Goal: Task Accomplishment & Management: Complete application form

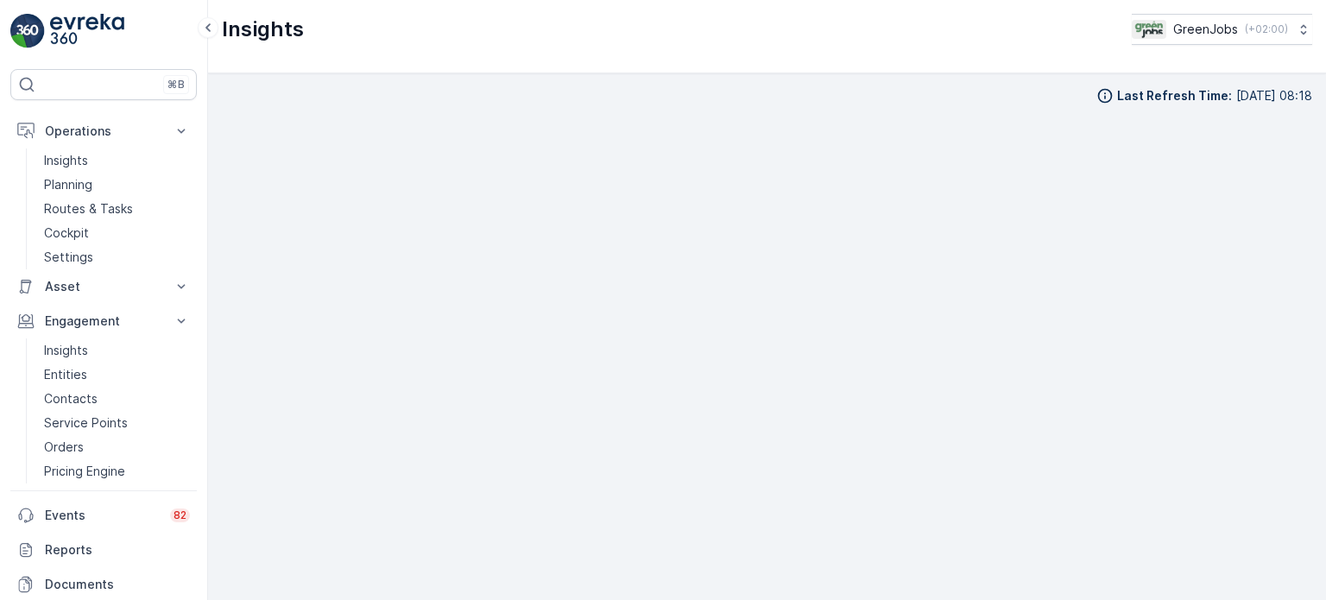
scroll to position [14, 0]
click at [86, 419] on p "Service Points" at bounding box center [86, 422] width 84 height 17
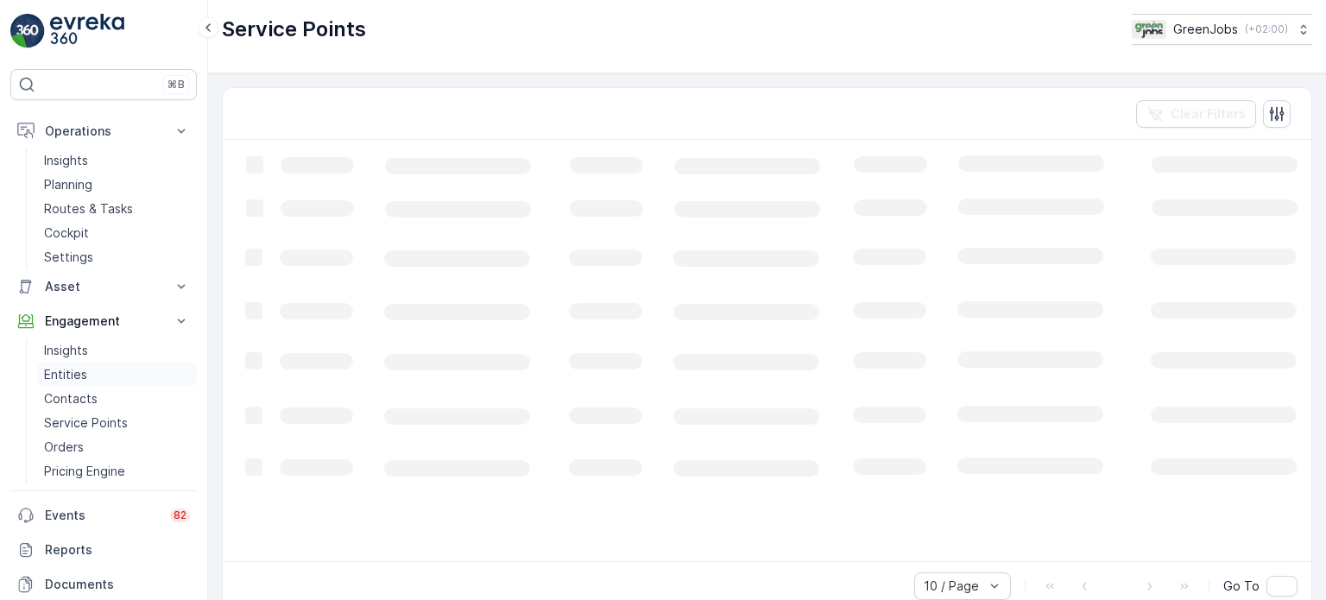
click at [54, 372] on p "Entities" at bounding box center [65, 374] width 43 height 17
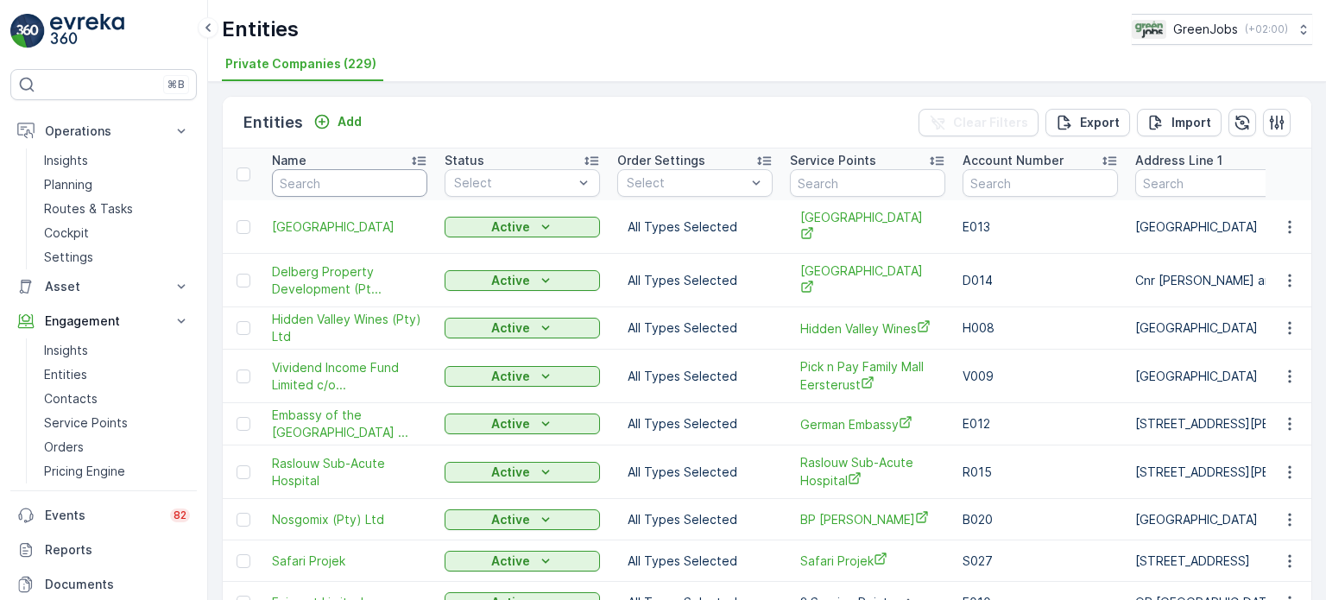
click at [346, 178] on input "text" at bounding box center [349, 183] width 155 height 28
type input "mosse"
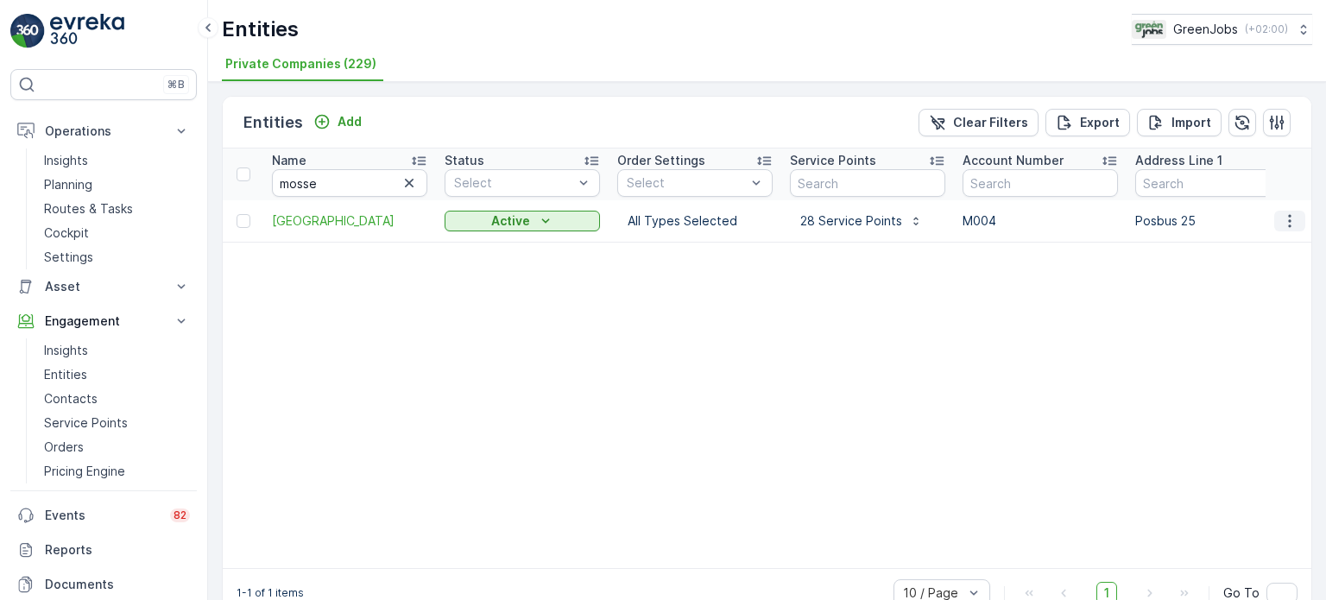
click at [1292, 220] on icon "button" at bounding box center [1289, 220] width 17 height 17
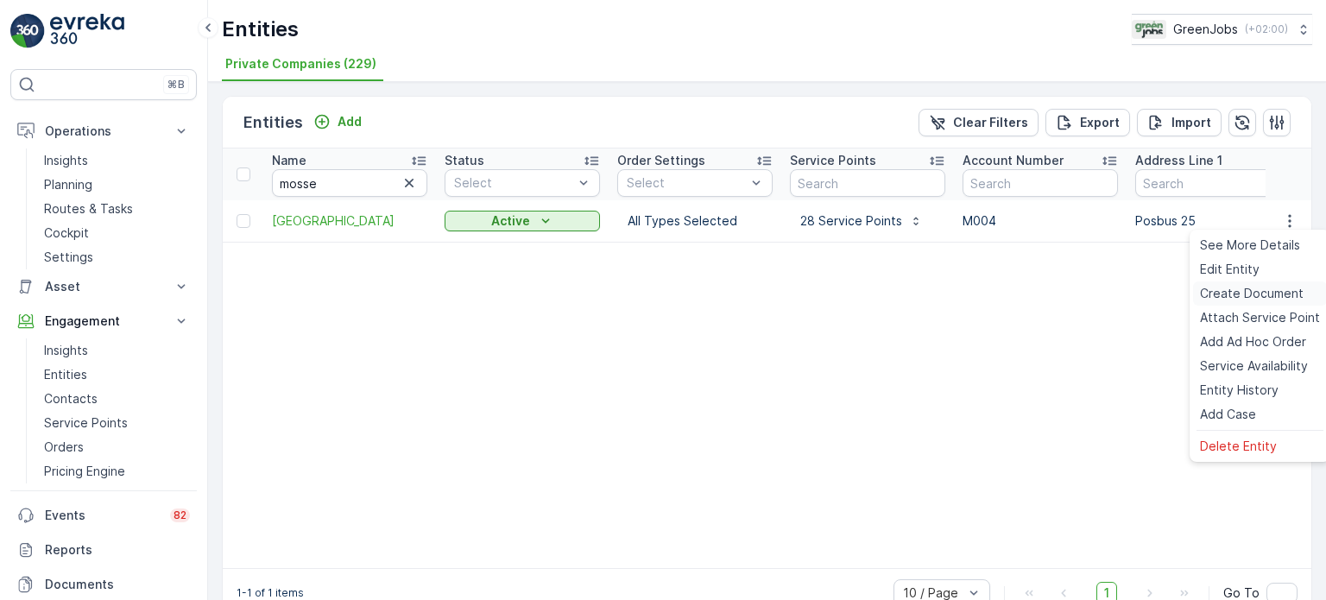
click at [1240, 291] on span "Create Document" at bounding box center [1252, 293] width 104 height 17
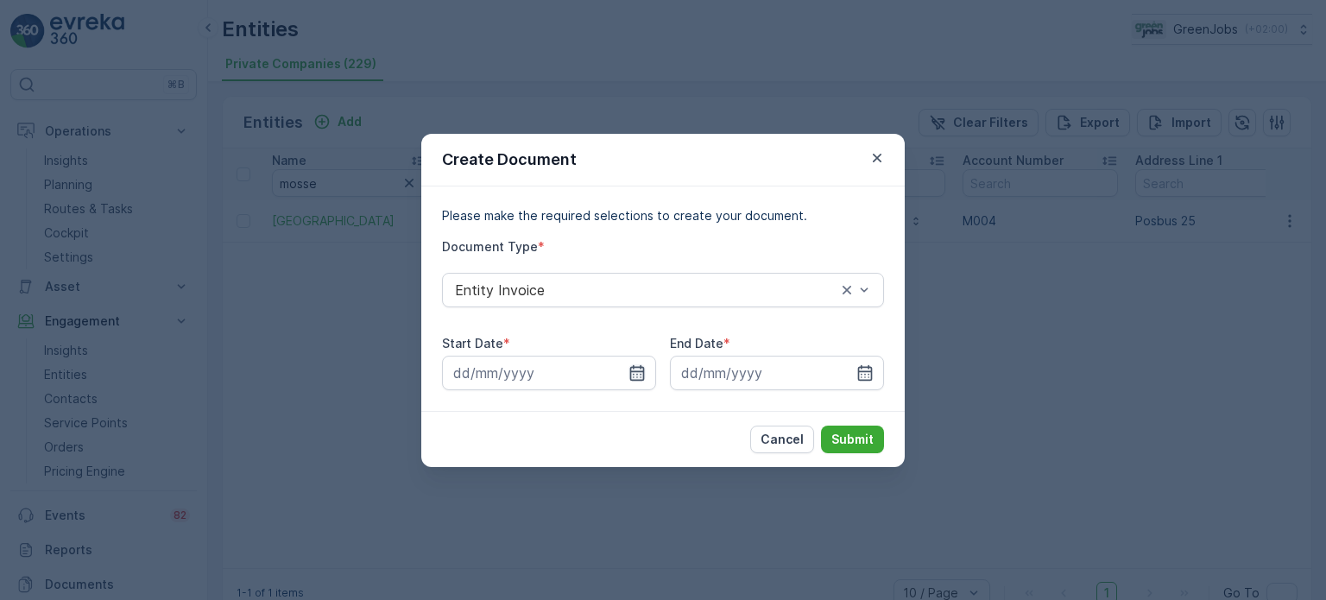
click at [630, 372] on icon "button" at bounding box center [637, 372] width 15 height 16
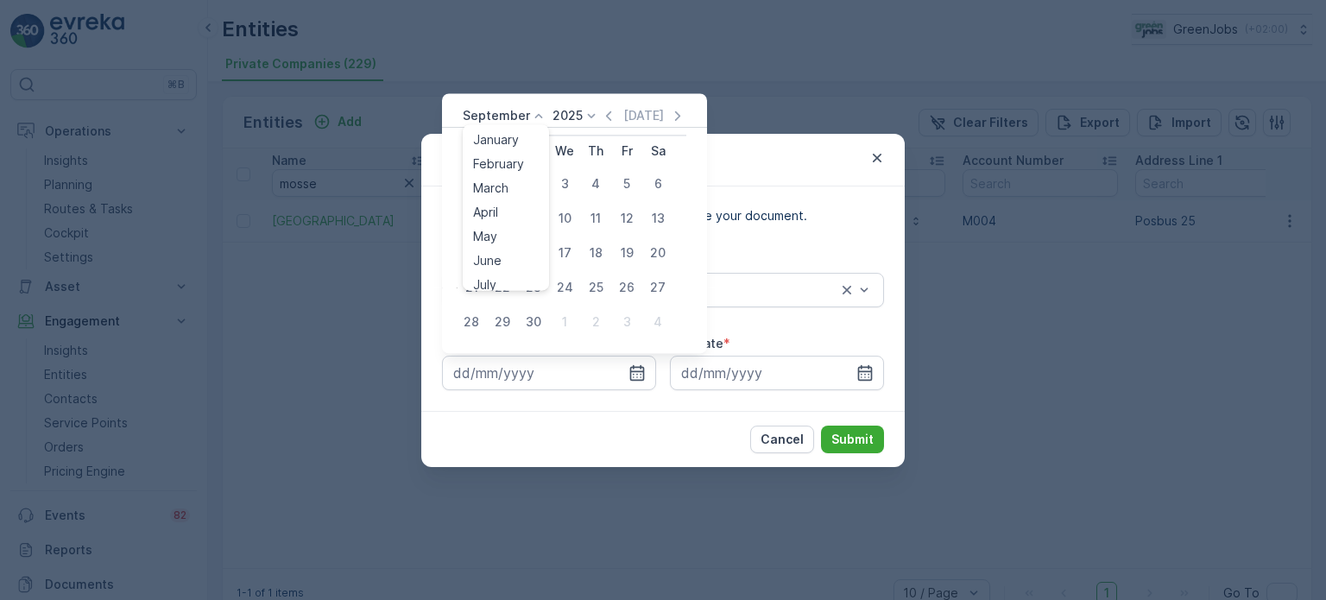
click at [519, 112] on p "September" at bounding box center [496, 115] width 67 height 17
click at [497, 175] on span "August" at bounding box center [493, 177] width 41 height 17
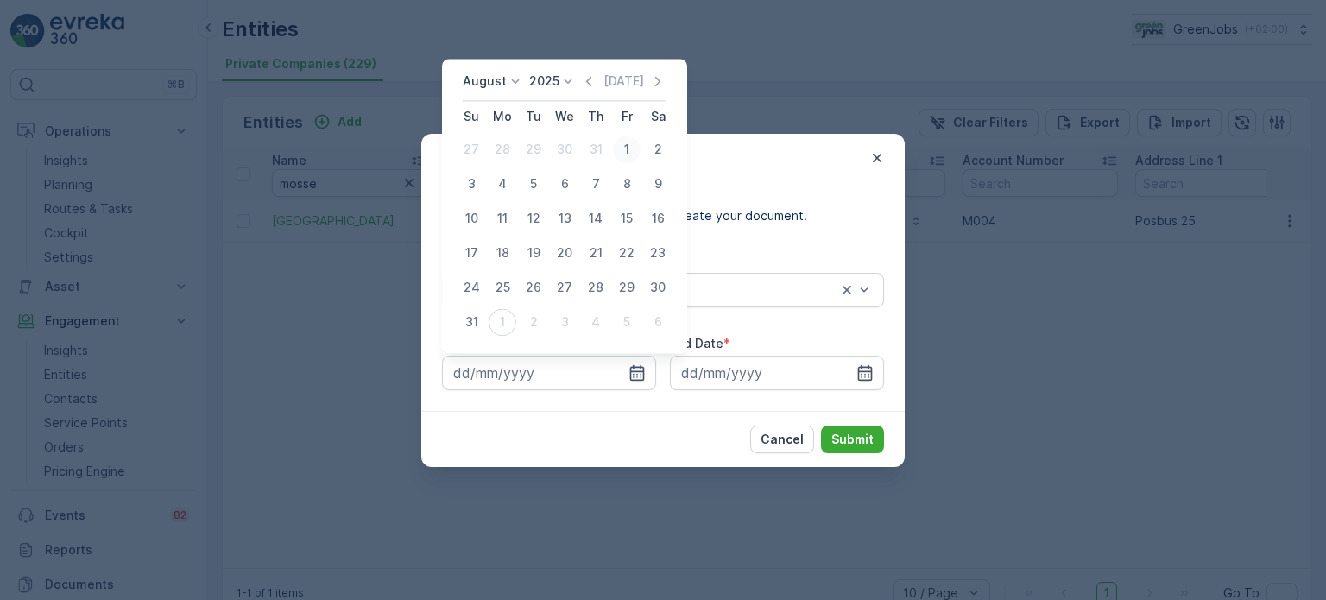
click at [632, 144] on div "1" at bounding box center [627, 150] width 28 height 28
type input "[DATE]"
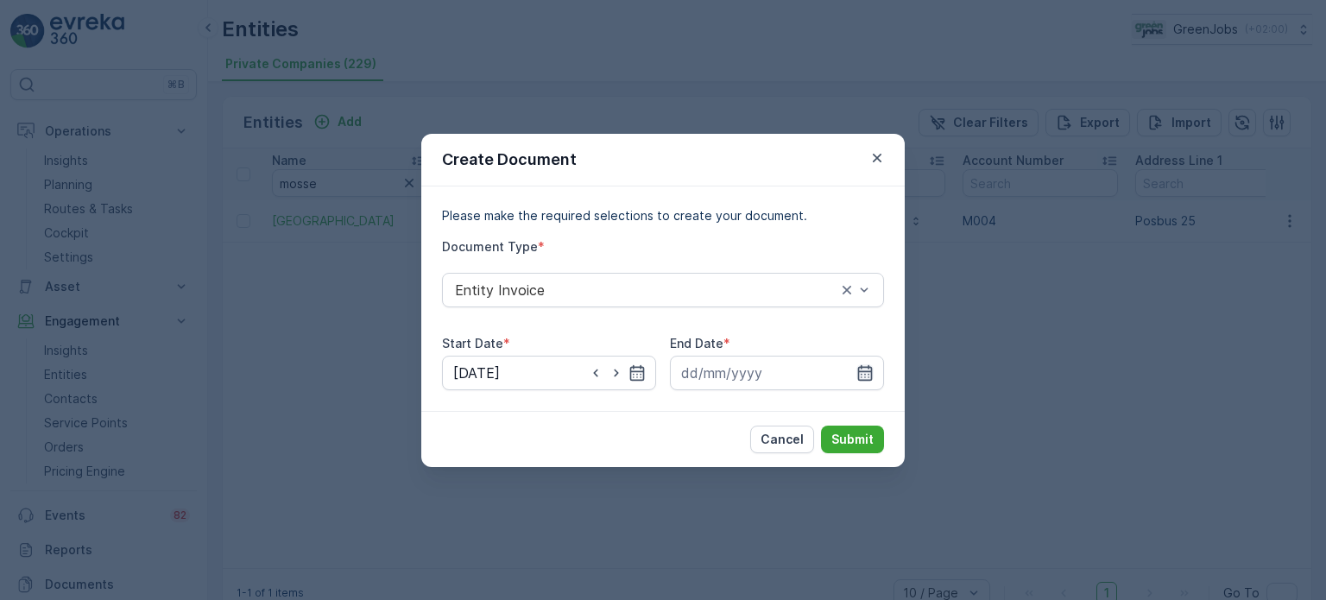
click at [870, 373] on icon "button" at bounding box center [865, 372] width 15 height 16
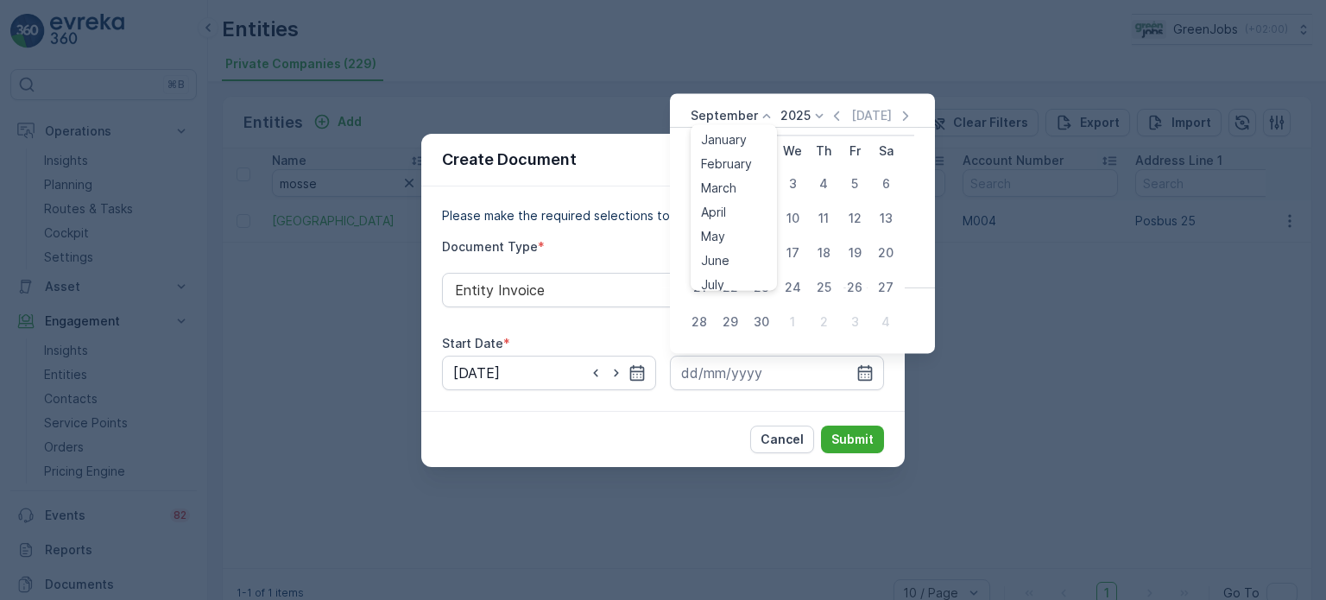
click at [741, 111] on p "September" at bounding box center [724, 115] width 67 height 17
click at [726, 227] on span "August" at bounding box center [721, 222] width 41 height 17
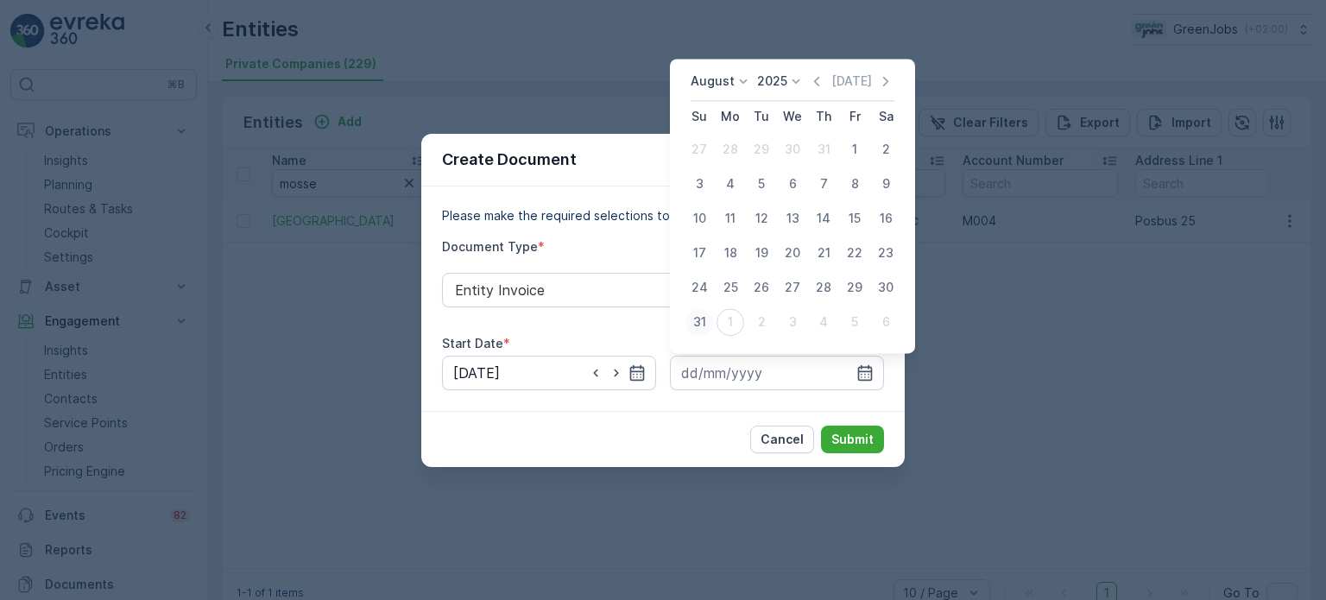
click at [703, 319] on div "31" at bounding box center [699, 322] width 28 height 28
type input "[DATE]"
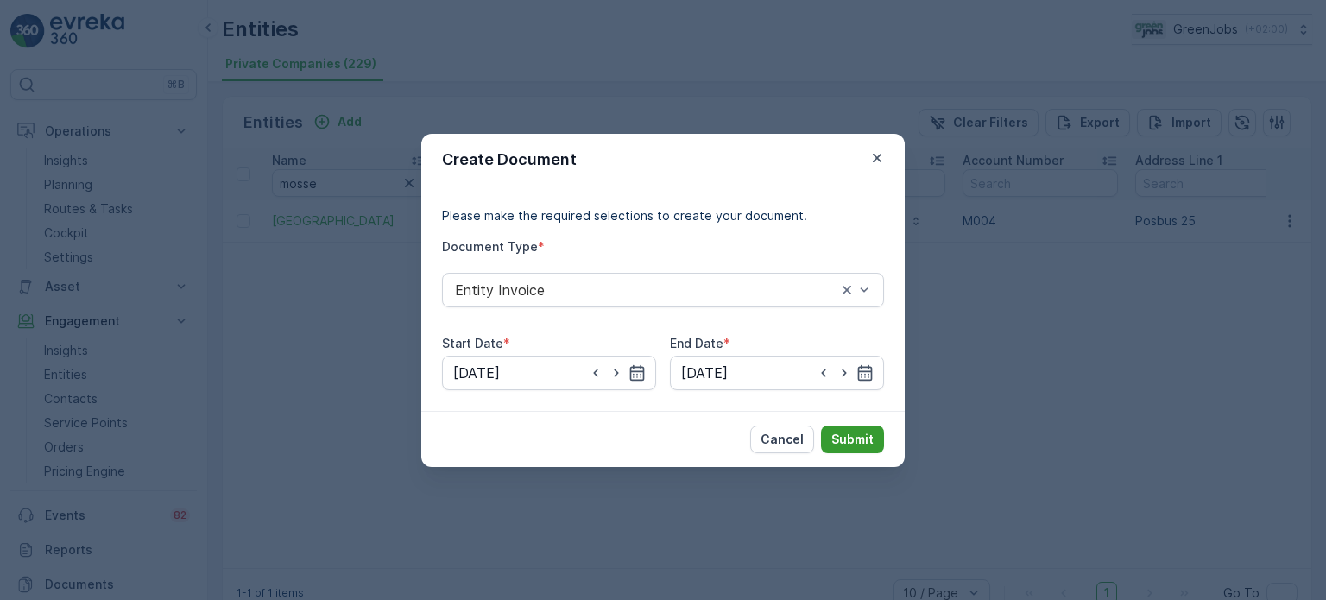
click at [861, 441] on p "Submit" at bounding box center [852, 439] width 42 height 17
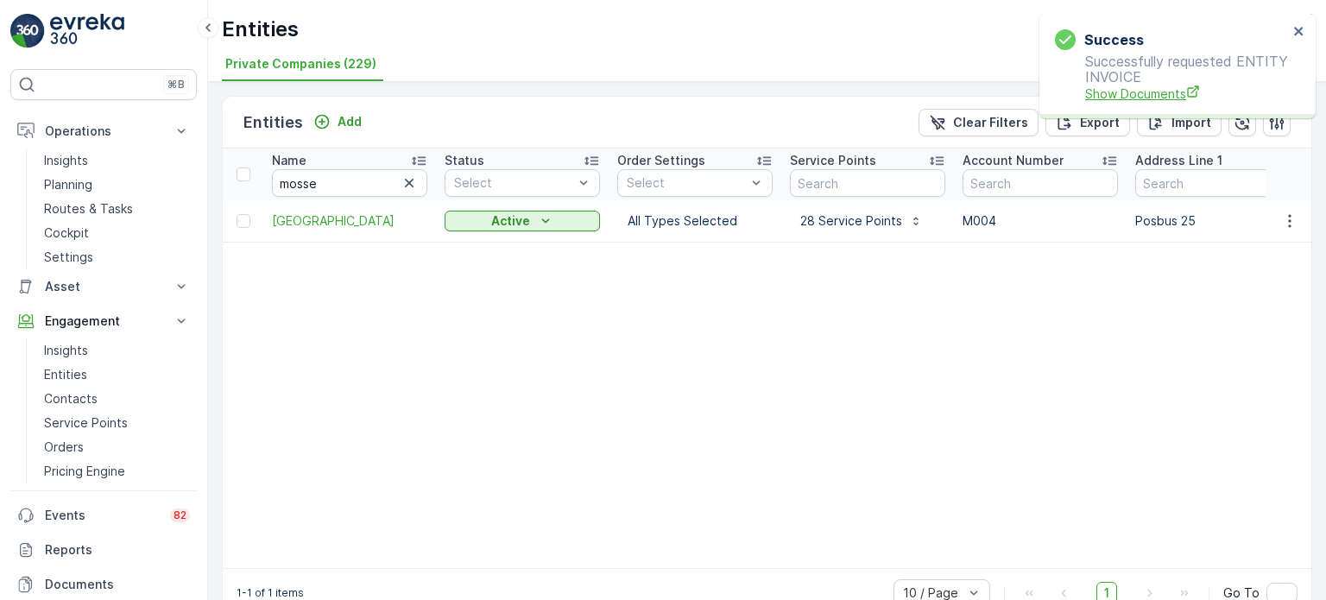
click at [1155, 89] on span "Show Documents" at bounding box center [1186, 94] width 203 height 18
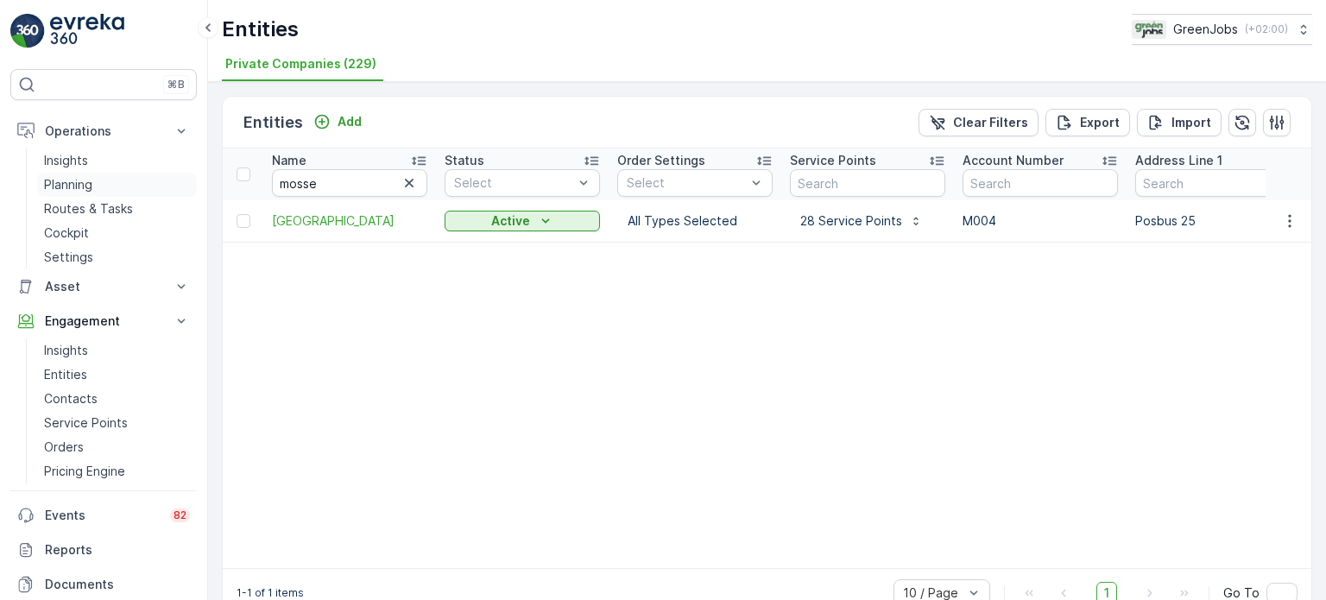
click at [73, 193] on p "Planning" at bounding box center [68, 184] width 48 height 17
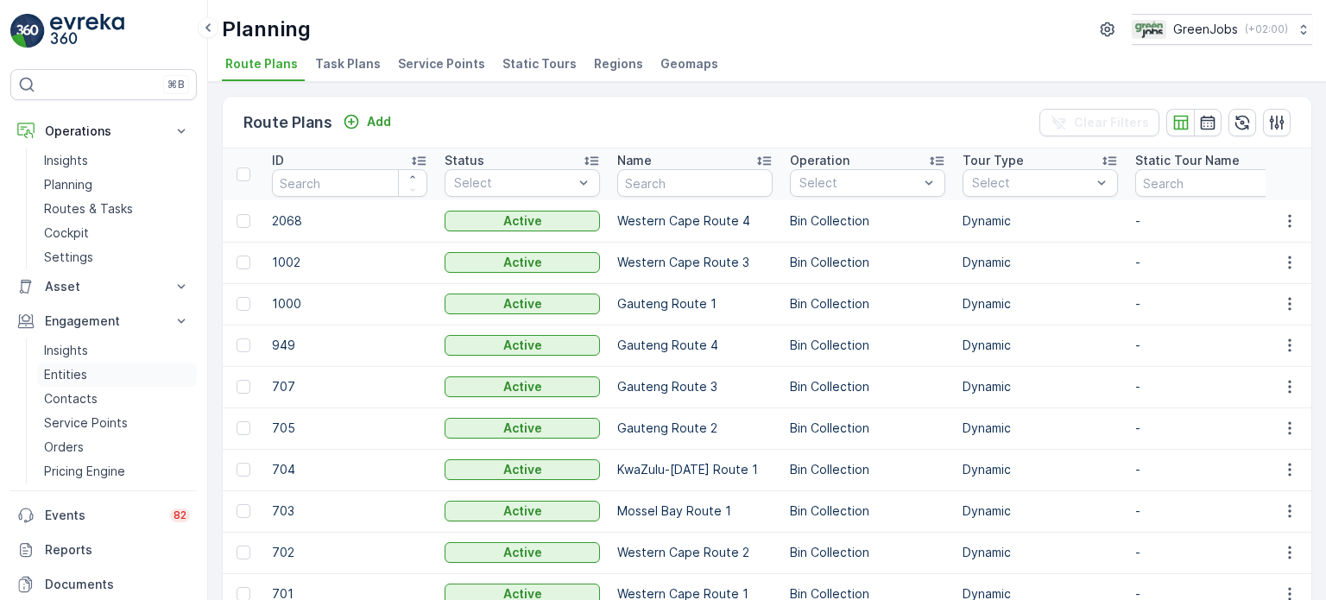
click at [65, 366] on p "Entities" at bounding box center [65, 374] width 43 height 17
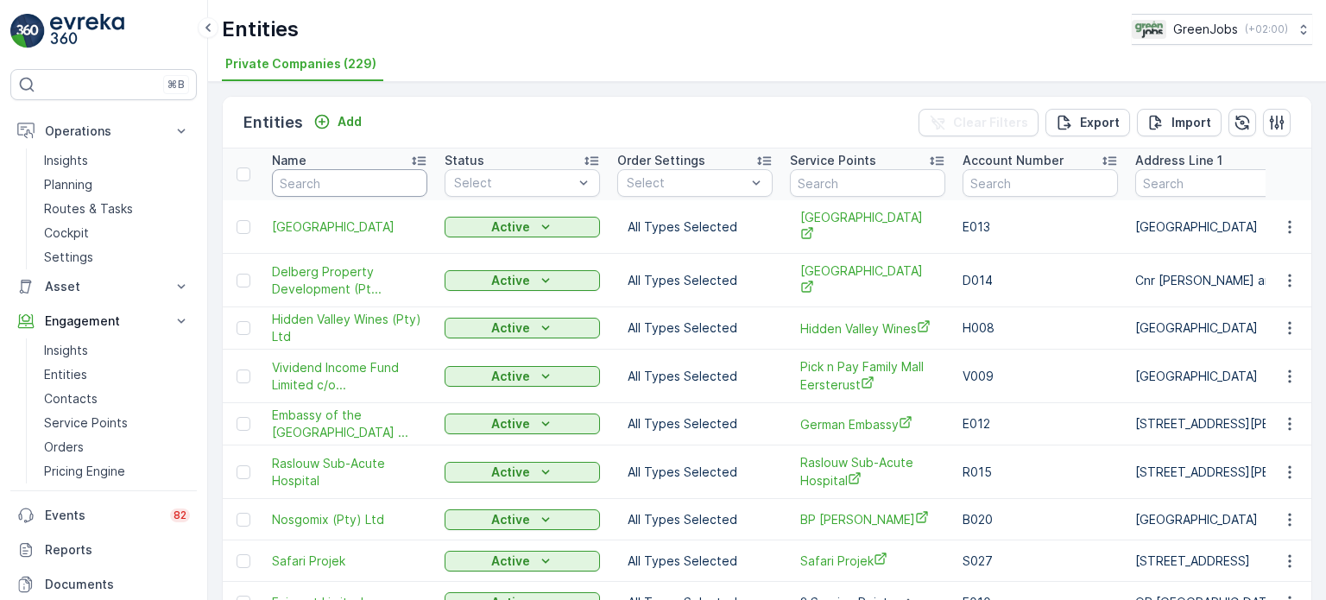
click at [332, 182] on input "text" at bounding box center [349, 183] width 155 height 28
click at [349, 118] on p "Add" at bounding box center [350, 121] width 24 height 17
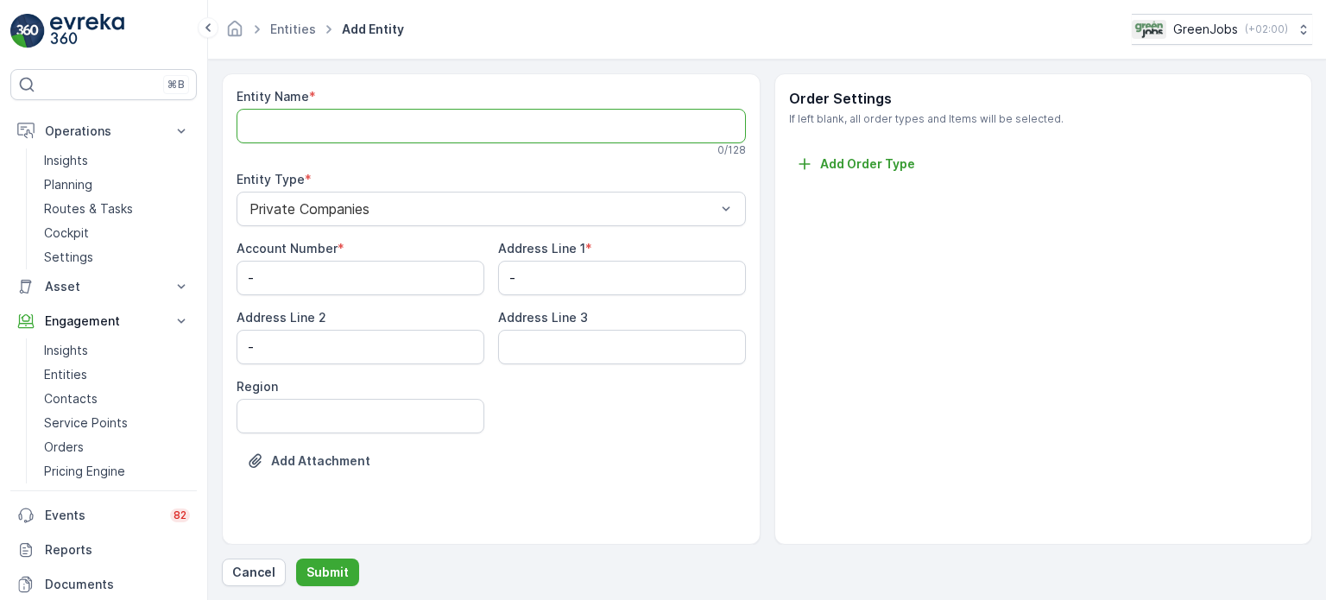
click at [312, 129] on Name "Entity Name" at bounding box center [491, 126] width 509 height 35
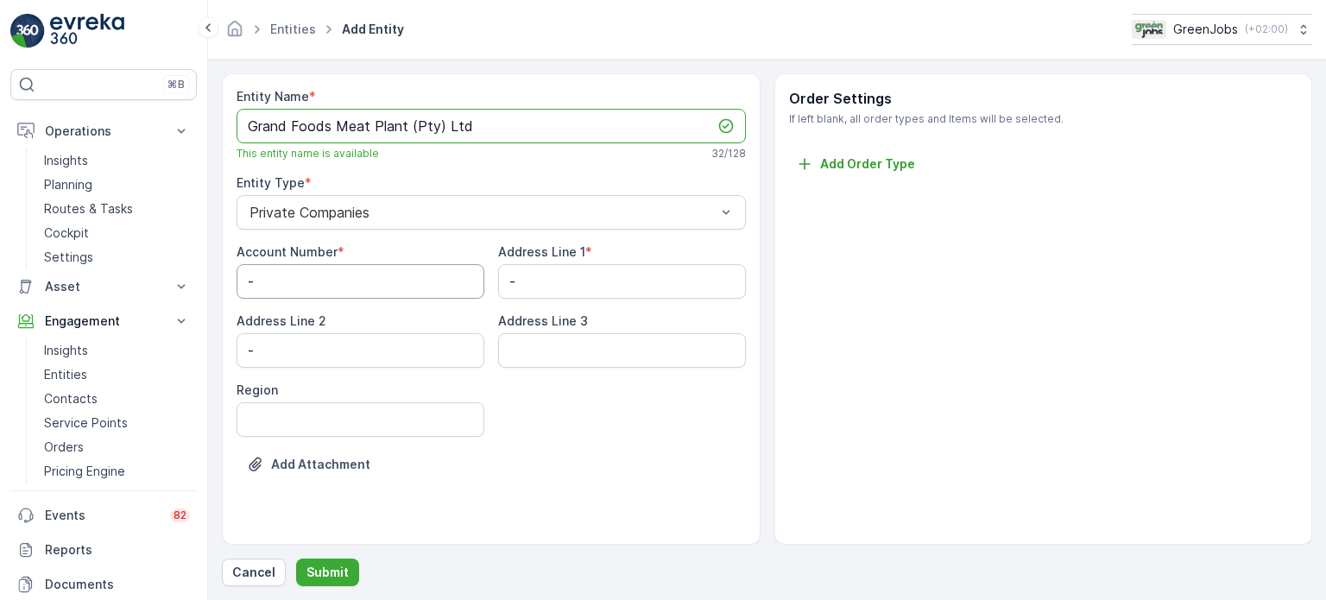
type Name "Grand Foods Meat Plant (Pty) Ltd"
click at [269, 277] on Number "-" at bounding box center [361, 281] width 248 height 35
type Number "G018"
click at [577, 268] on 1 "-" at bounding box center [622, 281] width 248 height 35
type 1 "[STREET_ADDRESS]"
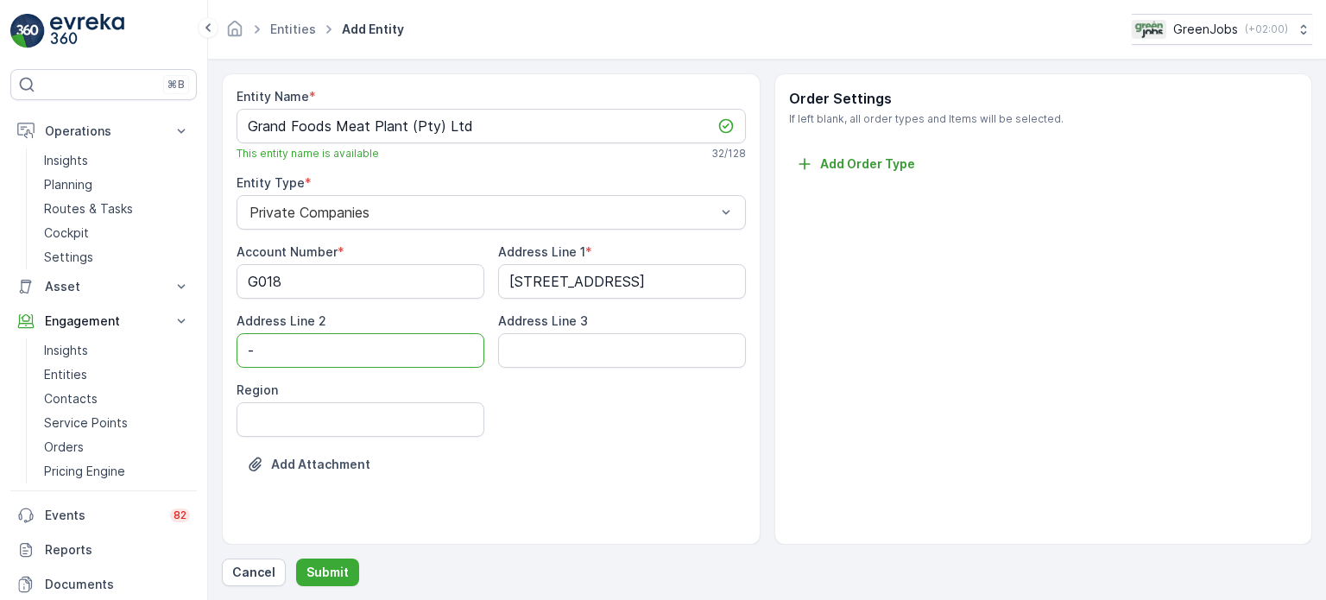
click at [356, 353] on 2 "-" at bounding box center [361, 350] width 248 height 35
type 2 "Elsies River"
click at [533, 341] on 3 "Address Line 3" at bounding box center [622, 350] width 248 height 35
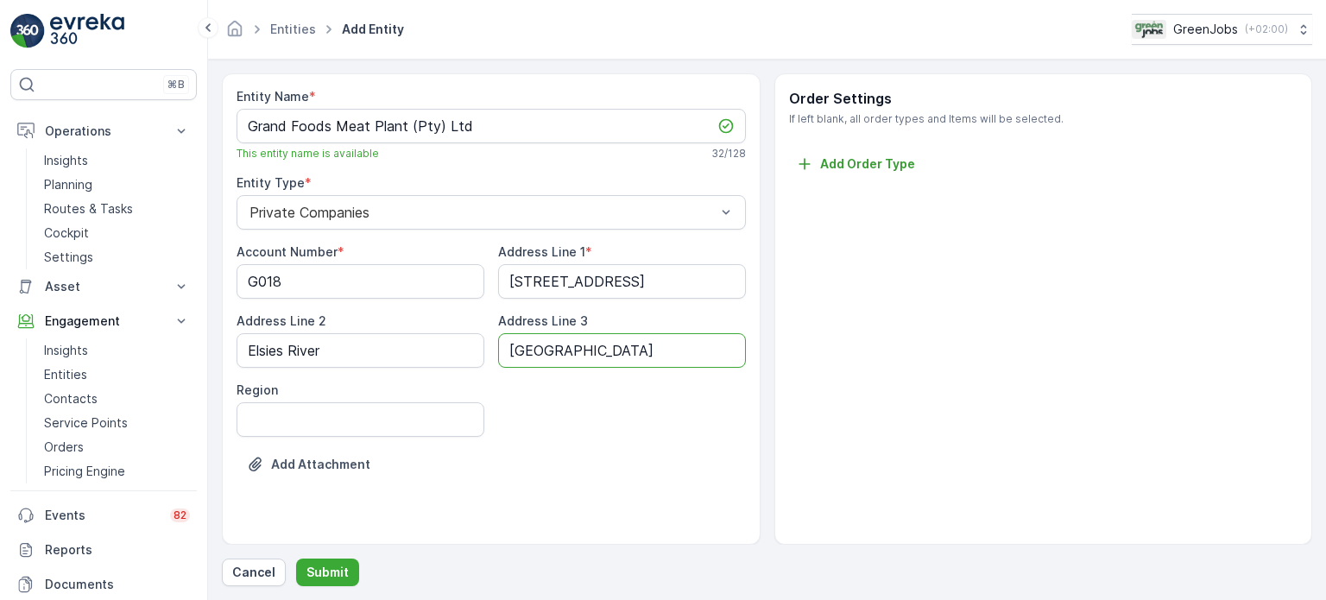
type 3 "[GEOGRAPHIC_DATA]"
click at [405, 407] on div "Region" at bounding box center [361, 409] width 248 height 55
click at [403, 417] on input "Region" at bounding box center [361, 419] width 248 height 35
type input "Western Cape"
click at [331, 561] on button "Submit" at bounding box center [327, 573] width 63 height 28
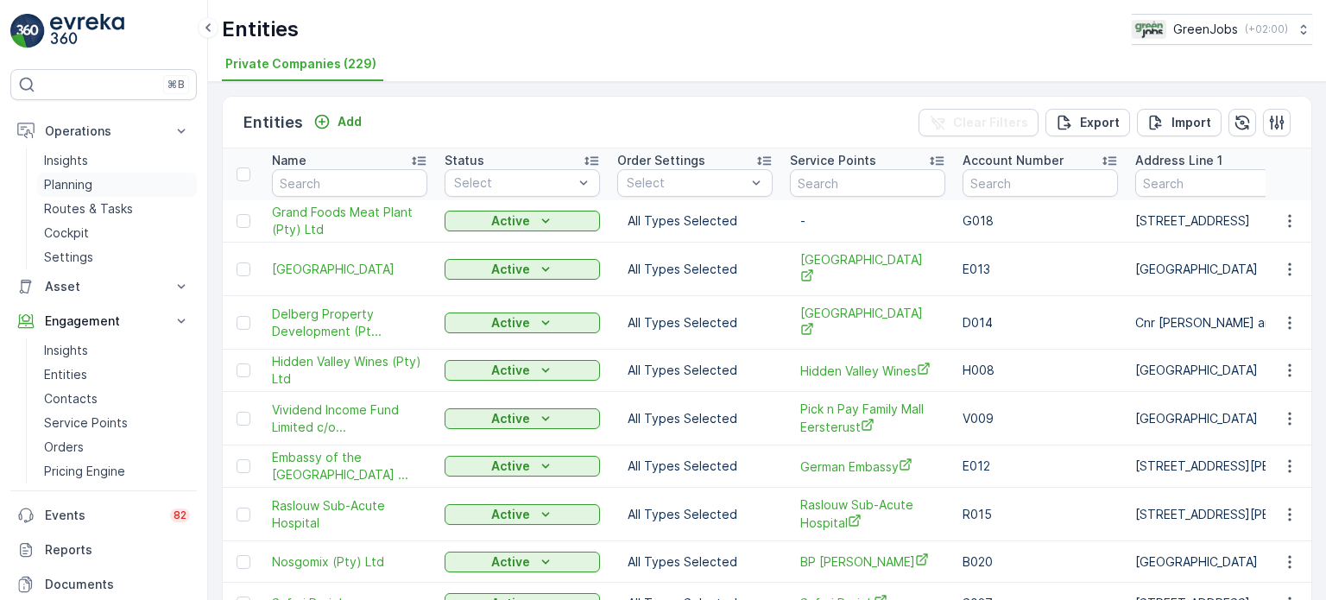
click at [55, 179] on p "Planning" at bounding box center [68, 184] width 48 height 17
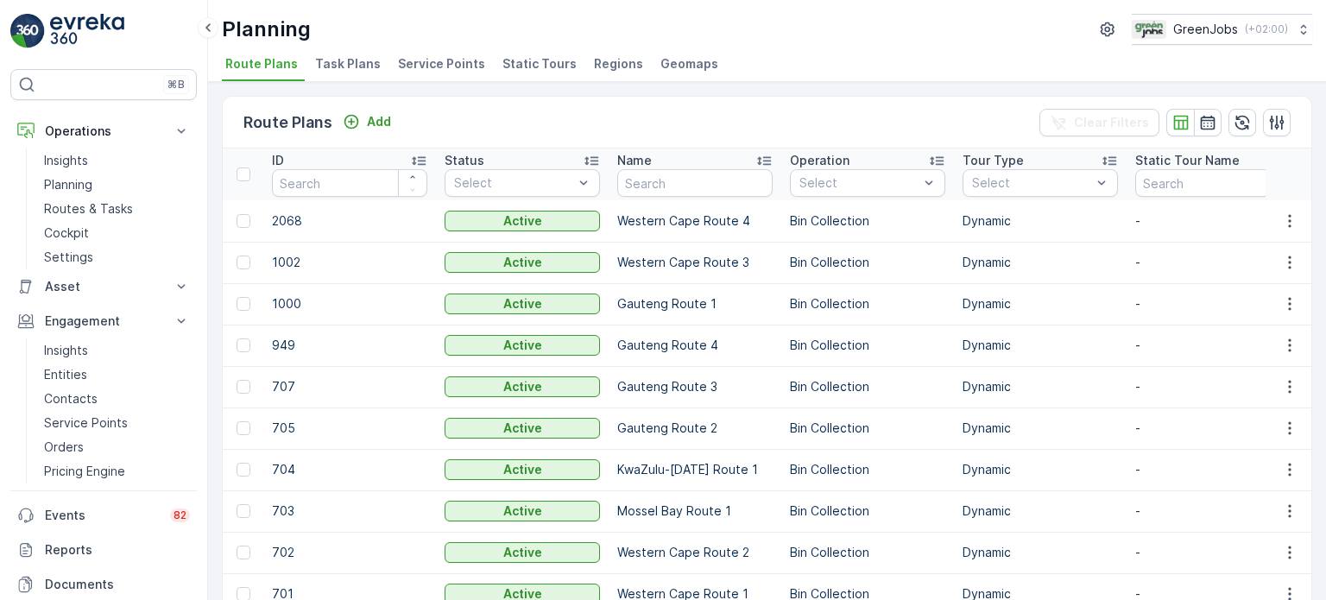
click at [425, 65] on span "Service Points" at bounding box center [441, 63] width 87 height 17
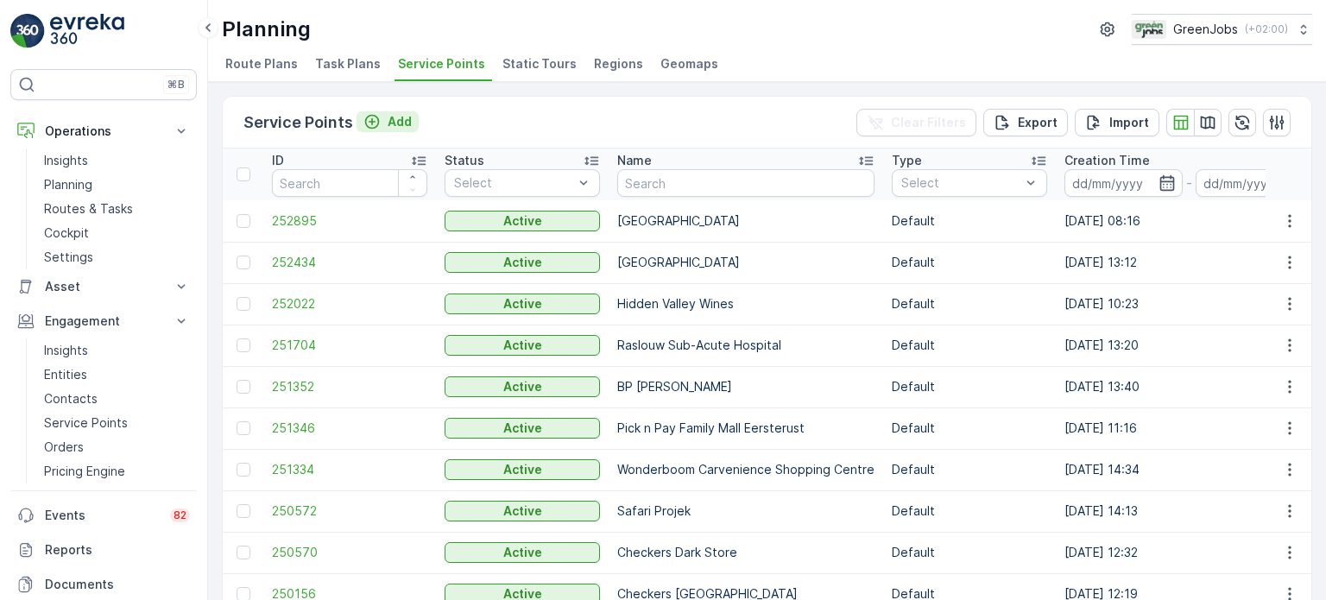
click at [396, 115] on p "Add" at bounding box center [400, 121] width 24 height 17
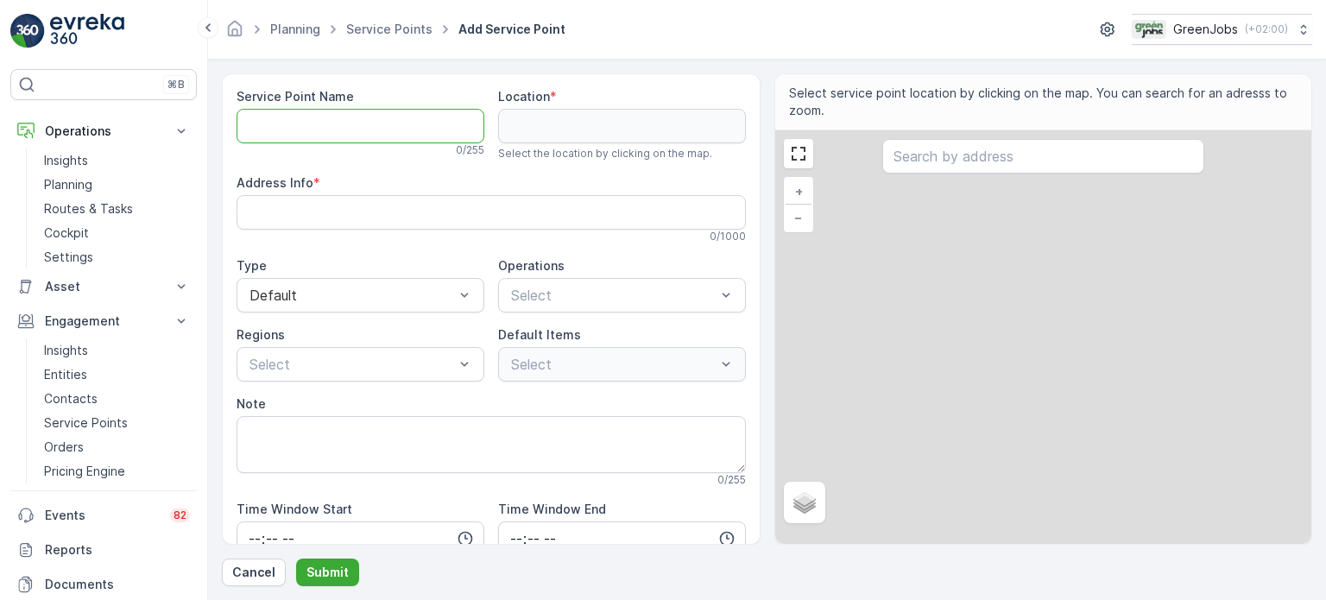
click at [313, 128] on Name "Service Point Name" at bounding box center [361, 126] width 248 height 35
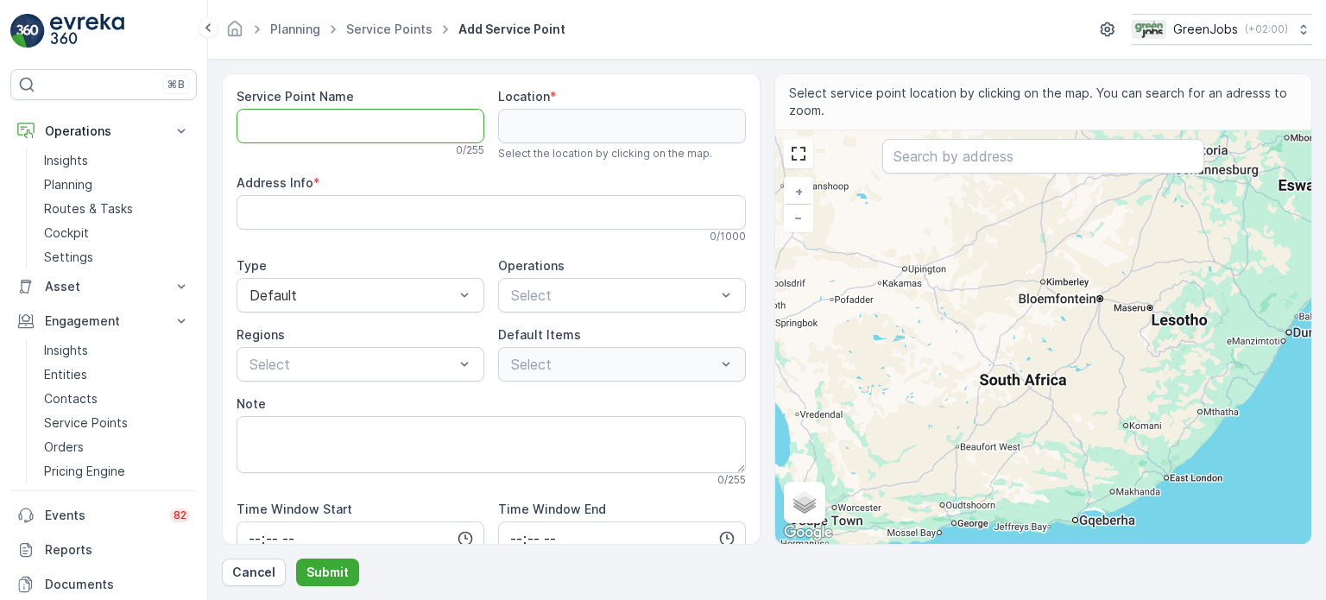
type Name "G"
type Name "Gran"
type Name "Grand"
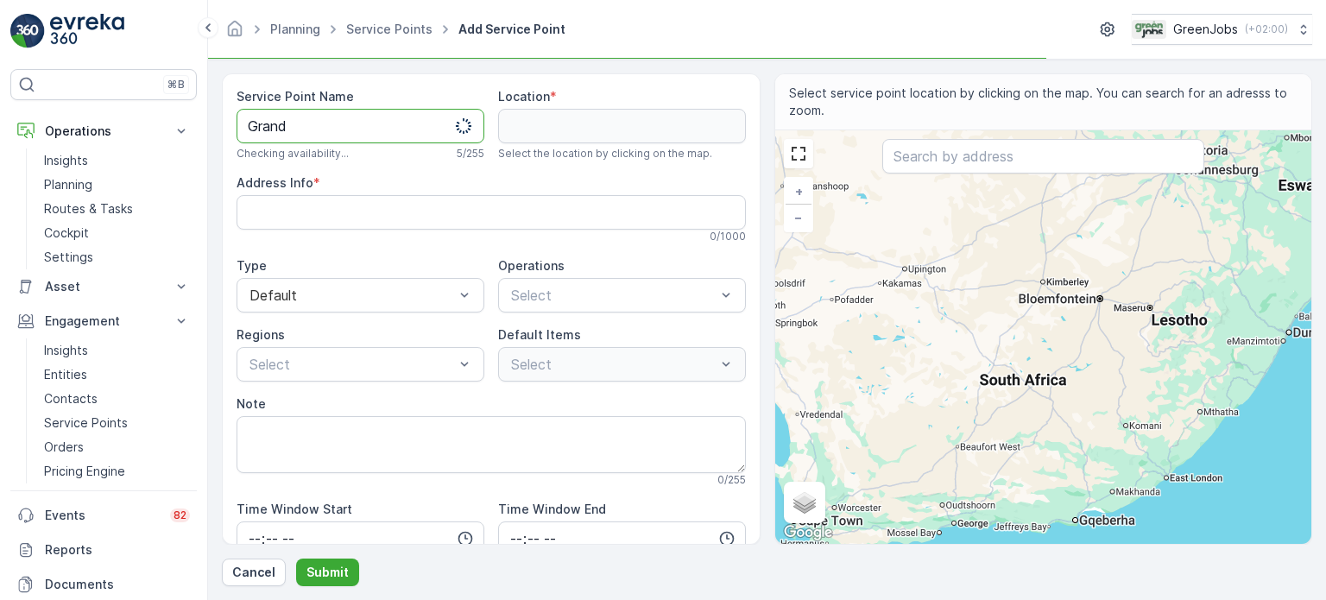
type Name "Grand"
type Name "Grand F"
type Name "Grand Foo"
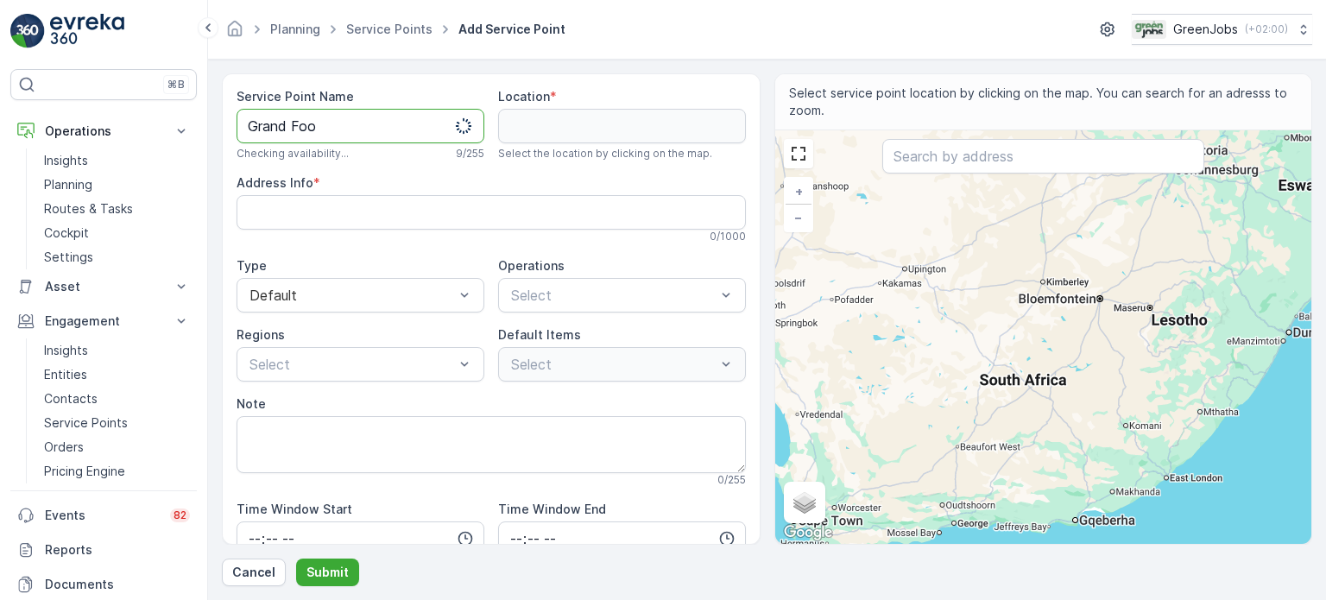
type Name "Grand Food"
type Name "Grand Foods"
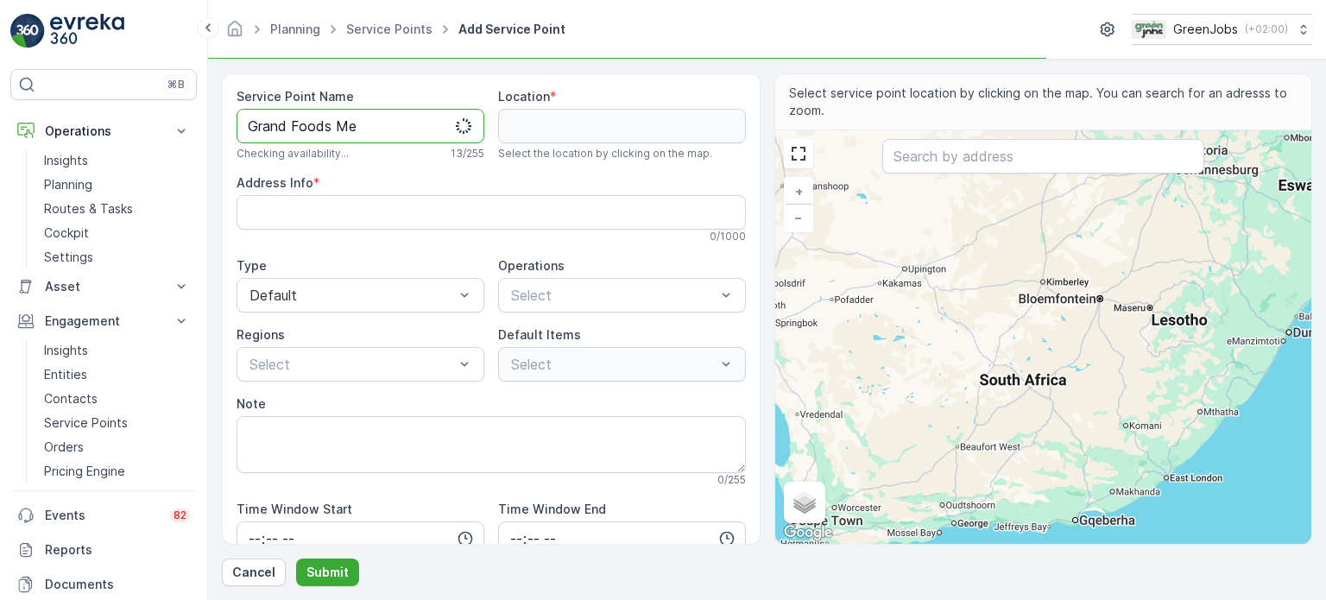
type Name "Grand Foods Mea"
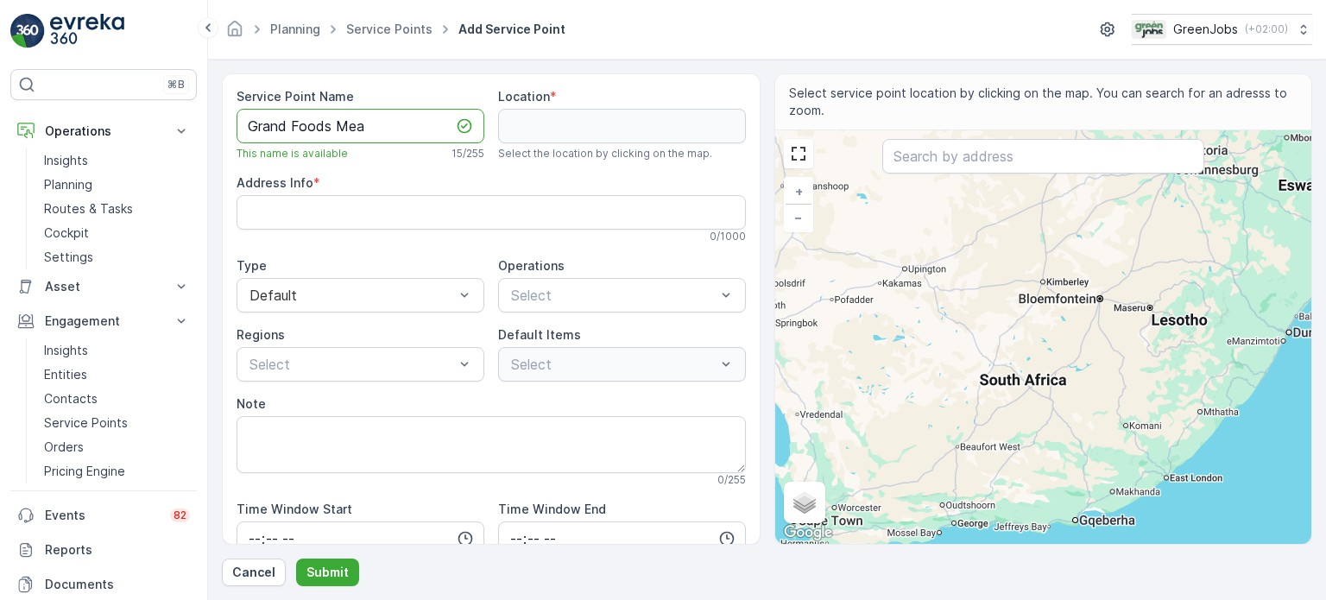
type Name "Grand Foods Meat"
type Name "Grand Foods Meat Pl"
type Name "Grand Foods Meat Plant"
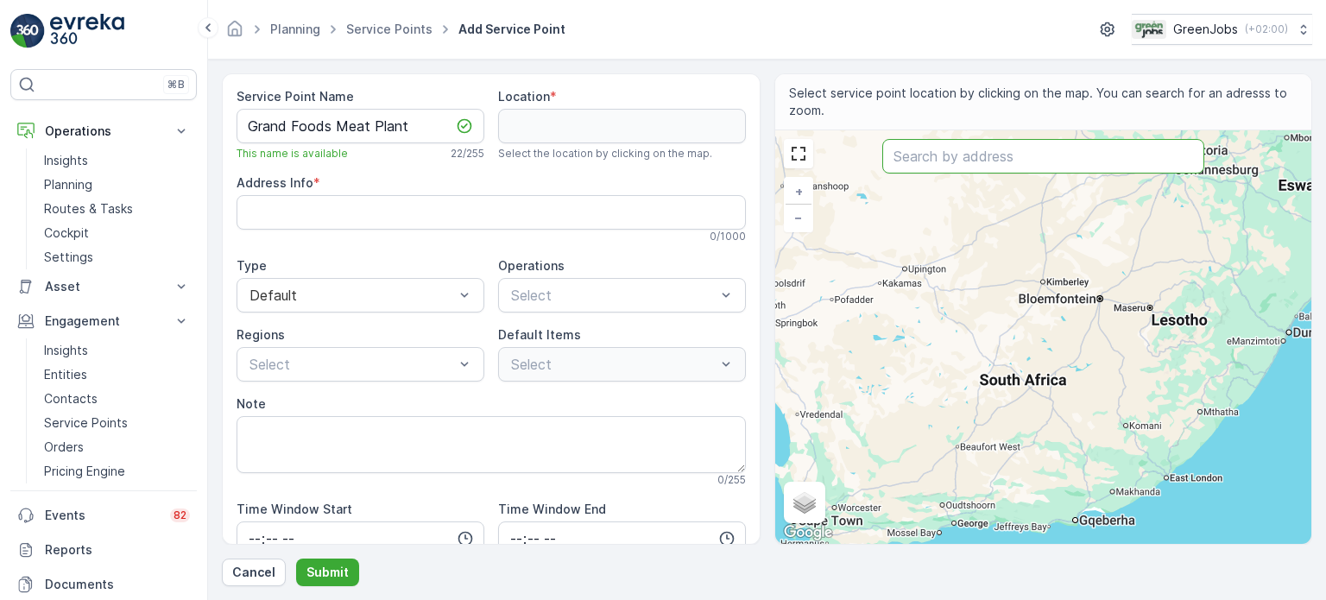
click at [950, 159] on input "text" at bounding box center [1043, 156] width 322 height 35
click at [946, 155] on input "text" at bounding box center [1043, 156] width 322 height 35
type input "Grand Foods Meat"
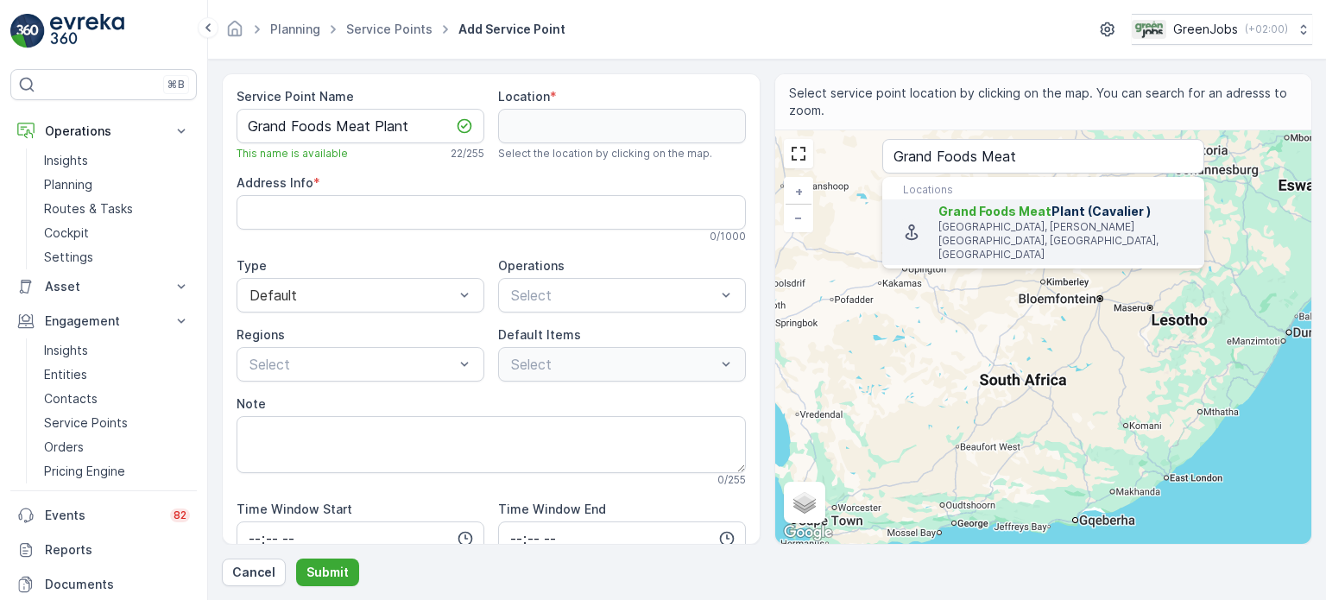
click at [967, 220] on p "[GEOGRAPHIC_DATA], [PERSON_NAME][GEOGRAPHIC_DATA], [GEOGRAPHIC_DATA], [GEOGRAPH…" at bounding box center [1064, 240] width 252 height 41
type input "-33.9130535,18.5783262"
type Info "[STREET_ADDRESS][PERSON_NAME]"
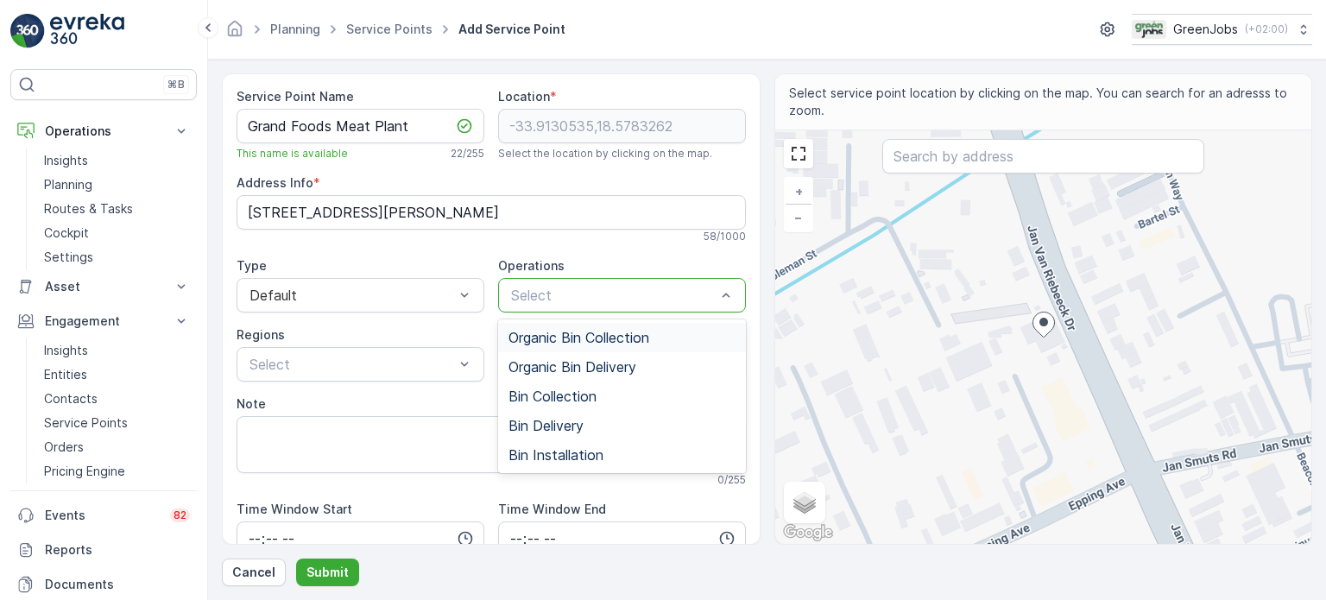
click at [573, 294] on div at bounding box center [613, 295] width 208 height 16
click at [573, 393] on span "Bin Collection" at bounding box center [552, 396] width 88 height 16
click at [553, 426] on span "Bin Delivery" at bounding box center [545, 426] width 75 height 16
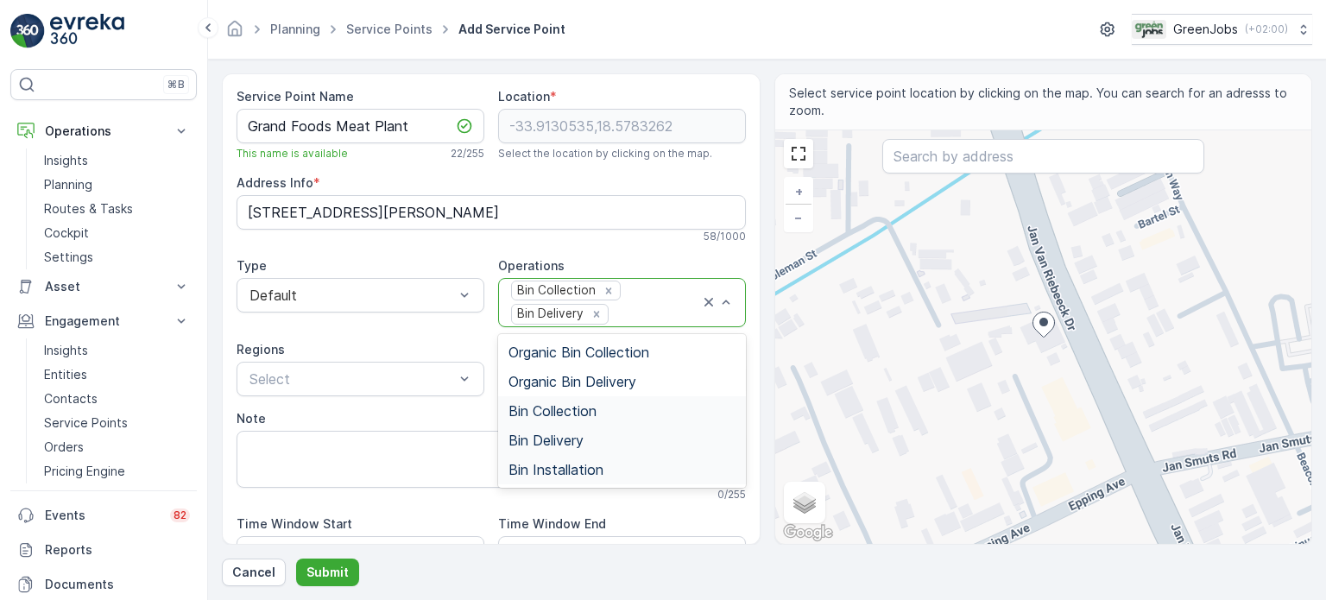
click at [564, 463] on span "Bin Installation" at bounding box center [555, 470] width 95 height 16
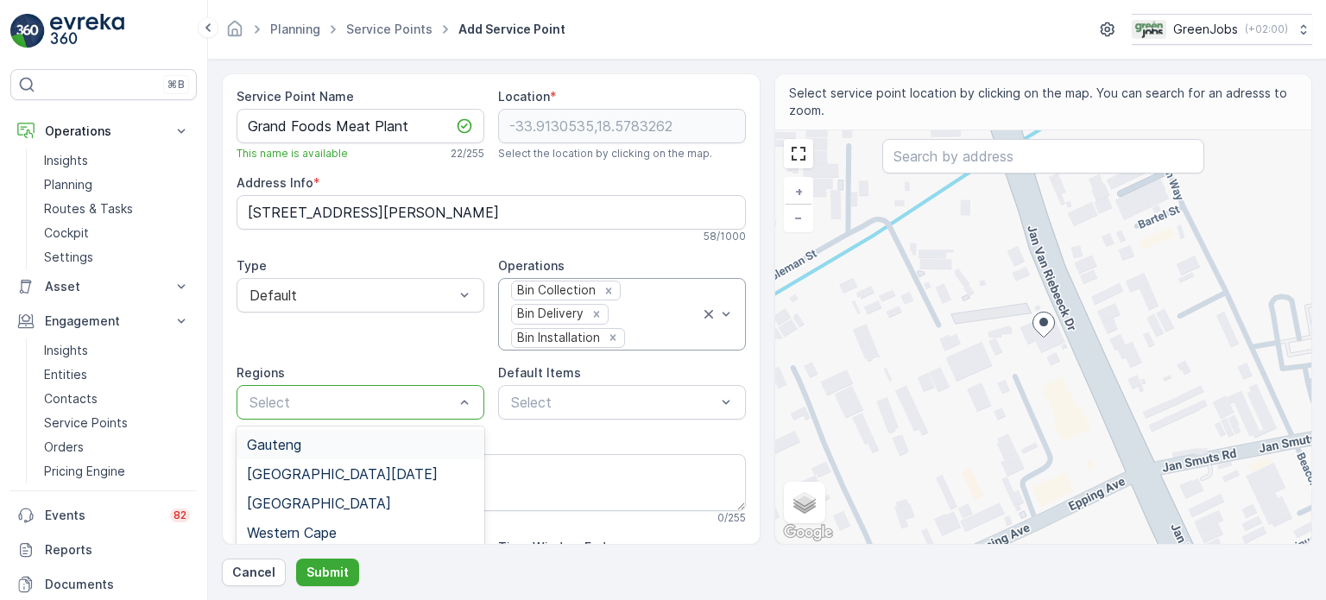
click at [388, 407] on div at bounding box center [352, 403] width 208 height 16
click at [286, 525] on span "Western Cape" at bounding box center [292, 533] width 90 height 16
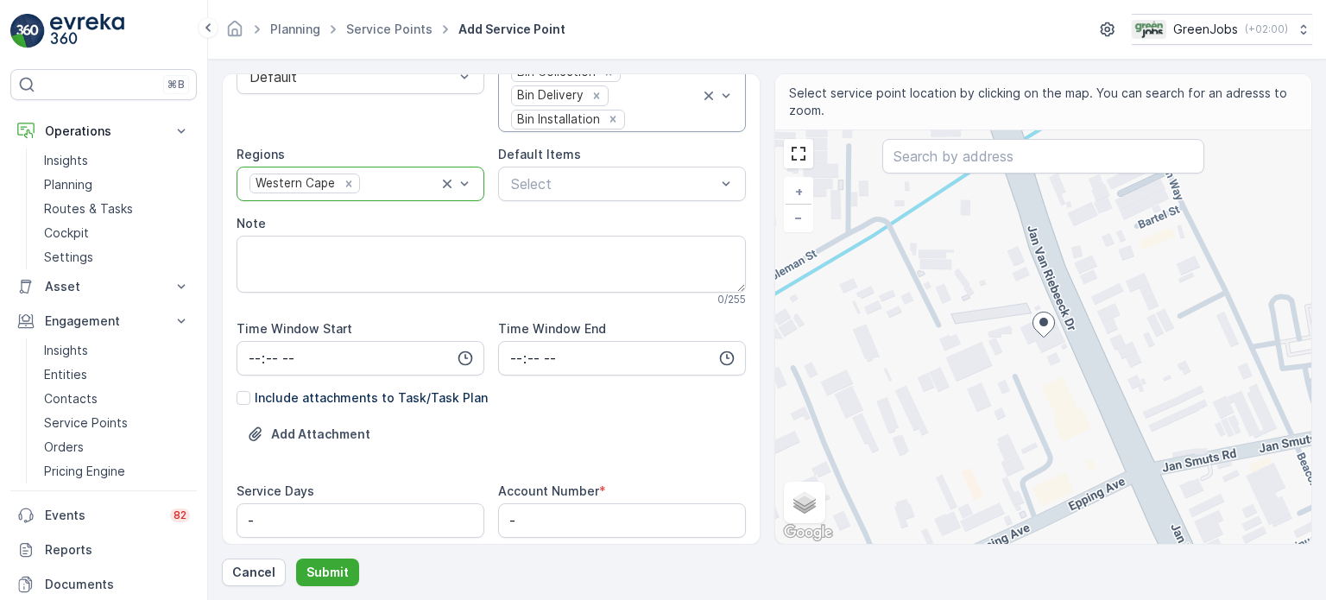
scroll to position [345, 0]
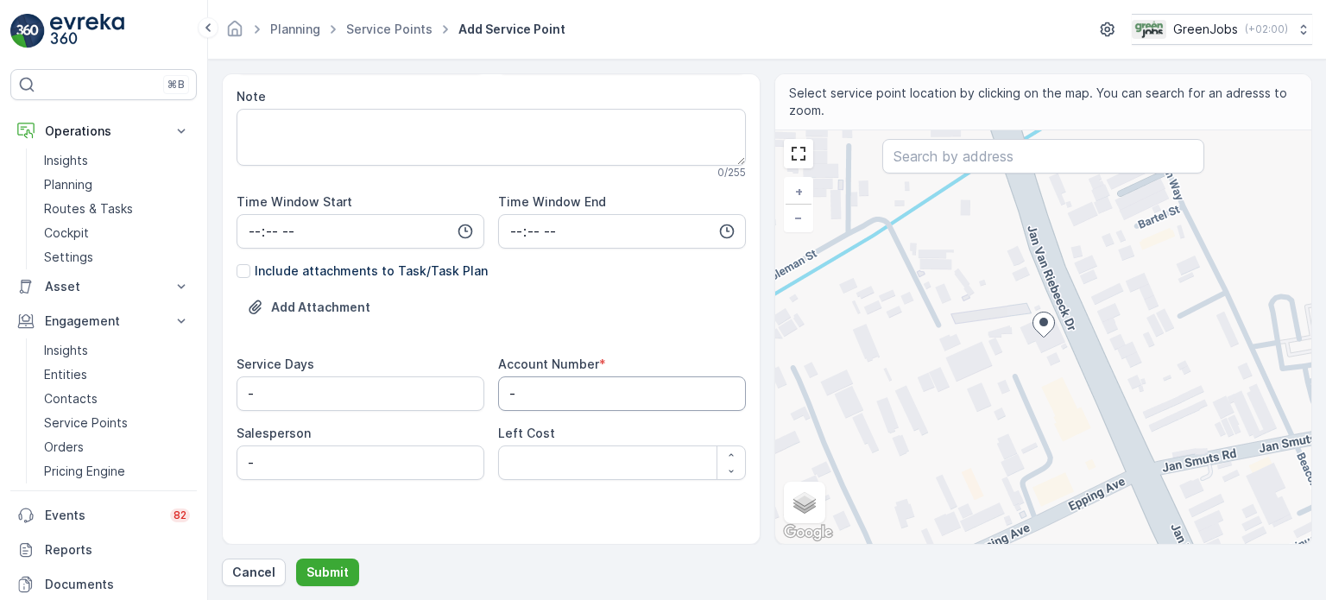
click at [521, 390] on Number "-" at bounding box center [622, 393] width 248 height 35
type Number "G018"
click at [265, 471] on input "-" at bounding box center [361, 462] width 248 height 35
type input "[PERSON_NAME]-[PERSON_NAME]"
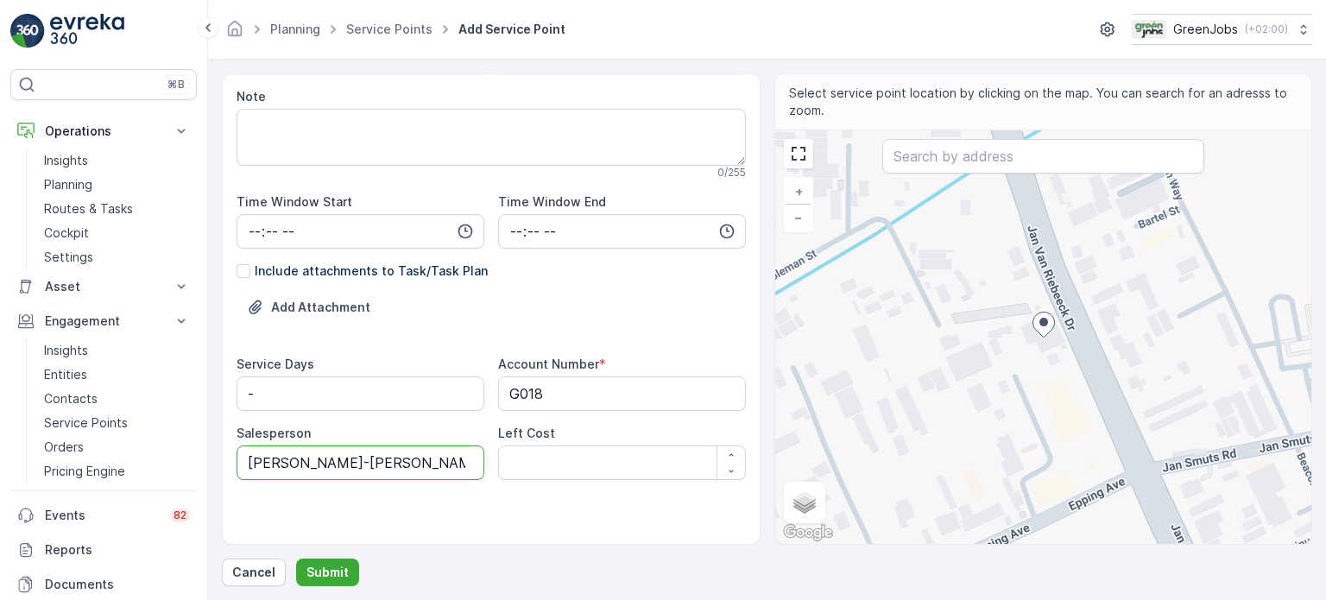
scroll to position [173, 0]
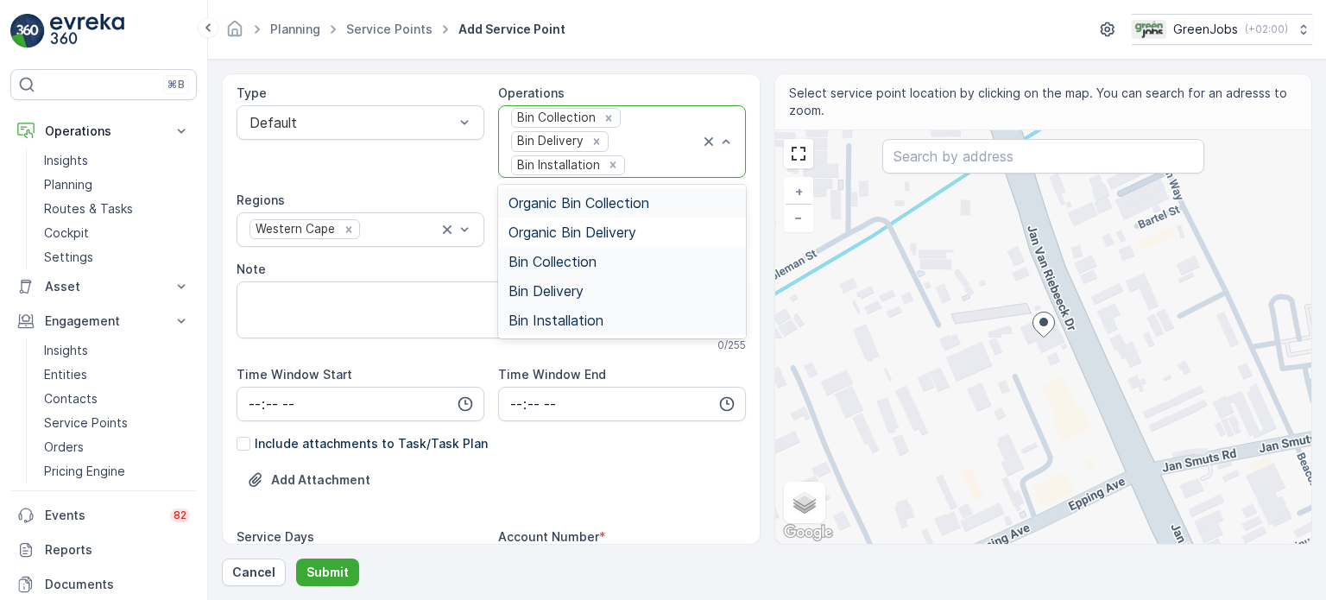
click at [572, 202] on span "Organic Bin Collection" at bounding box center [578, 203] width 141 height 16
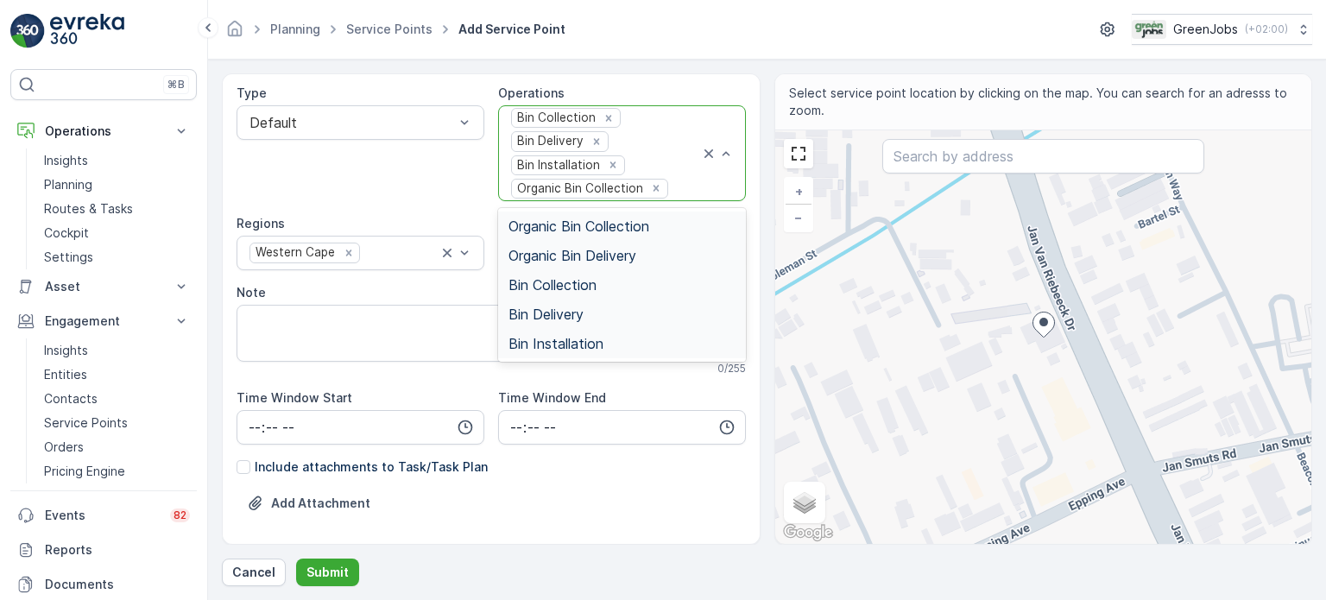
click at [600, 255] on span "Organic Bin Delivery" at bounding box center [572, 256] width 128 height 16
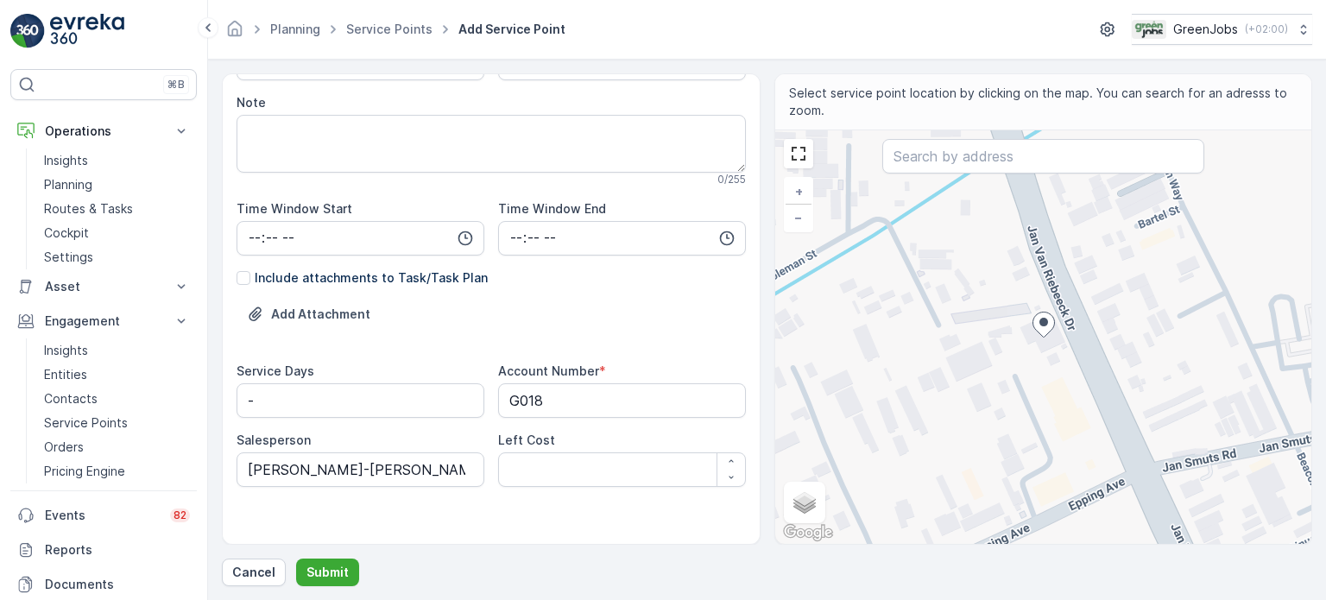
scroll to position [394, 0]
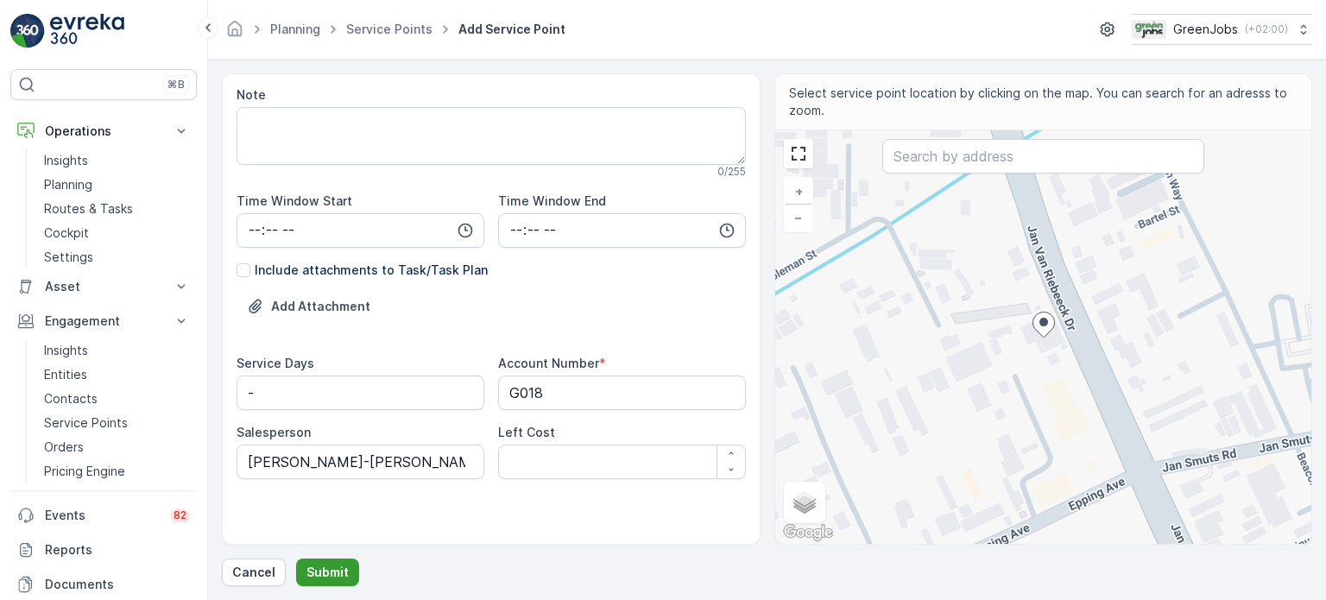
click at [335, 572] on p "Submit" at bounding box center [327, 572] width 42 height 17
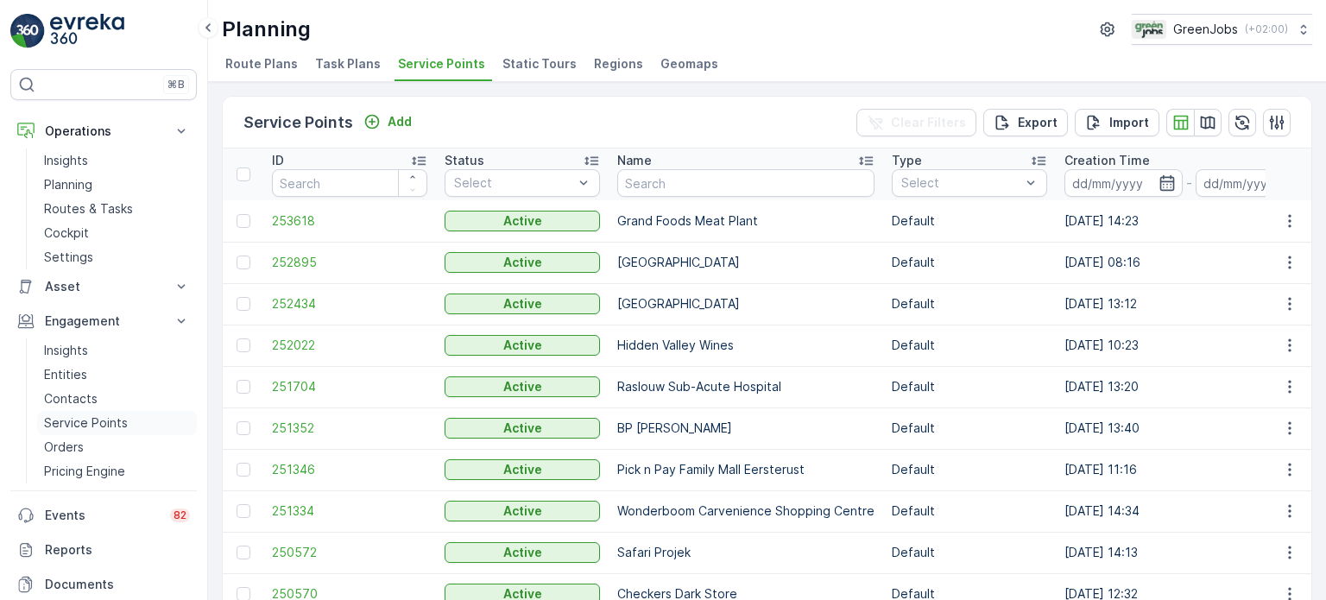
click at [74, 422] on p "Service Points" at bounding box center [86, 422] width 84 height 17
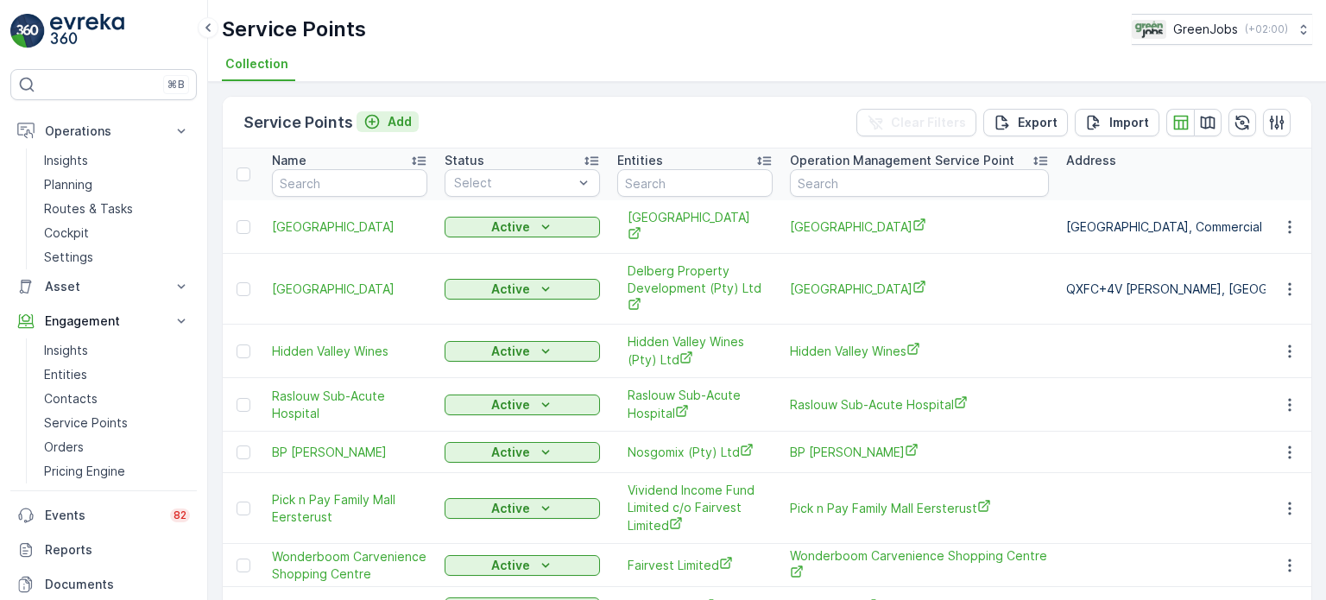
click at [405, 122] on p "Add" at bounding box center [400, 121] width 24 height 17
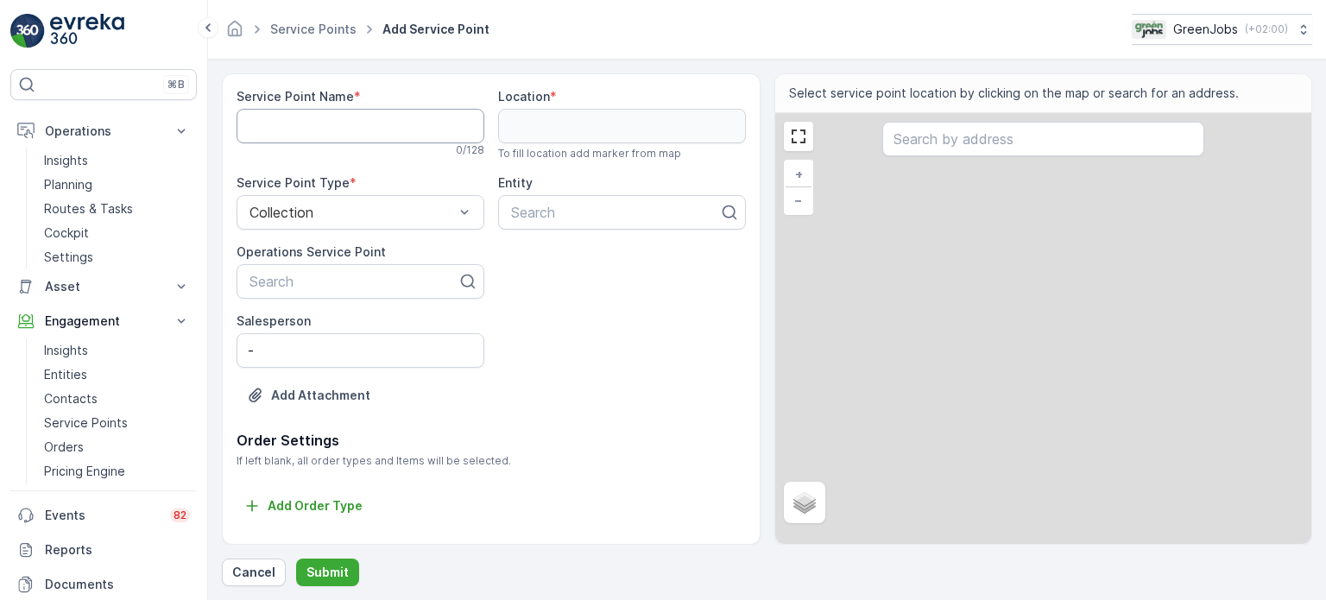
click at [335, 121] on Name "Service Point Name" at bounding box center [361, 126] width 248 height 35
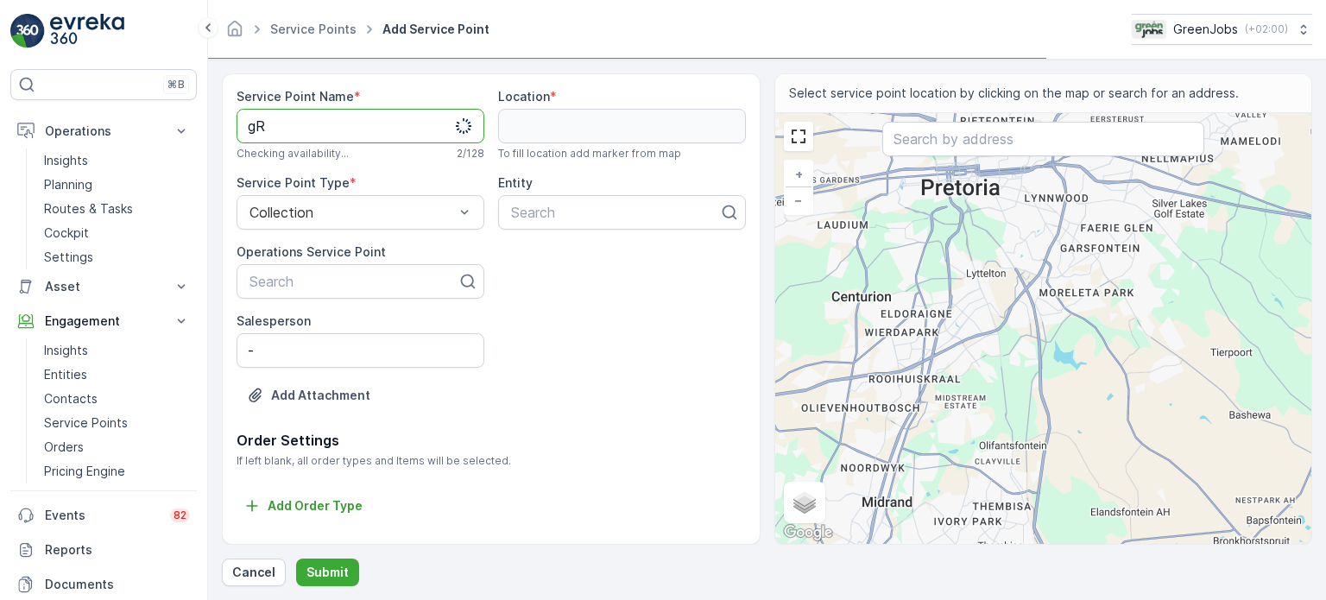
type Name "g"
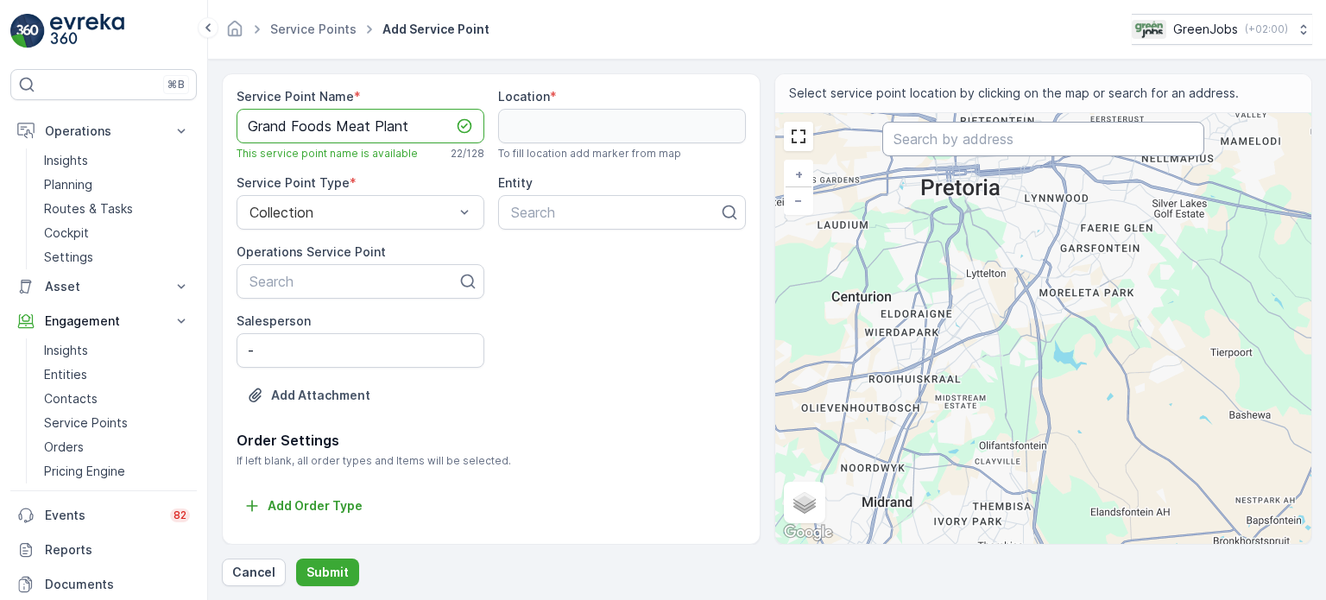
type Name "Grand Foods Meat Plant"
click at [932, 136] on input "text" at bounding box center [1043, 139] width 322 height 35
type input "grand foods"
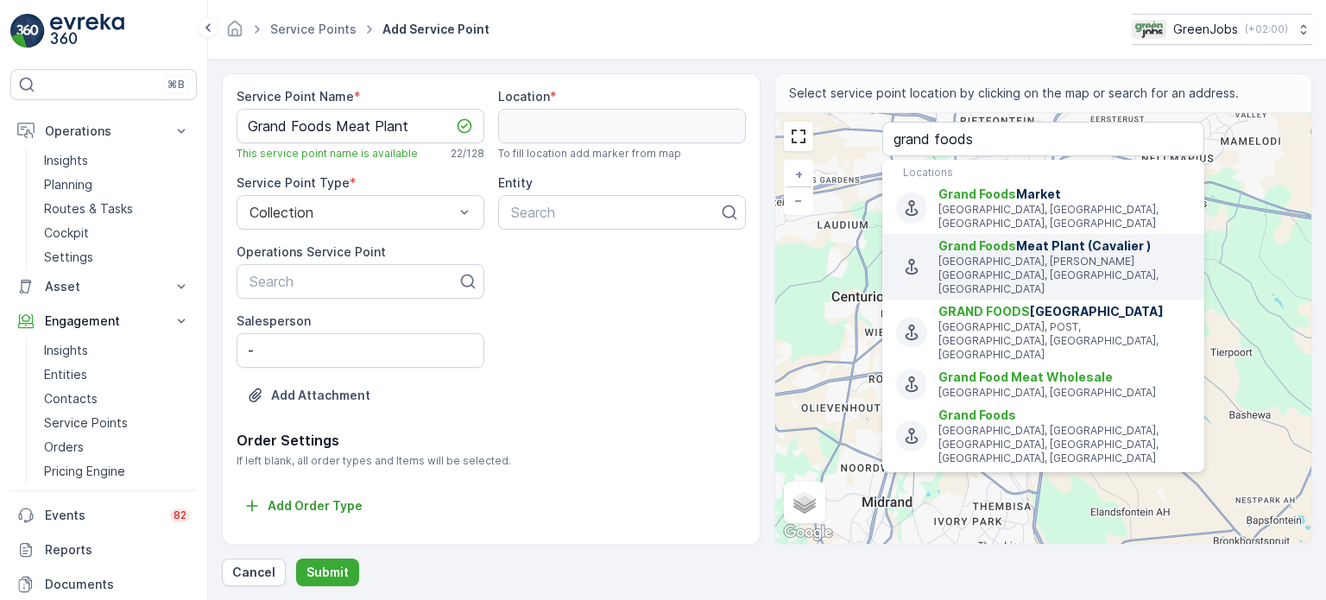
click at [984, 255] on p "[GEOGRAPHIC_DATA], [PERSON_NAME][GEOGRAPHIC_DATA], [GEOGRAPHIC_DATA], [GEOGRAPH…" at bounding box center [1064, 275] width 252 height 41
type input "-33.9130535,18.5783262"
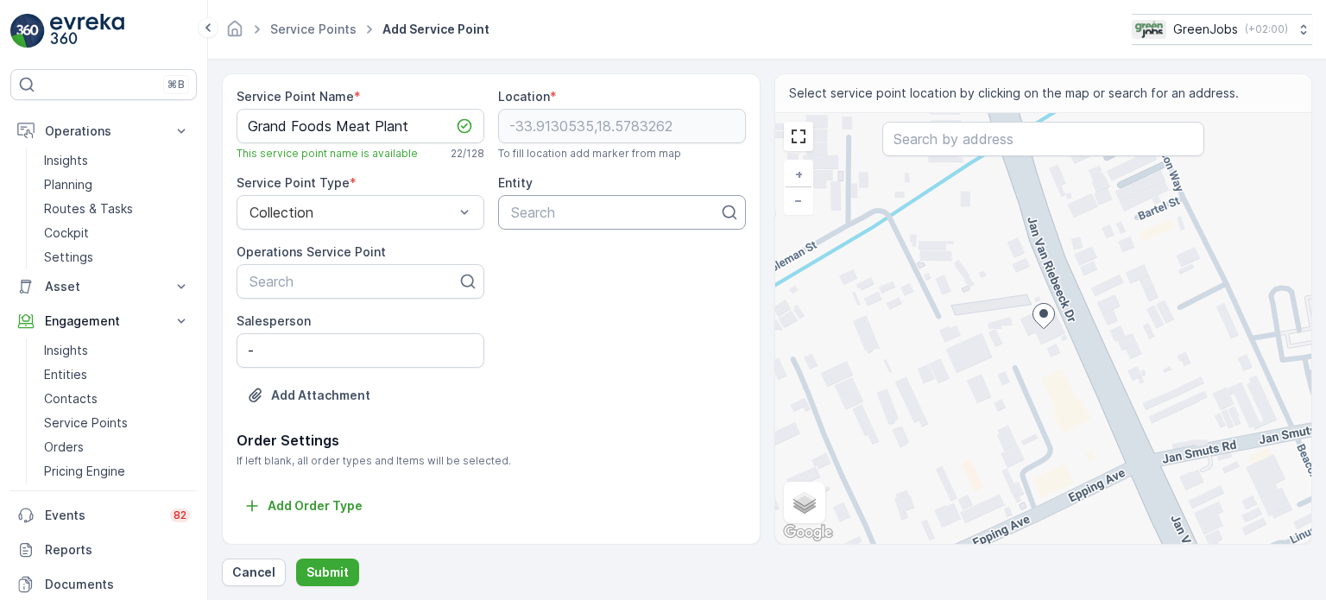
click at [548, 211] on div at bounding box center [615, 213] width 212 height 16
type input "grand"
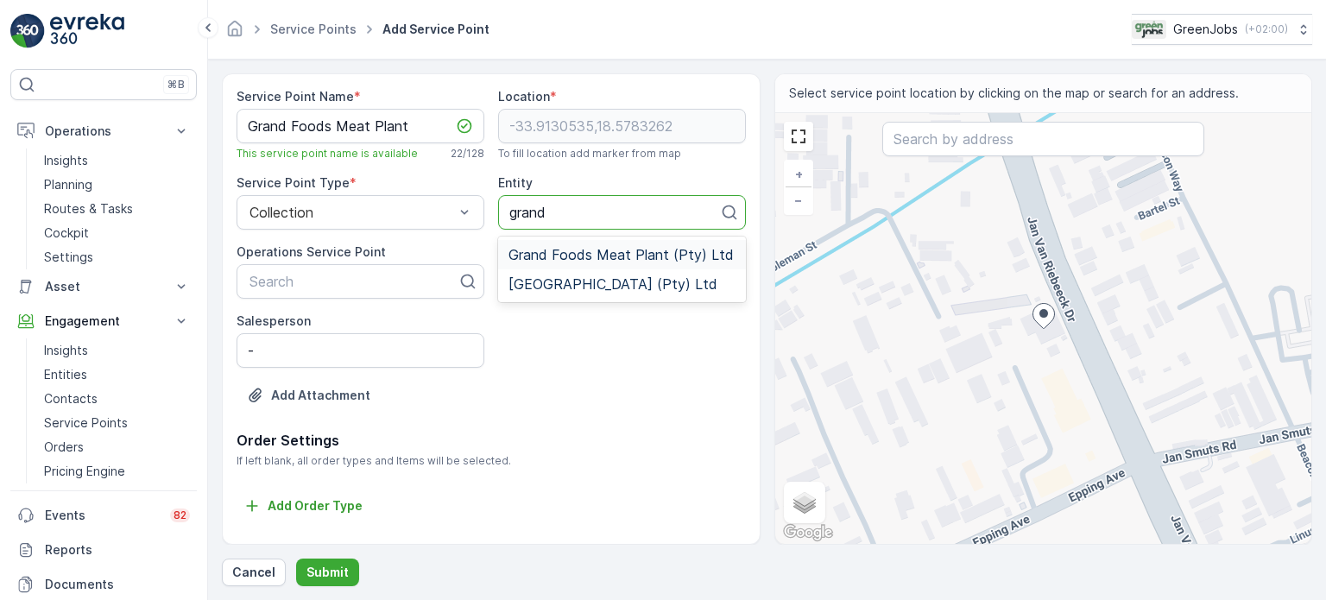
click at [559, 255] on span "Grand Foods Meat Plant (Pty) Ltd" at bounding box center [620, 255] width 225 height 16
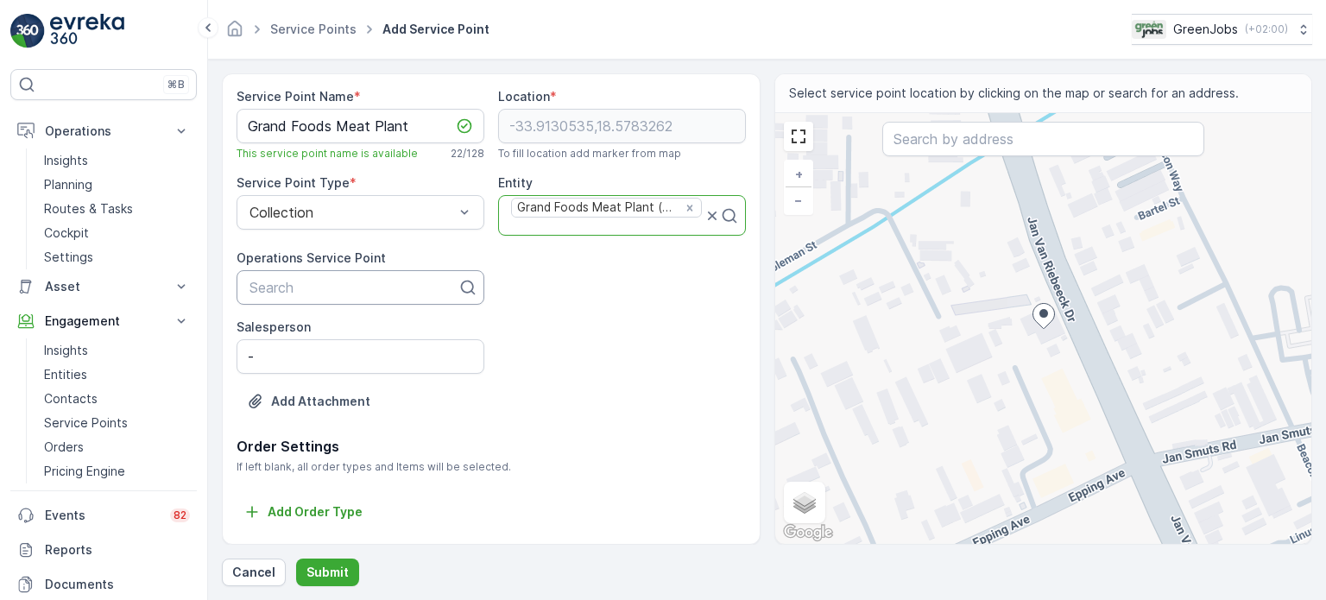
click at [288, 292] on div at bounding box center [354, 288] width 212 height 16
type input "grand"
click at [306, 361] on span "Grand Foods Meat Plant" at bounding box center [327, 359] width 161 height 16
click at [260, 363] on input "-" at bounding box center [361, 356] width 248 height 35
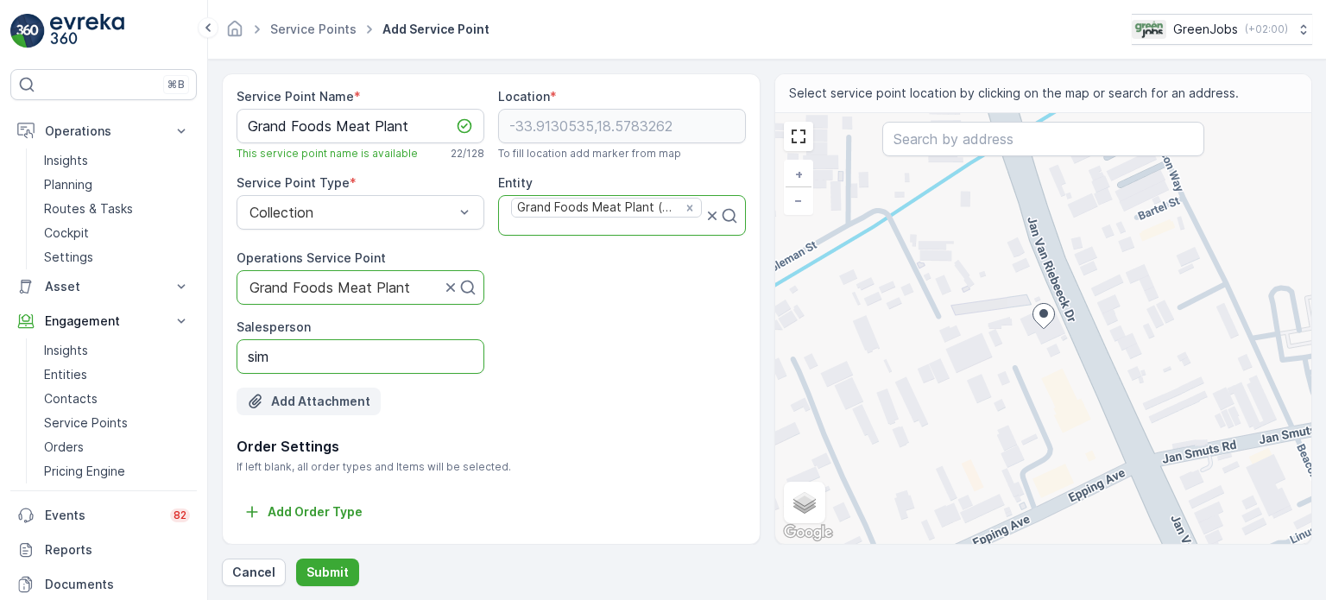
type input "[PERSON_NAME]-[PERSON_NAME]"
click at [307, 570] on p "Submit" at bounding box center [327, 572] width 42 height 17
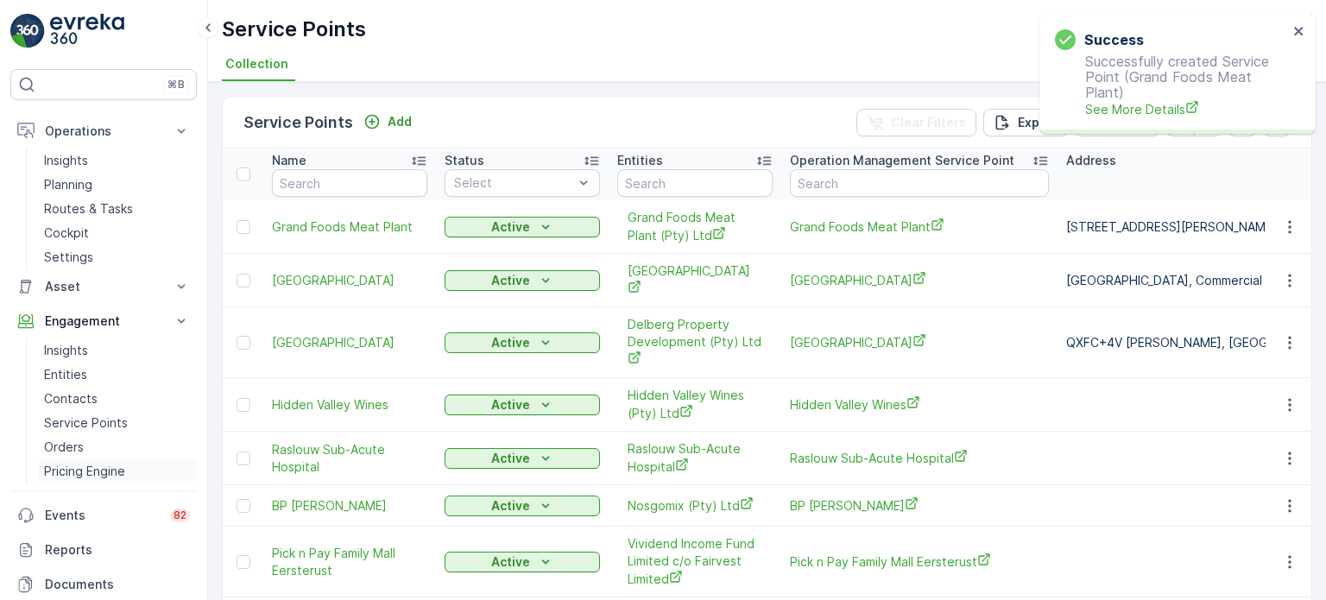
click at [75, 475] on p "Pricing Engine" at bounding box center [84, 471] width 81 height 17
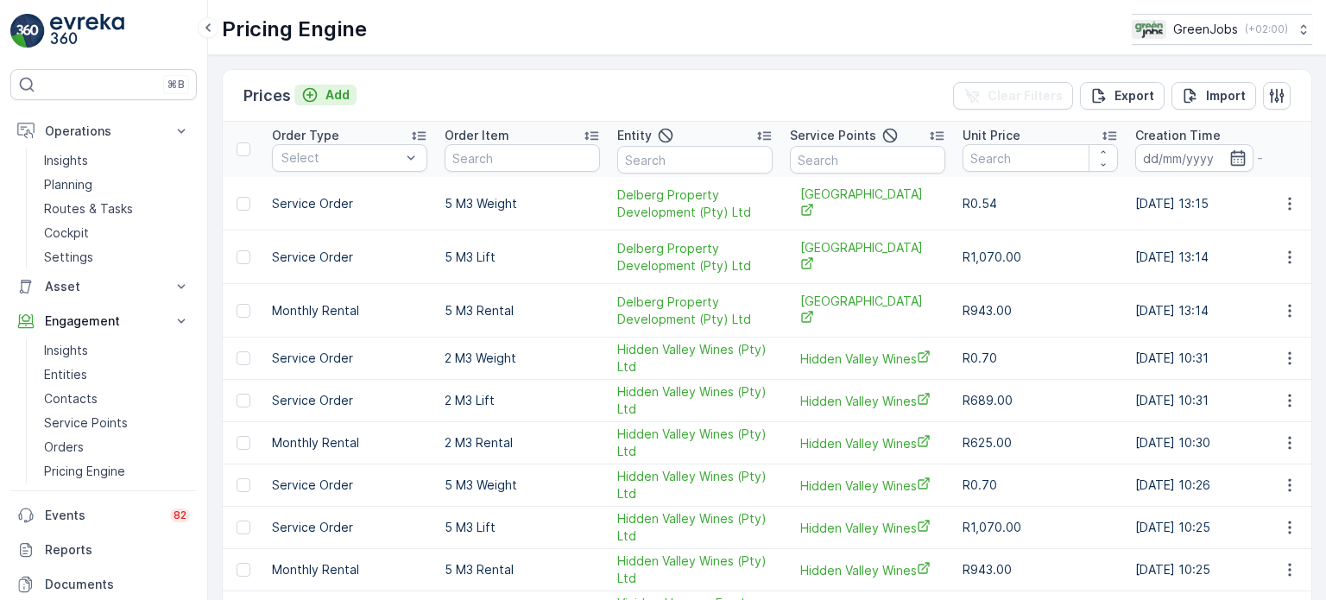
click at [330, 92] on p "Add" at bounding box center [337, 94] width 24 height 17
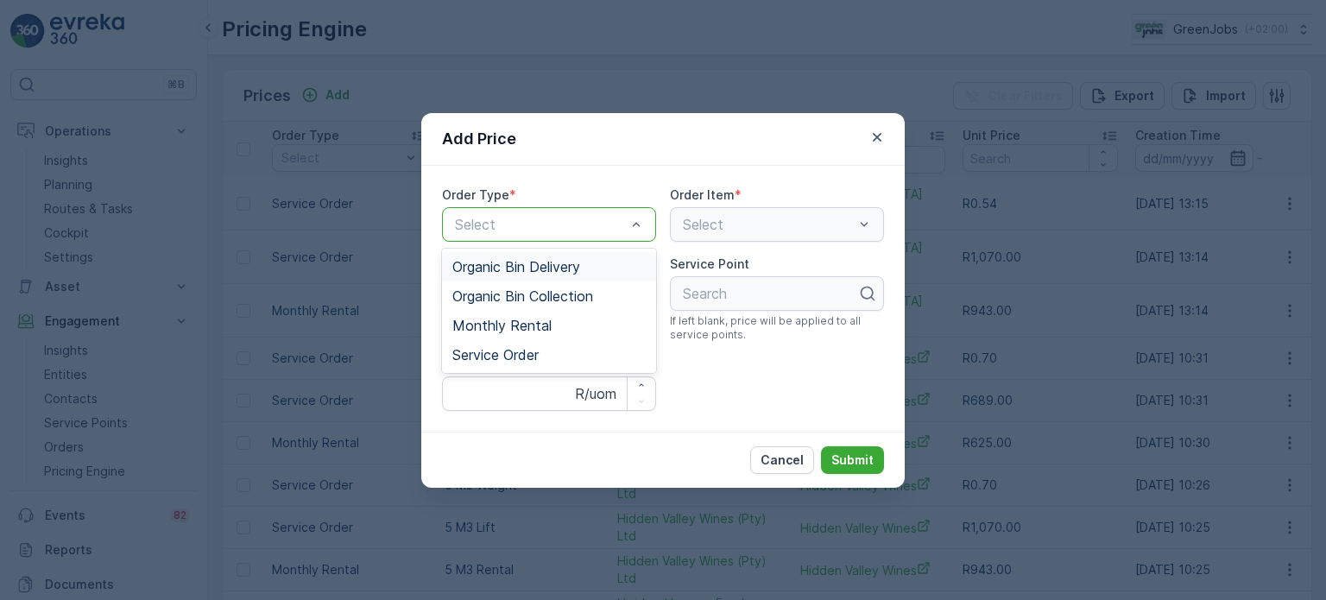
click at [470, 224] on div at bounding box center [540, 225] width 174 height 16
click at [527, 321] on span "Monthly Rental" at bounding box center [501, 326] width 99 height 16
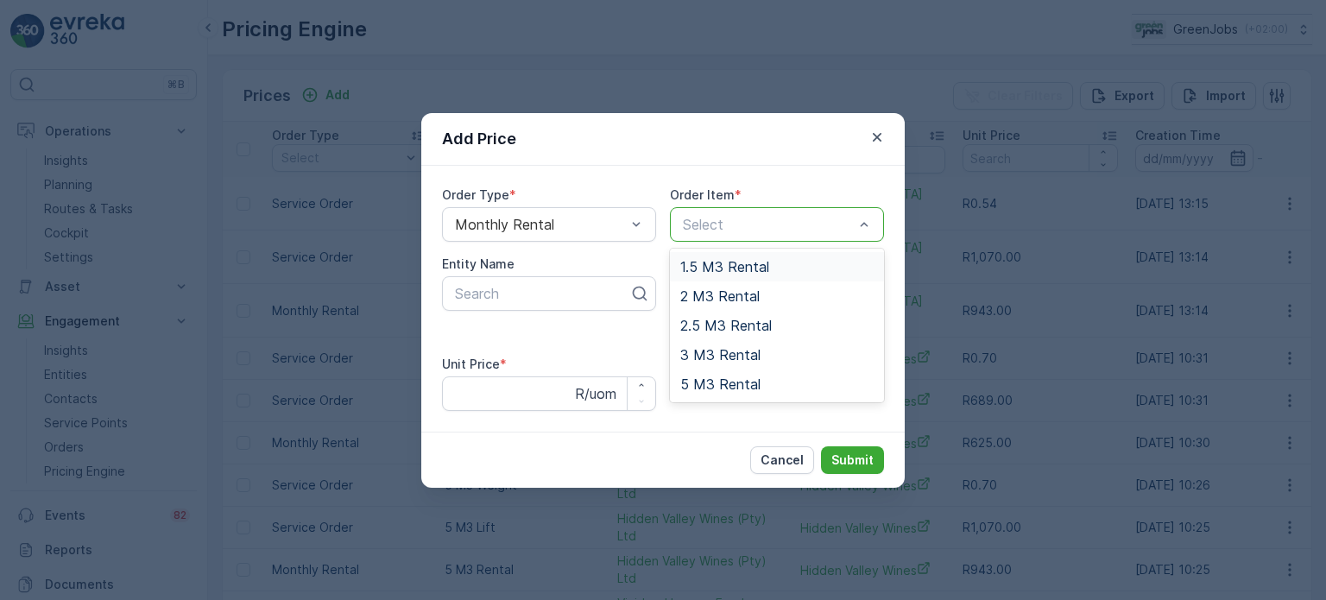
click at [746, 218] on div at bounding box center [768, 225] width 174 height 16
click at [718, 296] on span "2 M3 Rental" at bounding box center [719, 296] width 79 height 16
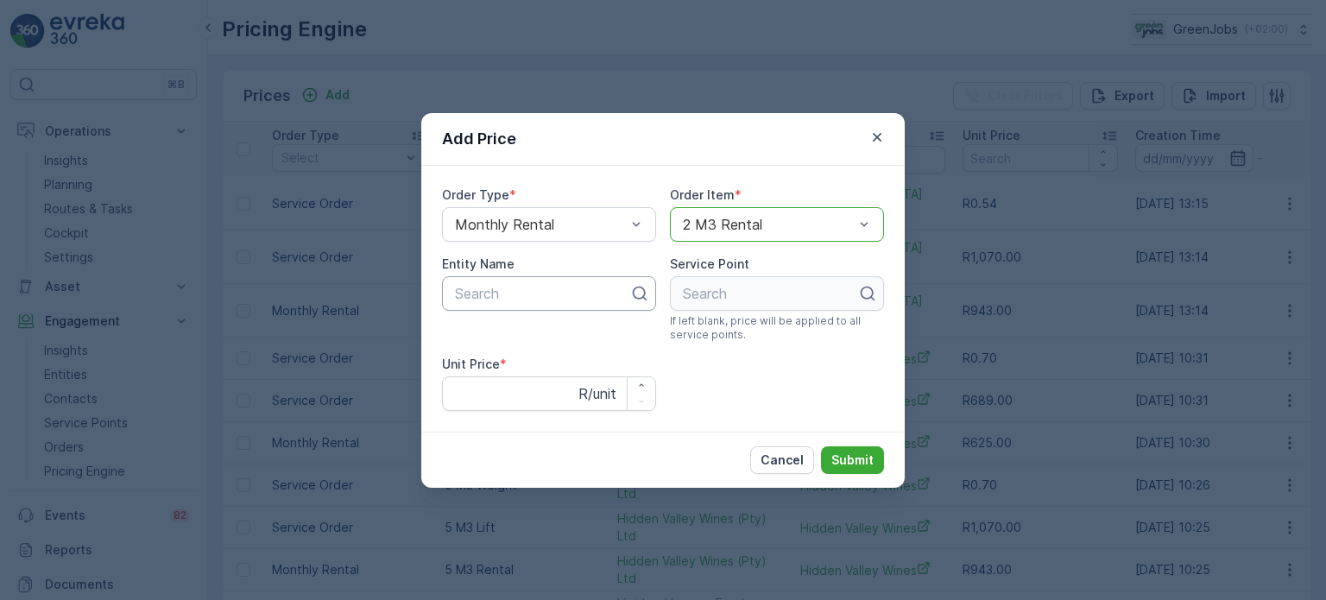
click at [543, 300] on div at bounding box center [542, 294] width 178 height 16
type input "gra"
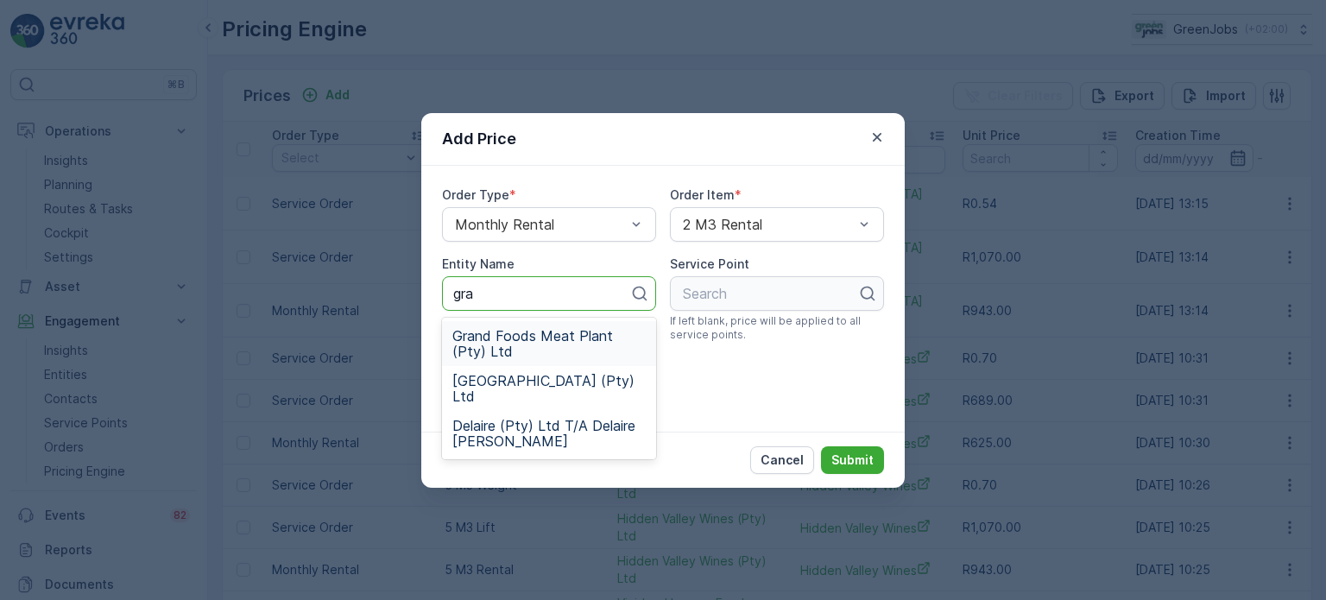
click at [536, 340] on span "Grand Foods Meat Plant (Pty) Ltd" at bounding box center [548, 343] width 193 height 31
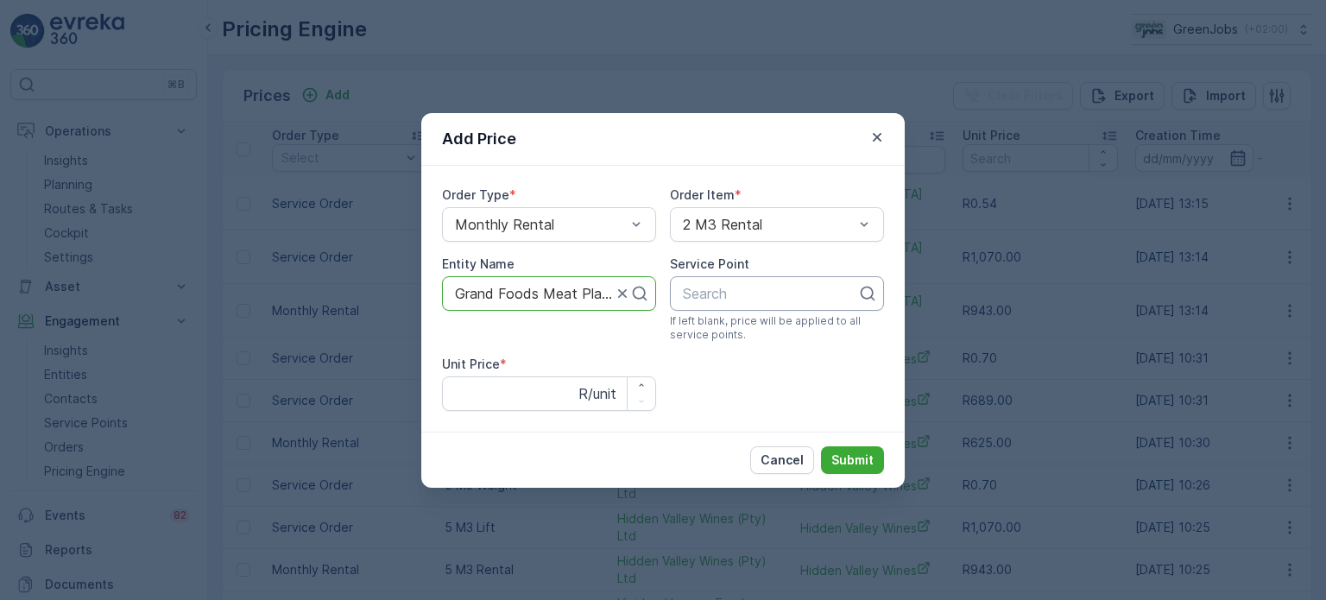
click at [742, 290] on div at bounding box center [770, 294] width 178 height 16
type input "gra"
click at [731, 338] on span "Grand Foods Meat Plant" at bounding box center [760, 336] width 161 height 16
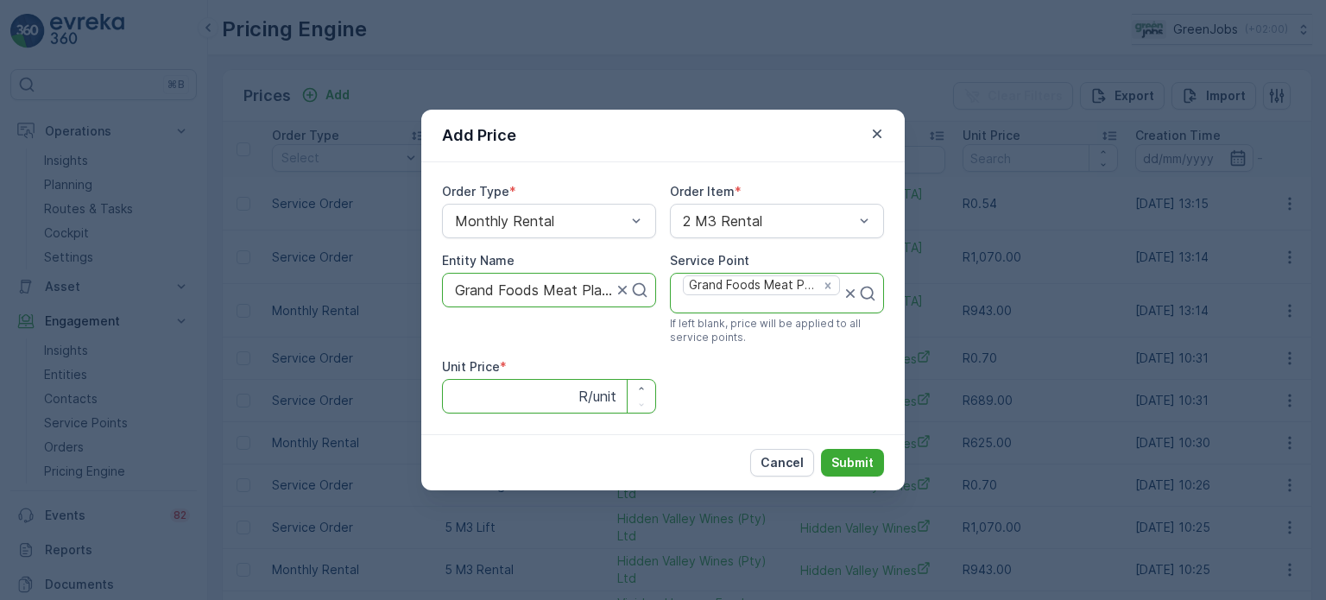
click at [464, 399] on Price "Unit Price" at bounding box center [549, 396] width 214 height 35
type Price "625"
click at [874, 464] on button "Submit" at bounding box center [852, 463] width 63 height 28
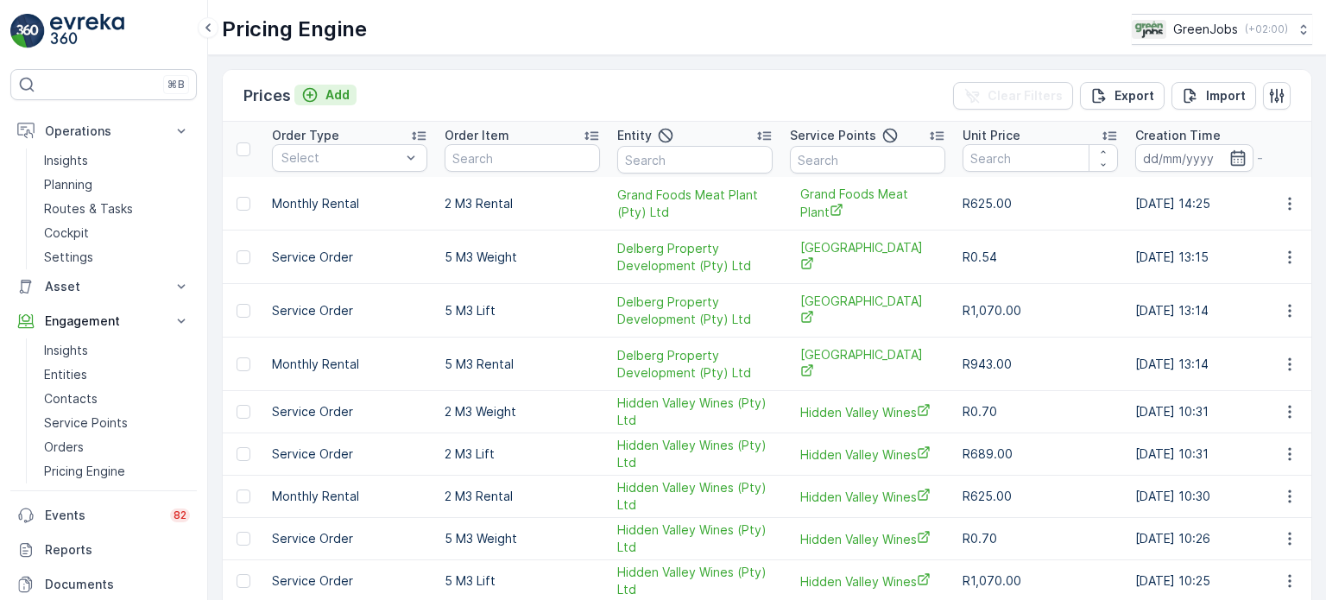
click at [342, 97] on p "Add" at bounding box center [337, 94] width 24 height 17
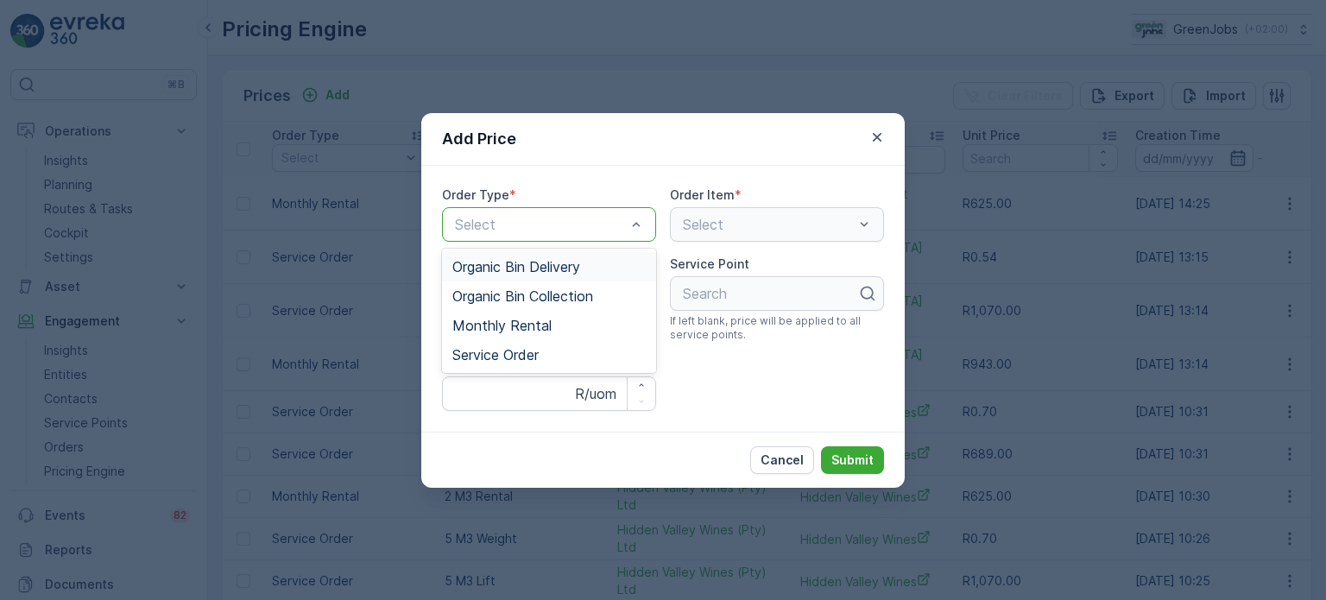
click at [542, 235] on div "Select" at bounding box center [549, 224] width 214 height 35
click at [536, 351] on span "Service Order" at bounding box center [495, 355] width 86 height 16
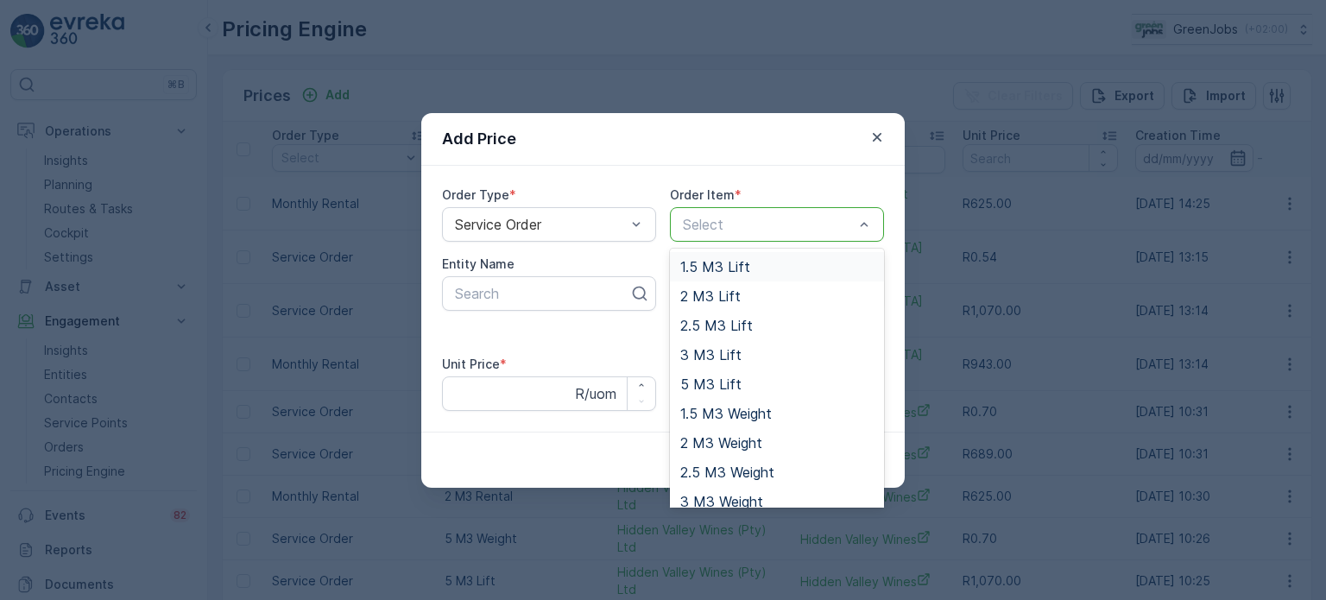
click at [743, 218] on div at bounding box center [768, 225] width 174 height 16
click at [711, 295] on span "2 M3 Lift" at bounding box center [710, 296] width 60 height 16
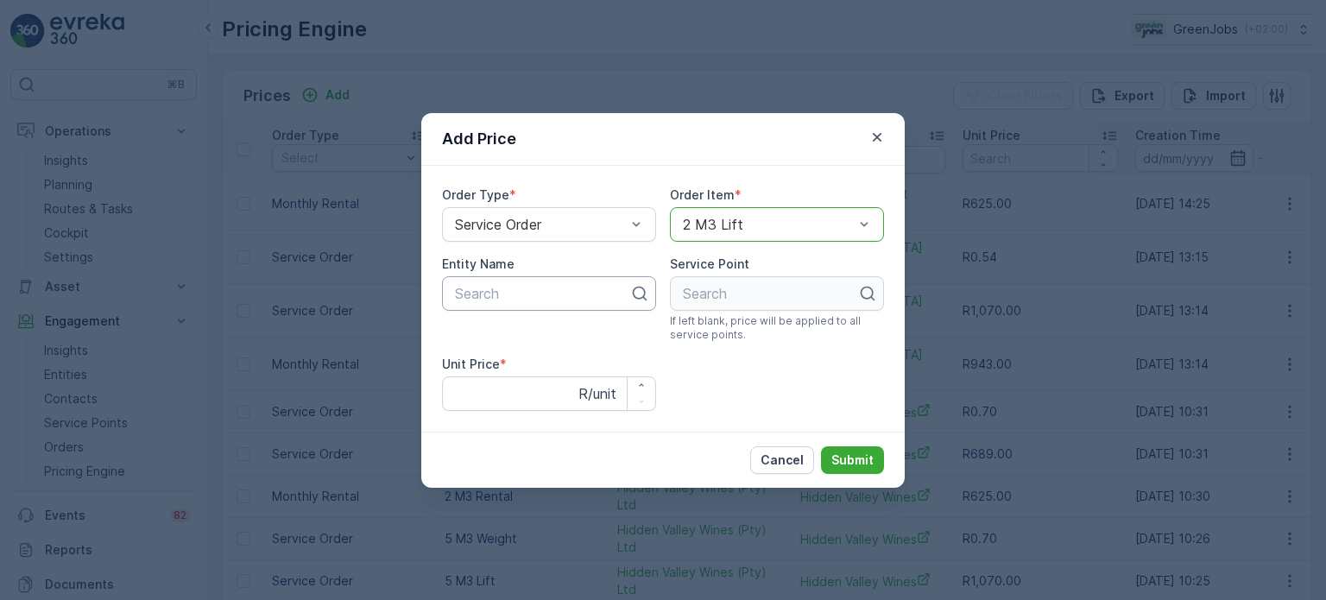
click at [502, 290] on div at bounding box center [542, 294] width 178 height 16
type input "gra"
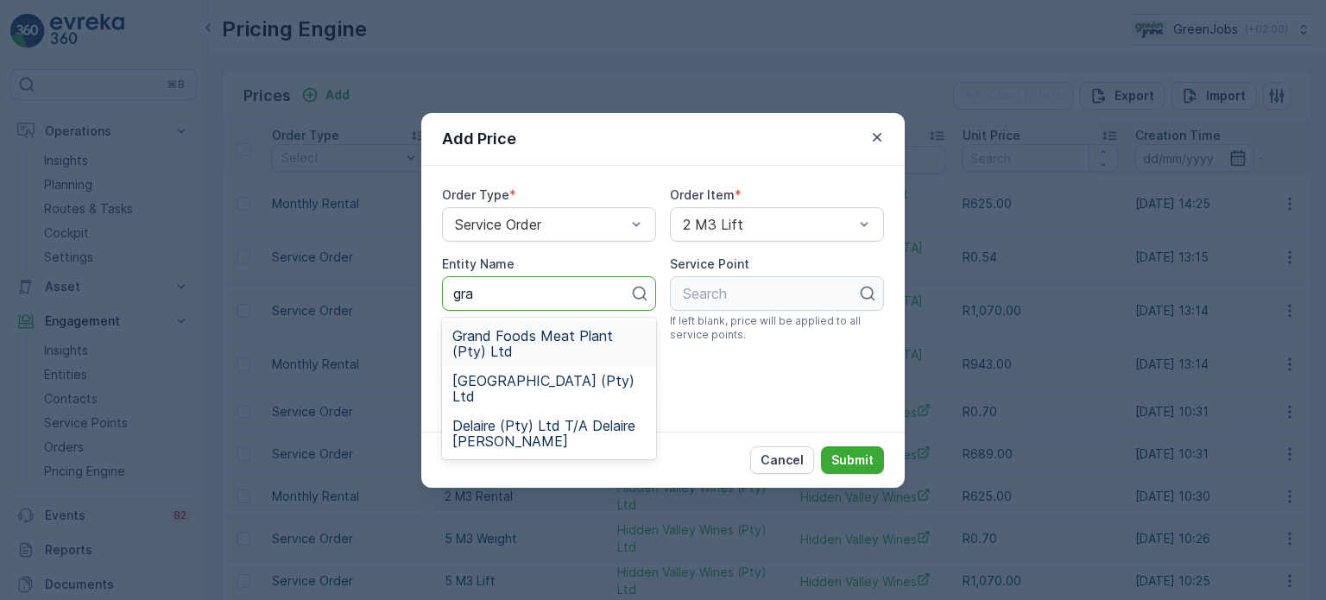
click at [508, 337] on span "Grand Foods Meat Plant (Pty) Ltd" at bounding box center [548, 343] width 193 height 31
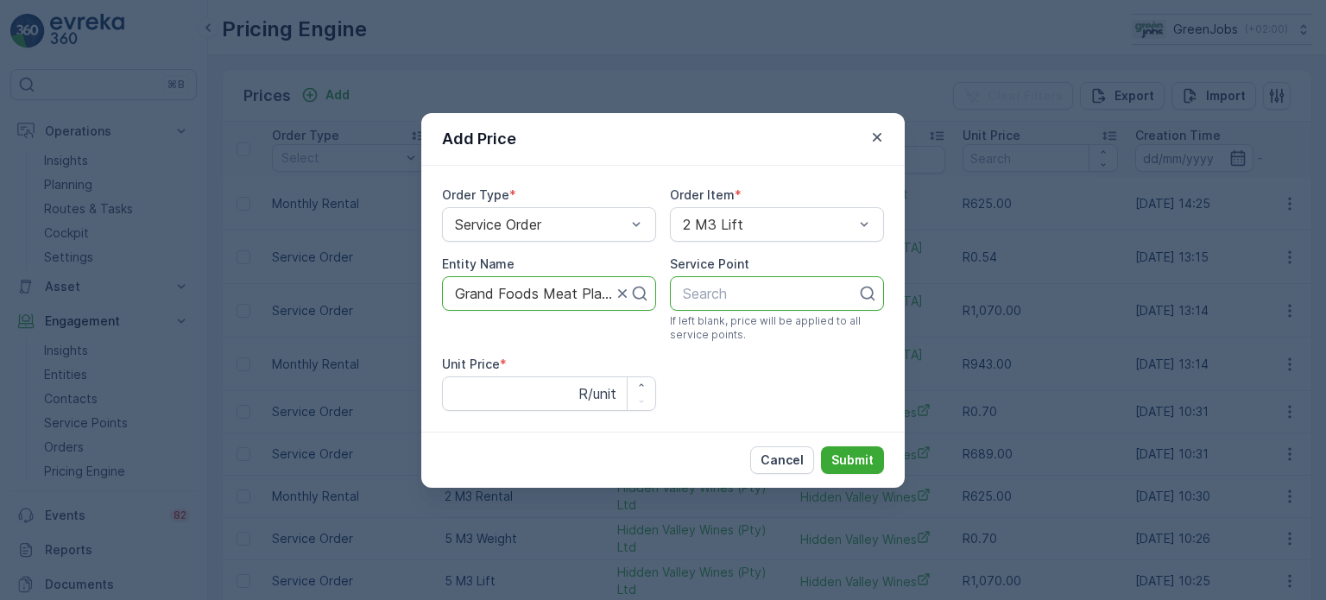
click at [798, 300] on div at bounding box center [770, 294] width 178 height 16
type input "gra"
click at [756, 334] on span "Grand Foods Meat Plant" at bounding box center [760, 336] width 161 height 16
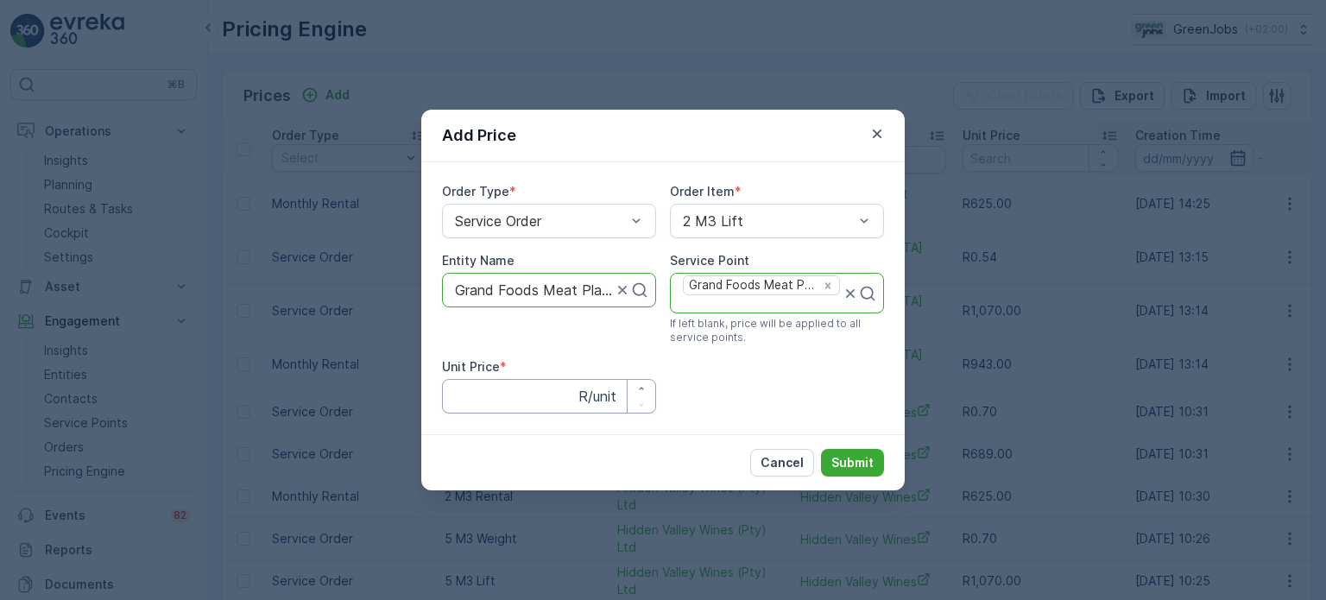
click at [481, 400] on Price "Unit Price" at bounding box center [549, 396] width 214 height 35
type Price "689"
click at [856, 462] on p "Submit" at bounding box center [852, 462] width 42 height 17
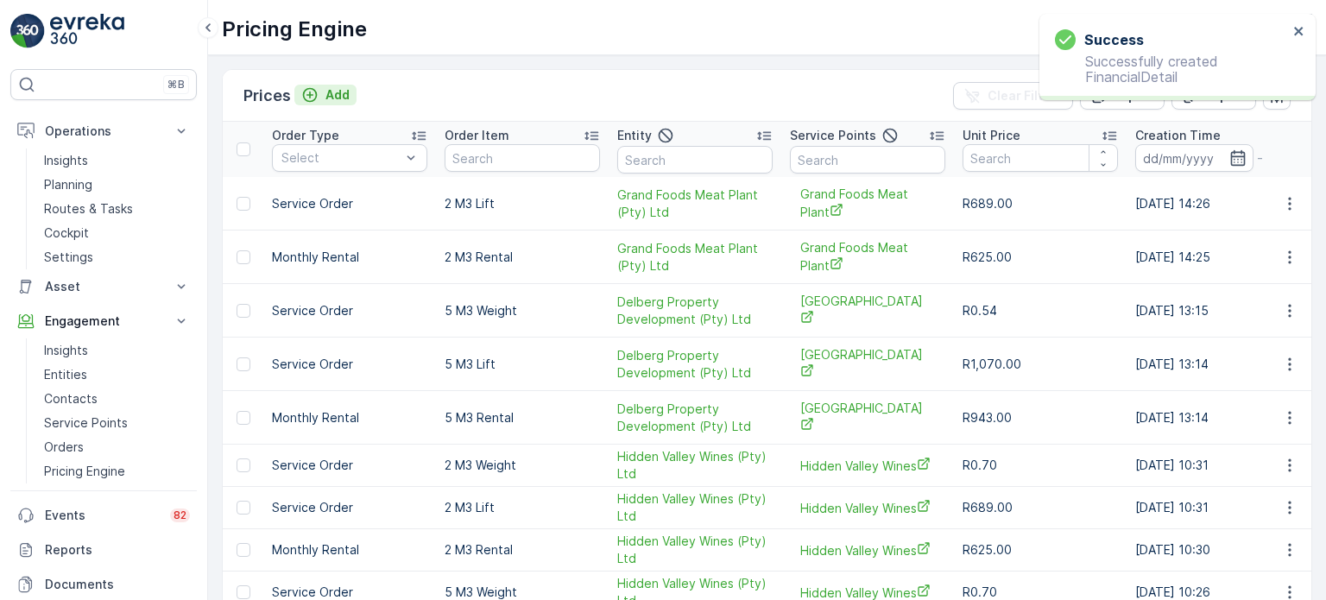
click at [342, 91] on p "Add" at bounding box center [337, 94] width 24 height 17
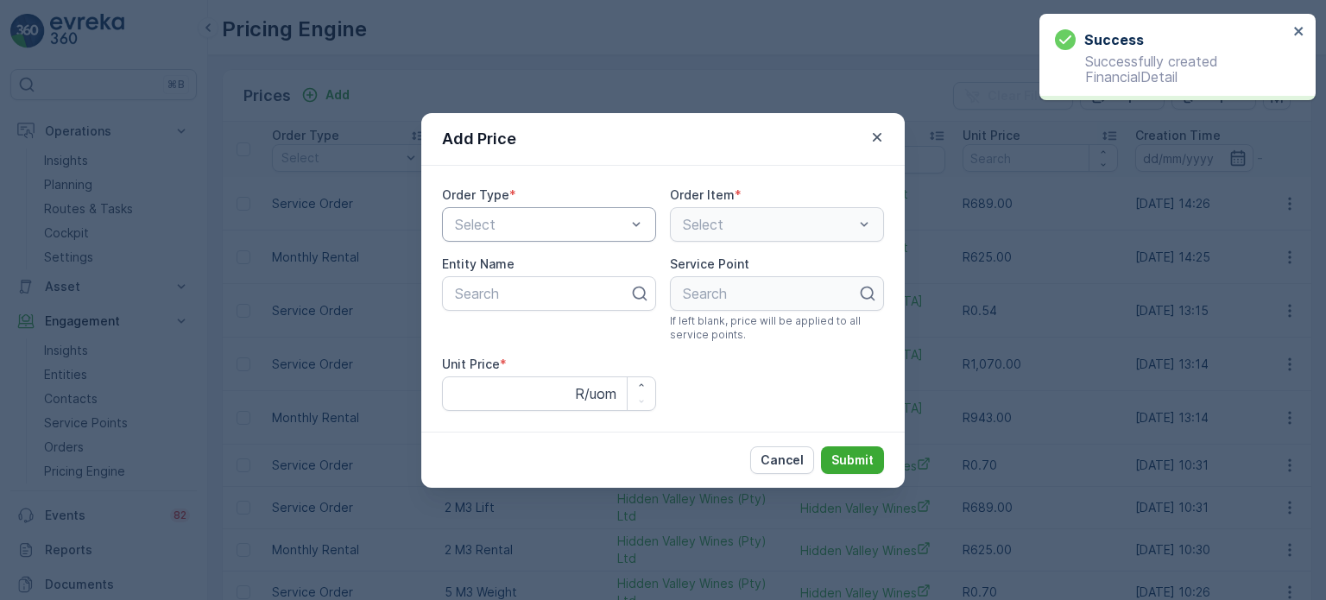
click at [518, 219] on div at bounding box center [540, 225] width 174 height 16
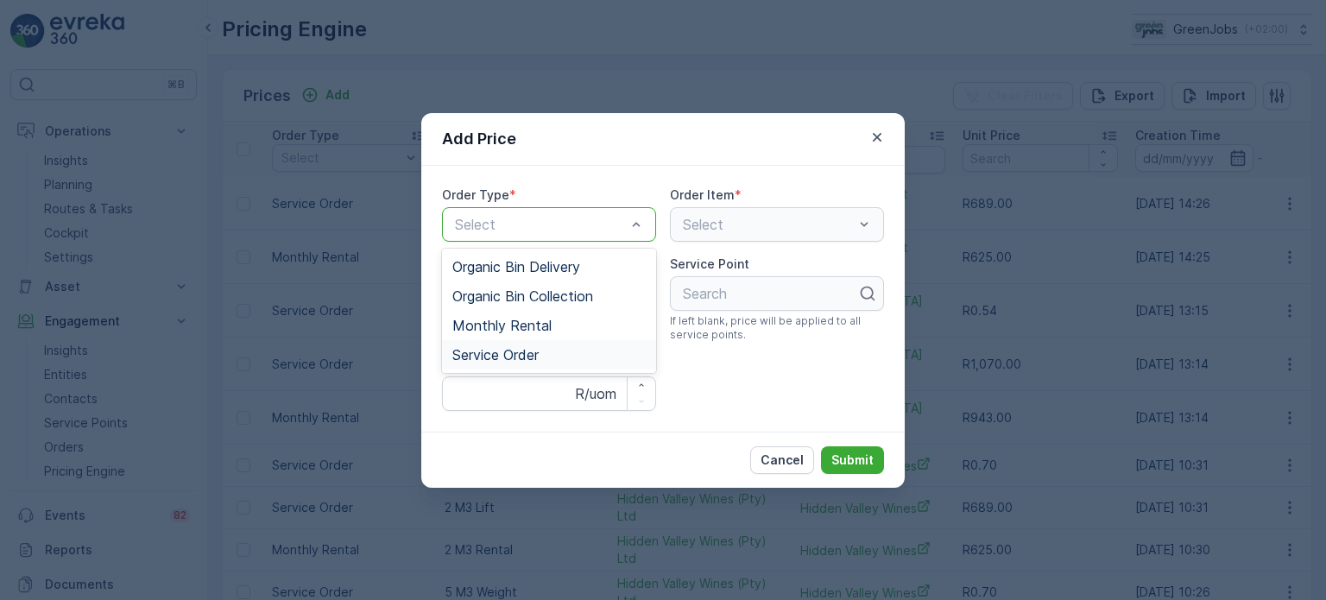
click at [528, 355] on span "Service Order" at bounding box center [495, 355] width 86 height 16
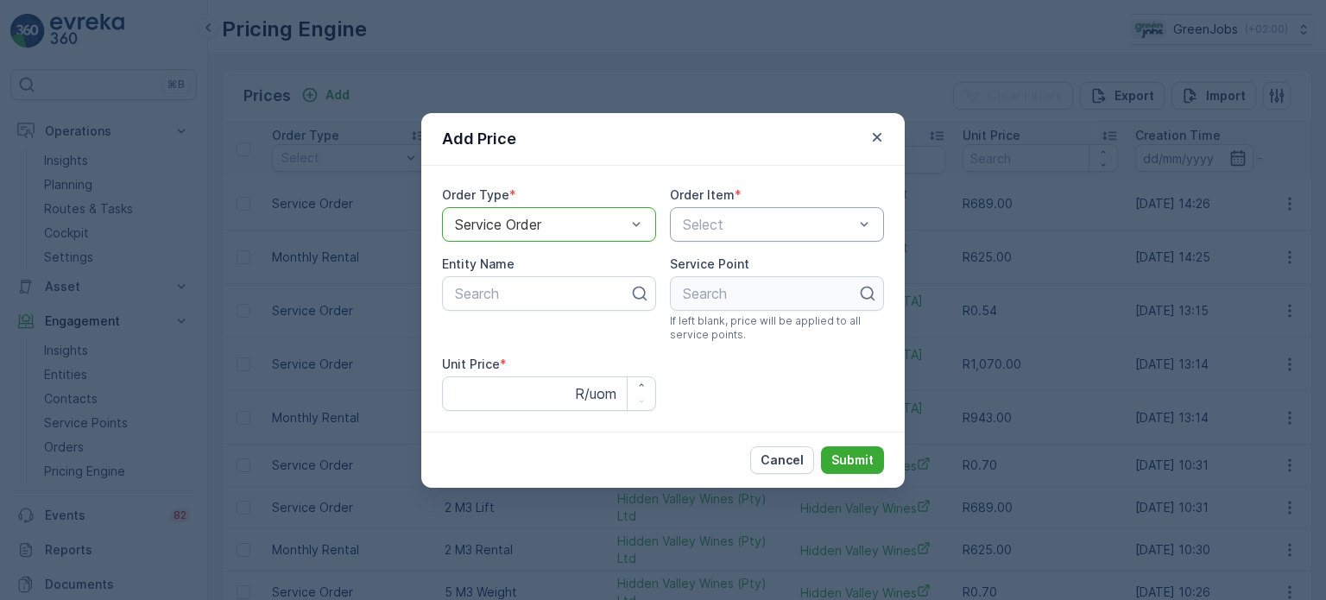
click at [742, 225] on div at bounding box center [768, 225] width 174 height 16
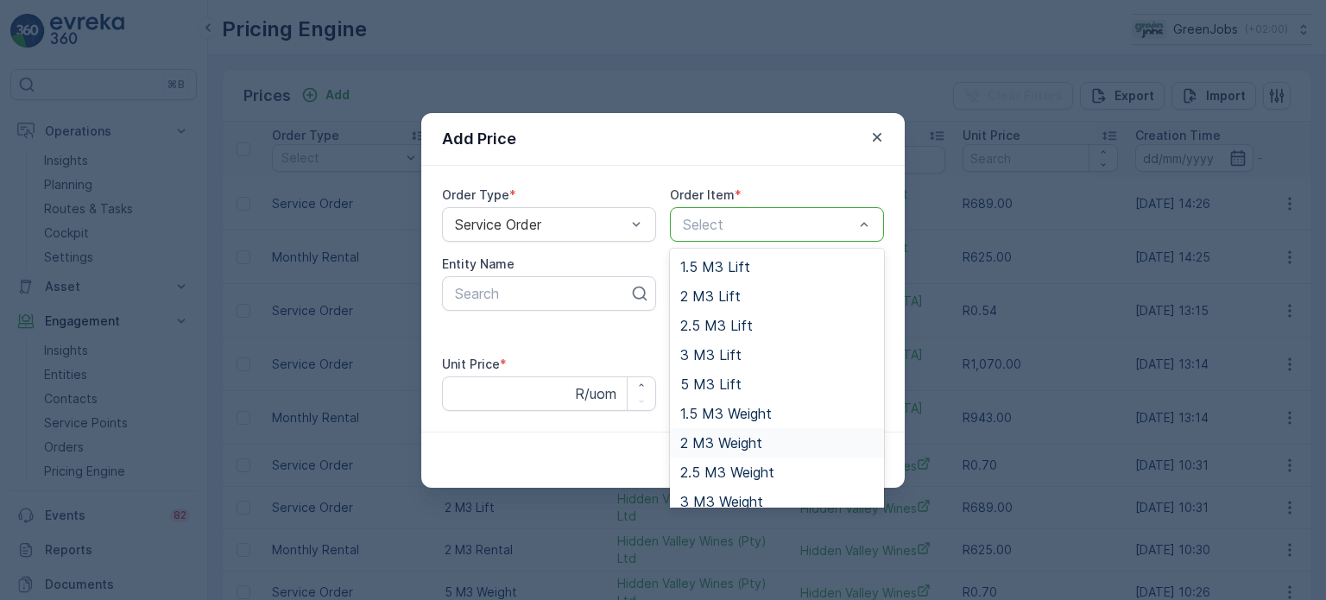
click at [725, 441] on span "2 M3 Weight" at bounding box center [721, 443] width 82 height 16
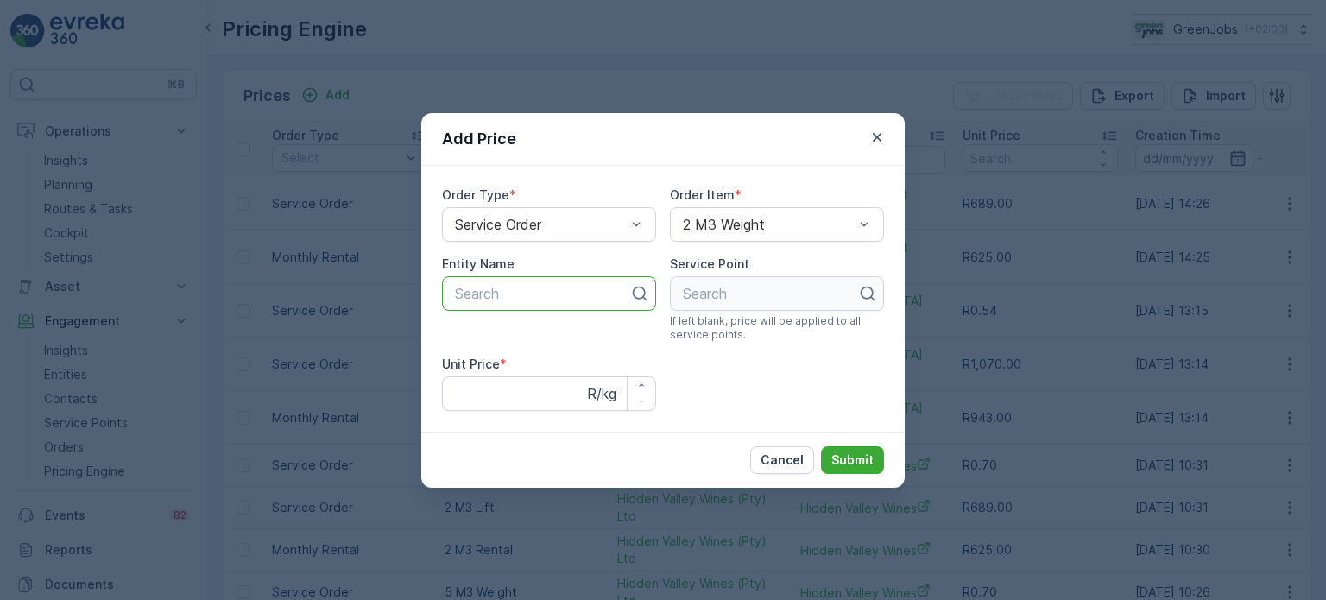
click at [461, 293] on div at bounding box center [542, 294] width 178 height 16
type input "gra"
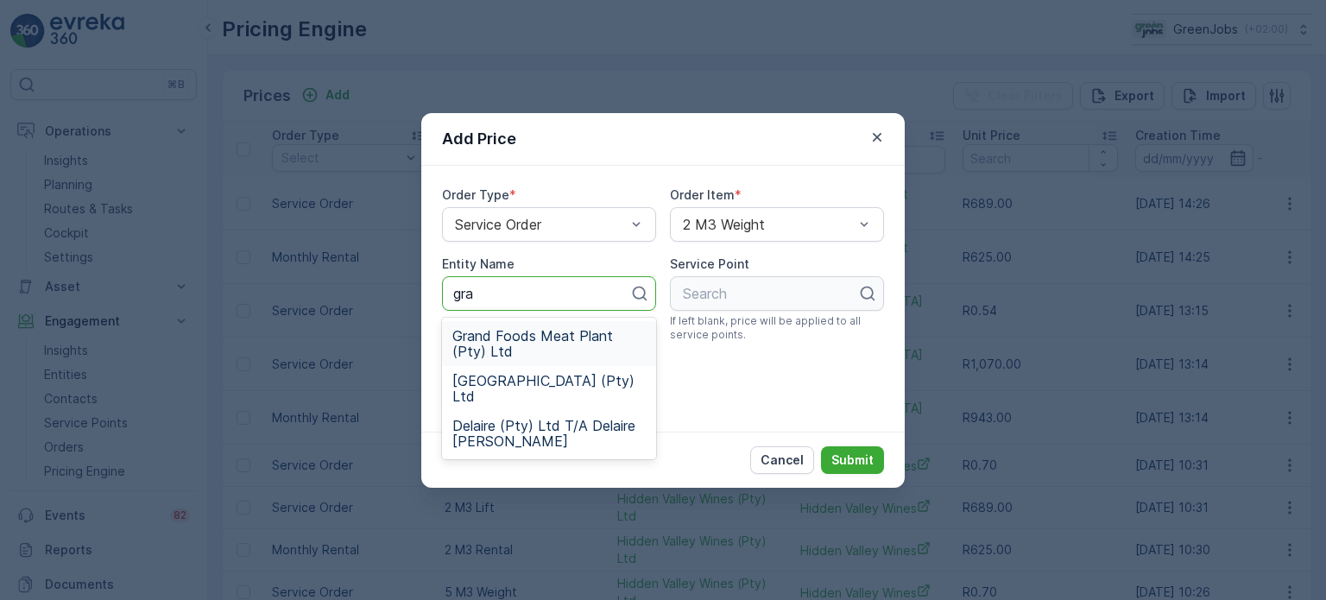
click at [515, 337] on span "Grand Foods Meat Plant (Pty) Ltd" at bounding box center [548, 343] width 193 height 31
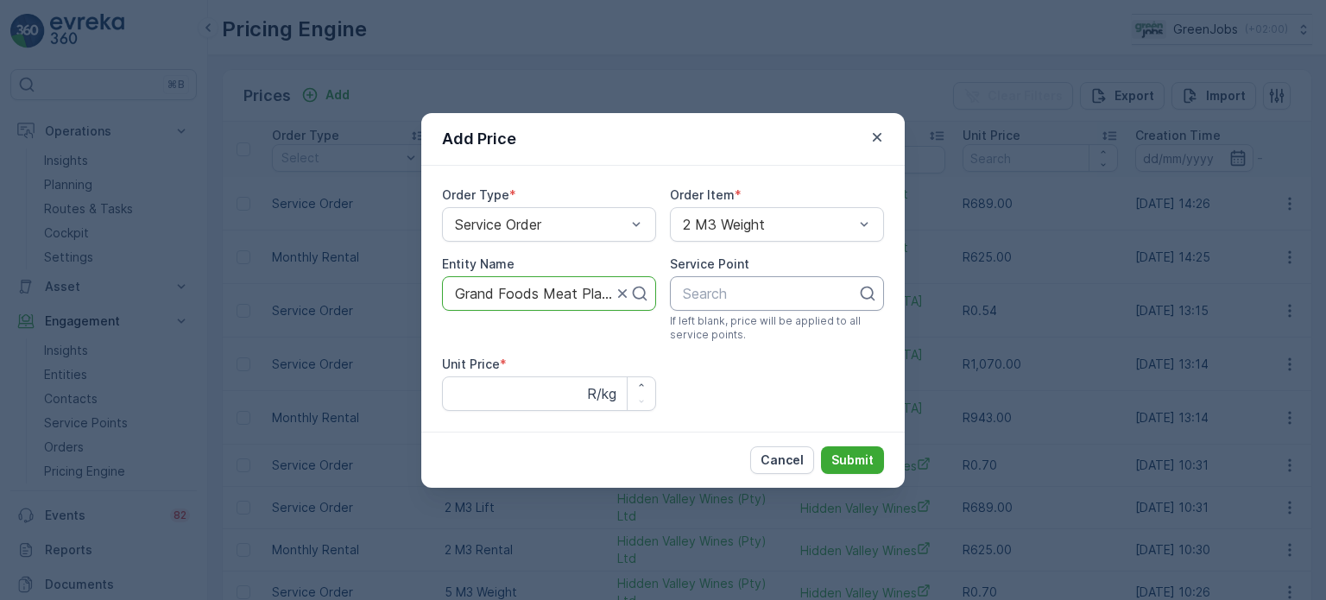
click at [716, 298] on div at bounding box center [770, 294] width 178 height 16
type input "gra"
click at [731, 332] on span "Grand Foods Meat Plant" at bounding box center [760, 336] width 161 height 16
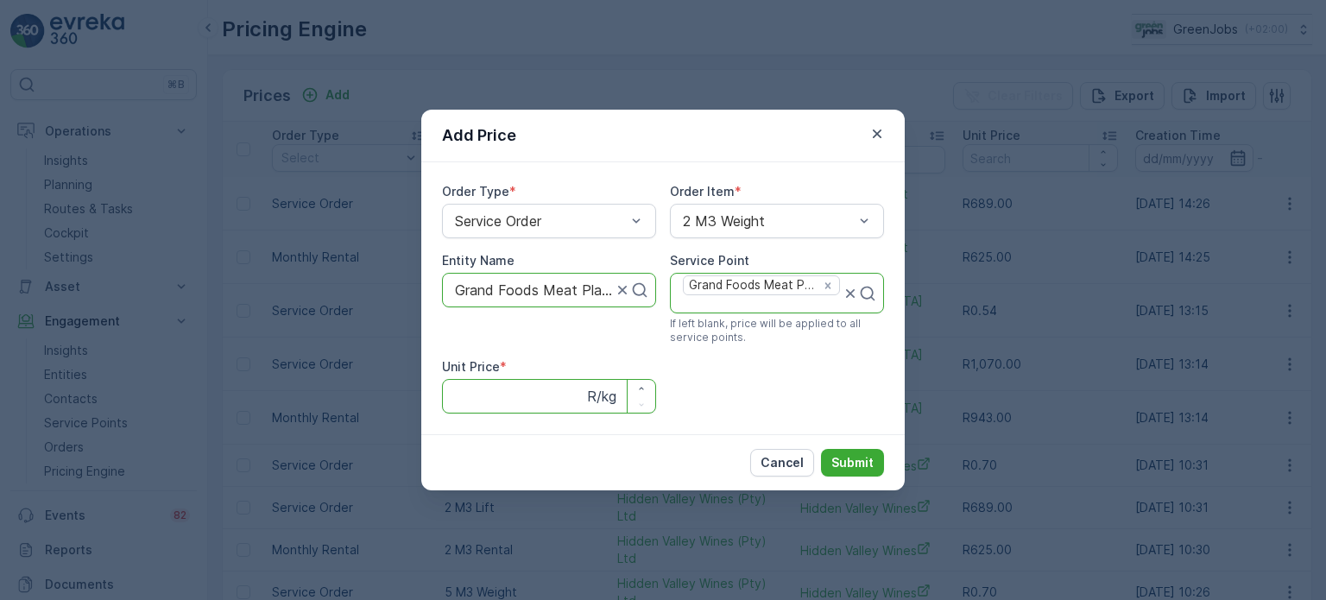
click at [489, 400] on Price "Unit Price" at bounding box center [549, 396] width 214 height 35
type Price "0.70"
click at [856, 455] on p "Submit" at bounding box center [852, 462] width 42 height 17
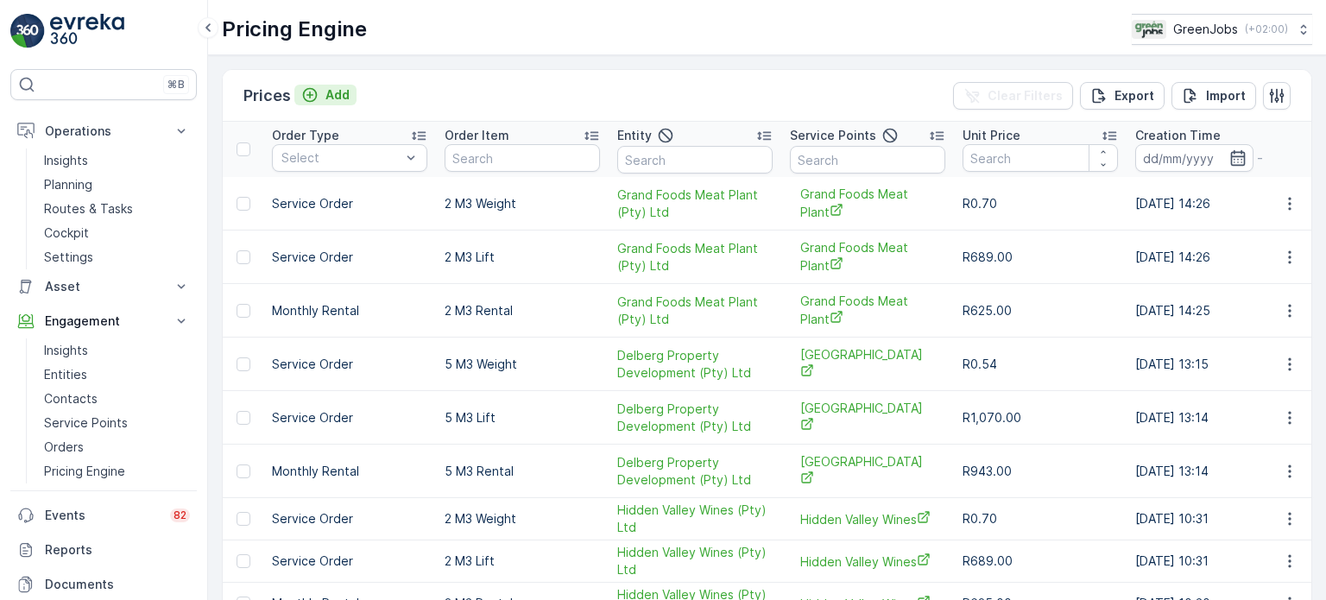
click at [342, 92] on p "Add" at bounding box center [337, 94] width 24 height 17
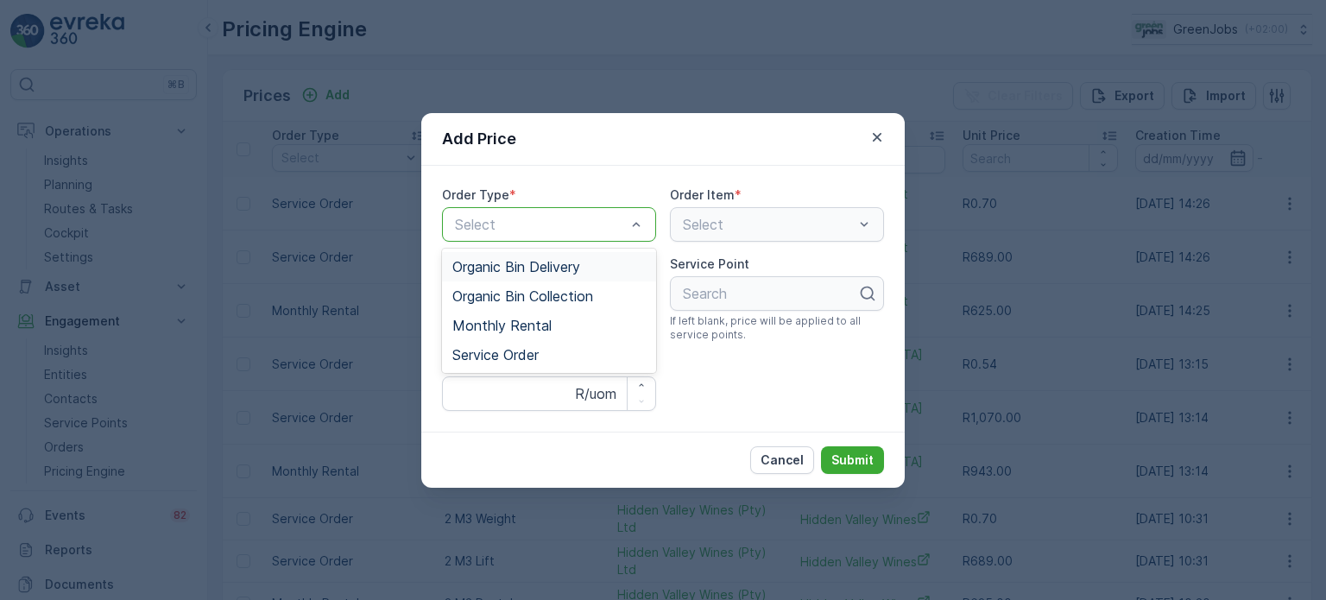
click at [559, 230] on div at bounding box center [540, 225] width 174 height 16
click at [572, 217] on div at bounding box center [540, 225] width 174 height 16
click at [529, 221] on div at bounding box center [540, 225] width 174 height 16
click at [523, 322] on span "Monthly Rental" at bounding box center [501, 326] width 99 height 16
click at [528, 351] on span "Service Order" at bounding box center [495, 355] width 86 height 16
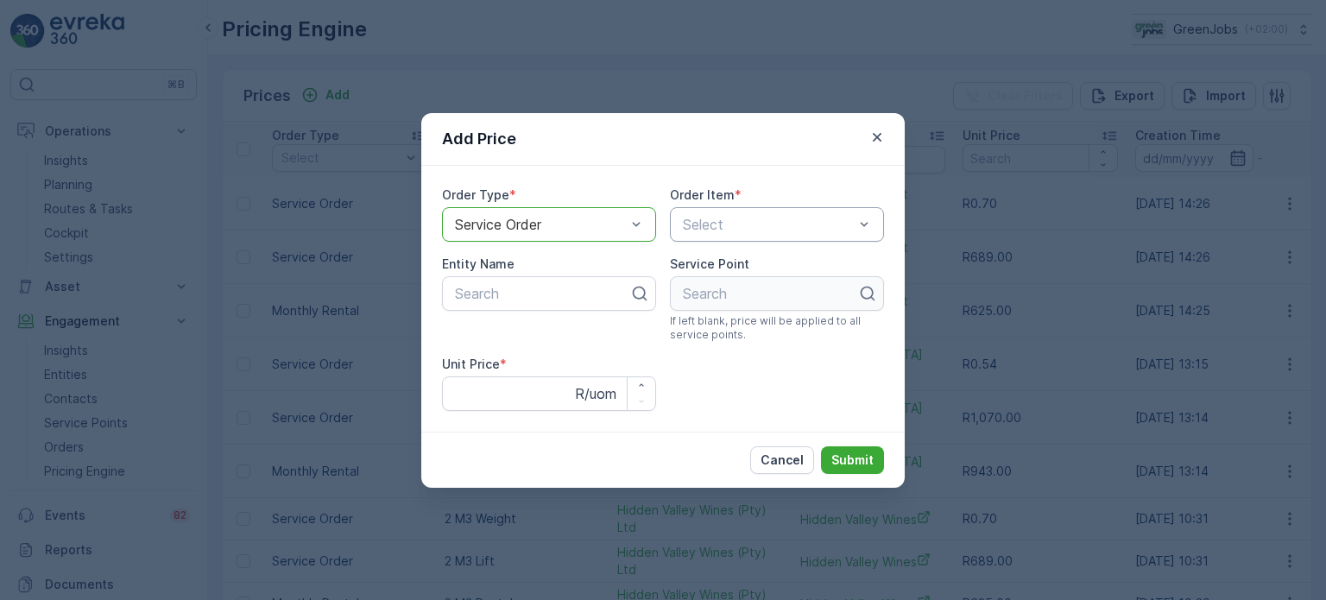
click at [746, 227] on div at bounding box center [768, 225] width 174 height 16
click at [602, 217] on div at bounding box center [540, 225] width 174 height 16
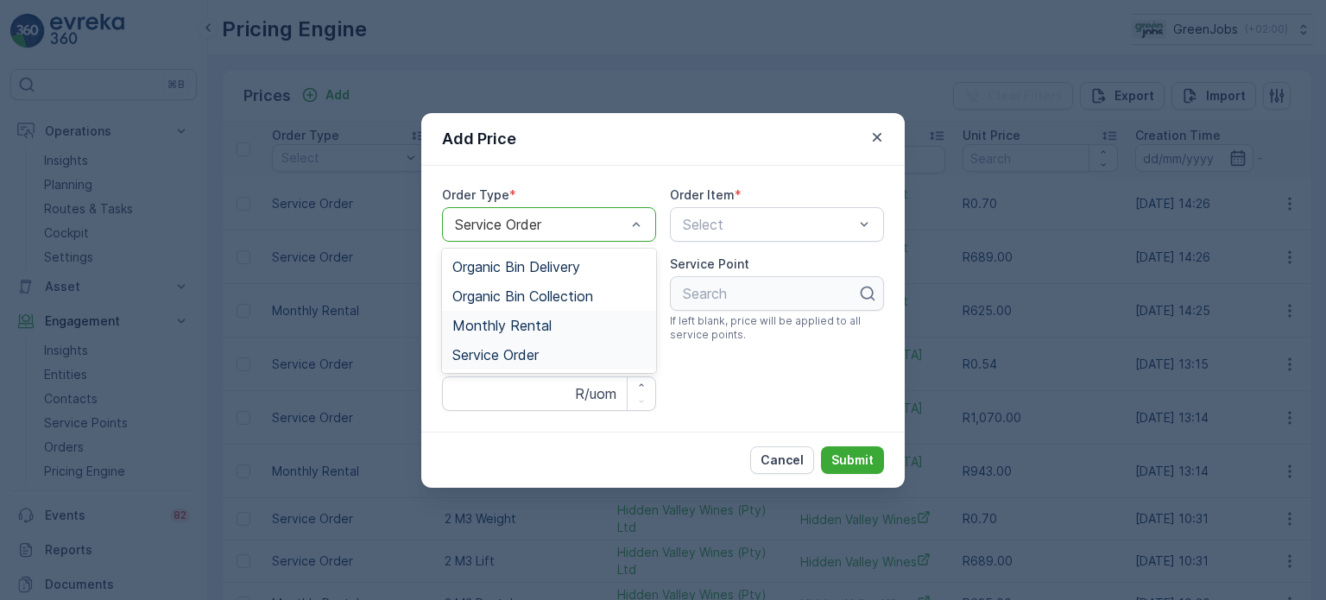
click at [534, 326] on span "Monthly Rental" at bounding box center [501, 326] width 99 height 16
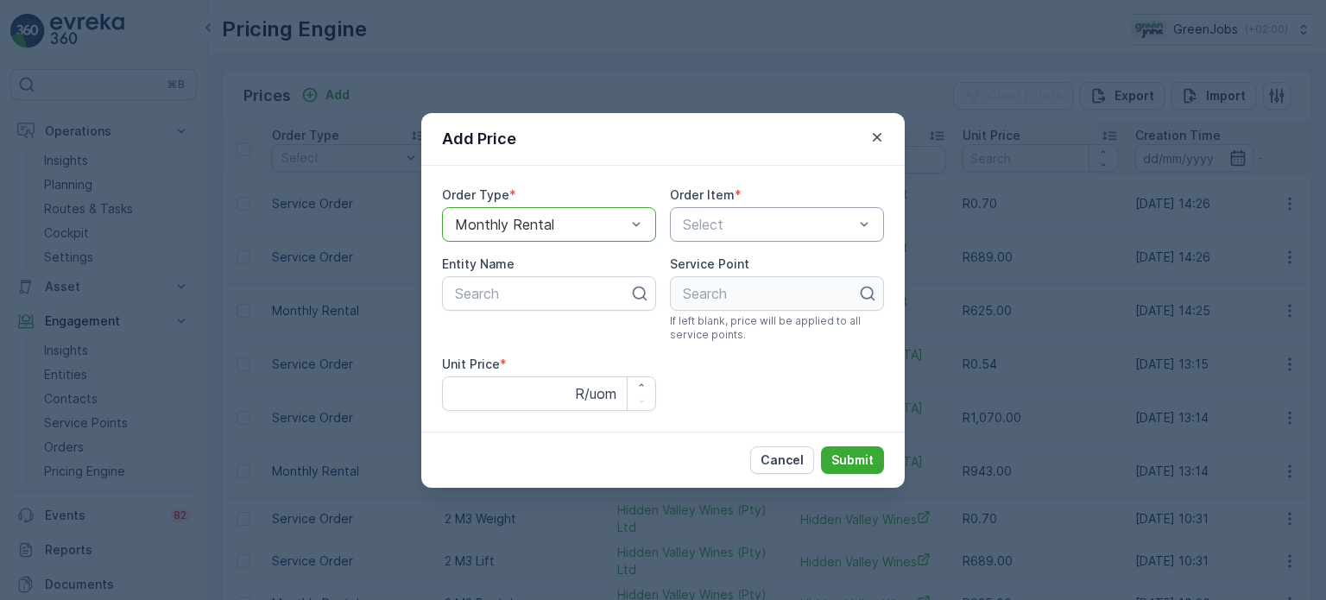
click at [734, 220] on div at bounding box center [768, 225] width 174 height 16
click at [626, 219] on div at bounding box center [540, 225] width 174 height 16
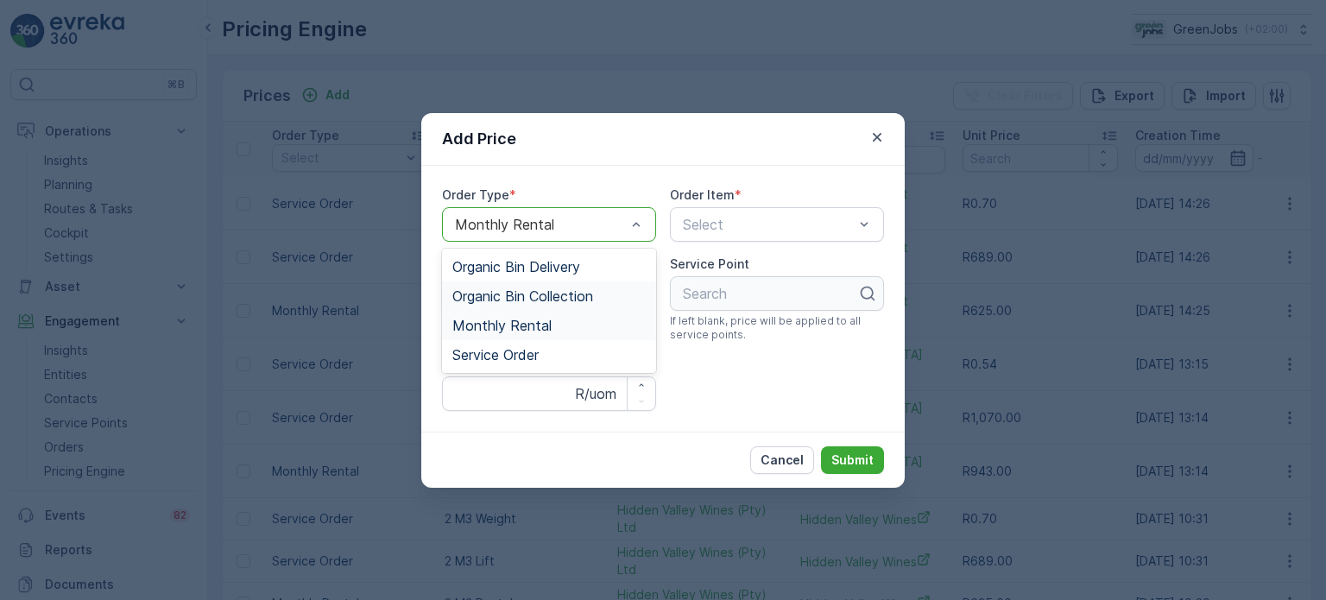
click at [535, 293] on span "Organic Bin Collection" at bounding box center [522, 296] width 141 height 16
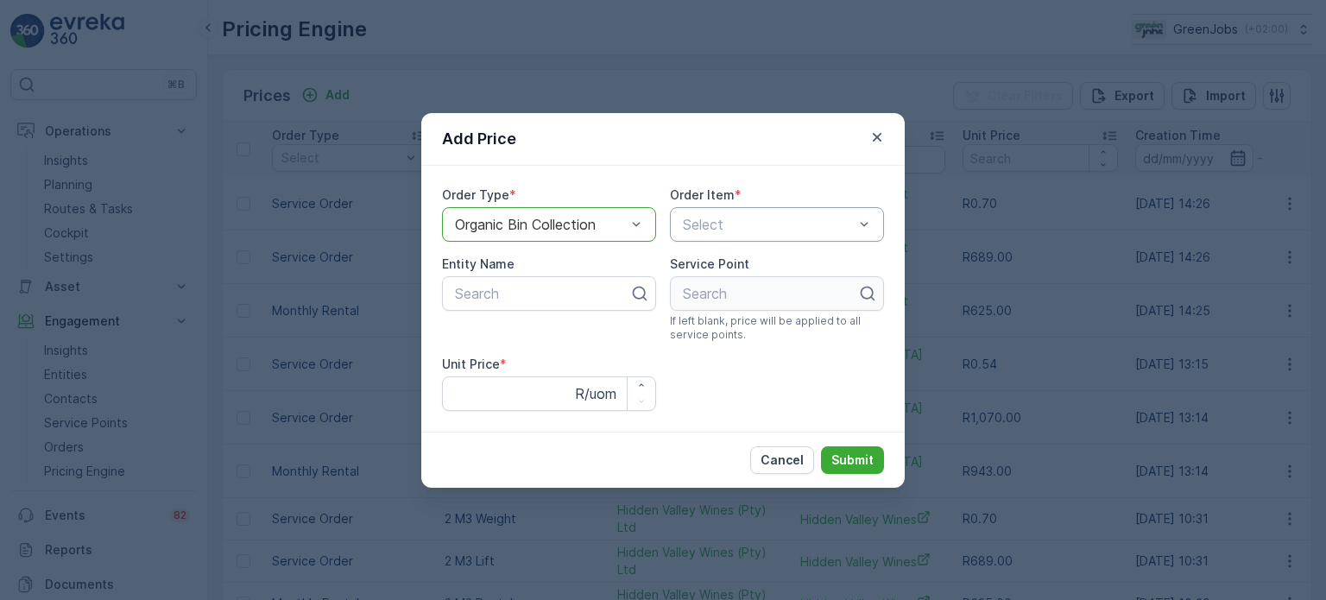
click at [726, 224] on div at bounding box center [768, 225] width 174 height 16
click at [722, 264] on span "Organic Bin Rental" at bounding box center [739, 267] width 118 height 16
click at [514, 293] on div at bounding box center [542, 294] width 178 height 16
type input "gra"
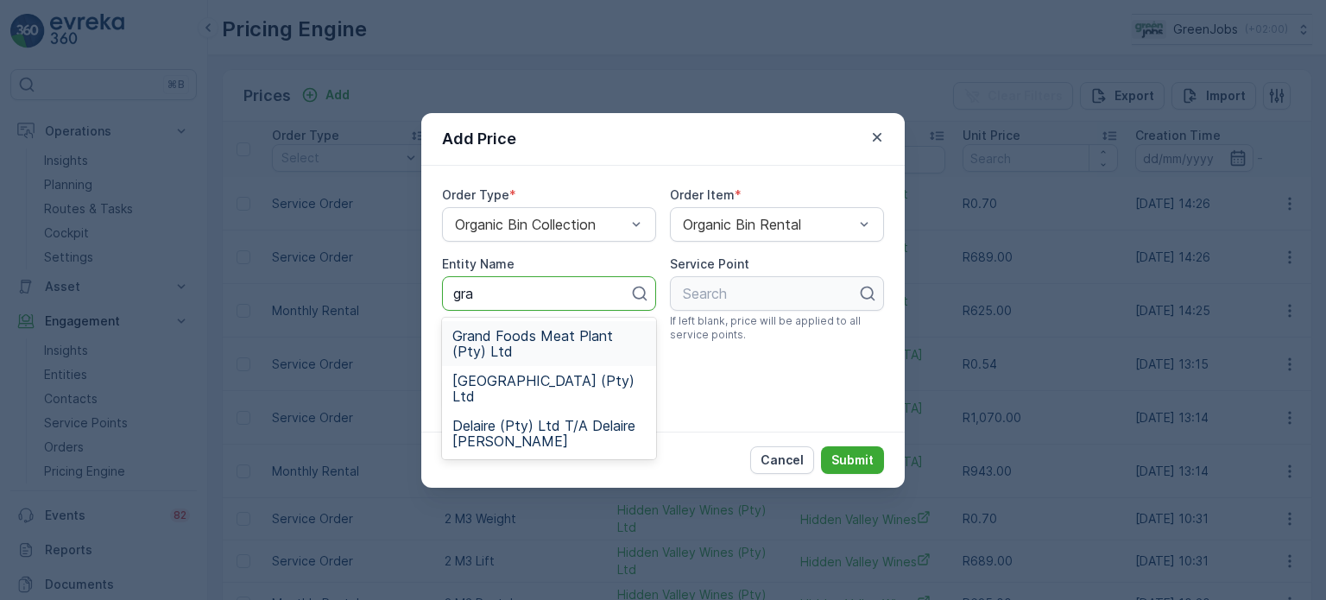
click at [515, 338] on span "Grand Foods Meat Plant (Pty) Ltd" at bounding box center [548, 343] width 193 height 31
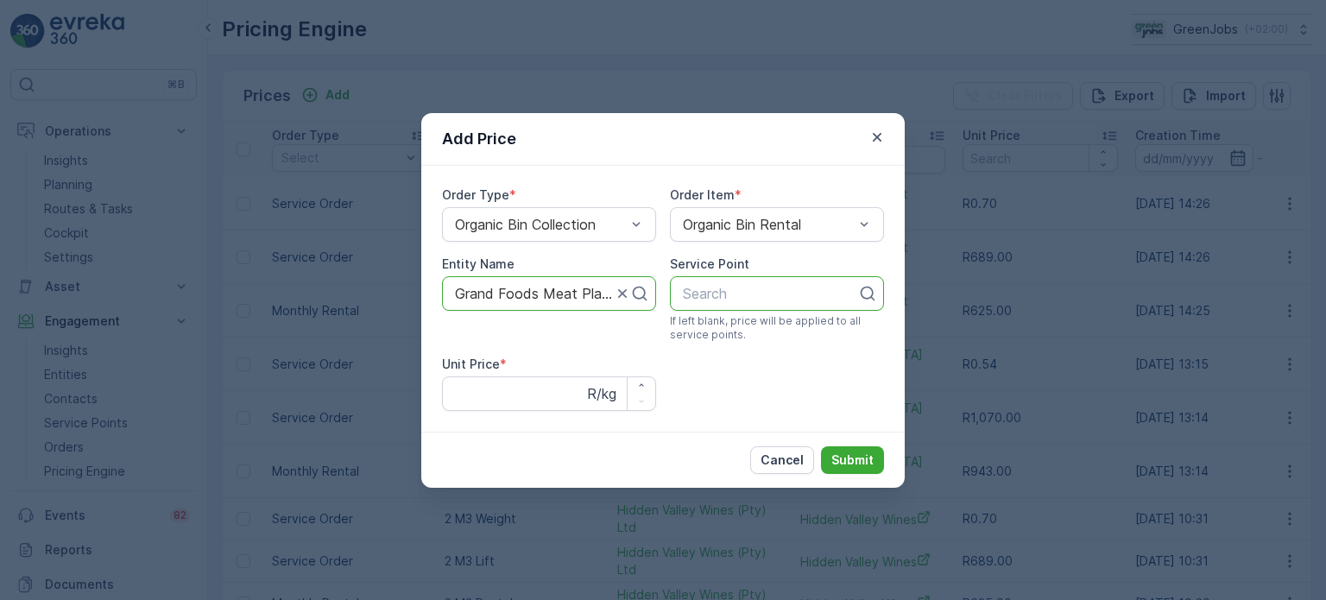
click at [717, 291] on div at bounding box center [770, 294] width 178 height 16
type input "gra"
click at [729, 337] on span "Grand Foods Meat Plant" at bounding box center [760, 336] width 161 height 16
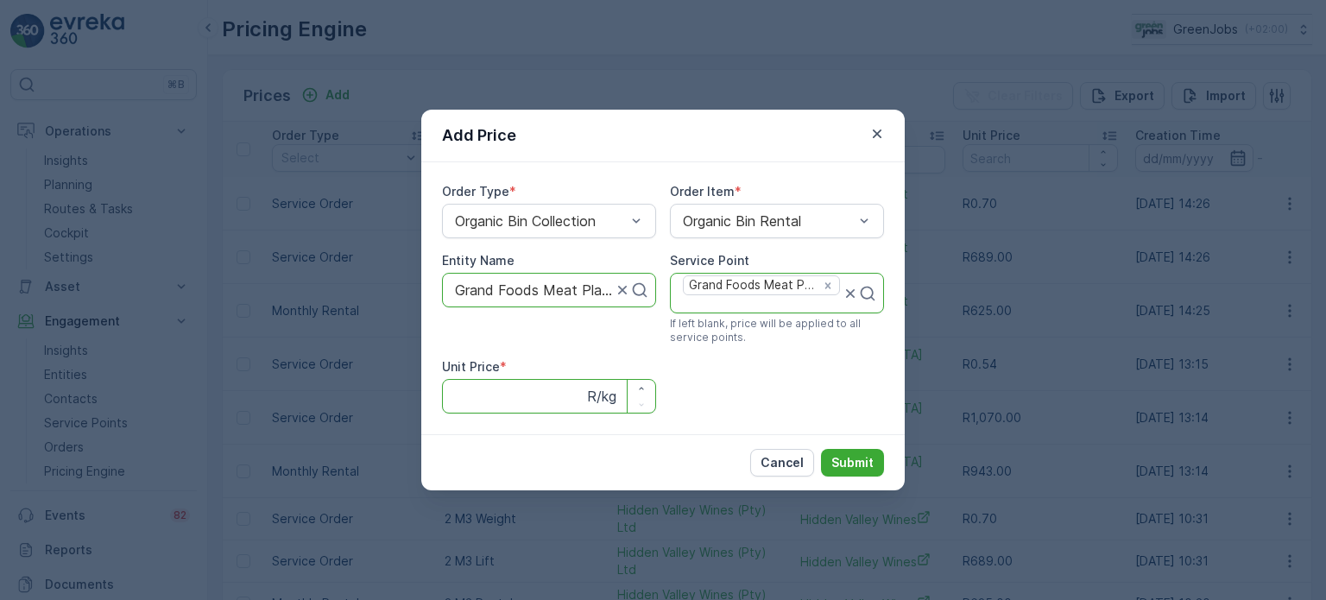
click at [492, 393] on Price "Unit Price" at bounding box center [549, 396] width 214 height 35
type Price "130"
click at [868, 462] on p "Submit" at bounding box center [852, 462] width 42 height 17
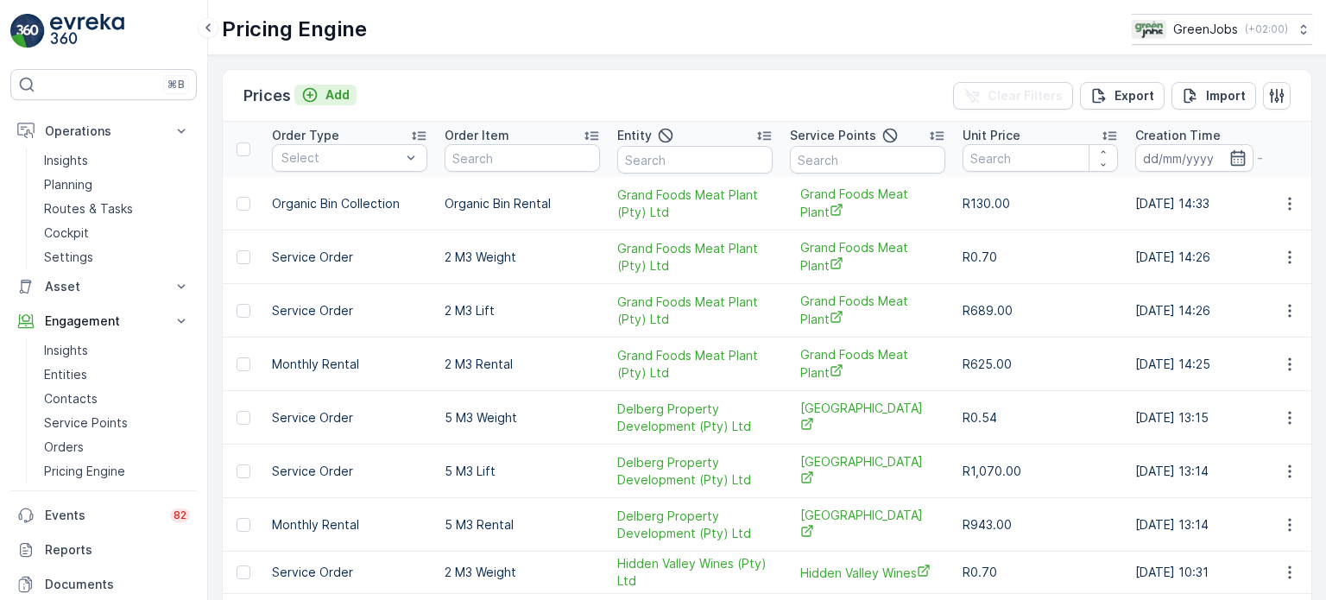
click at [338, 96] on p "Add" at bounding box center [337, 94] width 24 height 17
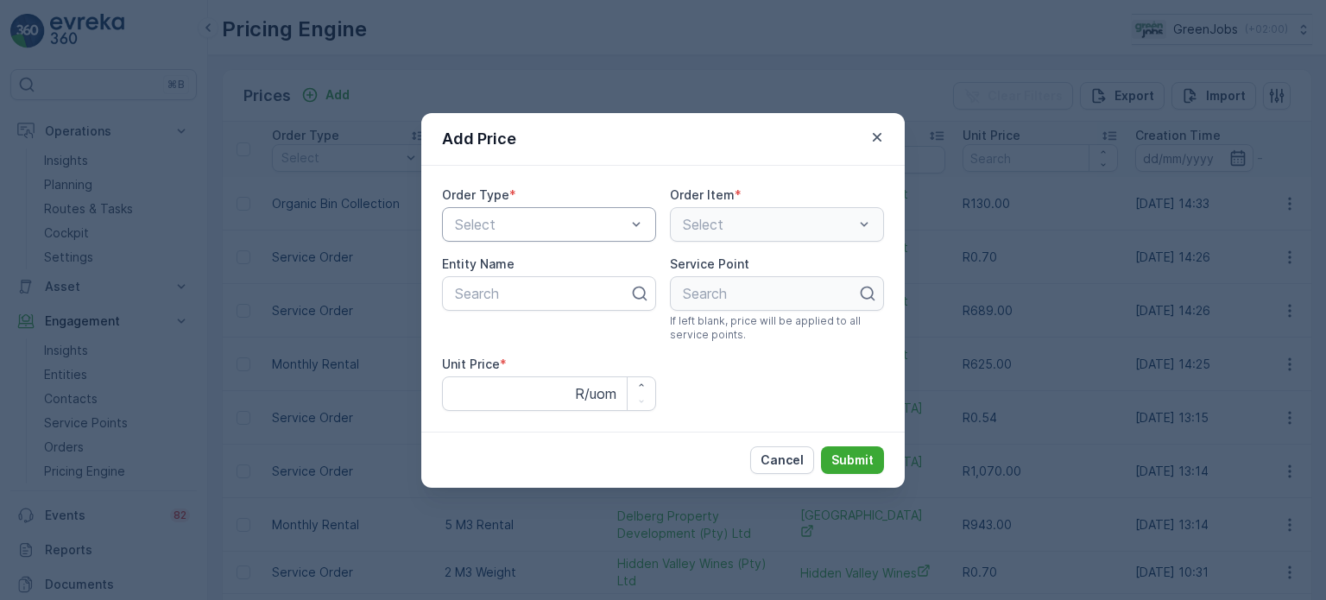
click at [490, 224] on div at bounding box center [540, 225] width 174 height 16
click at [542, 297] on span "Organic Bin Collection" at bounding box center [522, 296] width 141 height 16
click at [801, 237] on div "Select" at bounding box center [777, 224] width 214 height 35
click at [774, 290] on span "Organic Bin Lift" at bounding box center [729, 296] width 99 height 16
click at [525, 287] on div at bounding box center [542, 294] width 178 height 16
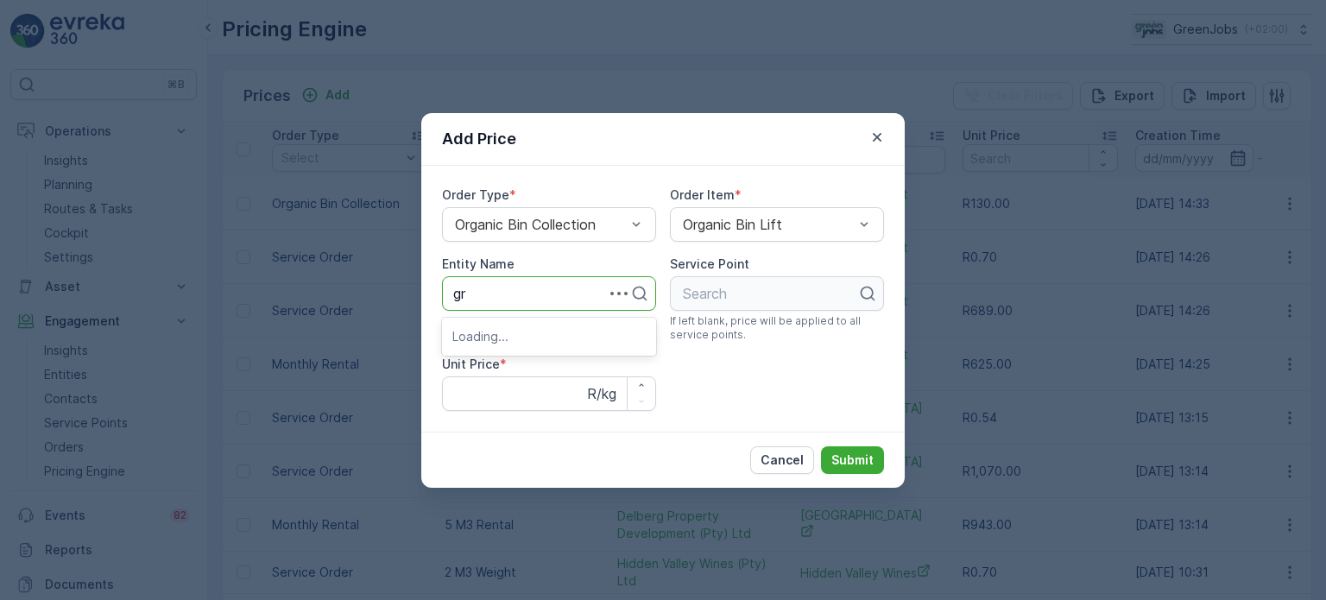
type input "gra"
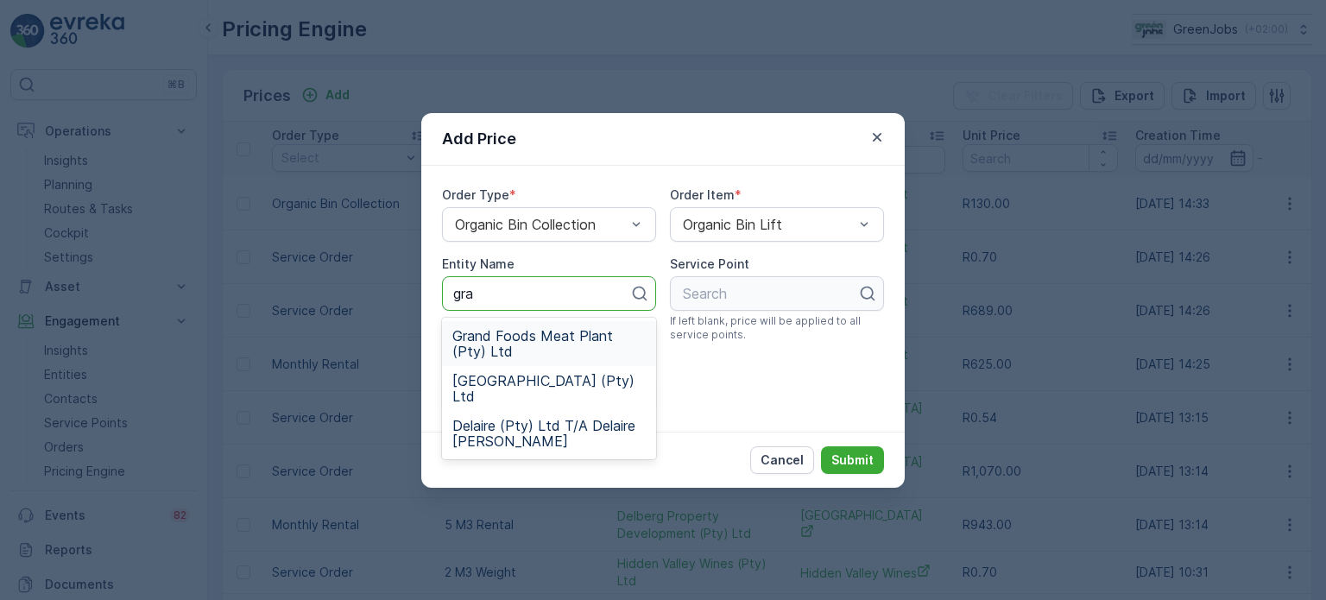
click at [527, 336] on span "Grand Foods Meat Plant (Pty) Ltd" at bounding box center [548, 343] width 193 height 31
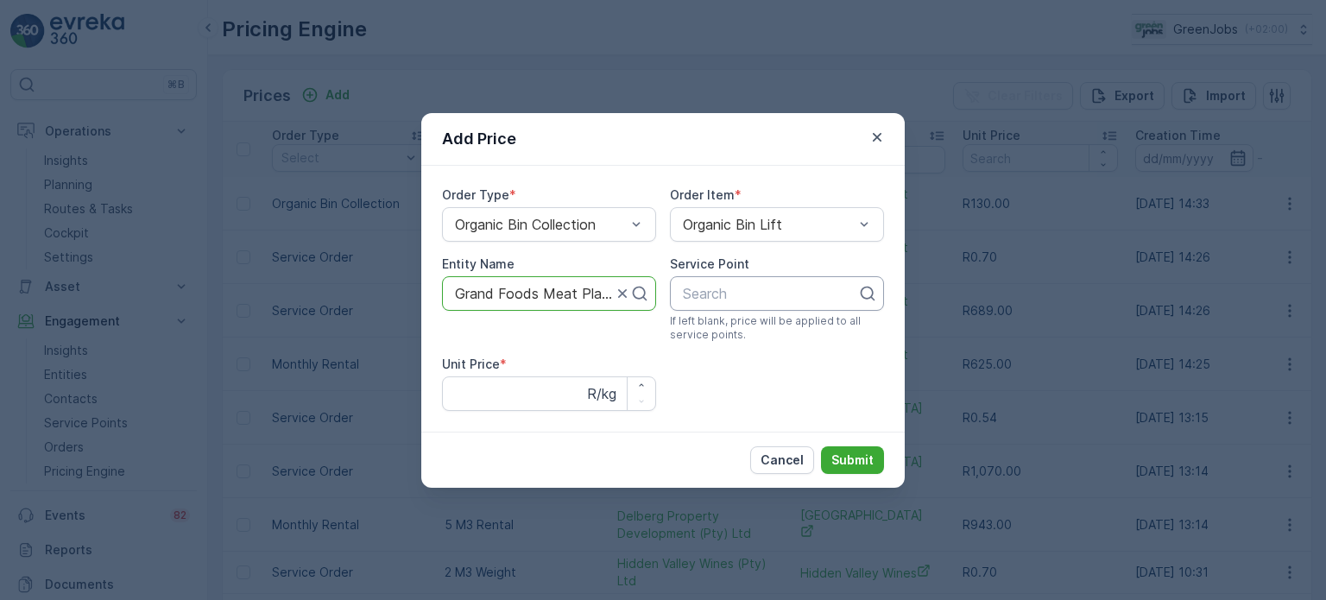
click at [759, 290] on div at bounding box center [770, 294] width 178 height 16
type input "gra"
click at [754, 338] on span "Grand Foods Meat Plant" at bounding box center [760, 336] width 161 height 16
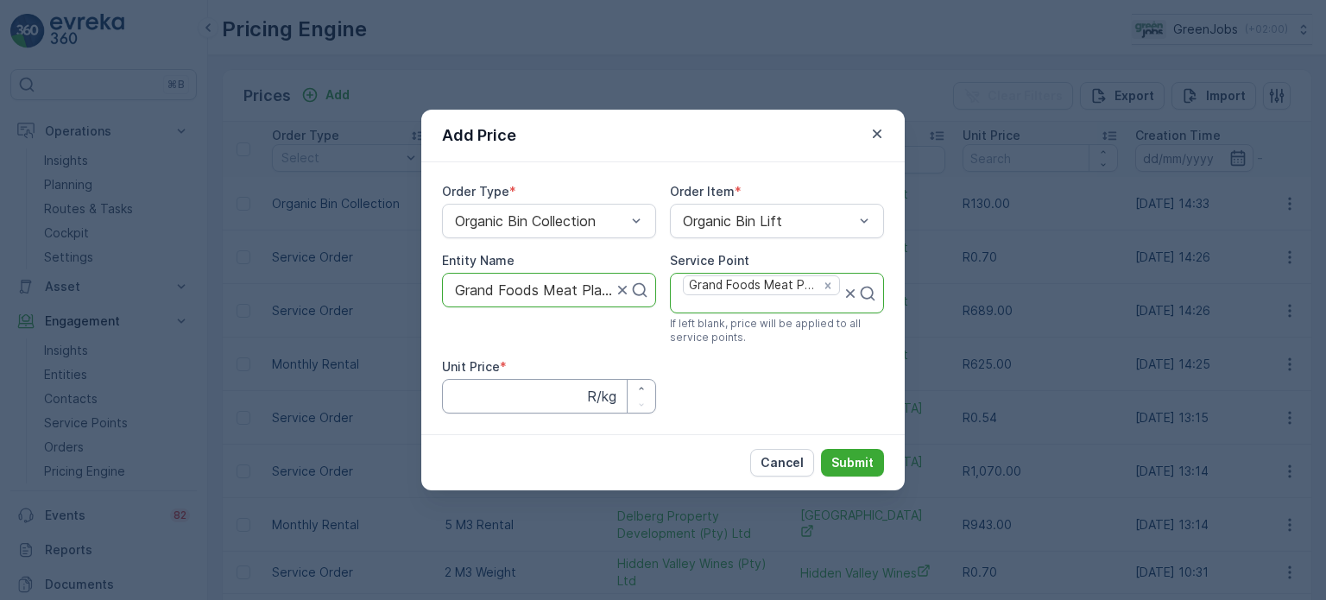
click at [486, 394] on Price "Unit Price" at bounding box center [549, 396] width 214 height 35
type Price "559"
click at [853, 461] on p "Submit" at bounding box center [852, 462] width 42 height 17
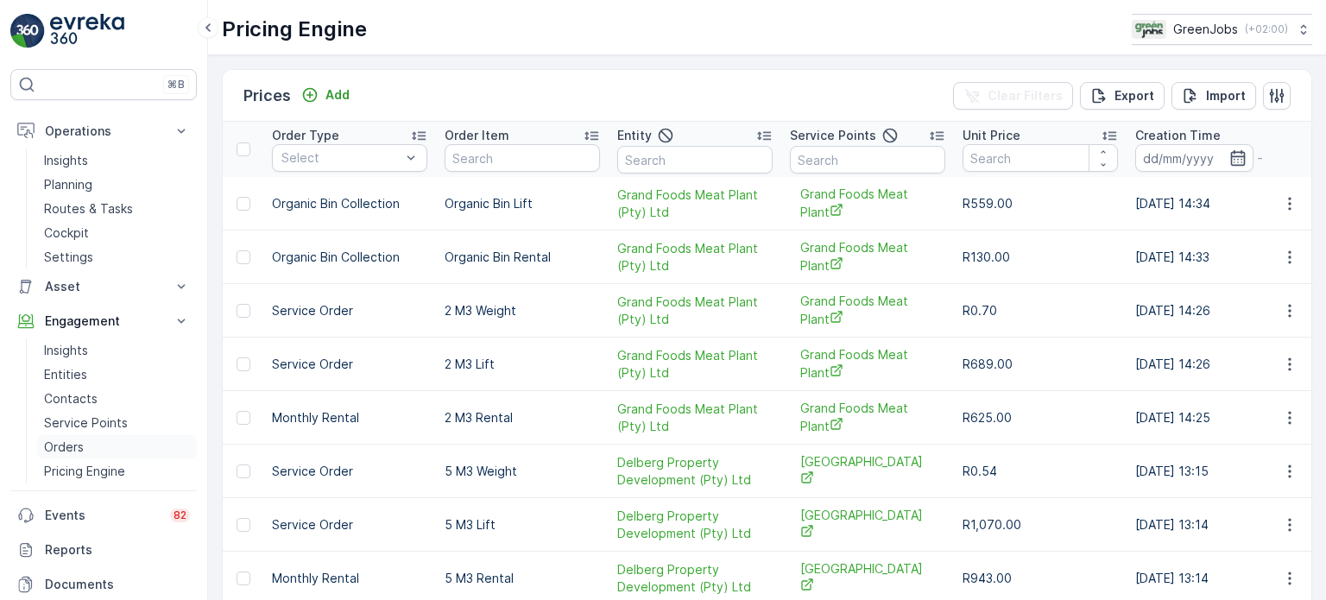
click at [69, 445] on p "Orders" at bounding box center [64, 447] width 40 height 17
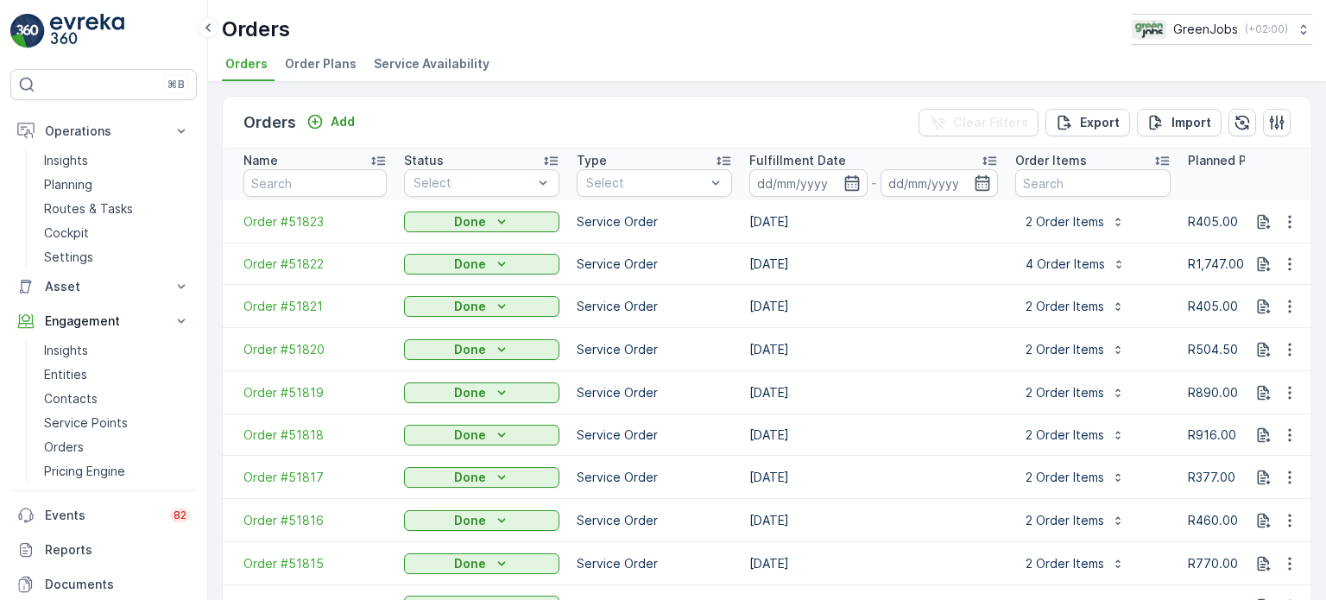
click at [318, 63] on span "Order Plans" at bounding box center [321, 63] width 72 height 17
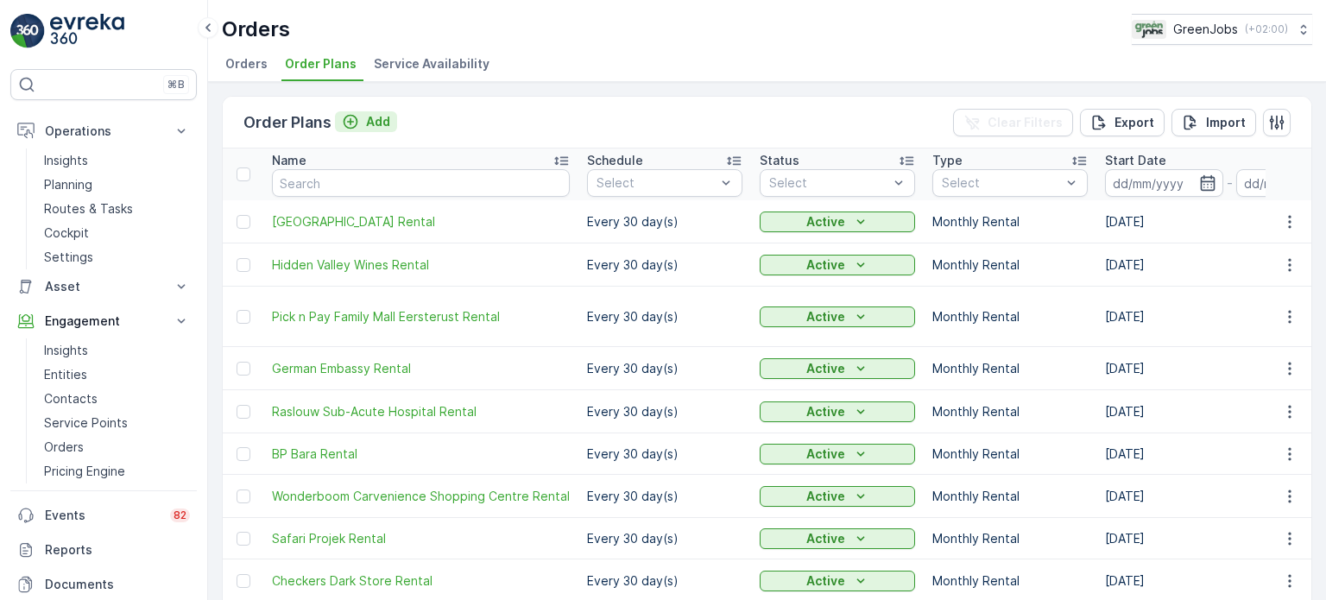
click at [376, 120] on p "Add" at bounding box center [378, 121] width 24 height 17
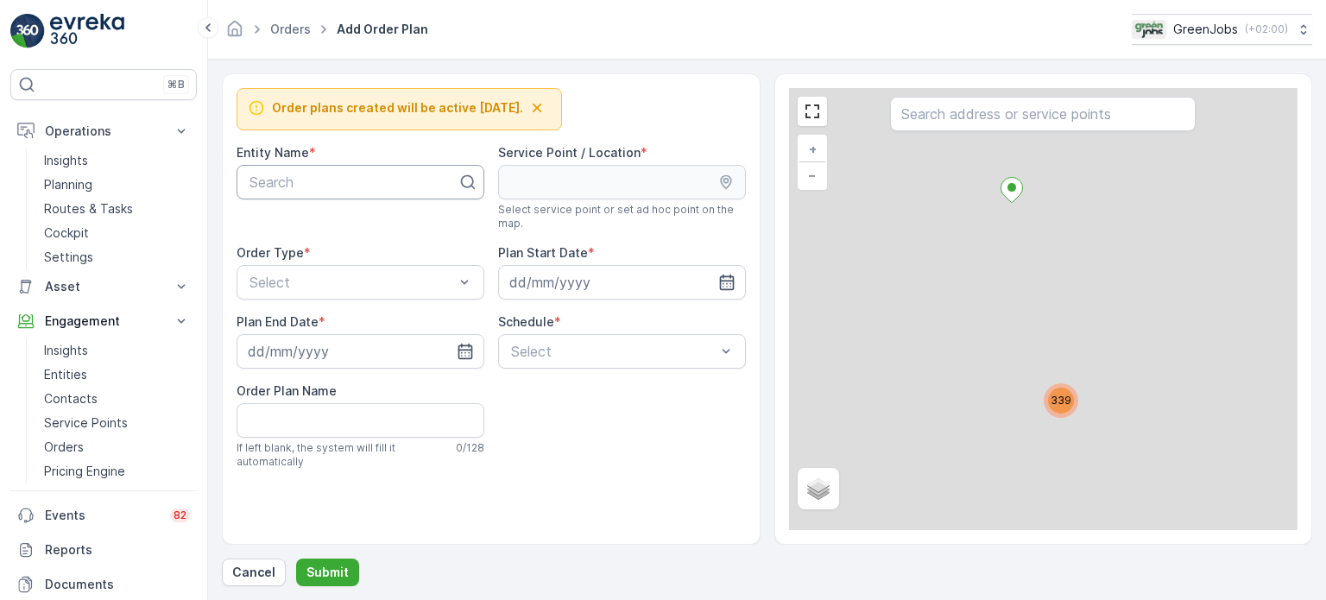
click at [306, 179] on div at bounding box center [354, 182] width 212 height 16
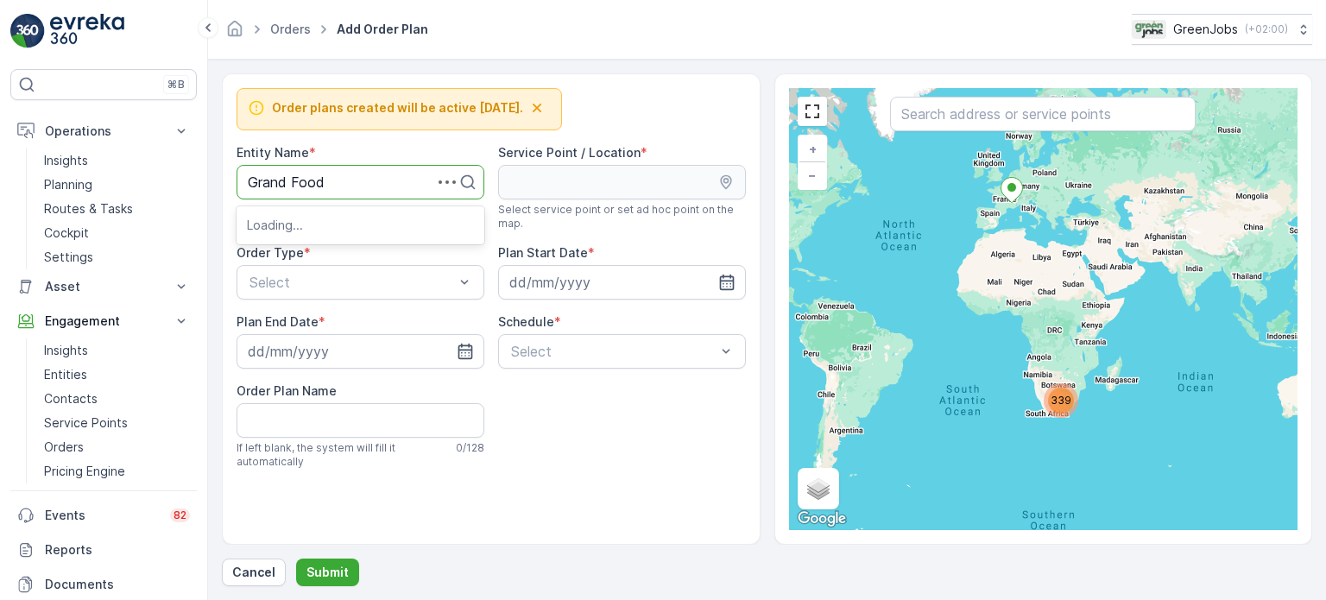
type input "Grand Foods"
click at [325, 224] on span "Grand Foods Meat Plant (Pty) Ltd" at bounding box center [359, 225] width 225 height 16
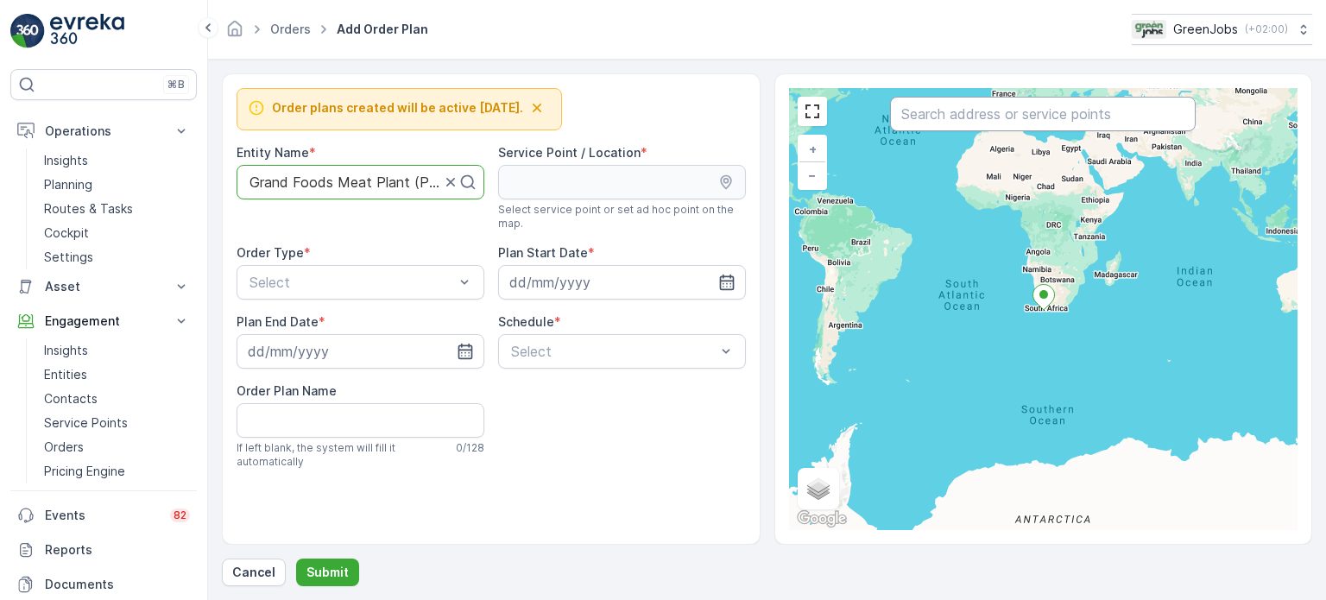
click at [982, 106] on input "text" at bounding box center [1043, 114] width 306 height 35
type input "grand"
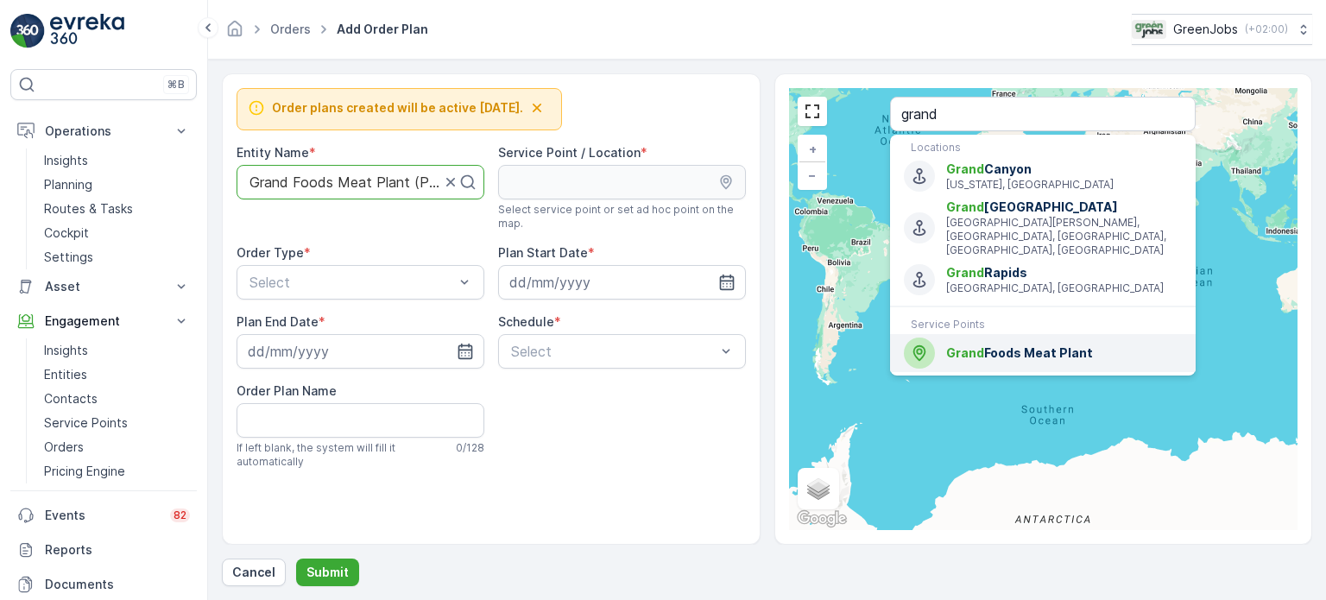
click at [1036, 344] on span "Grand Foods Meat Plant" at bounding box center [1064, 352] width 236 height 17
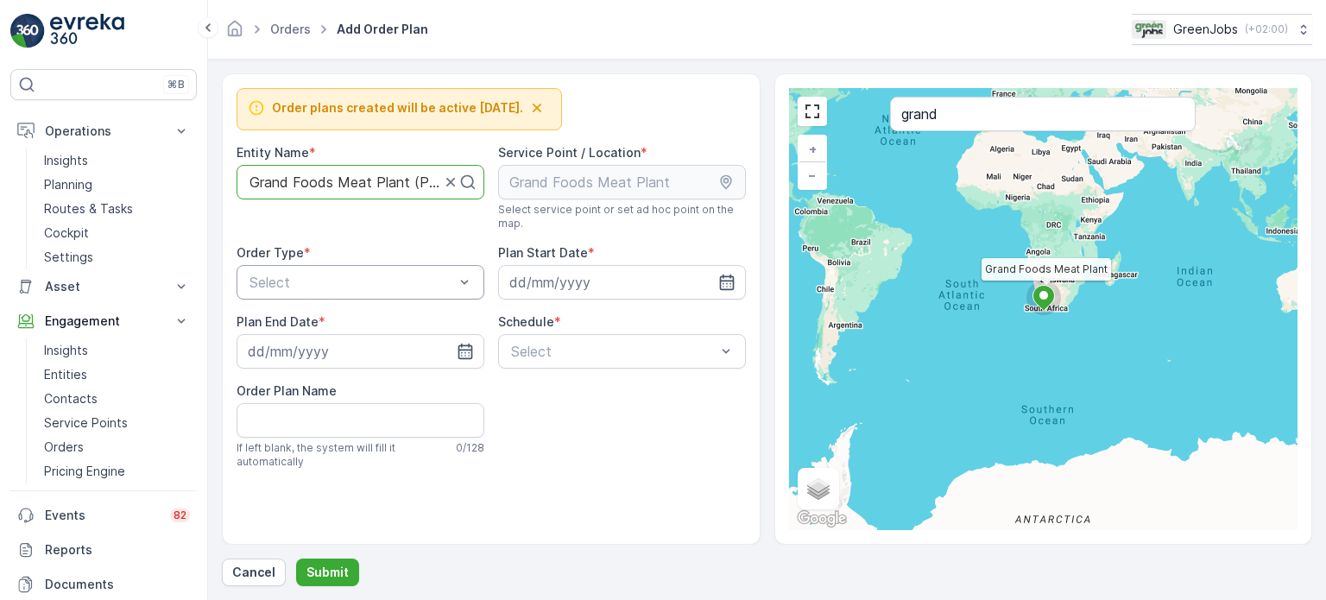
click at [259, 278] on div at bounding box center [352, 283] width 208 height 16
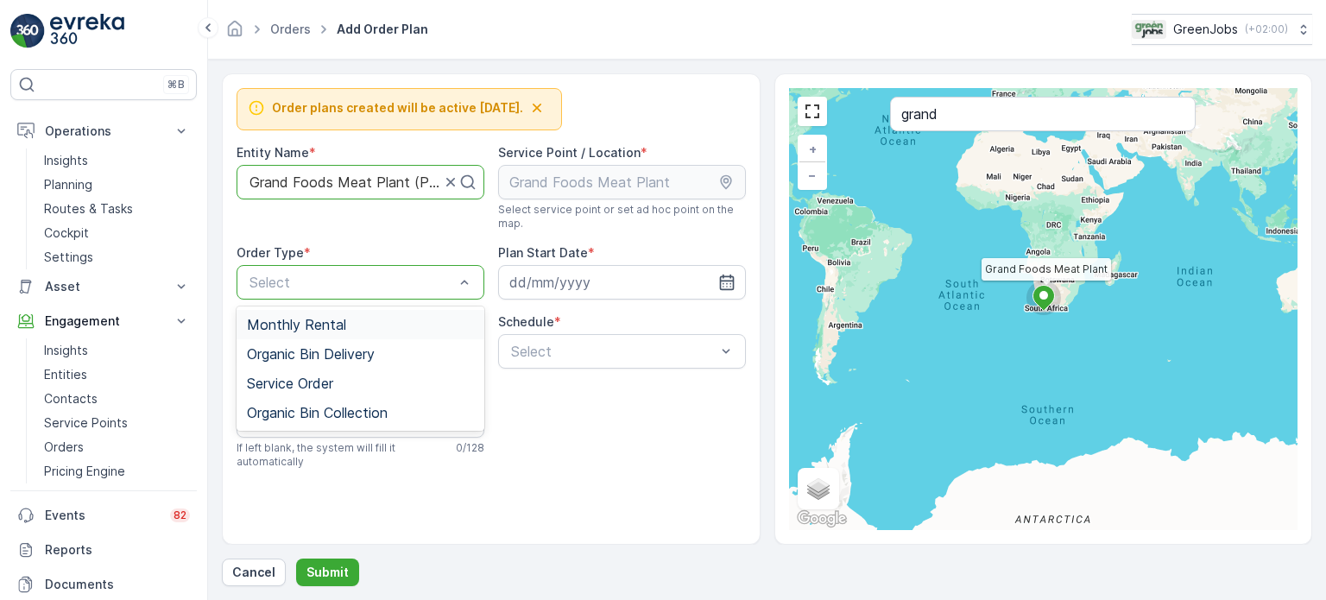
click at [303, 323] on span "Monthly Rental" at bounding box center [296, 325] width 99 height 16
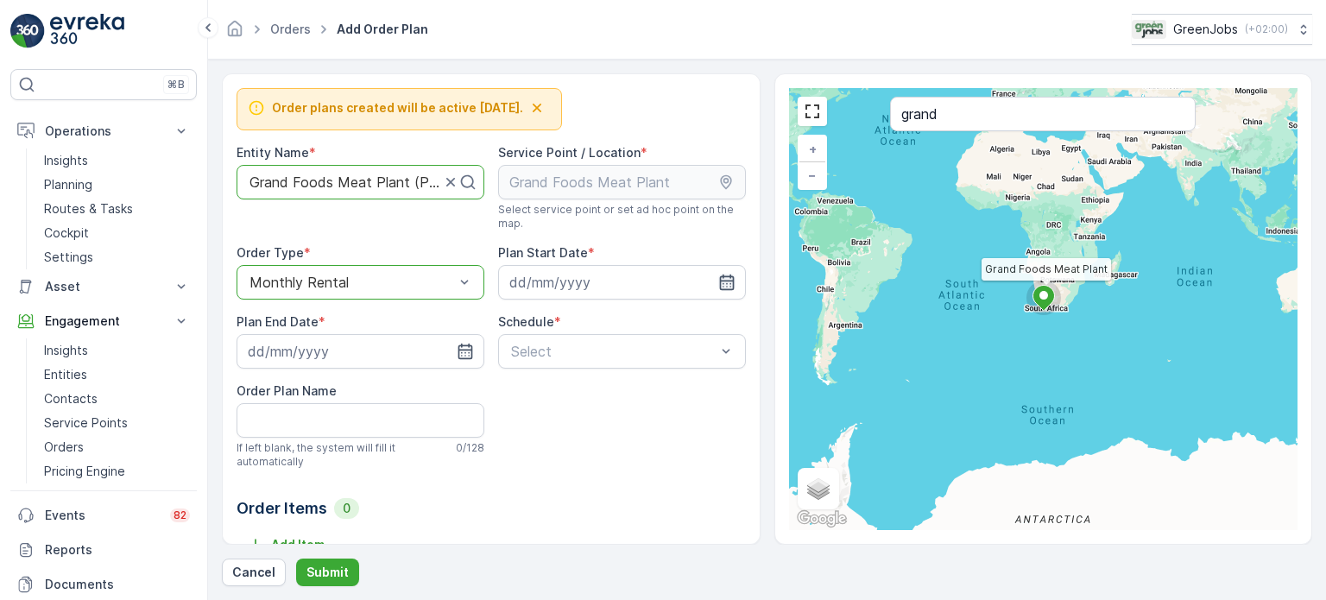
click at [719, 275] on icon "button" at bounding box center [726, 283] width 15 height 16
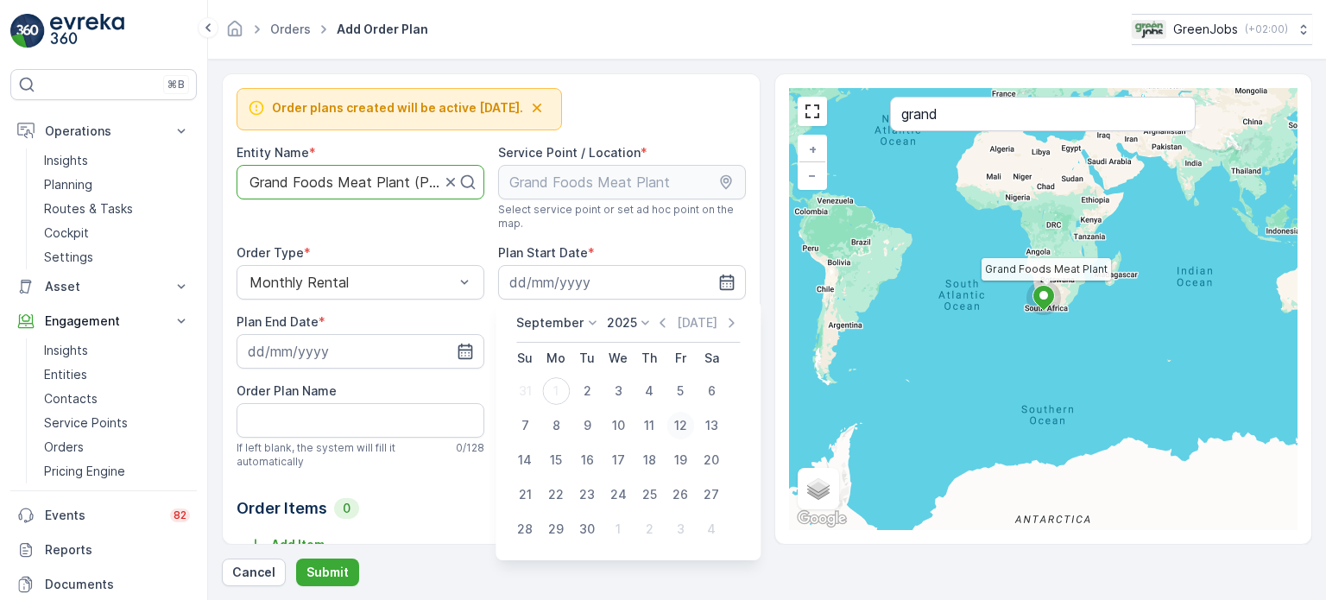
click at [679, 427] on div "12" at bounding box center [680, 426] width 28 height 28
type input "[DATE]"
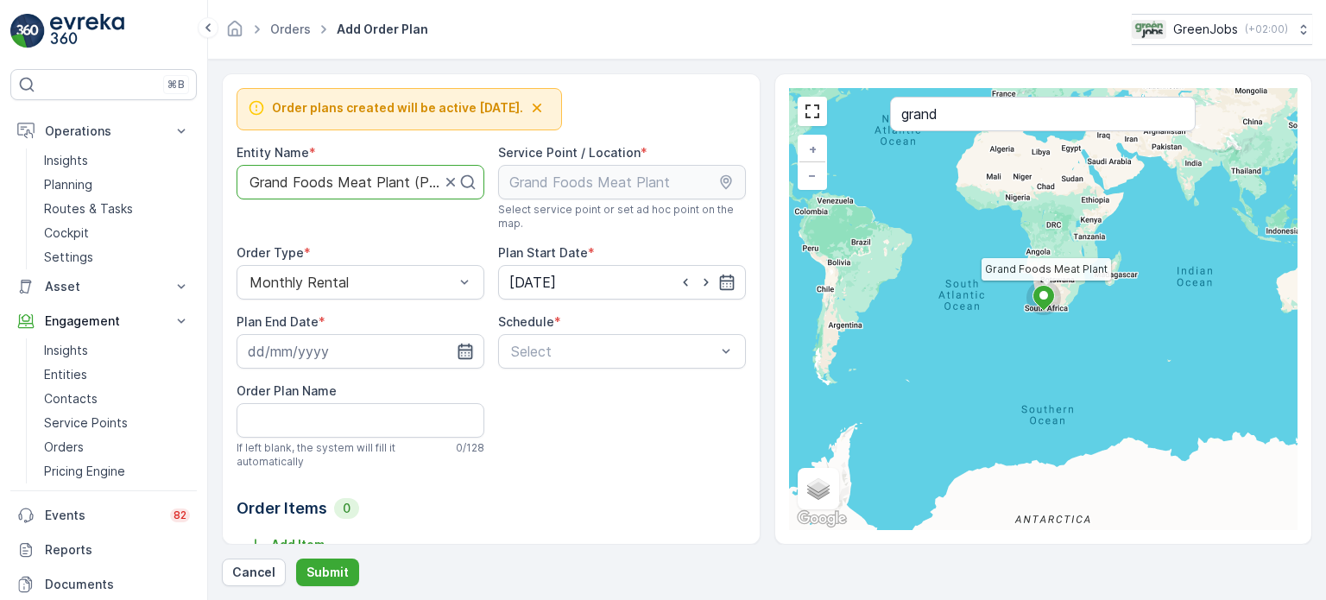
click at [462, 351] on icon "button" at bounding box center [465, 351] width 17 height 17
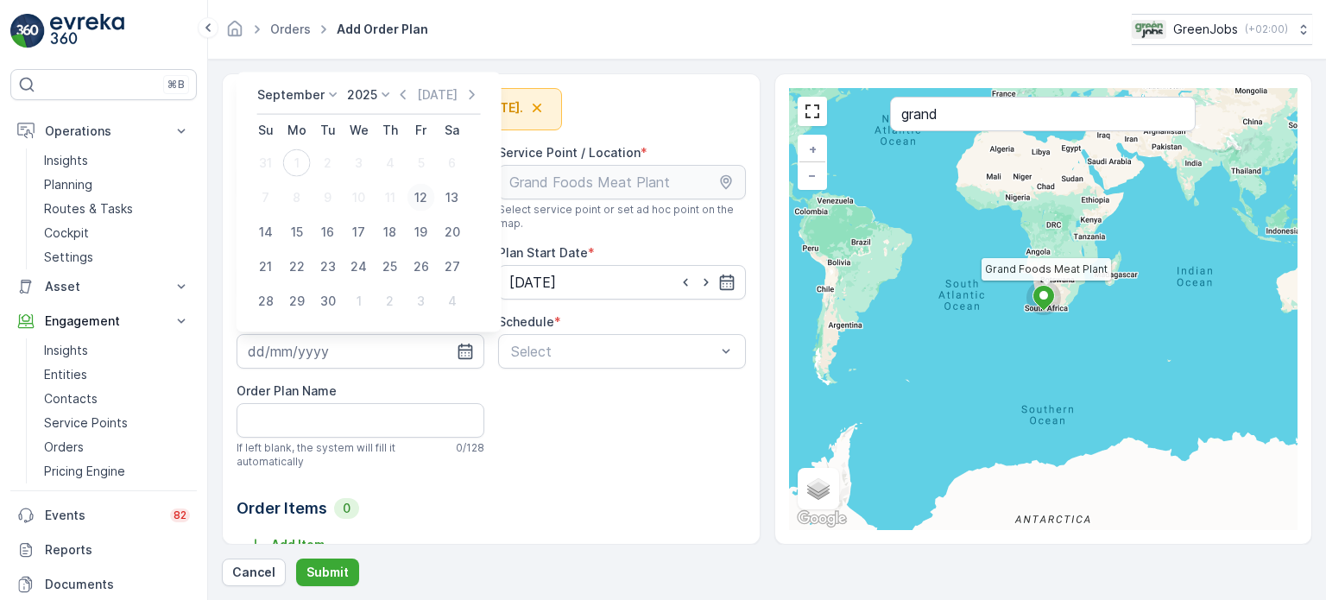
click at [423, 198] on div "12" at bounding box center [421, 198] width 28 height 28
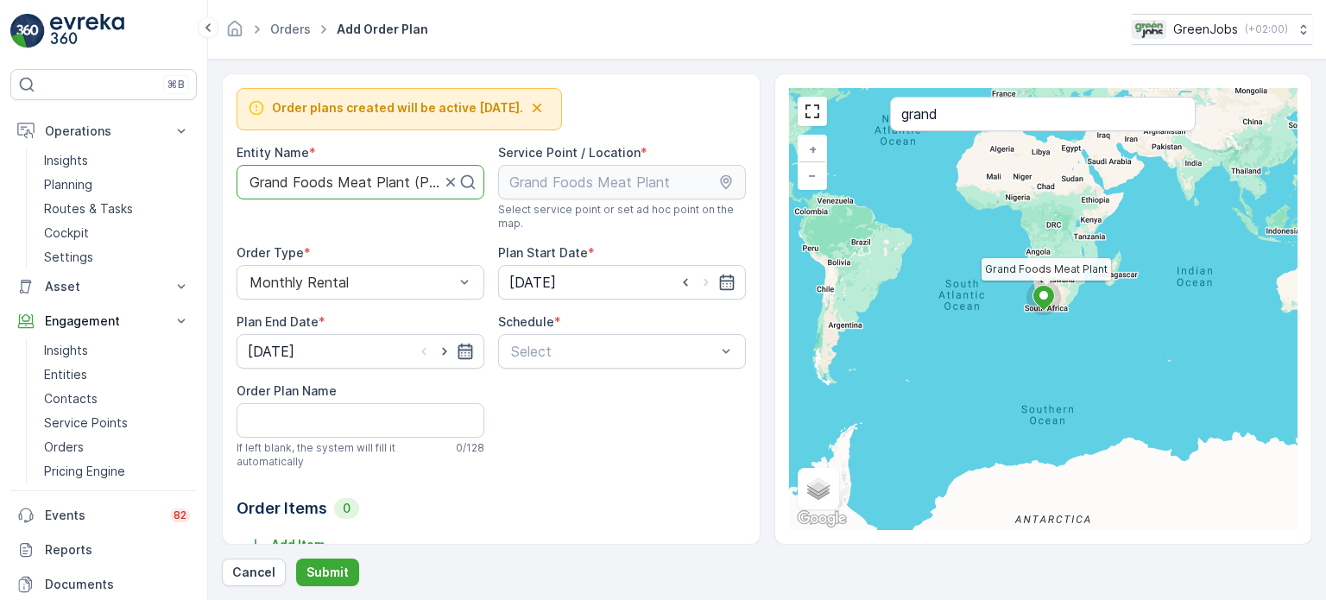
click at [459, 350] on icon "button" at bounding box center [465, 352] width 15 height 16
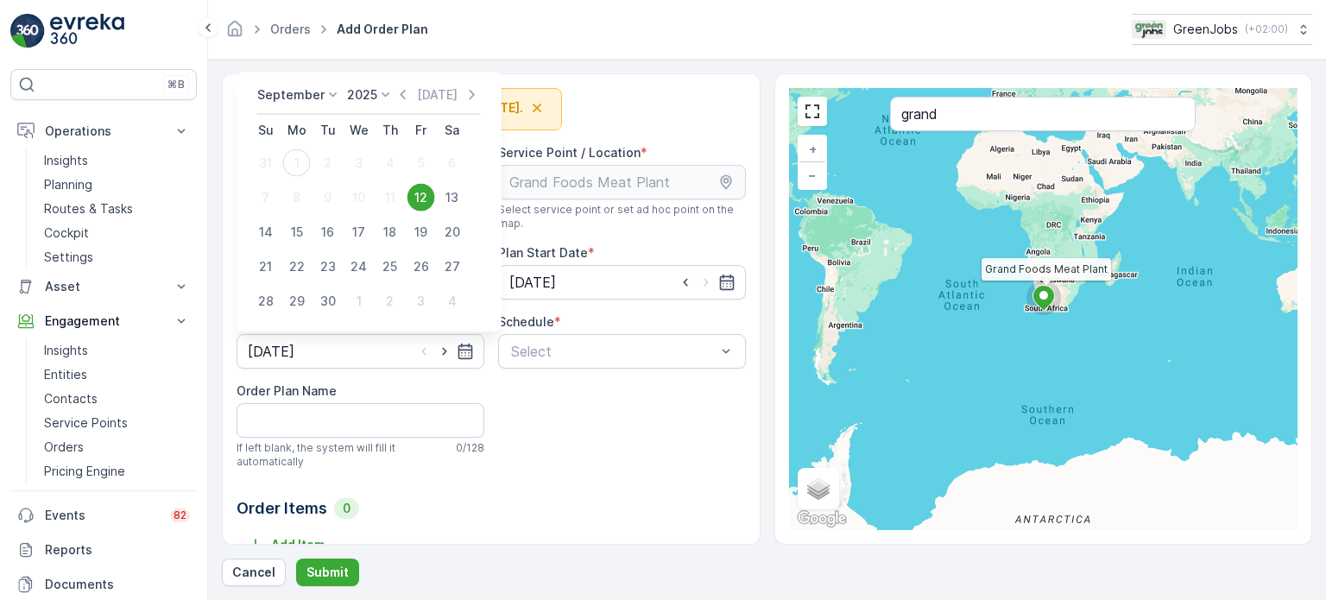
click at [377, 94] on icon at bounding box center [385, 94] width 17 height 17
click at [364, 234] on span "2029" at bounding box center [371, 229] width 29 height 17
click at [362, 195] on div "12" at bounding box center [359, 198] width 28 height 28
type input "[DATE]"
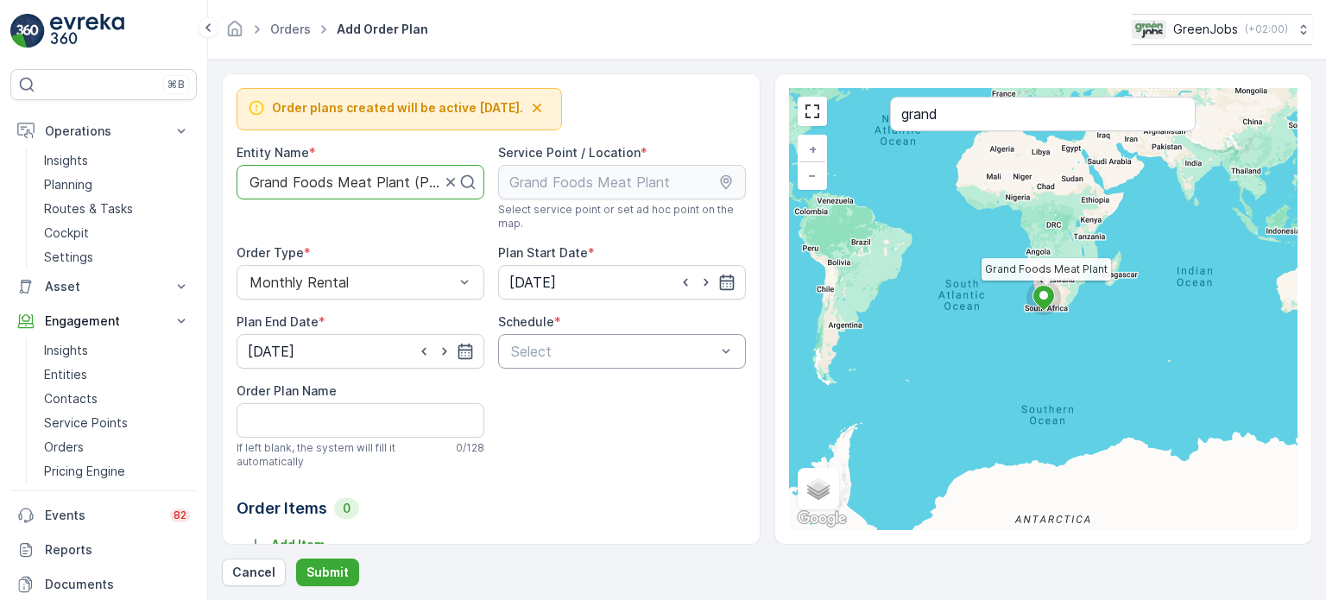
click at [538, 349] on div at bounding box center [613, 352] width 208 height 16
click at [527, 384] on div "Daily" at bounding box center [622, 393] width 248 height 29
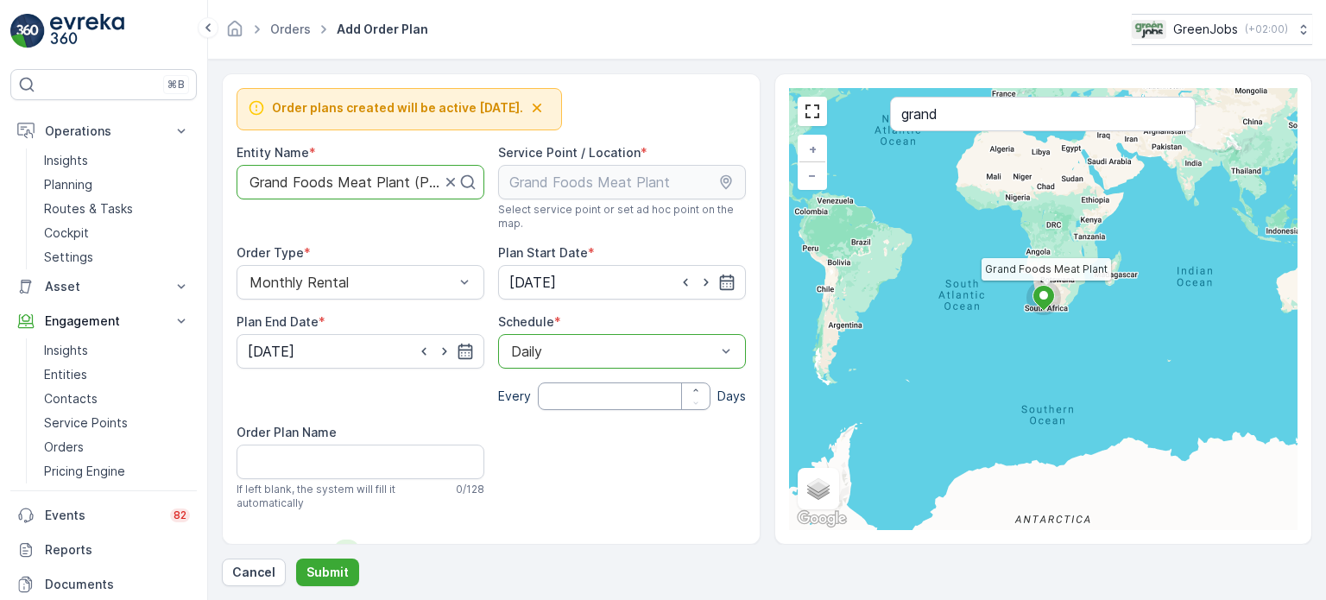
click at [579, 396] on input "number" at bounding box center [624, 396] width 173 height 28
type input "30"
click at [322, 464] on Name "Order Plan Name" at bounding box center [361, 462] width 248 height 35
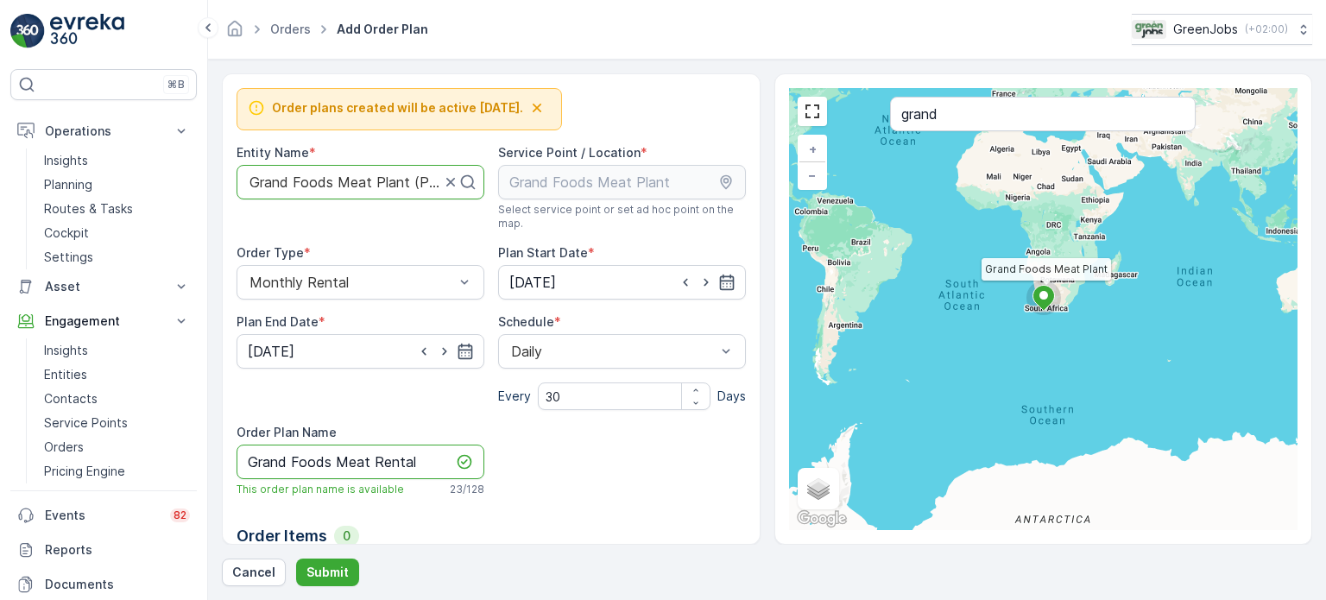
drag, startPoint x: 366, startPoint y: 458, endPoint x: 394, endPoint y: 490, distance: 42.2
click at [371, 464] on Name "Grand Foods Meat Rental" at bounding box center [361, 462] width 248 height 35
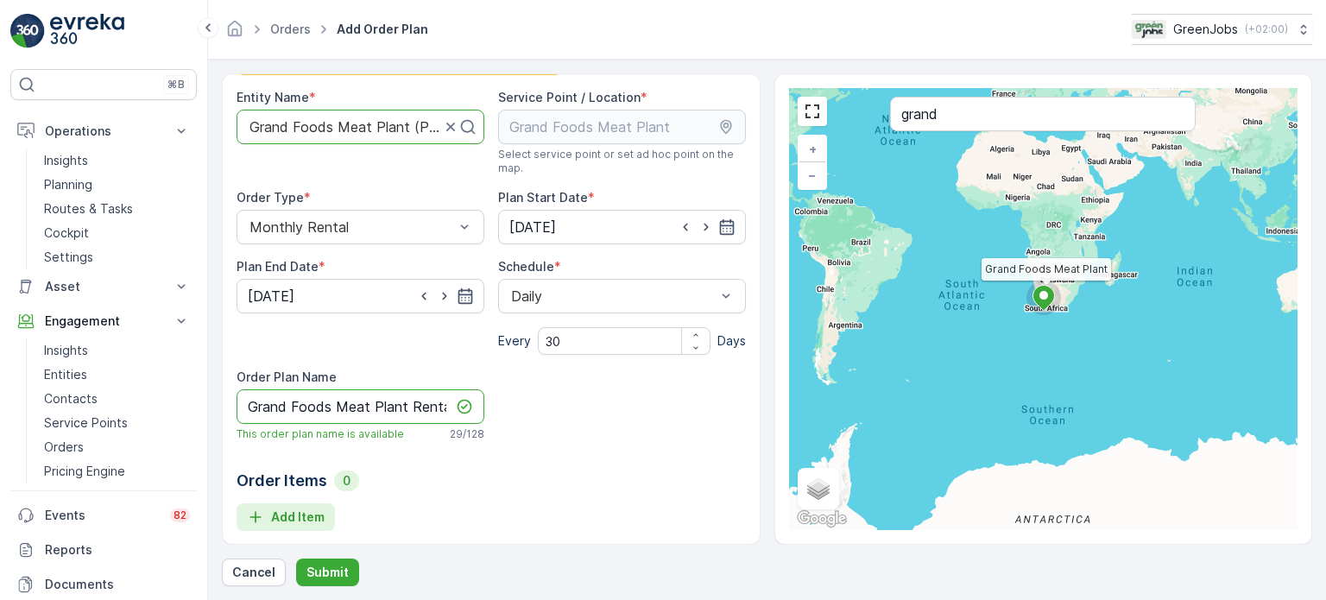
type Name "Grand Foods Meat Plant Rental"
click at [301, 515] on p "Add Item" at bounding box center [298, 516] width 54 height 17
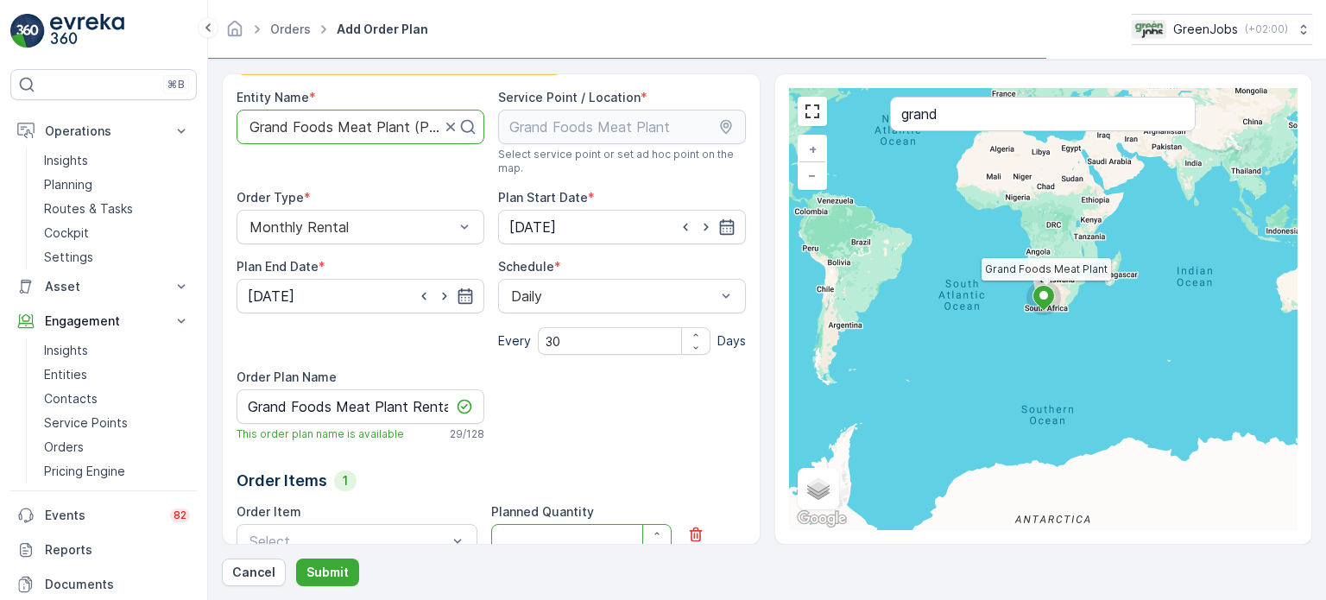
scroll to position [69, 0]
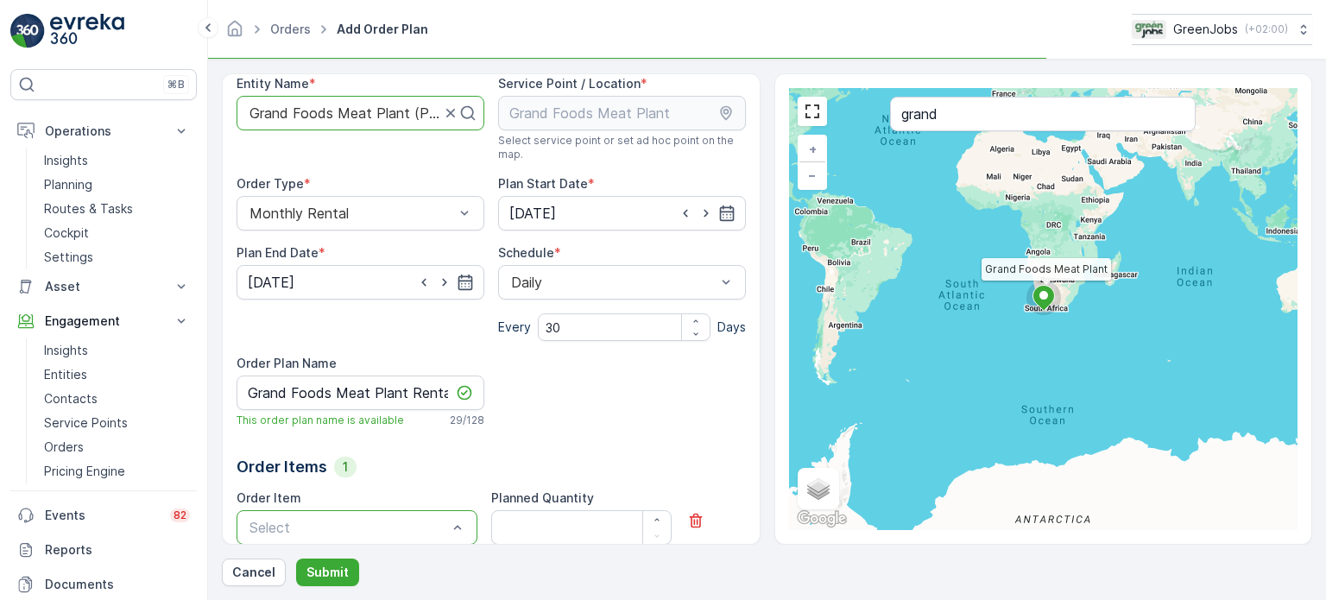
click at [344, 520] on div at bounding box center [348, 528] width 201 height 16
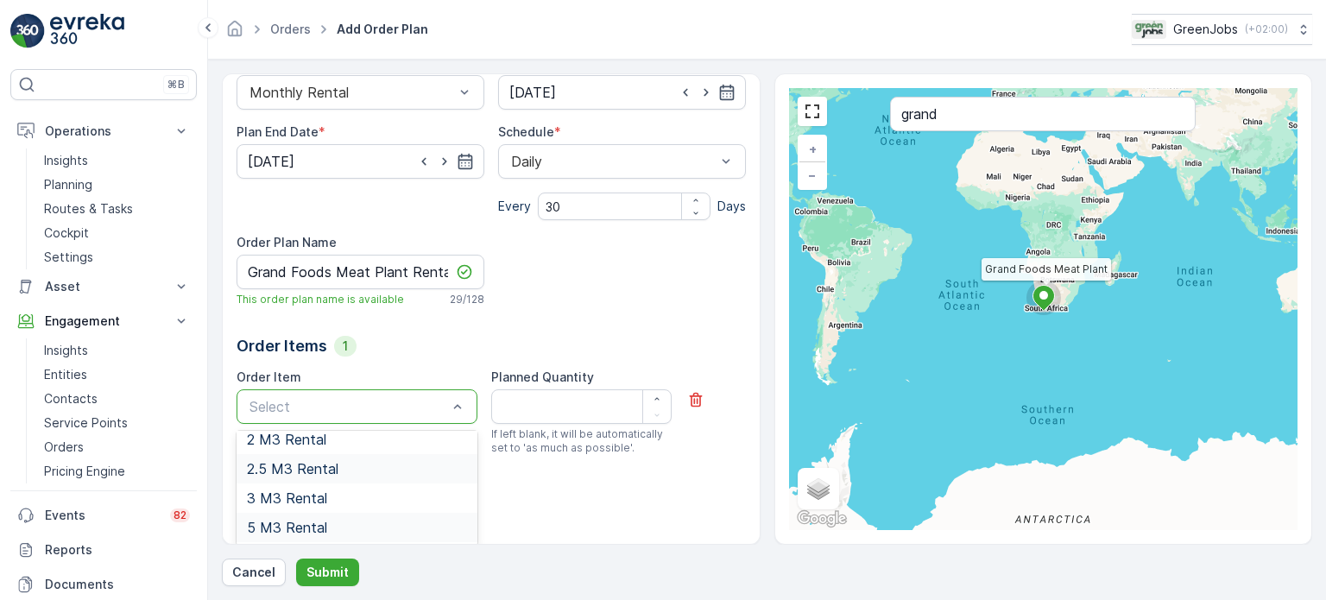
scroll to position [0, 0]
click at [302, 478] on span "2 M3 Rental" at bounding box center [286, 479] width 79 height 16
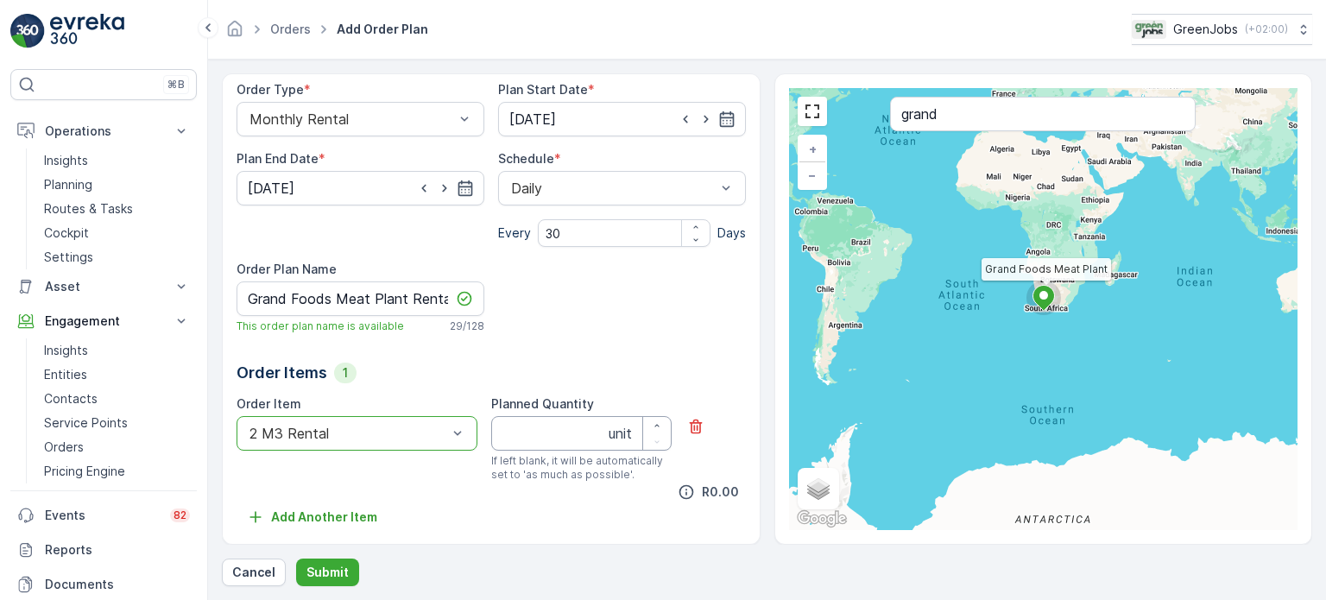
click at [556, 436] on Quantity "Planned Quantity" at bounding box center [581, 433] width 180 height 35
type Quantity "1"
click at [339, 521] on p "Add Another Item" at bounding box center [324, 516] width 106 height 17
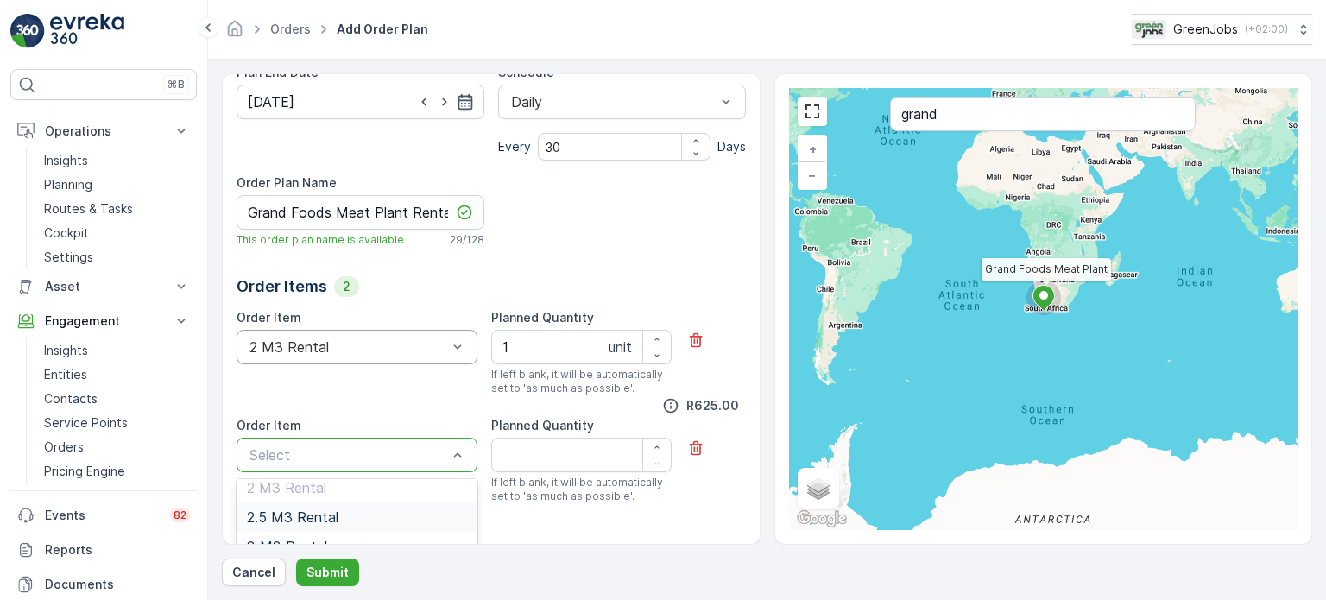
scroll to position [0, 0]
click at [419, 405] on div "625 R625.00" at bounding box center [491, 406] width 509 height 22
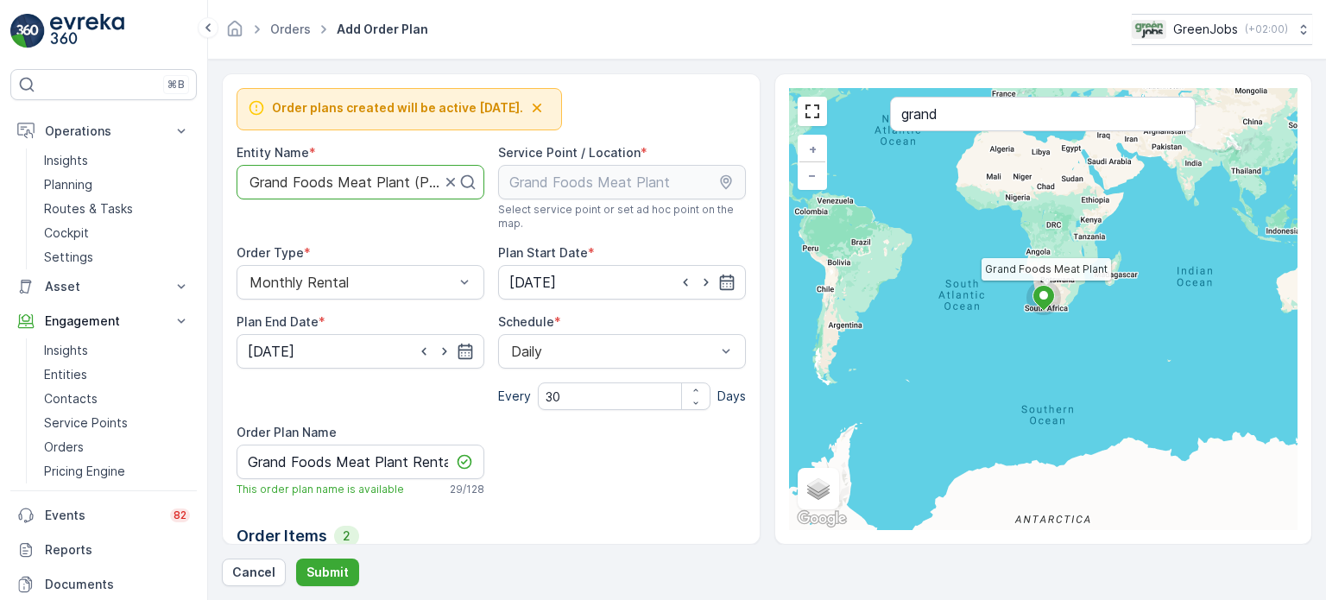
scroll to position [173, 0]
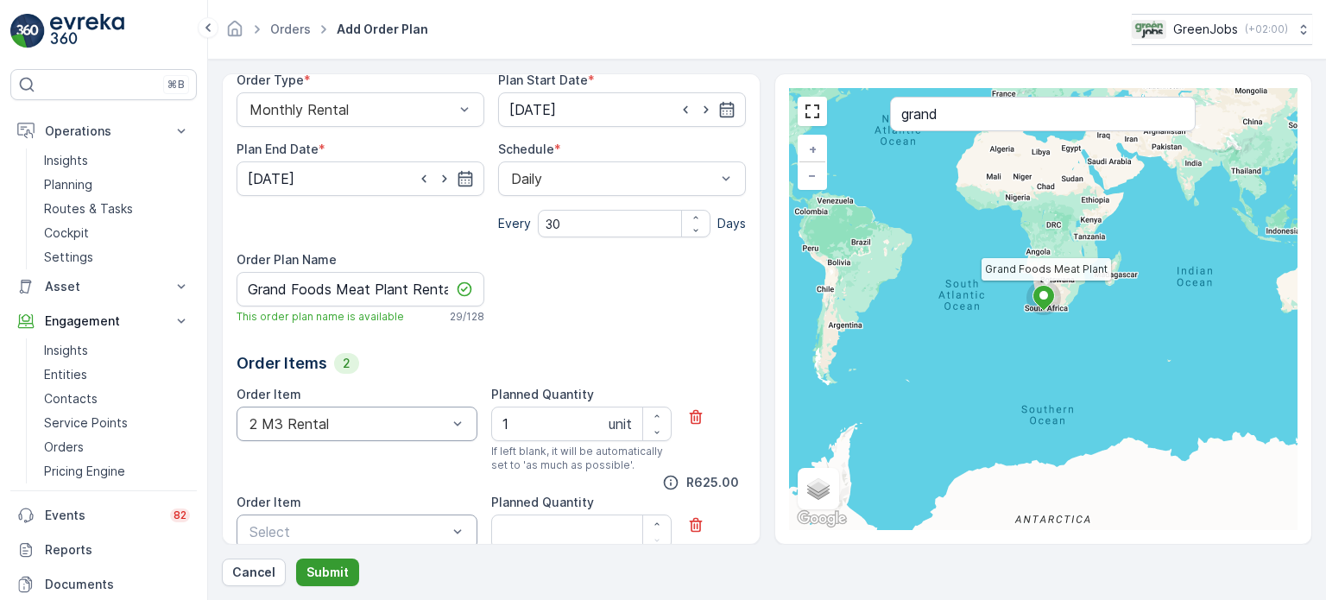
click at [336, 568] on p "Submit" at bounding box center [327, 572] width 42 height 17
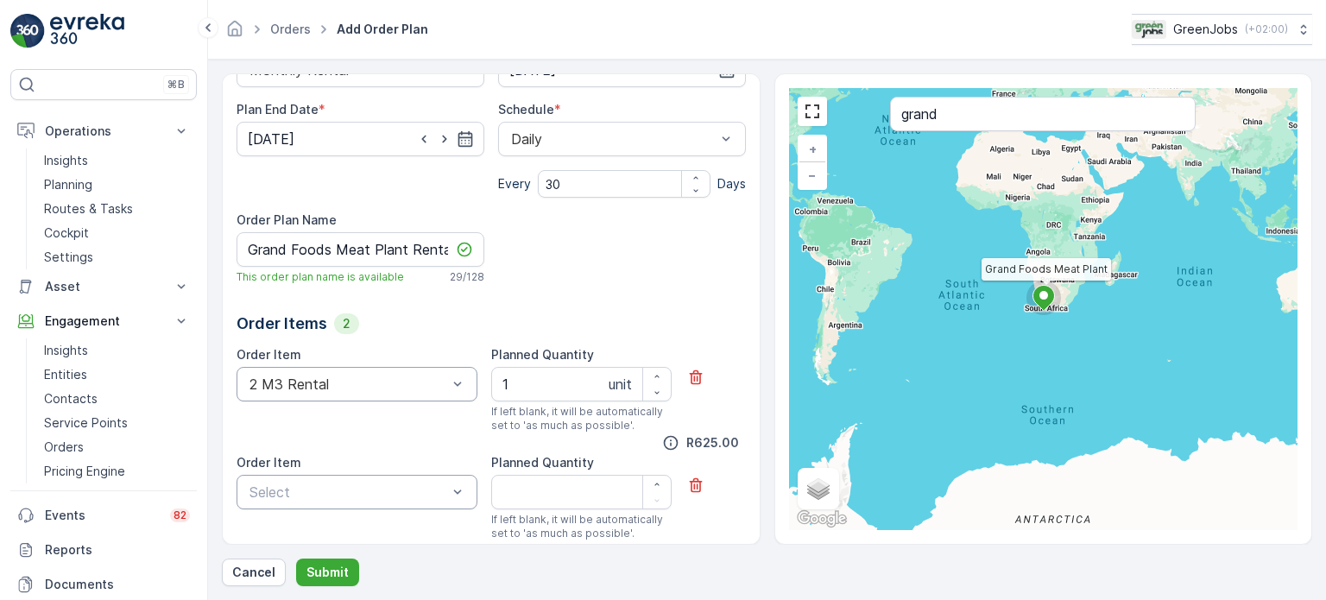
scroll to position [249, 0]
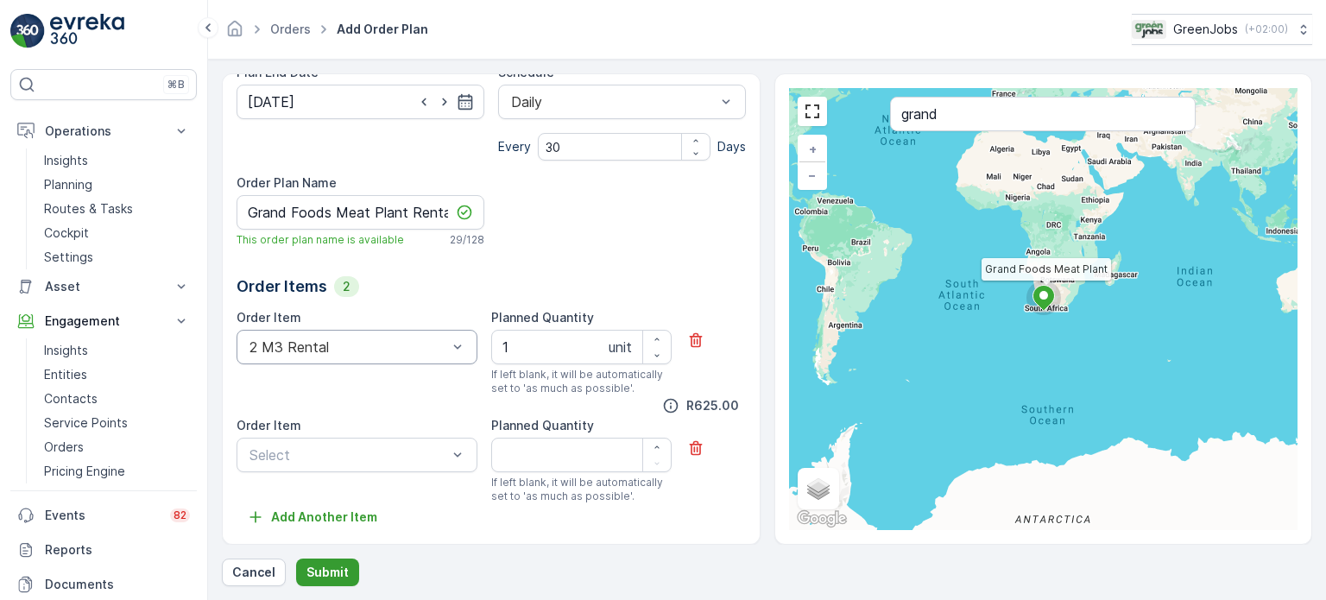
click at [332, 567] on p "Submit" at bounding box center [327, 572] width 42 height 17
click at [691, 448] on icon "button" at bounding box center [695, 448] width 13 height 15
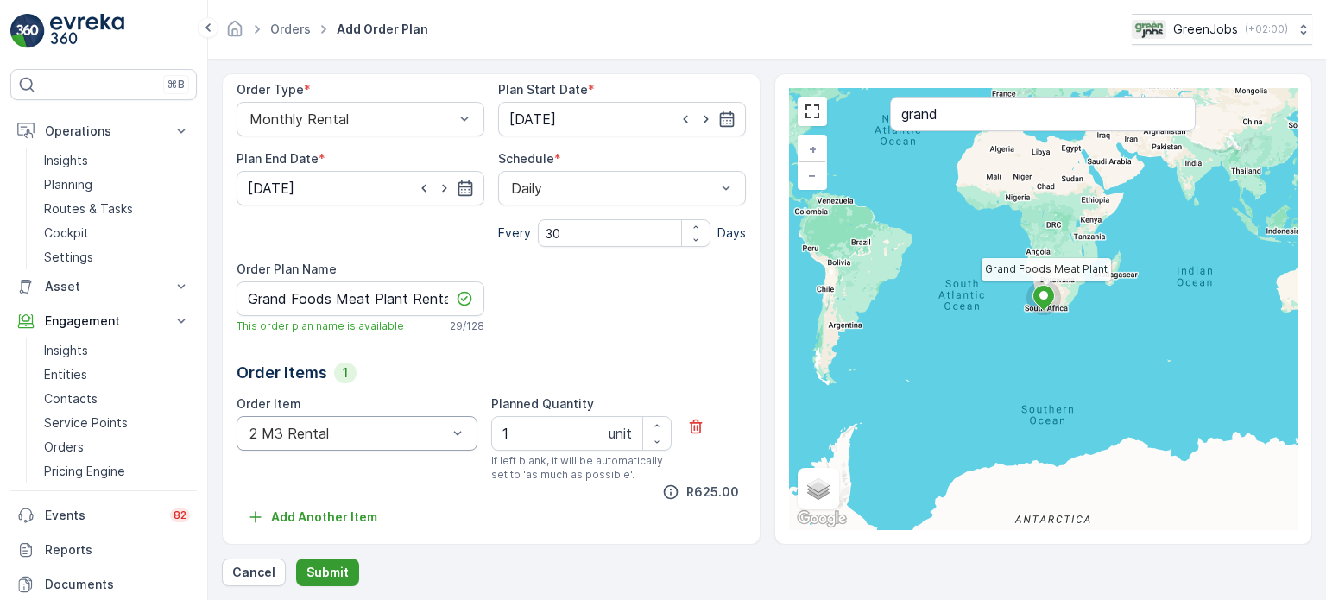
click at [338, 572] on p "Submit" at bounding box center [327, 572] width 42 height 17
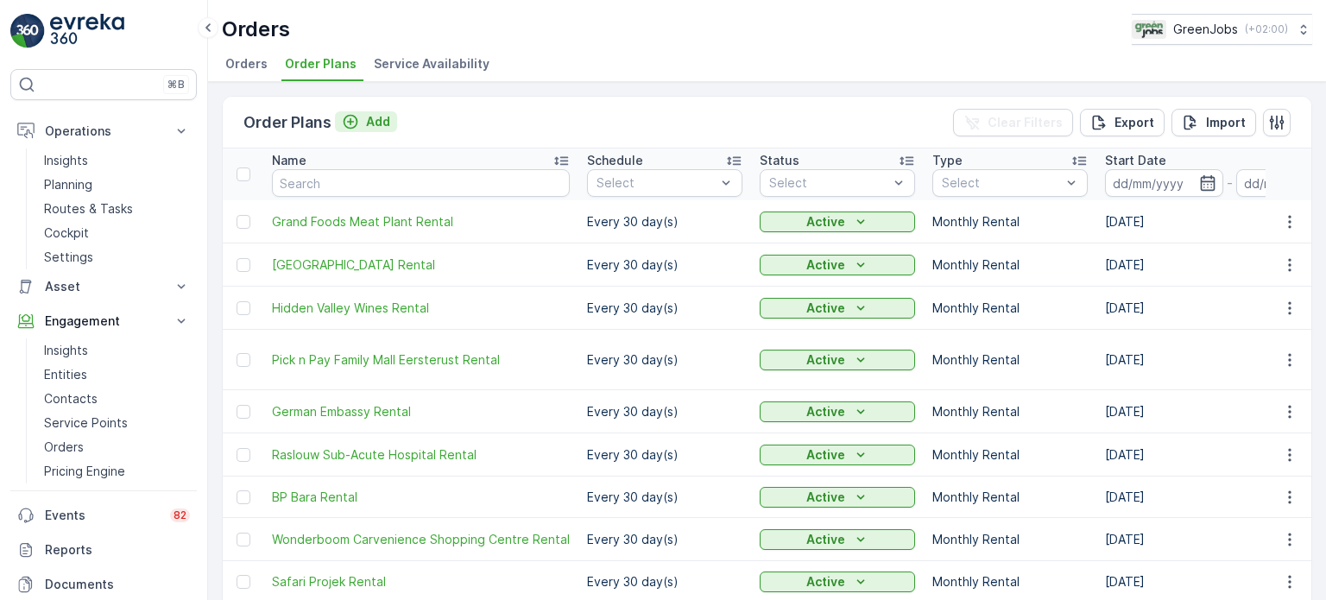
click at [391, 120] on button "Add" at bounding box center [366, 121] width 62 height 21
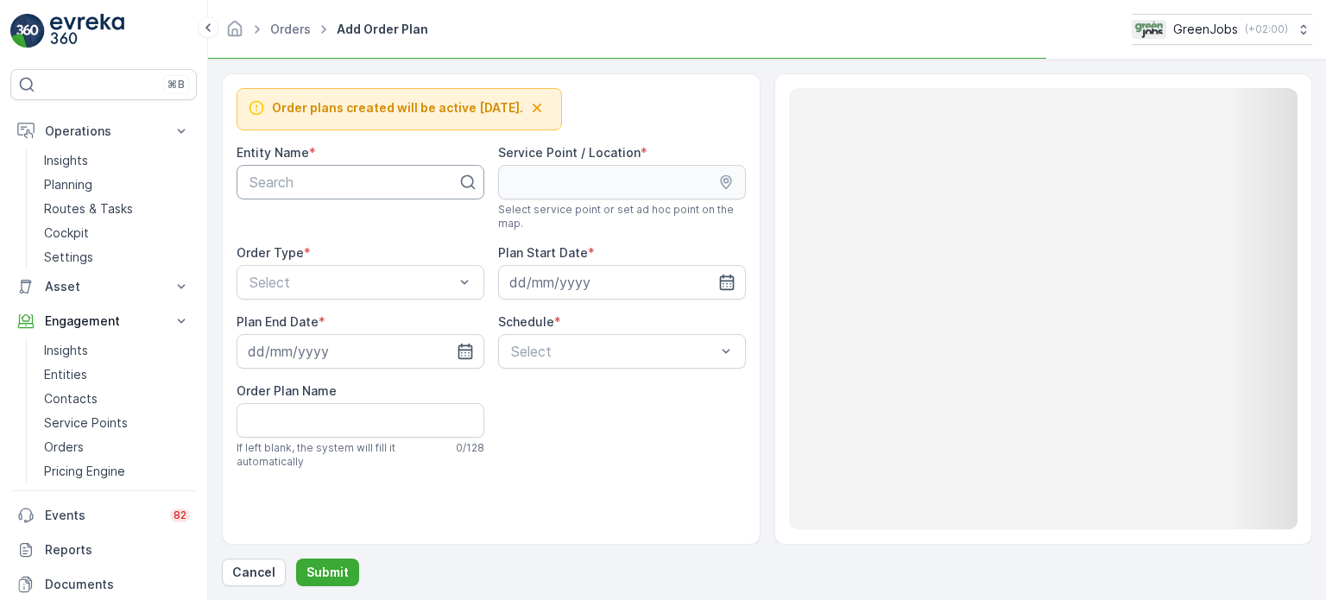
click at [370, 175] on div at bounding box center [354, 182] width 212 height 16
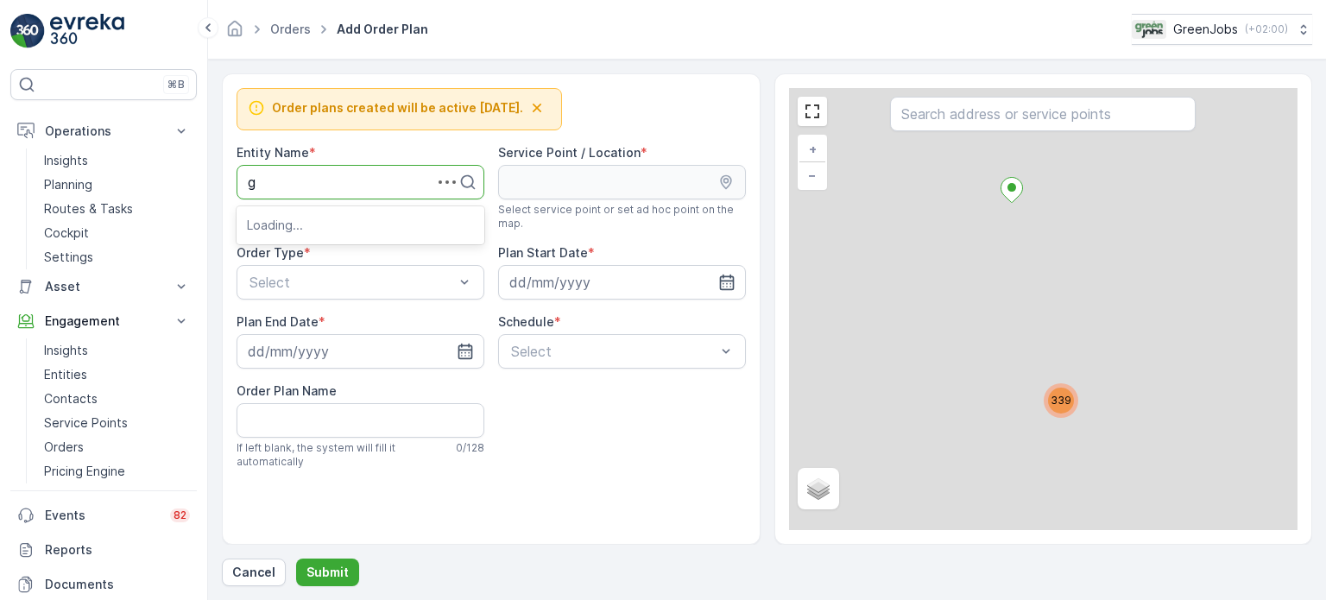
type input "gr"
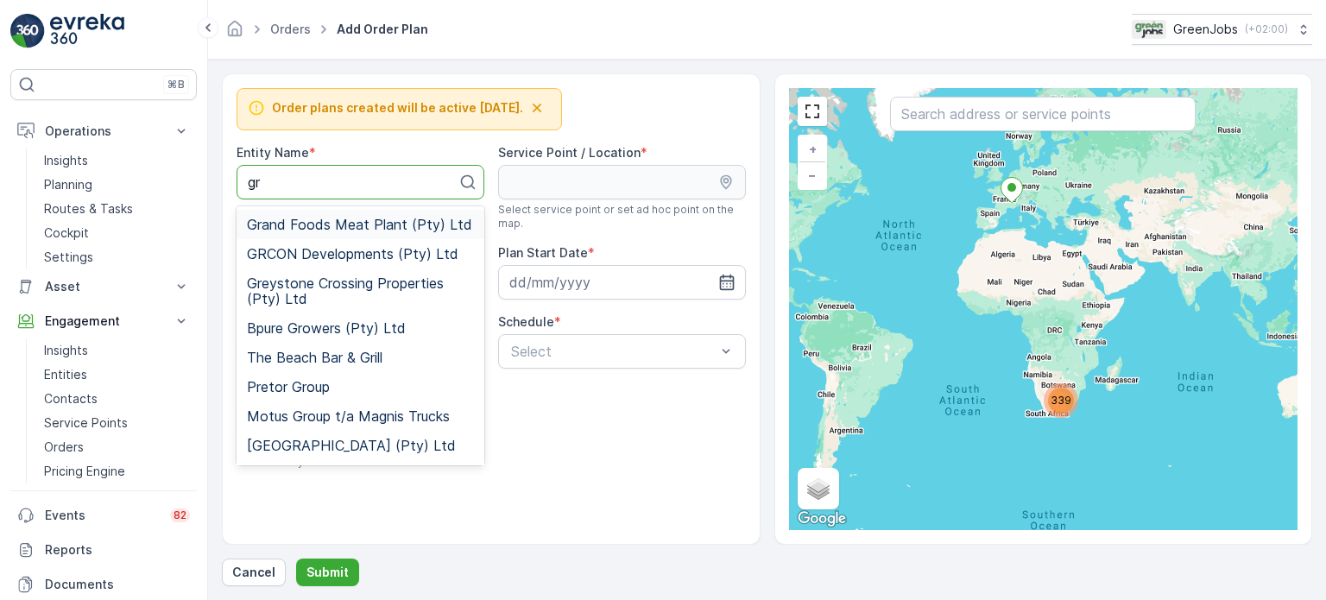
click at [352, 220] on span "Grand Foods Meat Plant (Pty) Ltd" at bounding box center [359, 225] width 225 height 16
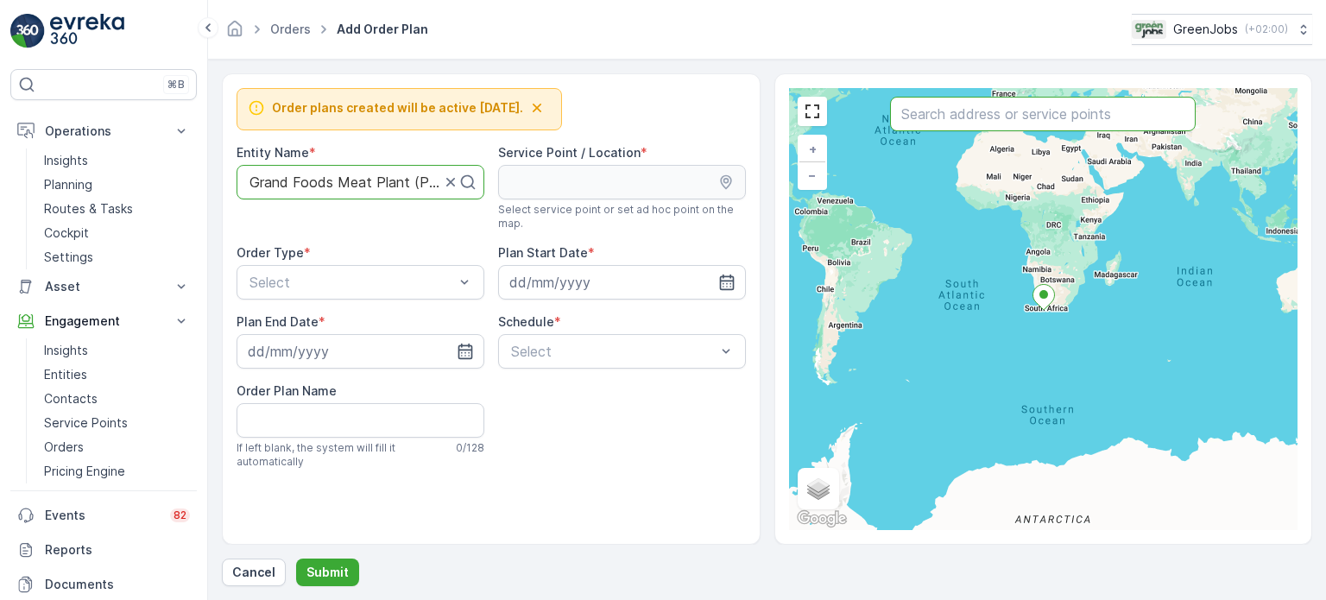
click at [962, 112] on input "text" at bounding box center [1043, 114] width 306 height 35
type input "gra"
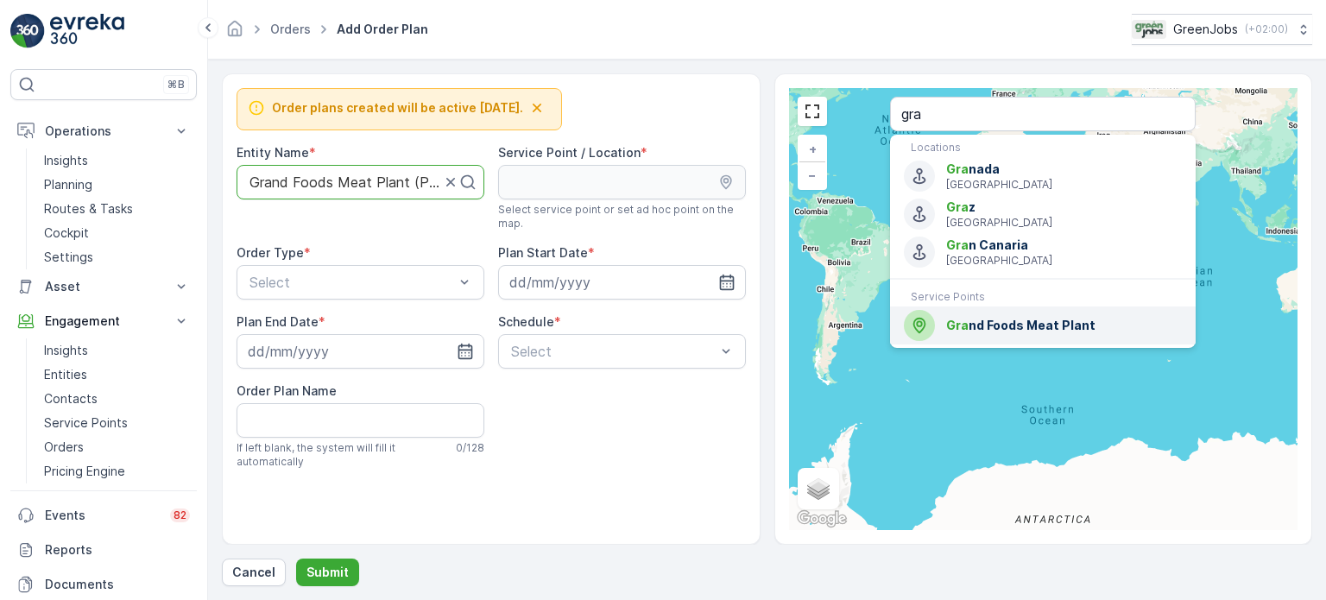
click at [995, 326] on span "Gra nd Foods Meat Plant" at bounding box center [1064, 325] width 236 height 17
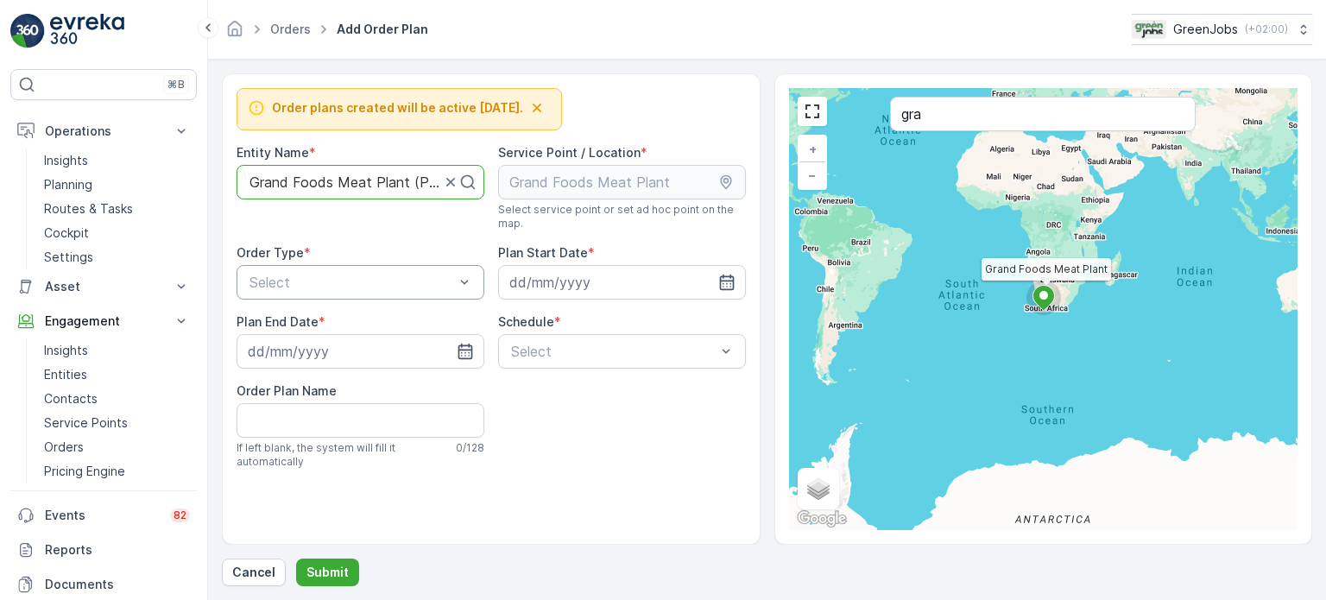
click at [296, 294] on div "Select" at bounding box center [361, 282] width 248 height 35
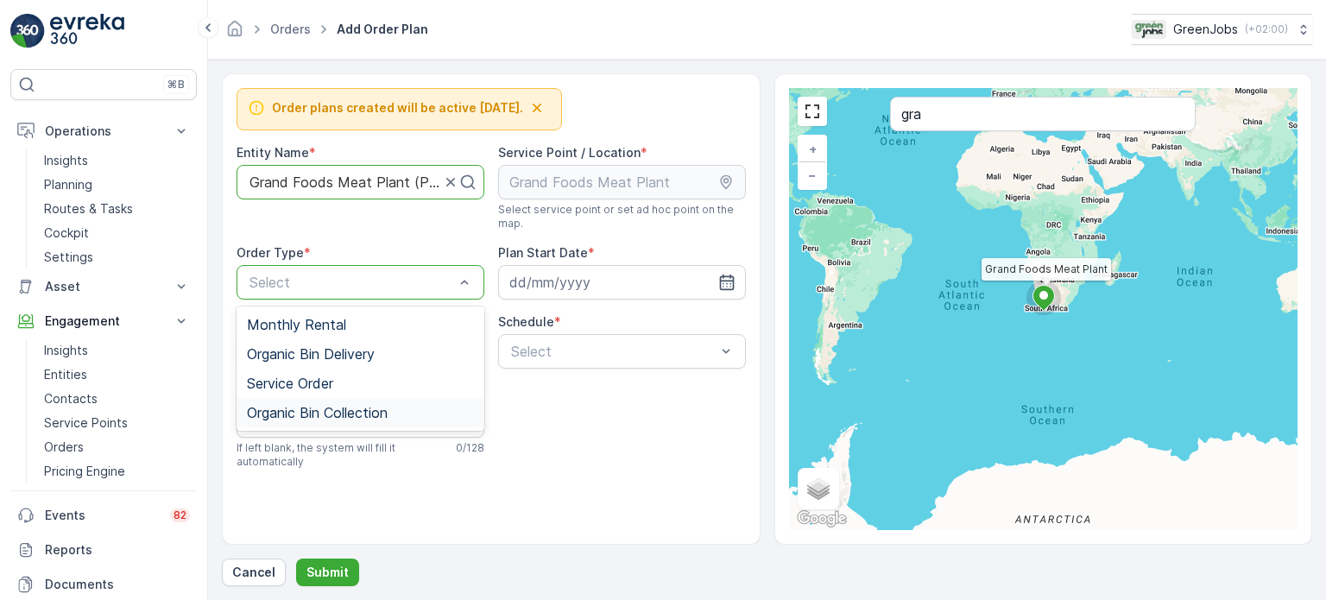
click at [299, 407] on span "Organic Bin Collection" at bounding box center [317, 413] width 141 height 16
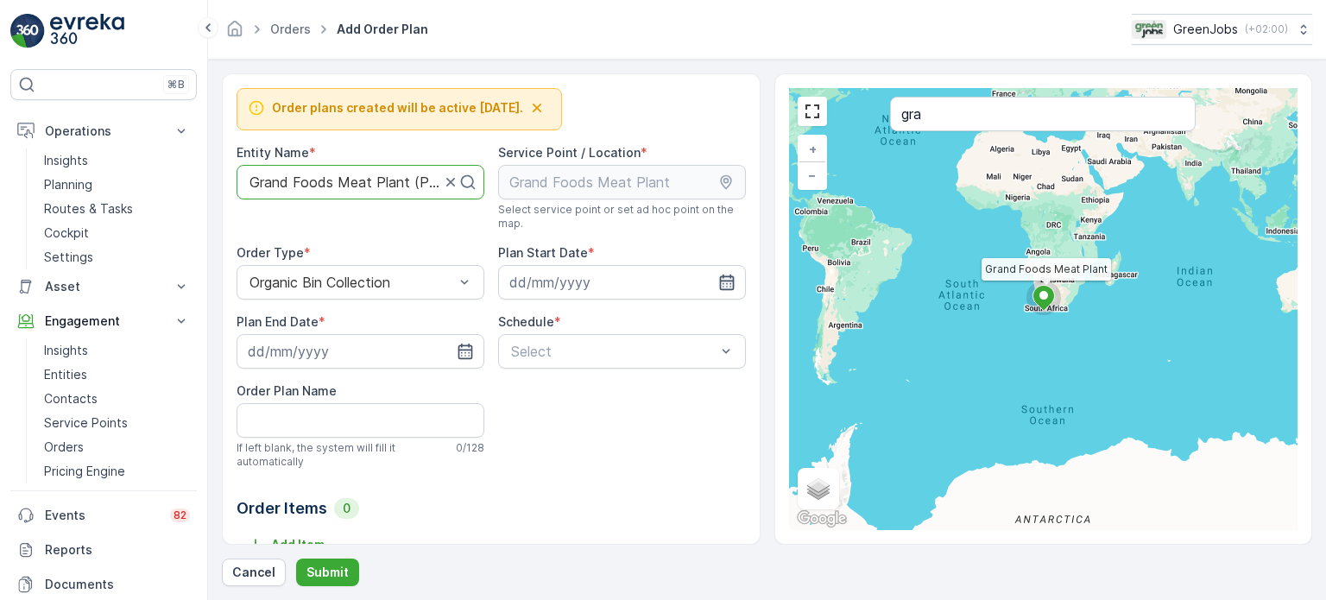
click at [725, 281] on icon "button" at bounding box center [726, 282] width 17 height 17
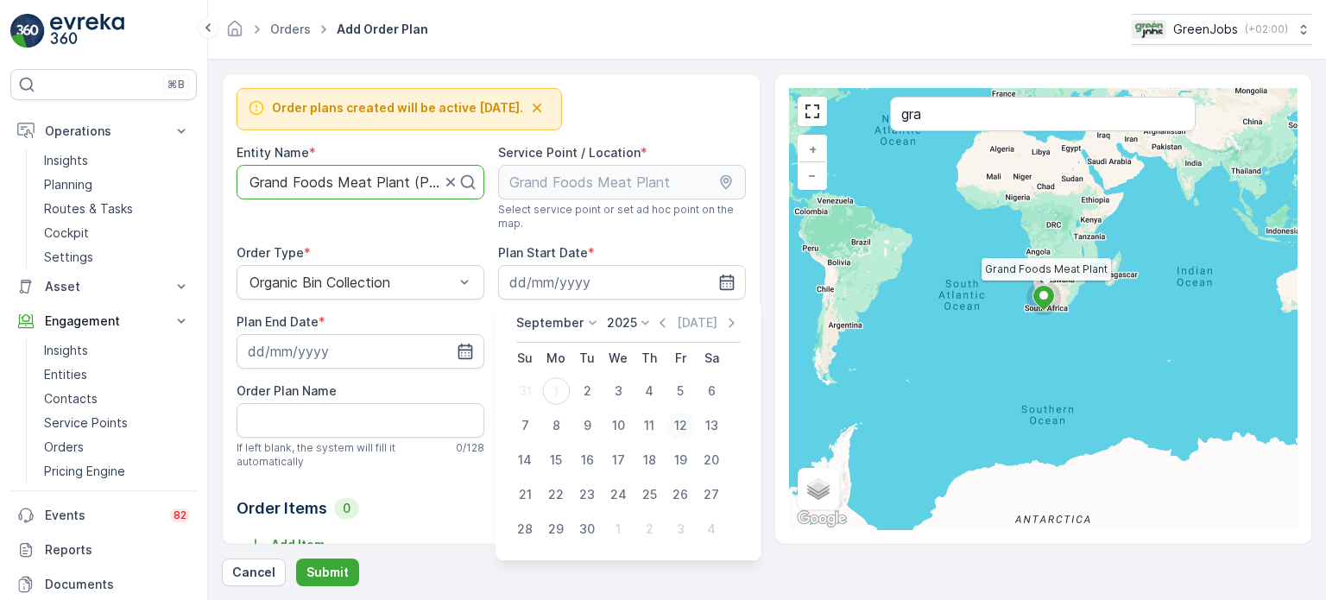
click at [679, 423] on div "12" at bounding box center [680, 426] width 28 height 28
type input "[DATE]"
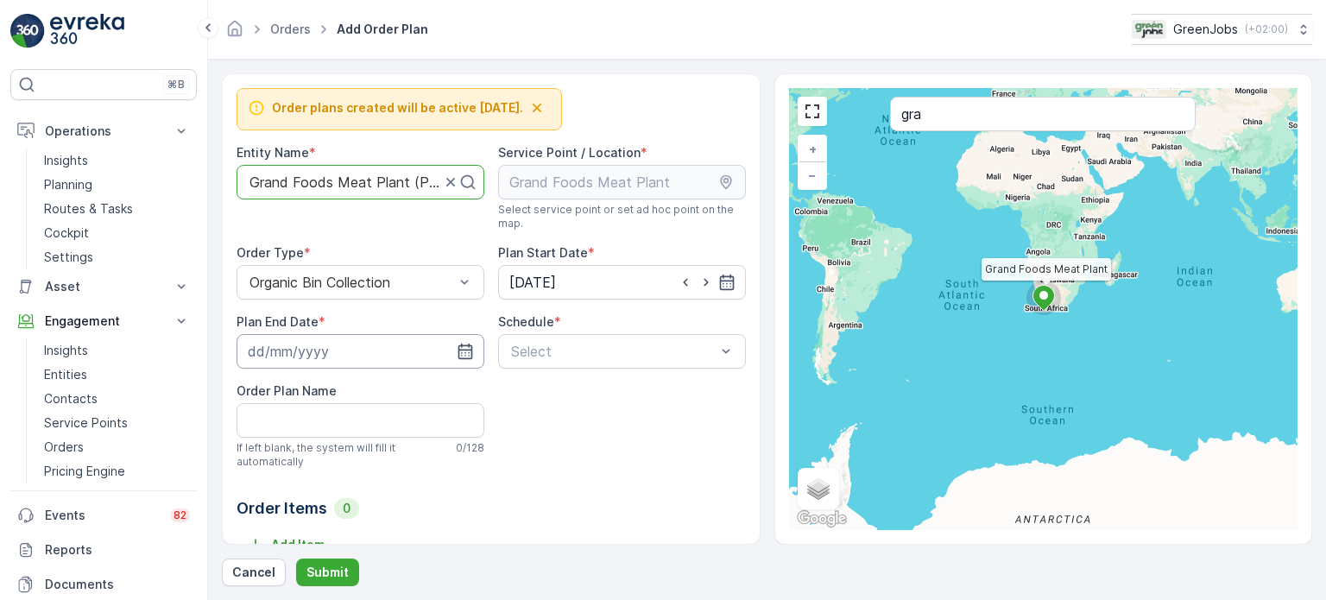
click at [372, 351] on input at bounding box center [361, 351] width 248 height 35
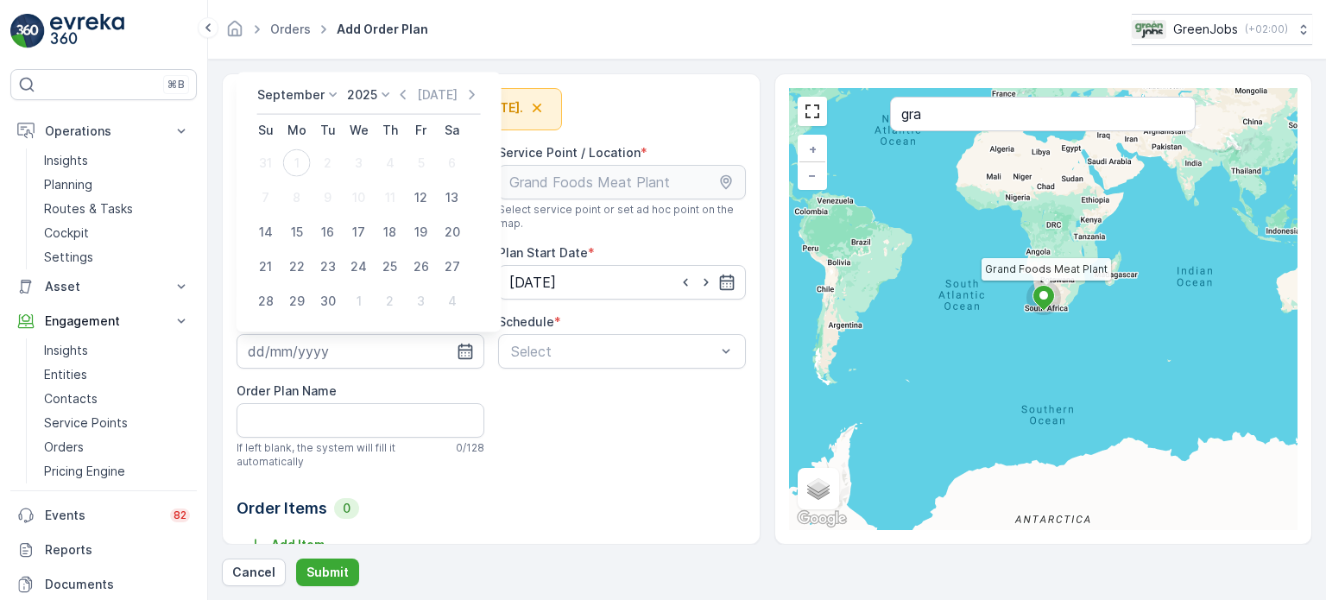
click at [370, 98] on p "2025" at bounding box center [362, 94] width 30 height 17
click at [373, 230] on span "2029" at bounding box center [371, 229] width 29 height 17
click at [364, 198] on div "12" at bounding box center [359, 198] width 28 height 28
type input "[DATE]"
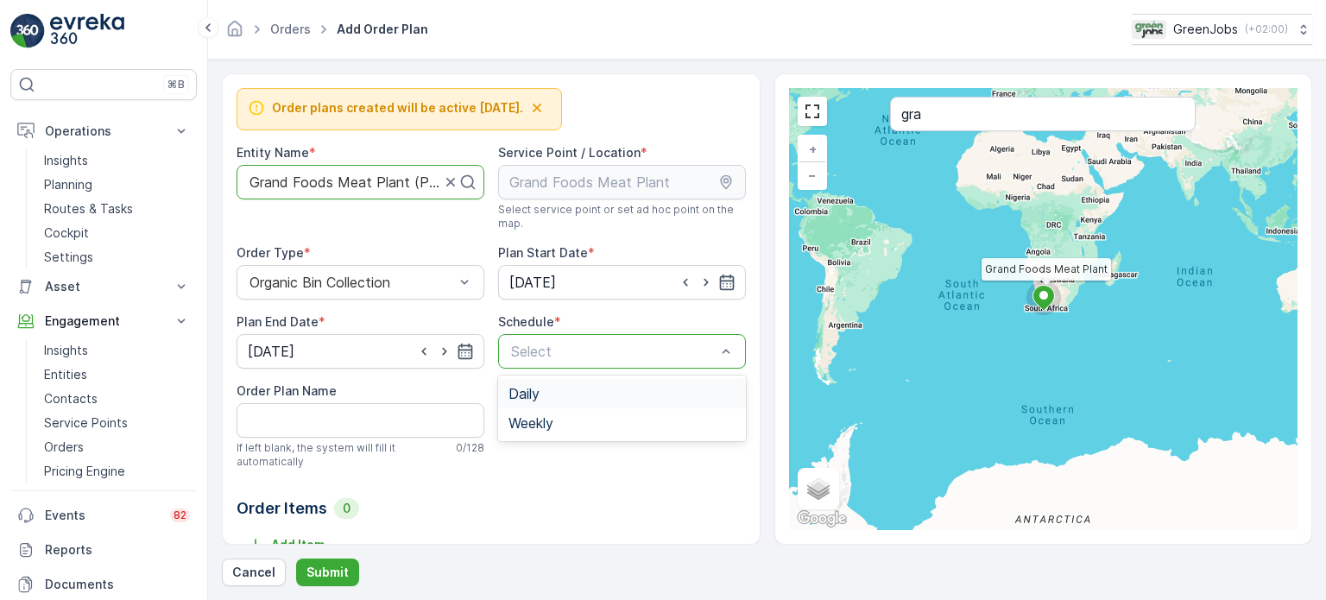
click at [565, 355] on div at bounding box center [613, 352] width 208 height 16
click at [542, 389] on div "Daily" at bounding box center [621, 394] width 227 height 16
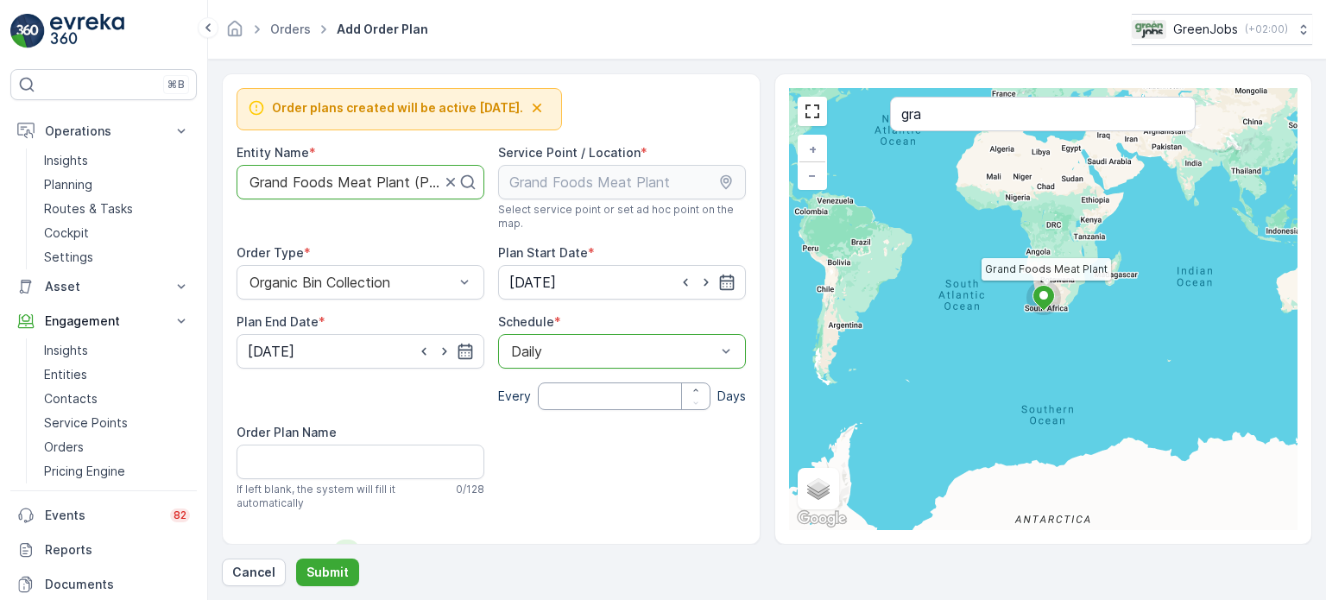
click at [570, 397] on input "number" at bounding box center [624, 396] width 173 height 28
type input "30"
click at [278, 469] on Name "Order Plan Name" at bounding box center [361, 462] width 248 height 35
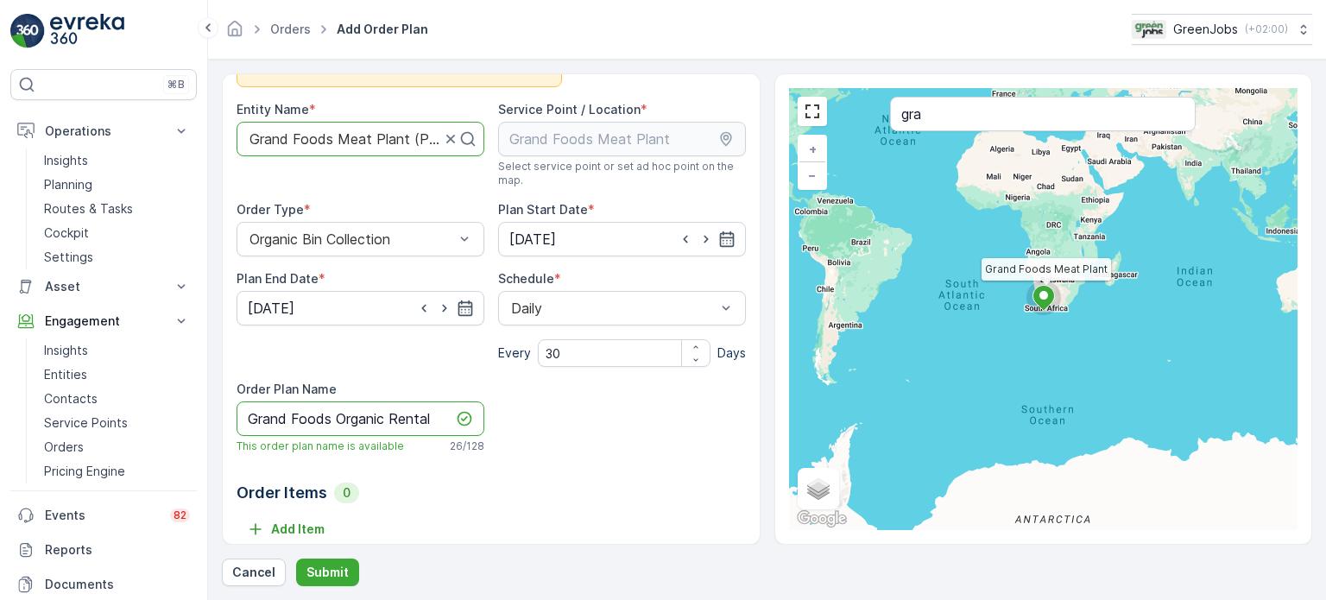
scroll to position [55, 0]
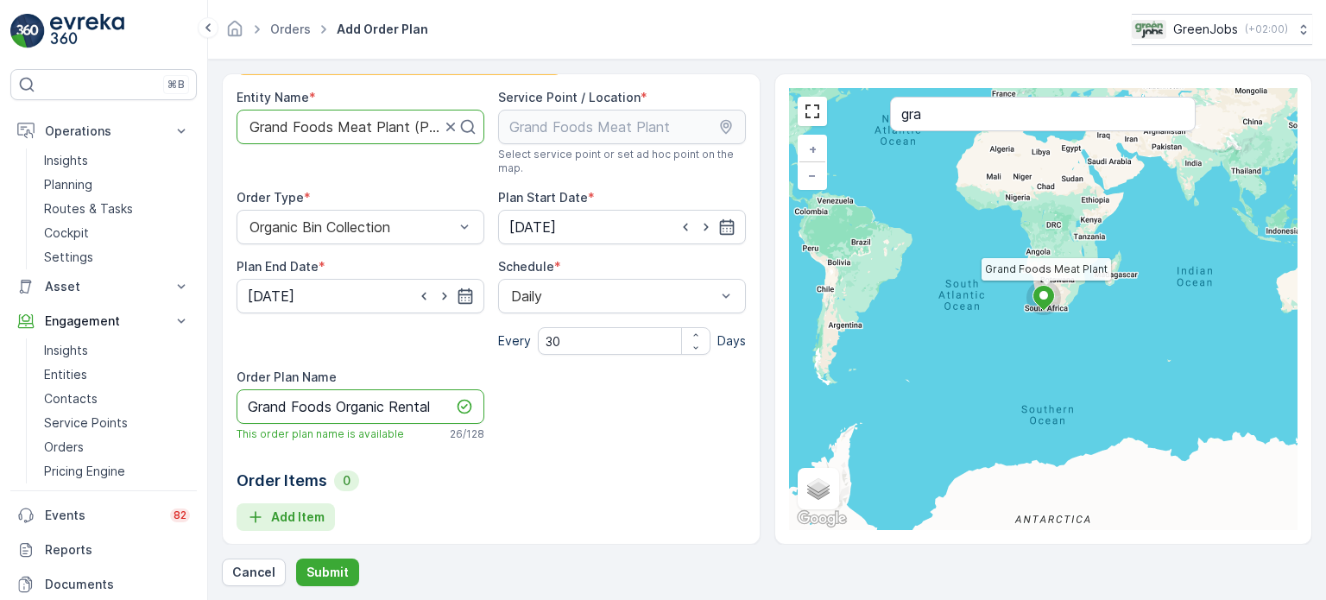
type Name "Grand Foods Organic Rental"
click at [295, 515] on p "Add Item" at bounding box center [298, 516] width 54 height 17
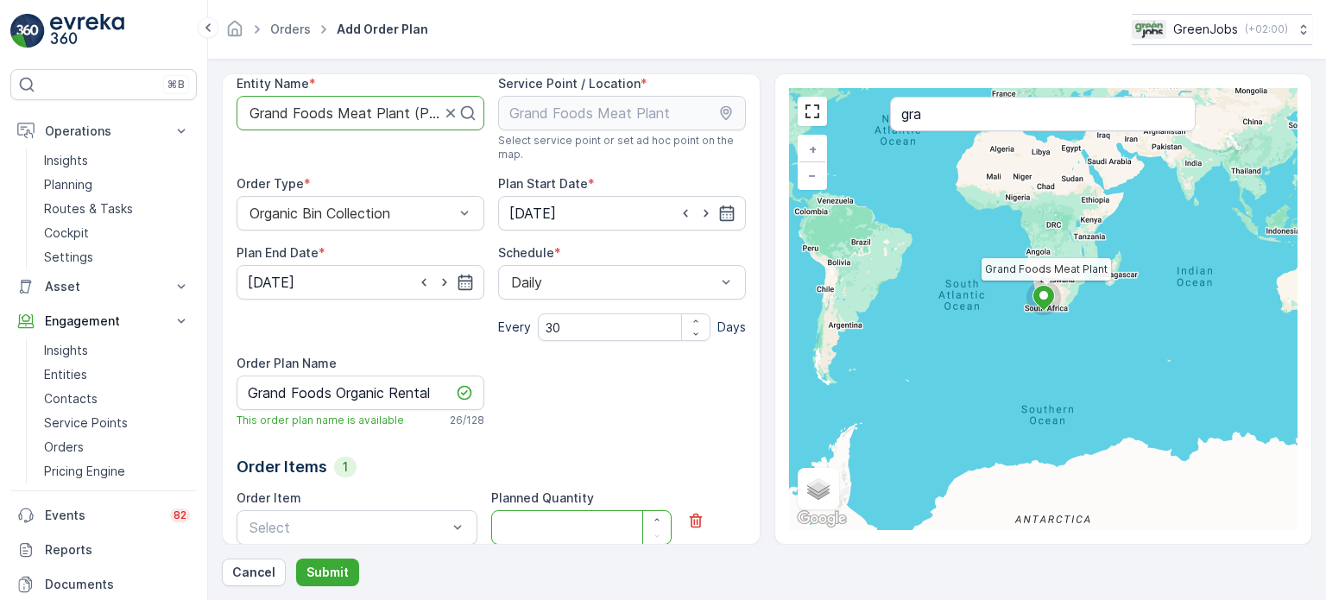
scroll to position [142, 0]
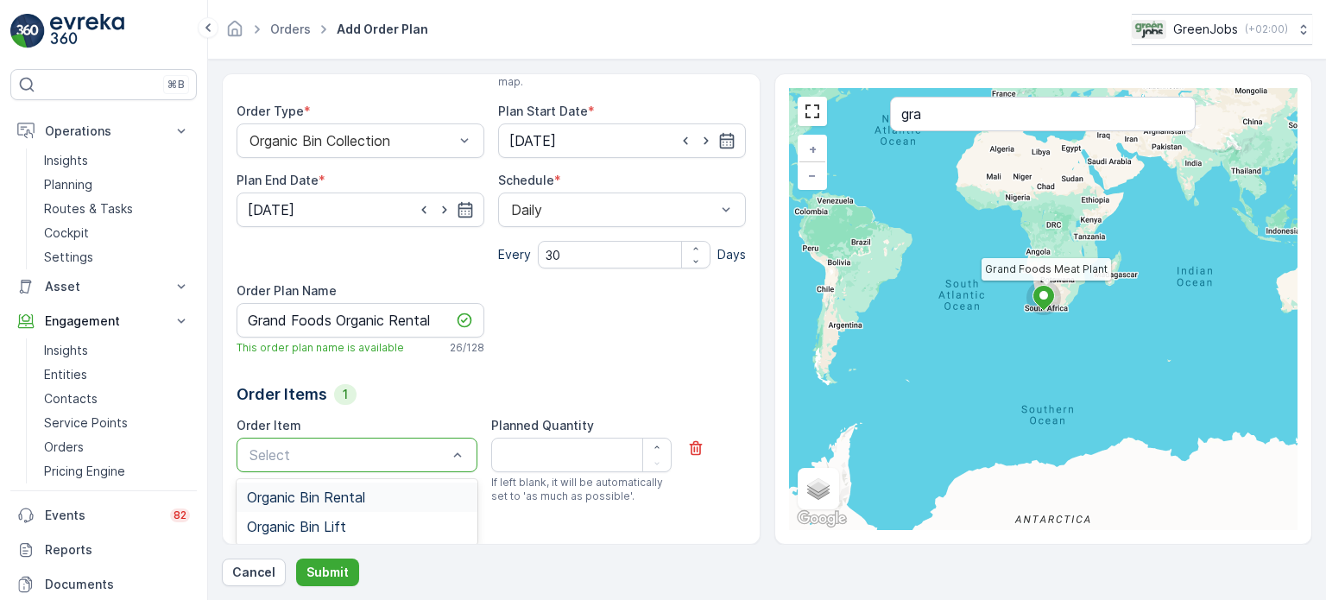
click at [343, 491] on span "Organic Bin Rental" at bounding box center [306, 498] width 118 height 16
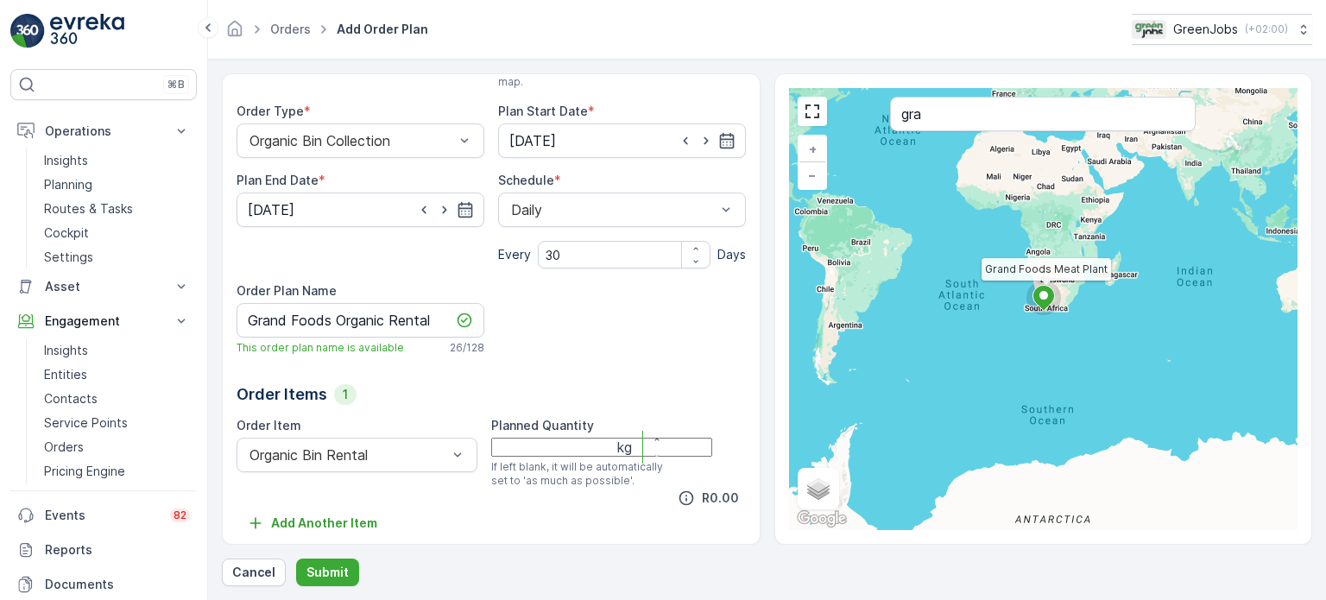
click at [563, 457] on Quantity "Planned Quantity" at bounding box center [601, 447] width 221 height 19
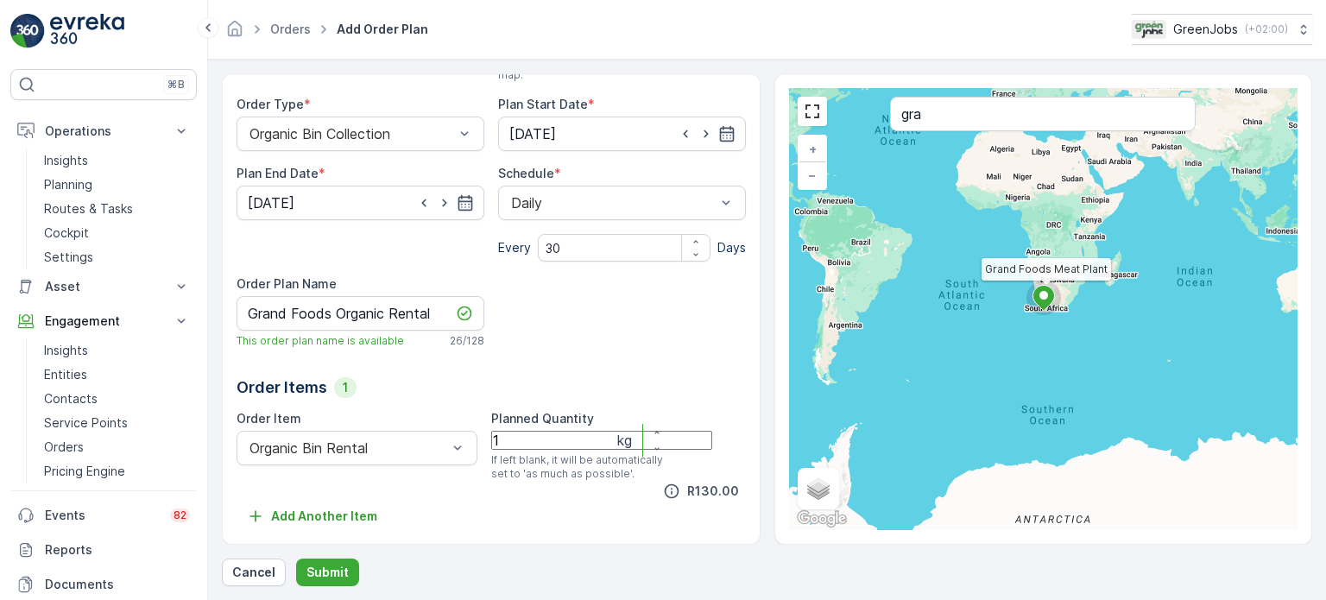
scroll to position [163, 0]
type Quantity "1"
click at [343, 568] on p "Submit" at bounding box center [327, 572] width 42 height 17
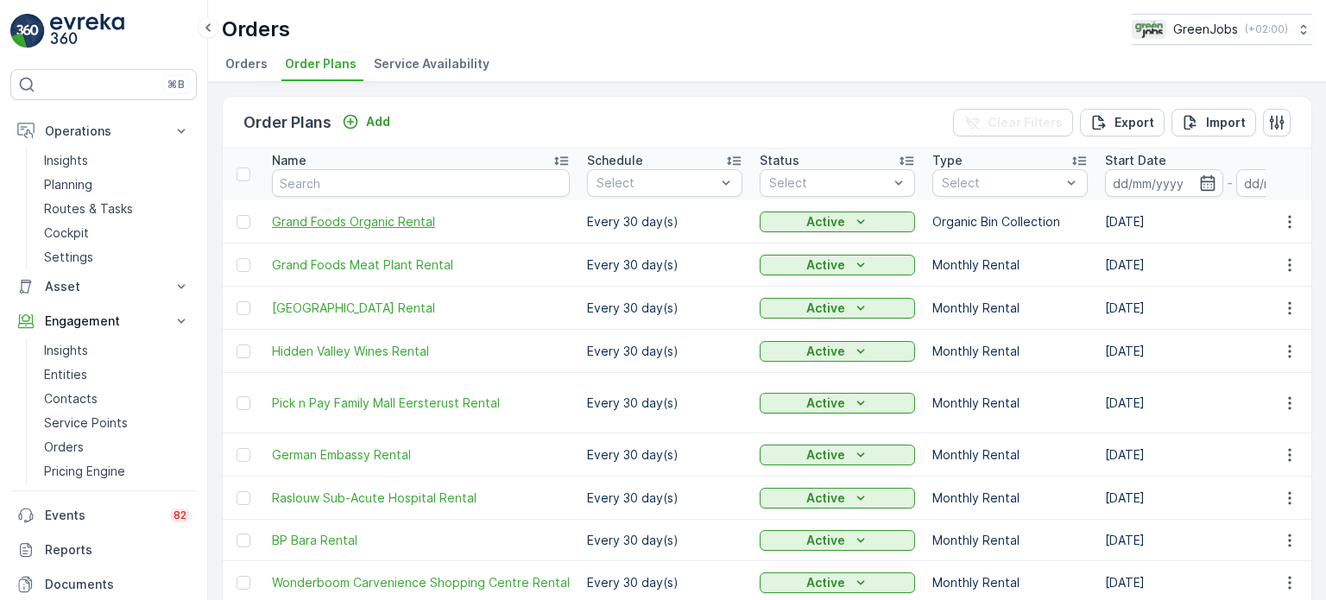
click at [346, 220] on span "Grand Foods Organic Rental" at bounding box center [421, 221] width 298 height 17
click at [1288, 220] on icon "button" at bounding box center [1289, 221] width 3 height 13
click at [1246, 265] on span "Edit Order Plan" at bounding box center [1258, 270] width 87 height 17
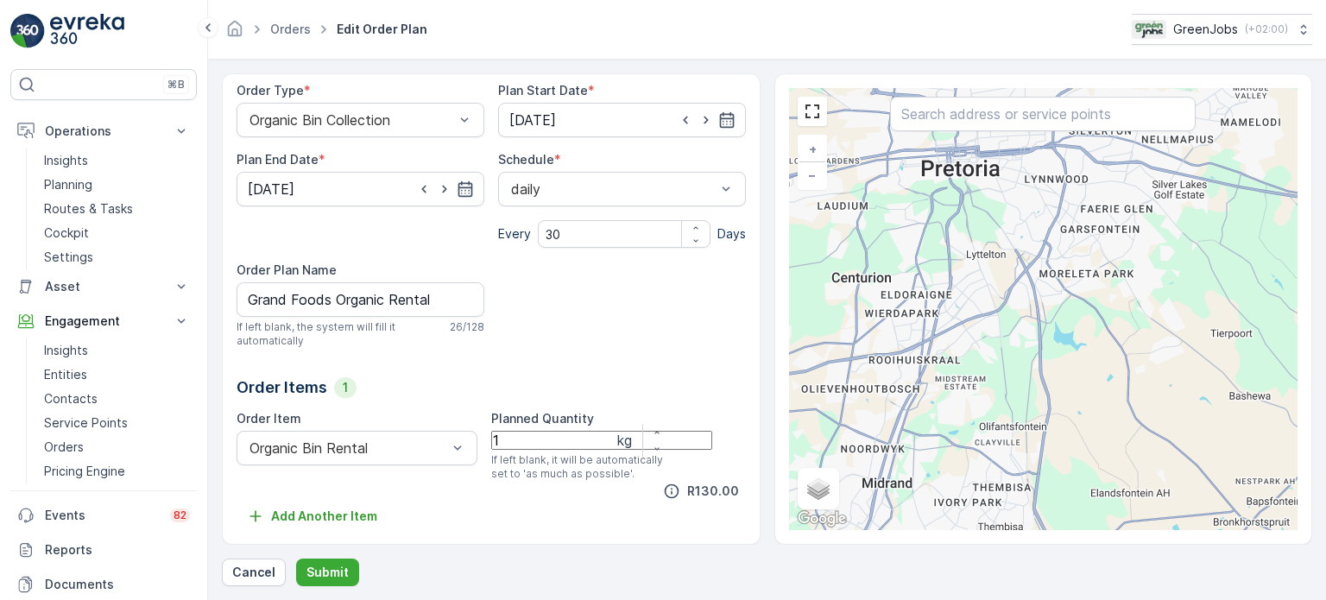
scroll to position [191, 0]
click at [335, 568] on p "Submit" at bounding box center [327, 572] width 42 height 17
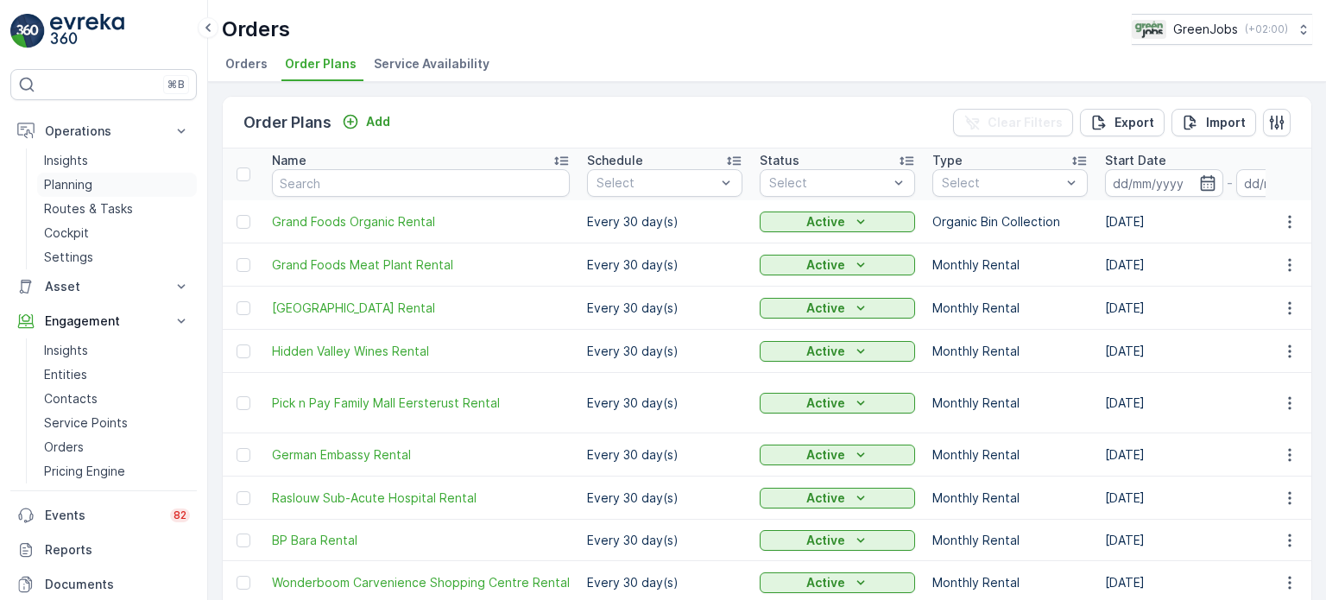
click at [69, 180] on p "Planning" at bounding box center [68, 184] width 48 height 17
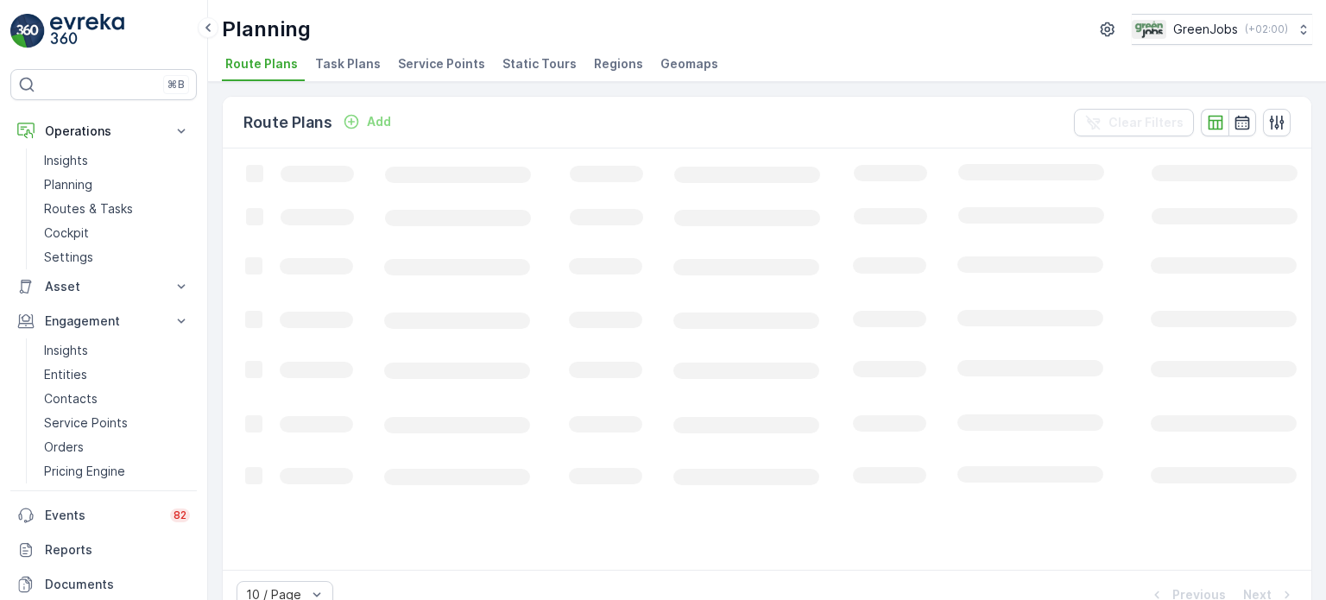
click at [358, 64] on span "Task Plans" at bounding box center [348, 63] width 66 height 17
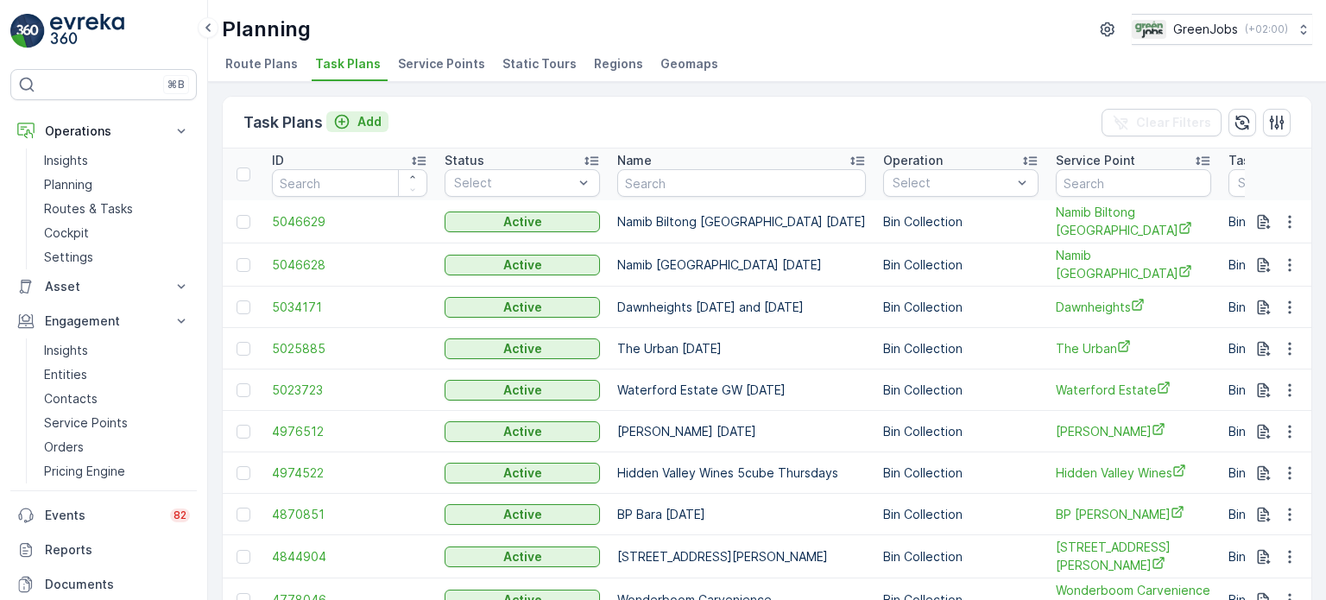
click at [361, 120] on p "Add" at bounding box center [369, 121] width 24 height 17
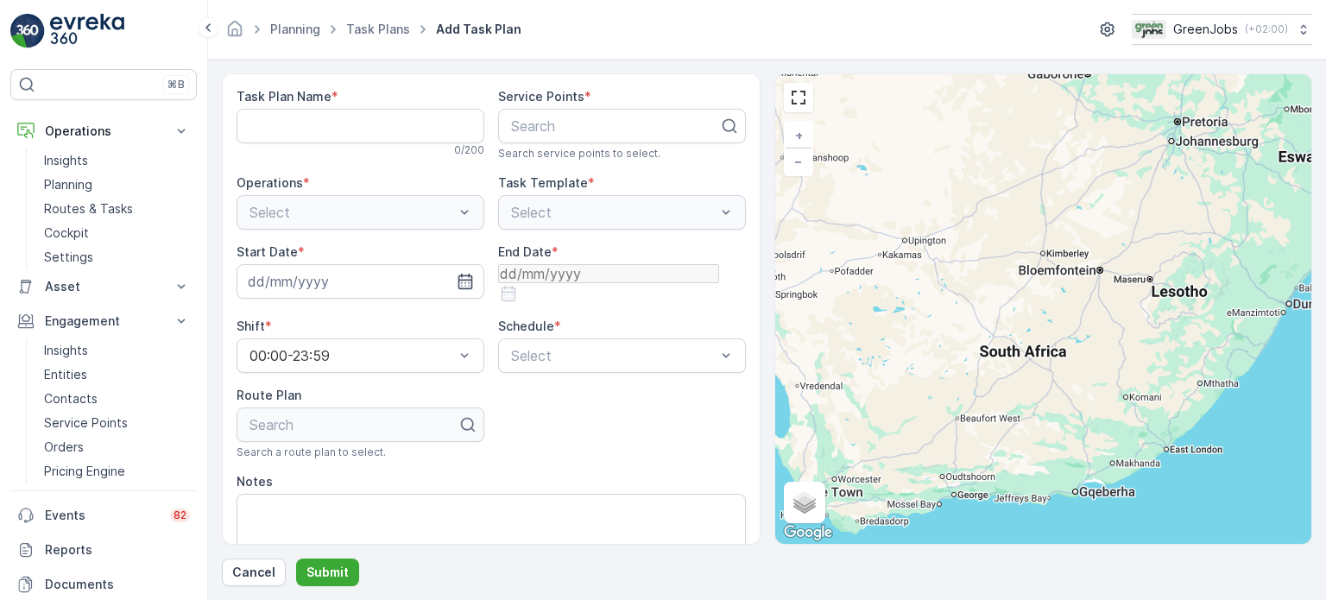
click at [468, 213] on div "Select" at bounding box center [361, 212] width 248 height 35
click at [458, 211] on div "Select" at bounding box center [361, 212] width 248 height 35
click at [397, 122] on Name "Task Plan Name" at bounding box center [361, 126] width 248 height 35
type Name "grand"
click at [559, 119] on div at bounding box center [615, 126] width 212 height 16
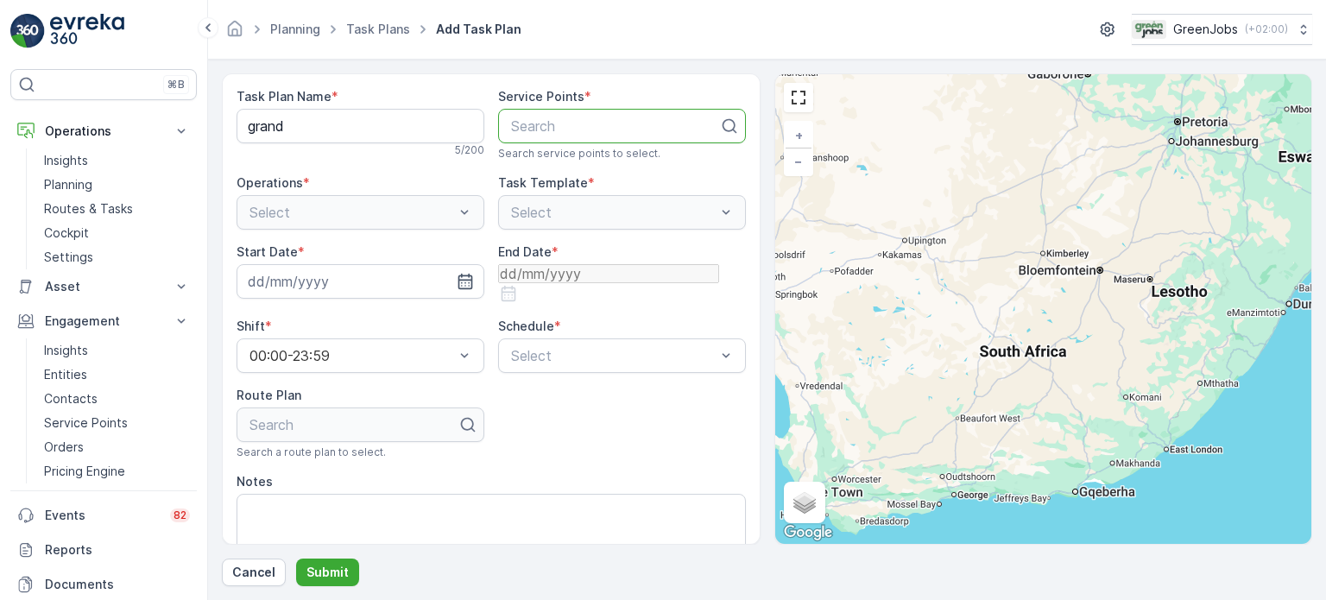
click at [422, 209] on div "Select" at bounding box center [361, 212] width 248 height 35
click at [455, 209] on div "Select" at bounding box center [361, 212] width 248 height 35
click at [732, 127] on icon at bounding box center [729, 125] width 17 height 17
type input "gra"
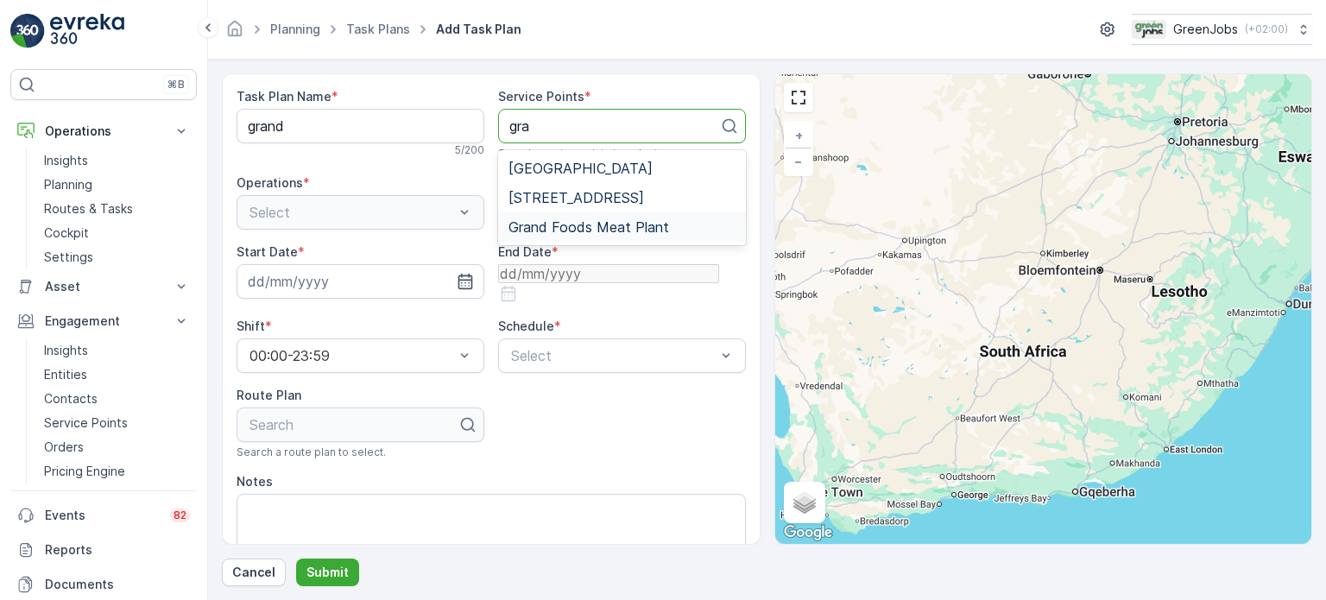
click at [589, 224] on span "Grand Foods Meat Plant" at bounding box center [588, 227] width 161 height 16
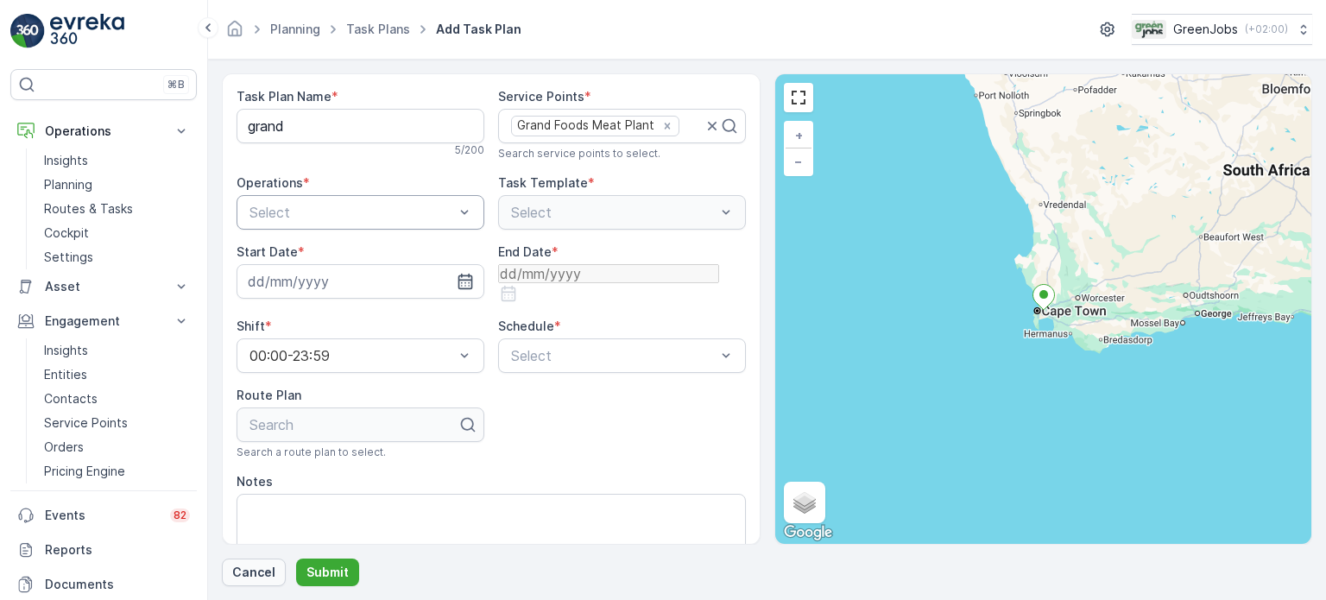
click at [249, 568] on p "Cancel" at bounding box center [253, 572] width 43 height 17
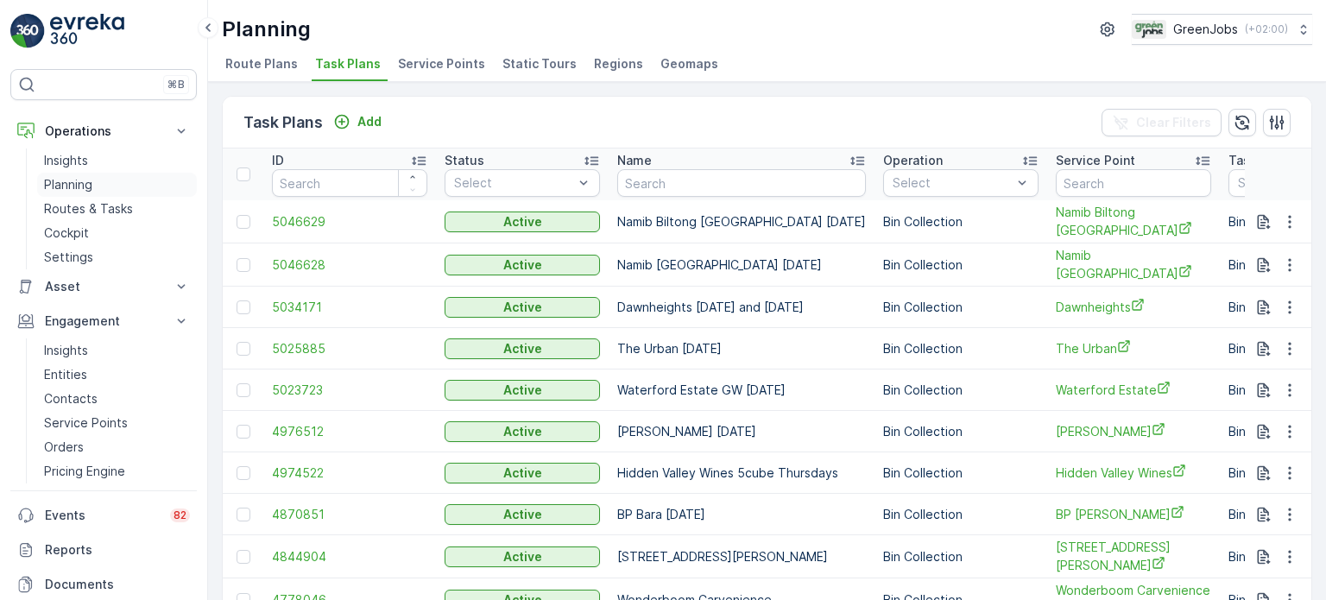
click at [84, 187] on p "Planning" at bounding box center [68, 184] width 48 height 17
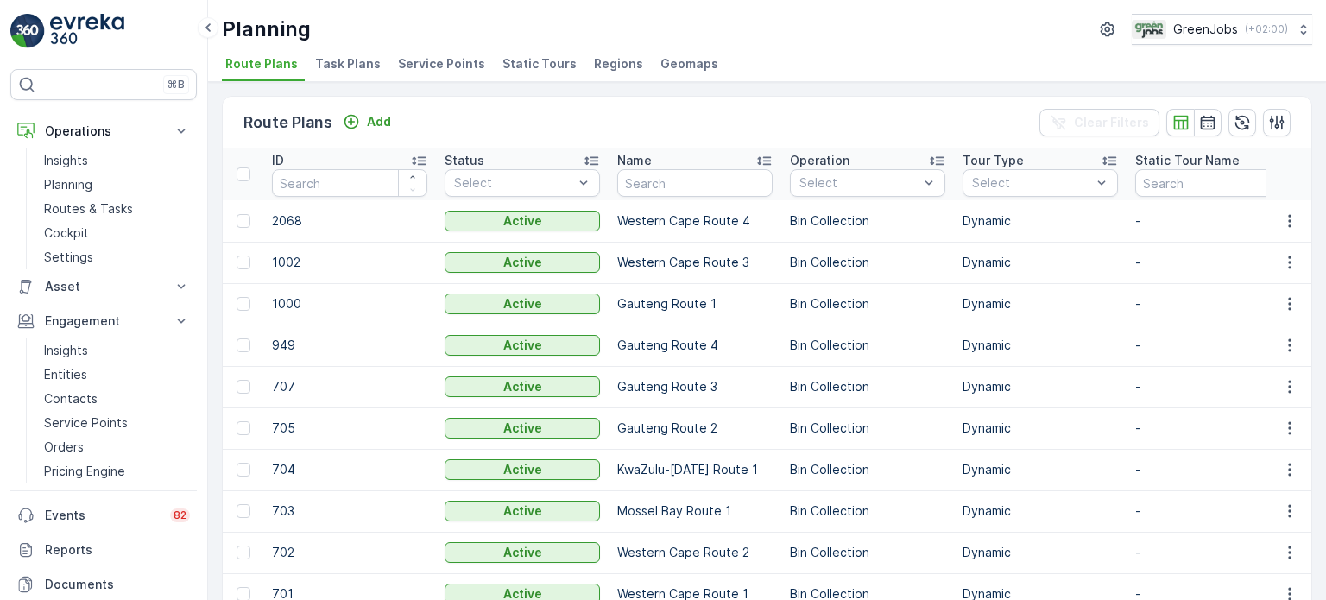
click at [423, 58] on span "Service Points" at bounding box center [441, 63] width 87 height 17
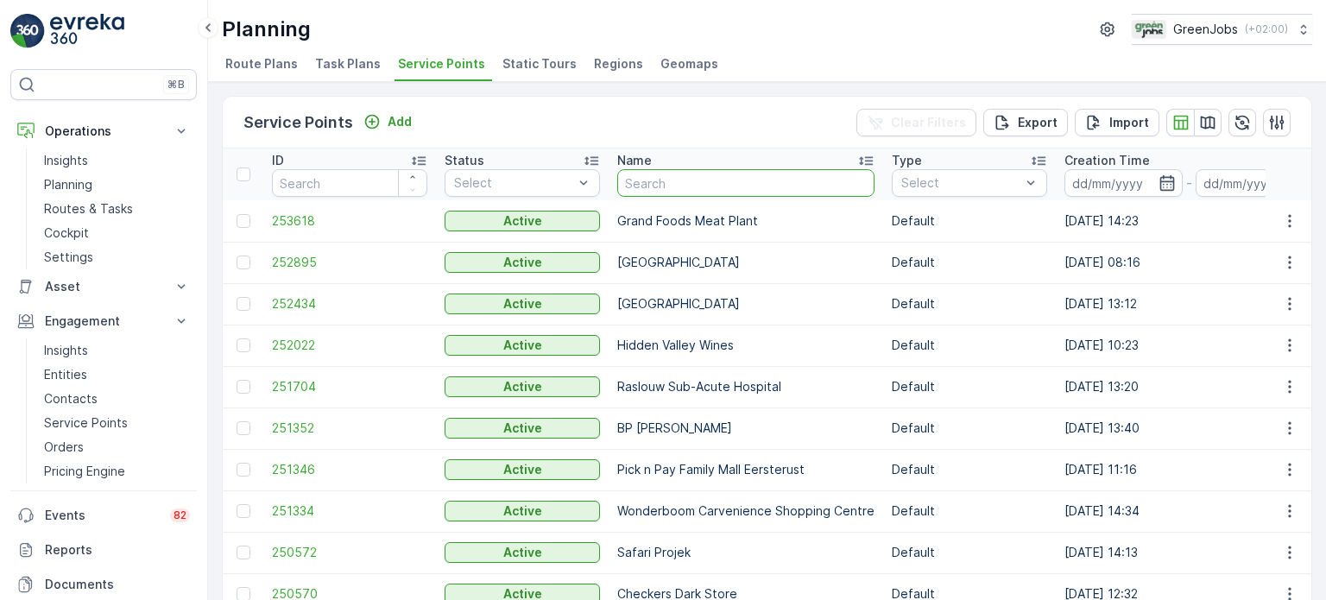
click at [729, 177] on input "text" at bounding box center [745, 183] width 257 height 28
type input "cradl"
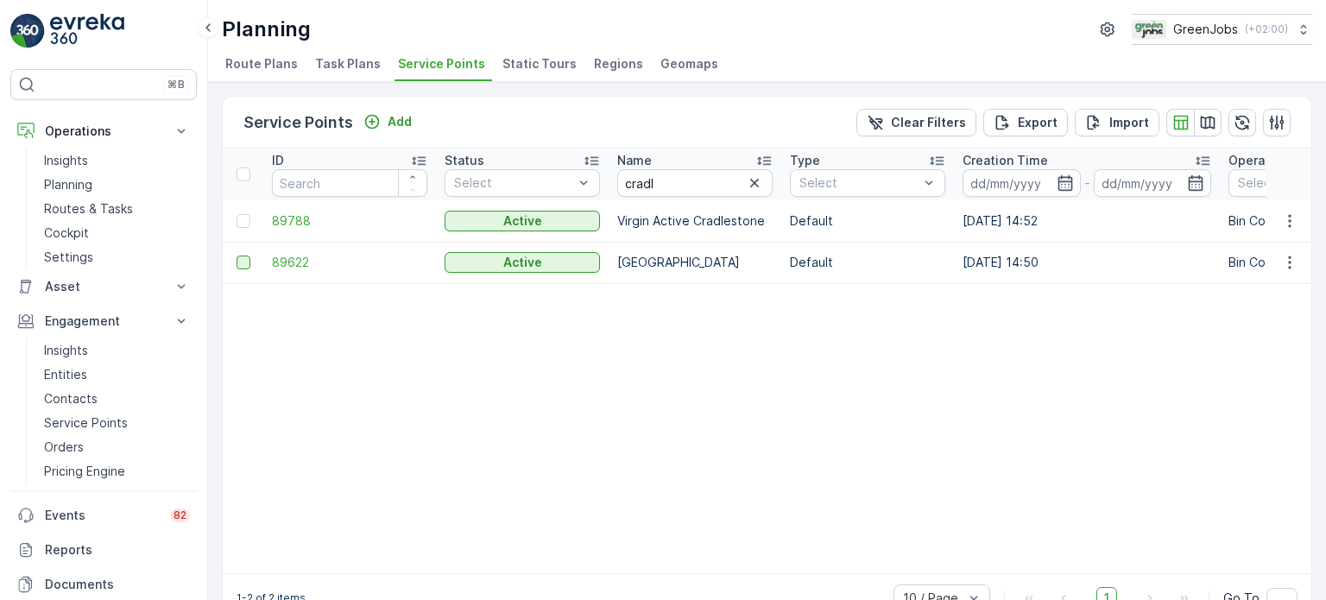
click at [245, 262] on div at bounding box center [244, 263] width 14 height 14
click at [237, 256] on input "checkbox" at bounding box center [237, 256] width 0 height 0
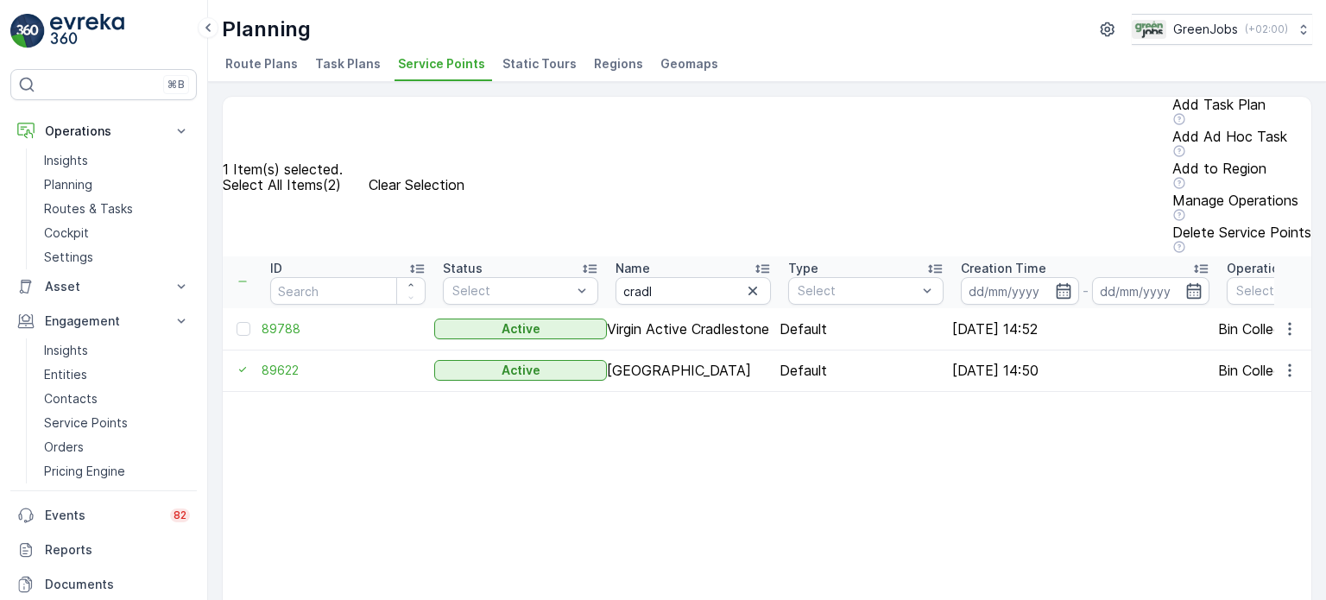
click at [1172, 129] on p "Add Ad Hoc Task" at bounding box center [1241, 137] width 139 height 16
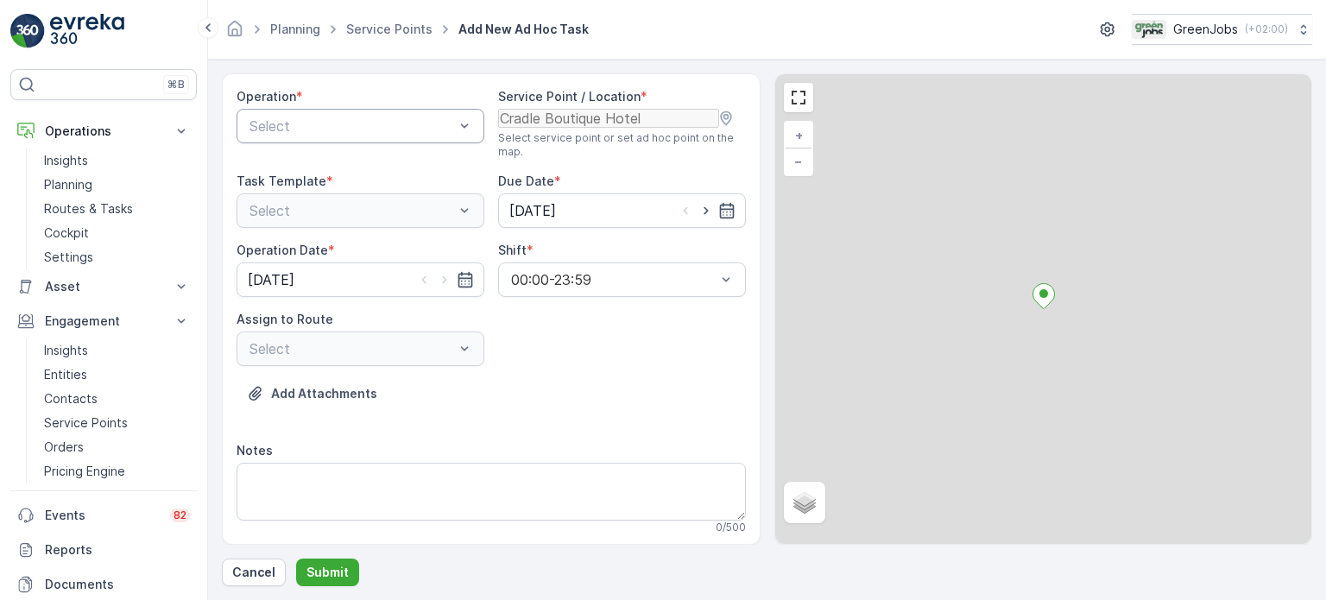
click at [320, 130] on div at bounding box center [352, 126] width 208 height 16
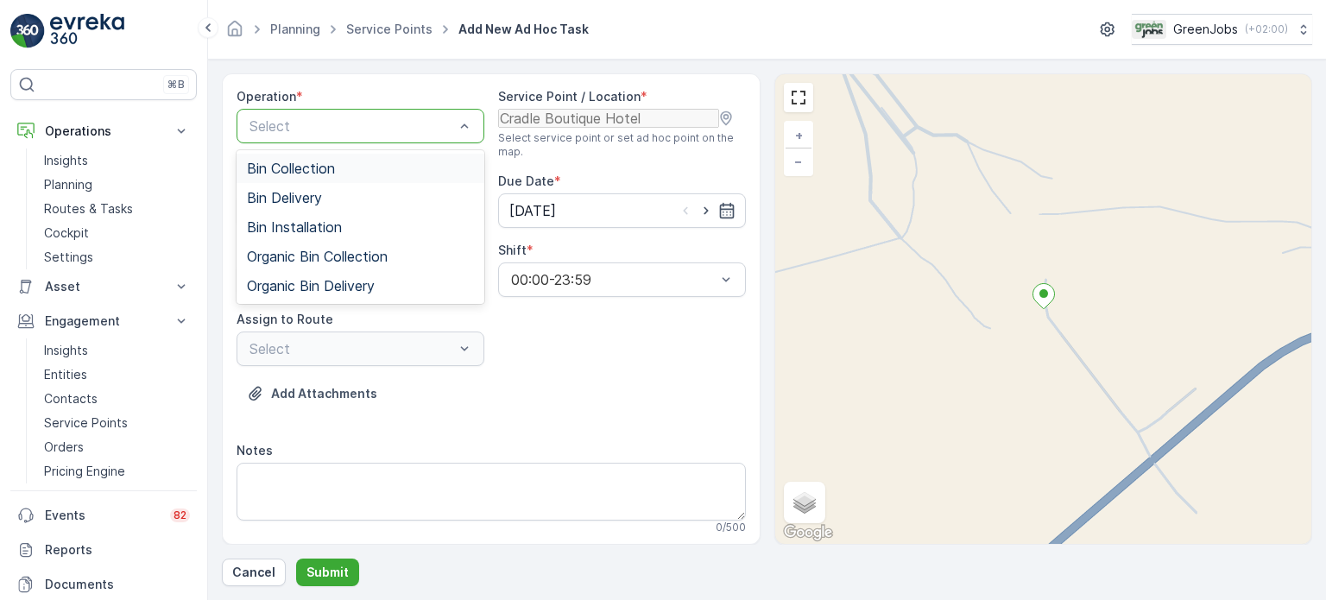
click at [318, 167] on span "Bin Collection" at bounding box center [291, 169] width 88 height 16
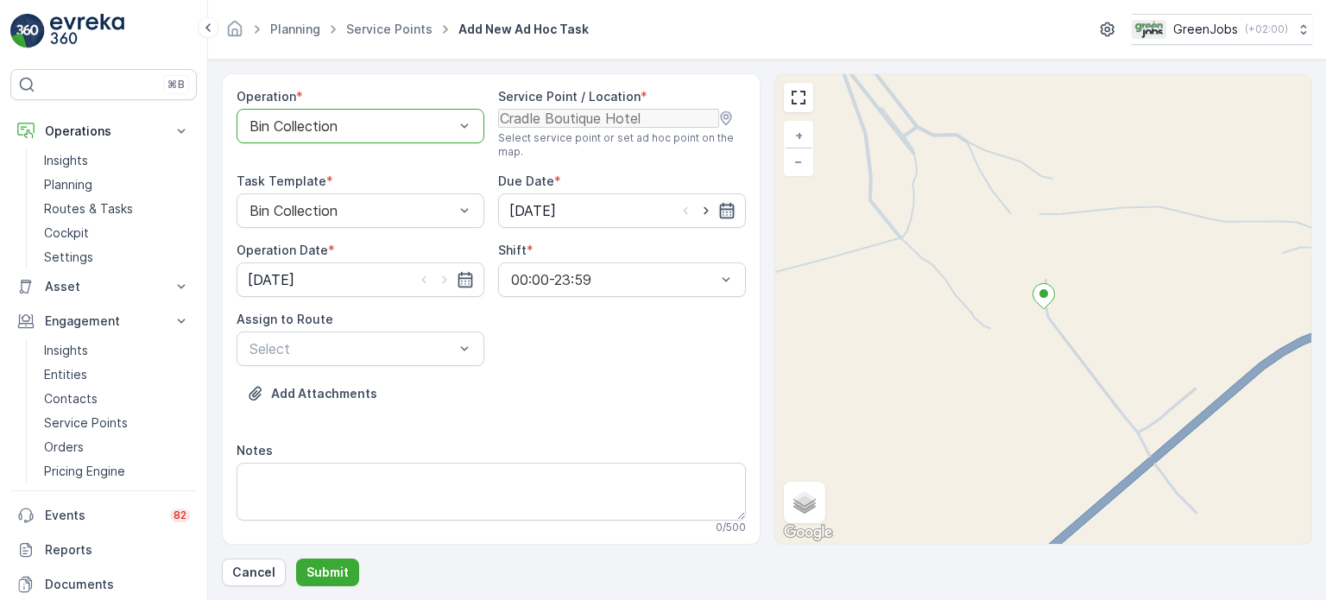
click at [725, 219] on icon "button" at bounding box center [726, 210] width 17 height 17
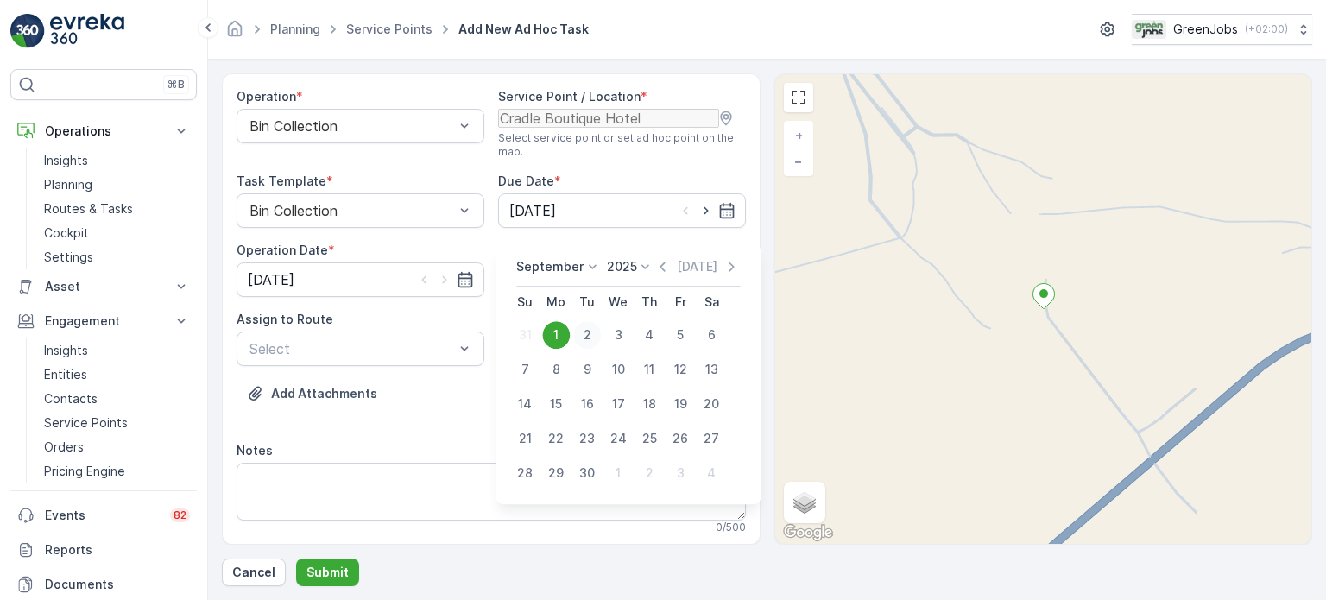
click at [587, 336] on div "2" at bounding box center [587, 335] width 28 height 28
type input "[DATE]"
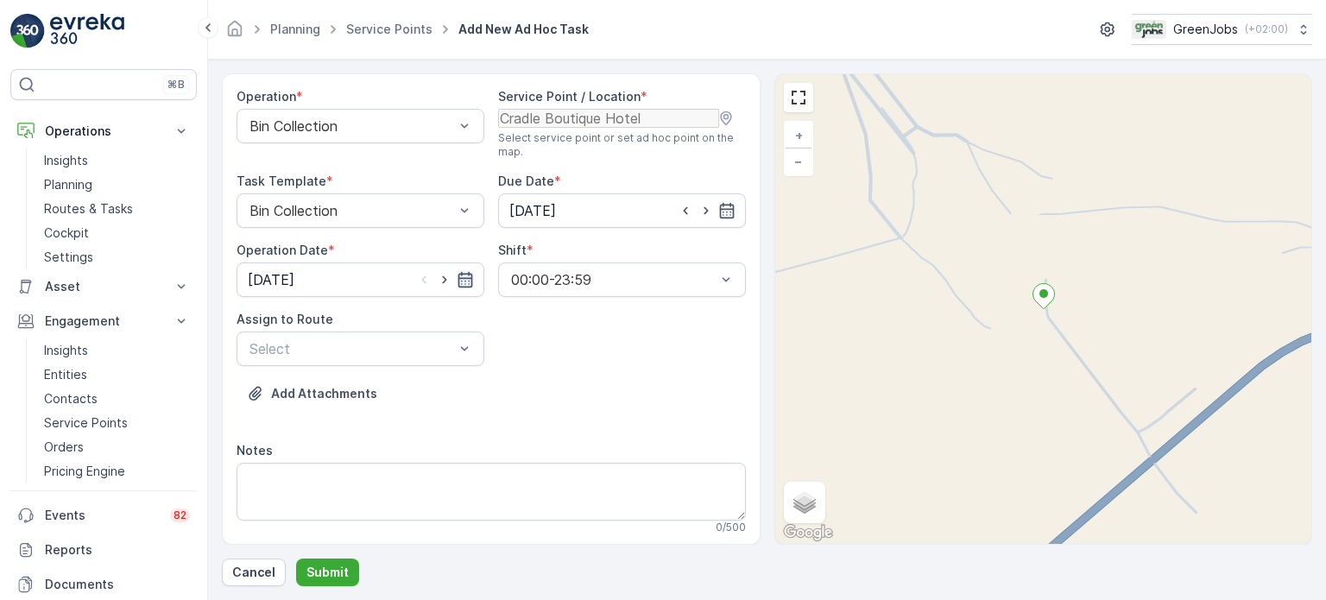
click at [457, 288] on icon "button" at bounding box center [465, 279] width 17 height 17
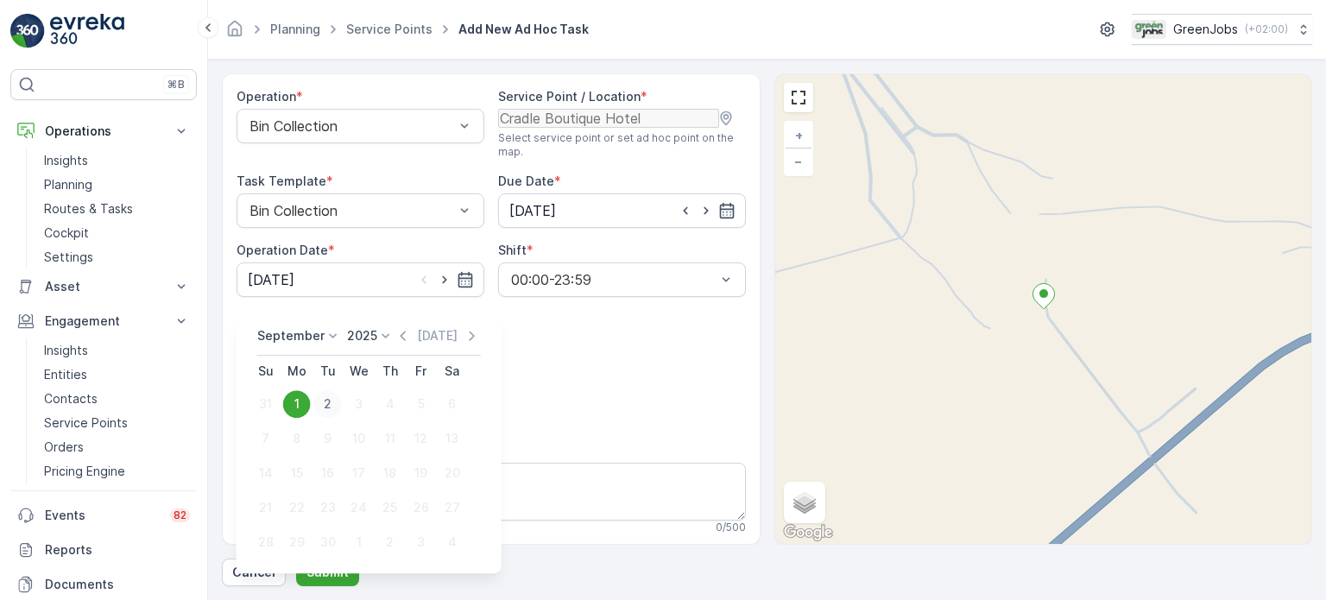
click at [327, 410] on div "2" at bounding box center [328, 404] width 28 height 28
type input "[DATE]"
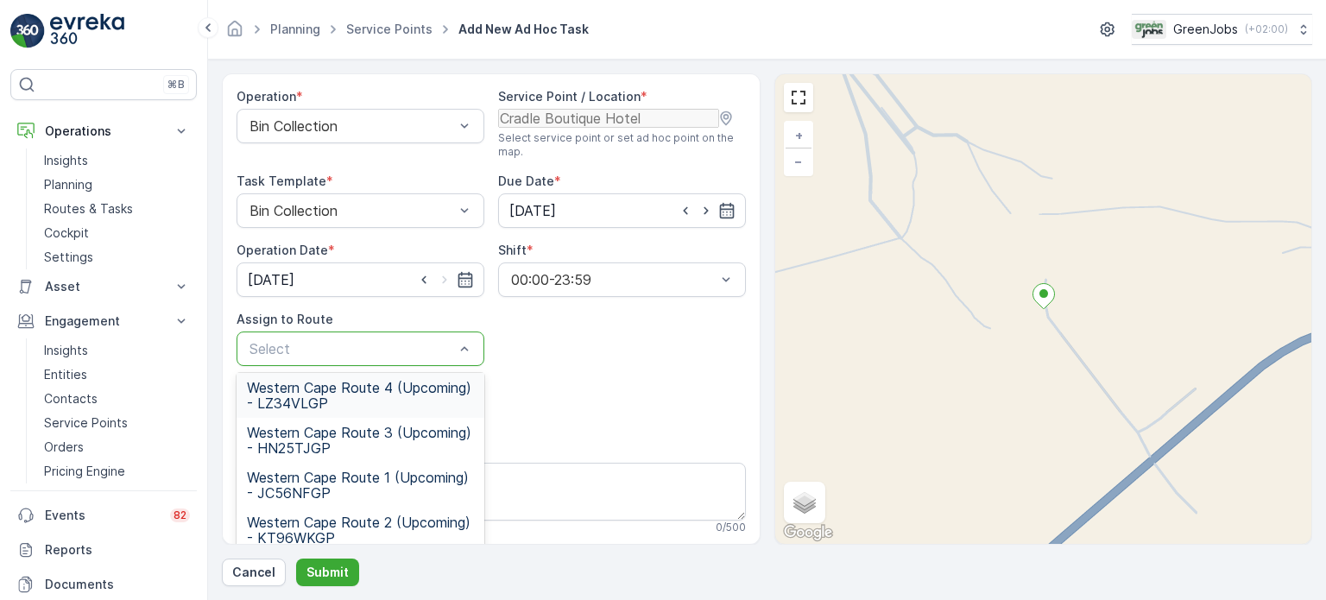
click at [442, 357] on div at bounding box center [352, 349] width 208 height 16
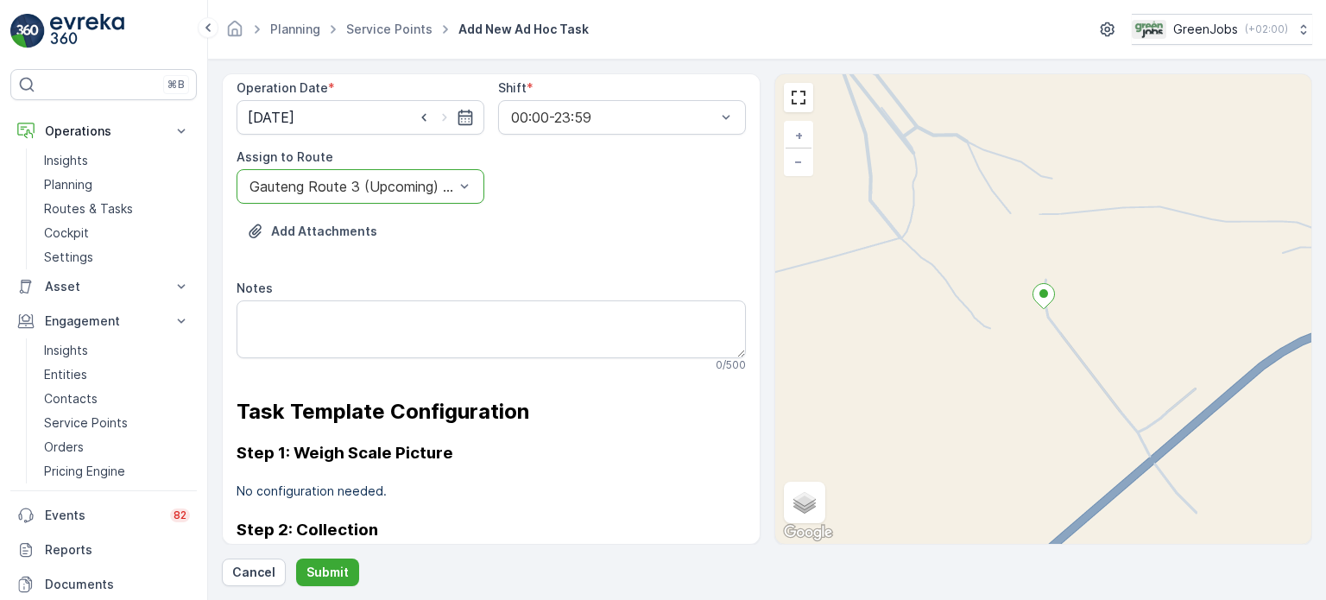
scroll to position [173, 0]
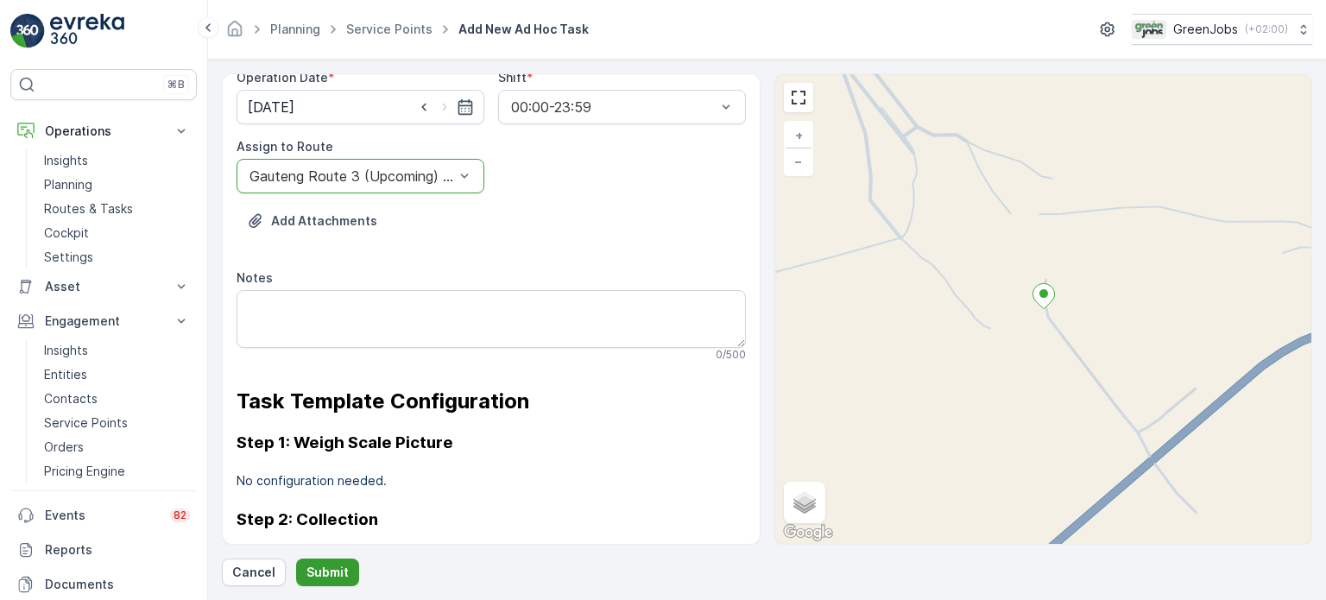
click at [335, 565] on p "Submit" at bounding box center [327, 572] width 42 height 17
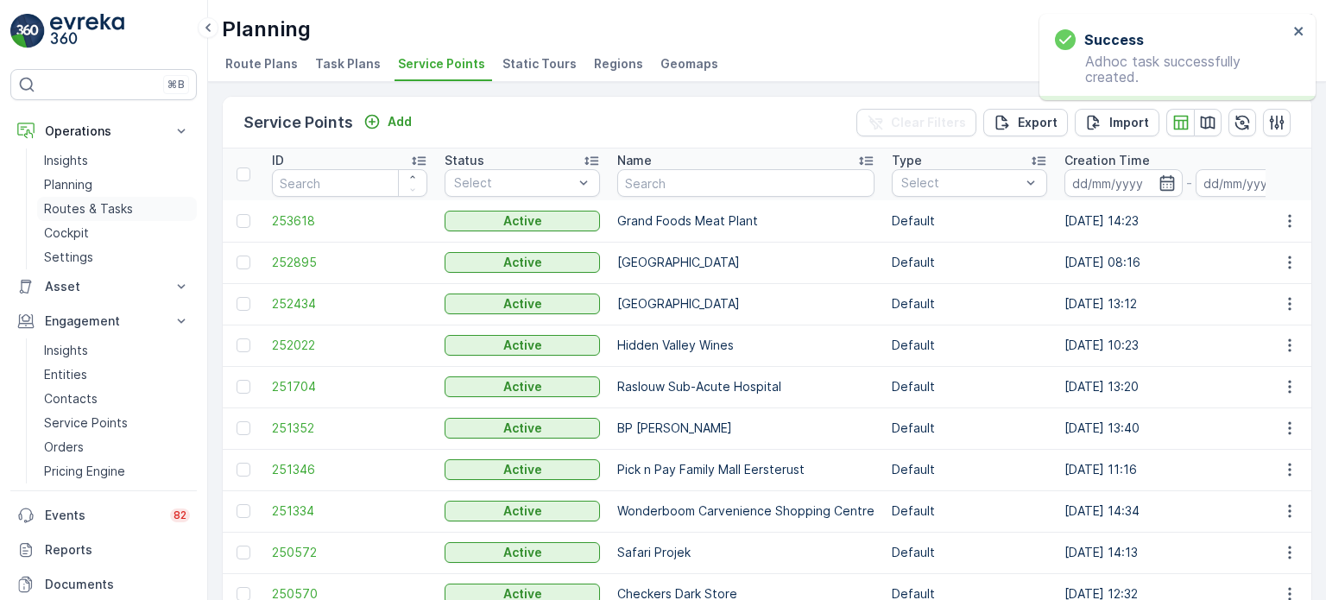
click at [79, 206] on p "Routes & Tasks" at bounding box center [88, 208] width 89 height 17
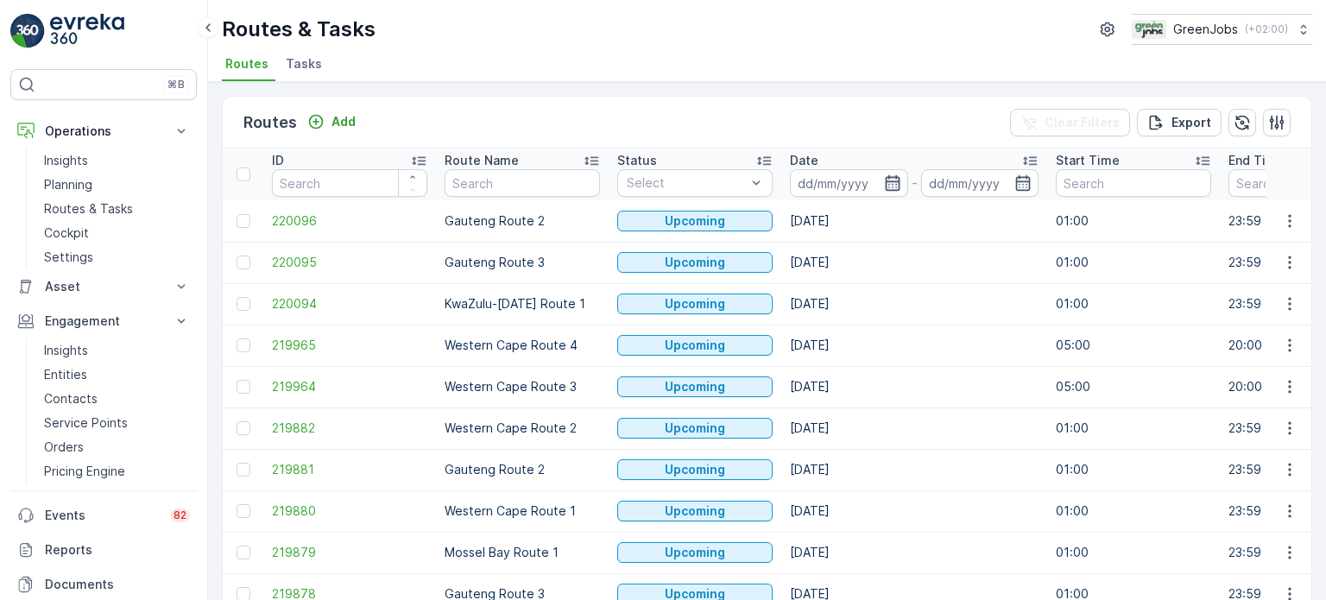
click at [887, 186] on icon "button" at bounding box center [892, 183] width 15 height 16
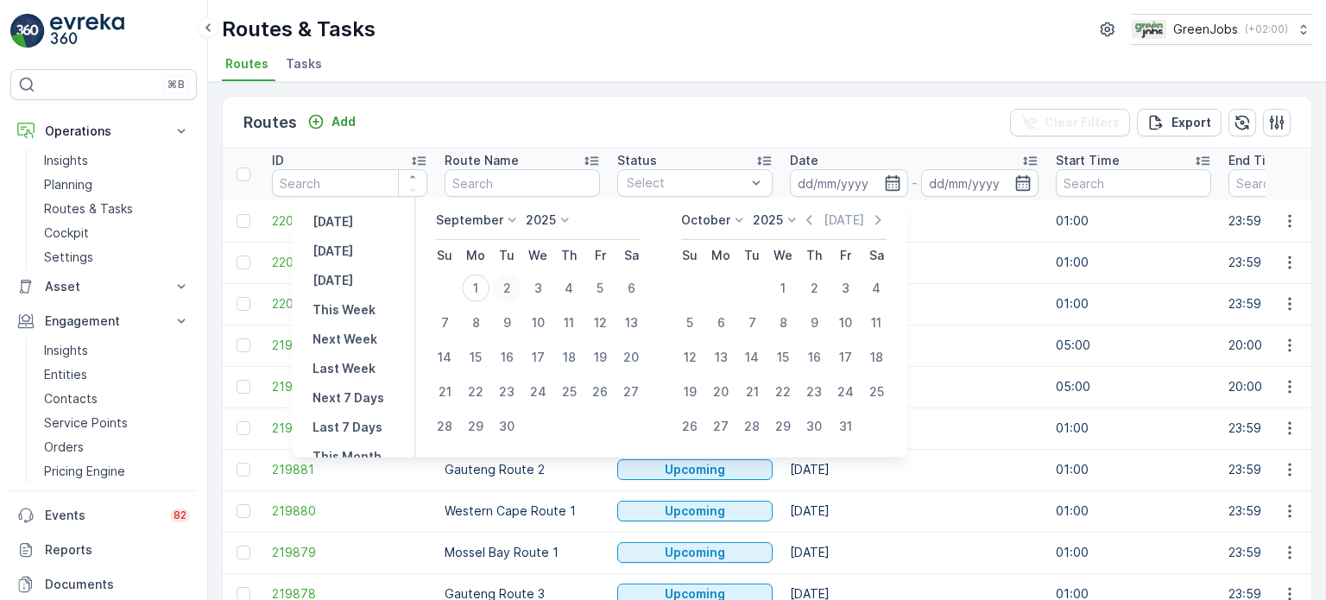
click at [509, 283] on div "2" at bounding box center [507, 289] width 28 height 28
type input "[DATE]"
click at [509, 283] on div "2" at bounding box center [507, 289] width 28 height 28
type input "[DATE]"
click at [509, 283] on div "2" at bounding box center [507, 289] width 28 height 28
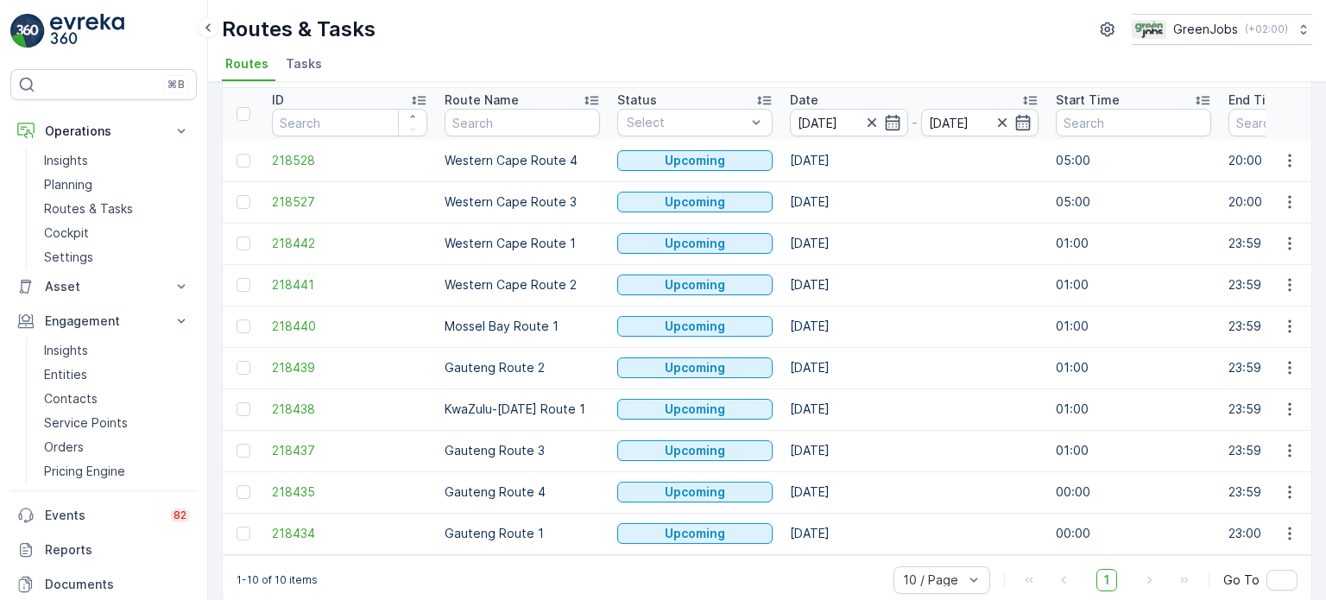
scroll to position [85, 0]
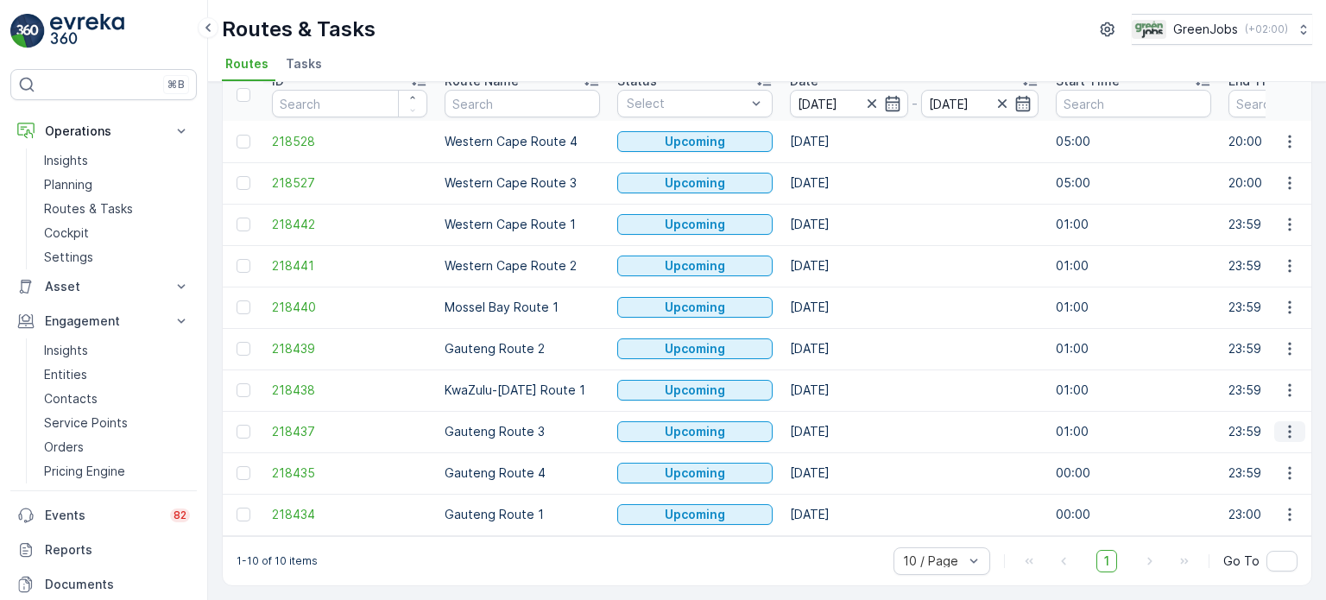
click at [1281, 425] on icon "button" at bounding box center [1289, 431] width 17 height 17
click at [1229, 448] on span "See More Details" at bounding box center [1249, 449] width 100 height 17
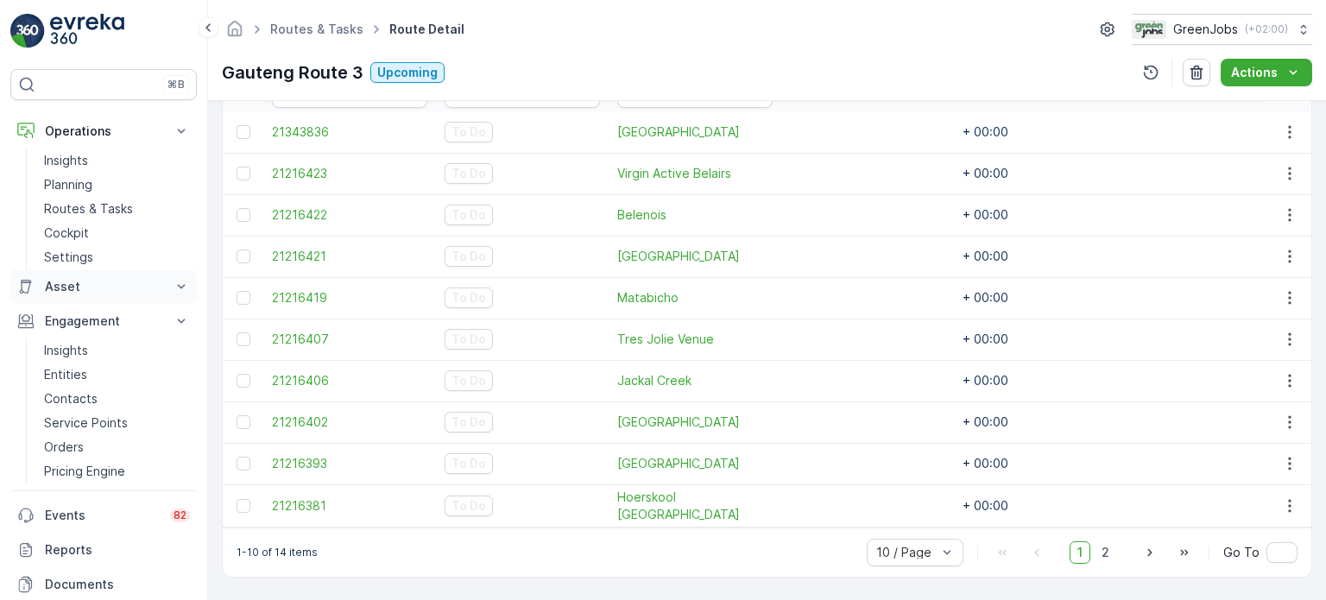
scroll to position [344, 0]
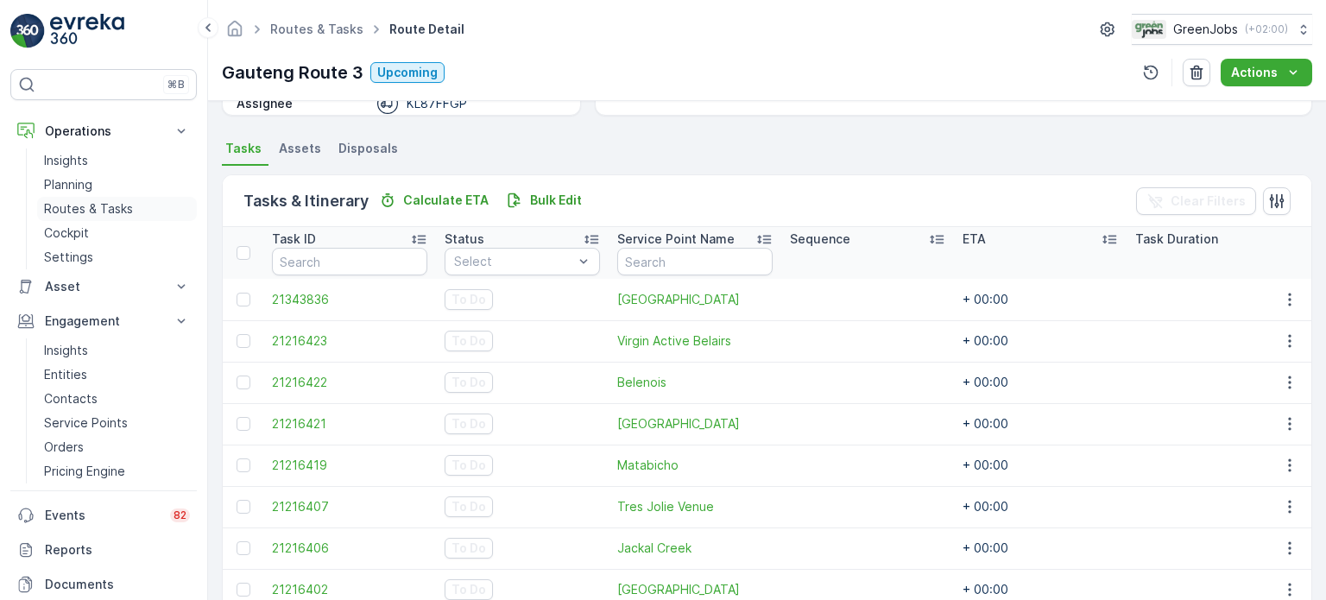
click at [111, 206] on p "Routes & Tasks" at bounding box center [88, 208] width 89 height 17
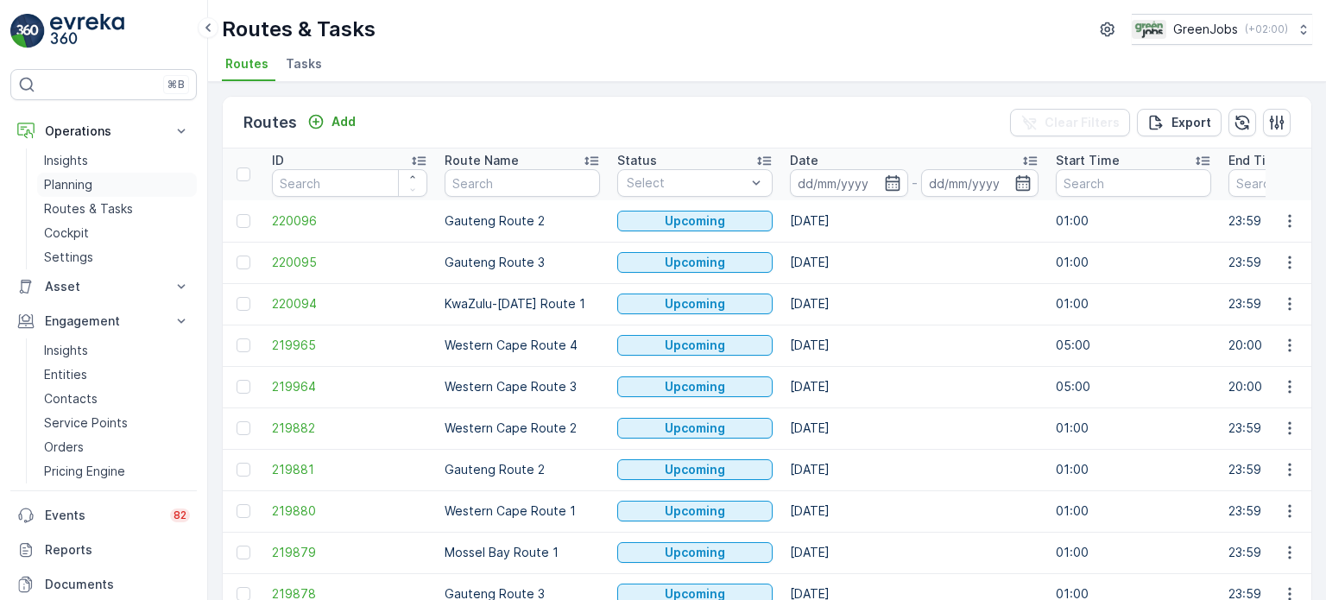
click at [69, 189] on p "Planning" at bounding box center [68, 184] width 48 height 17
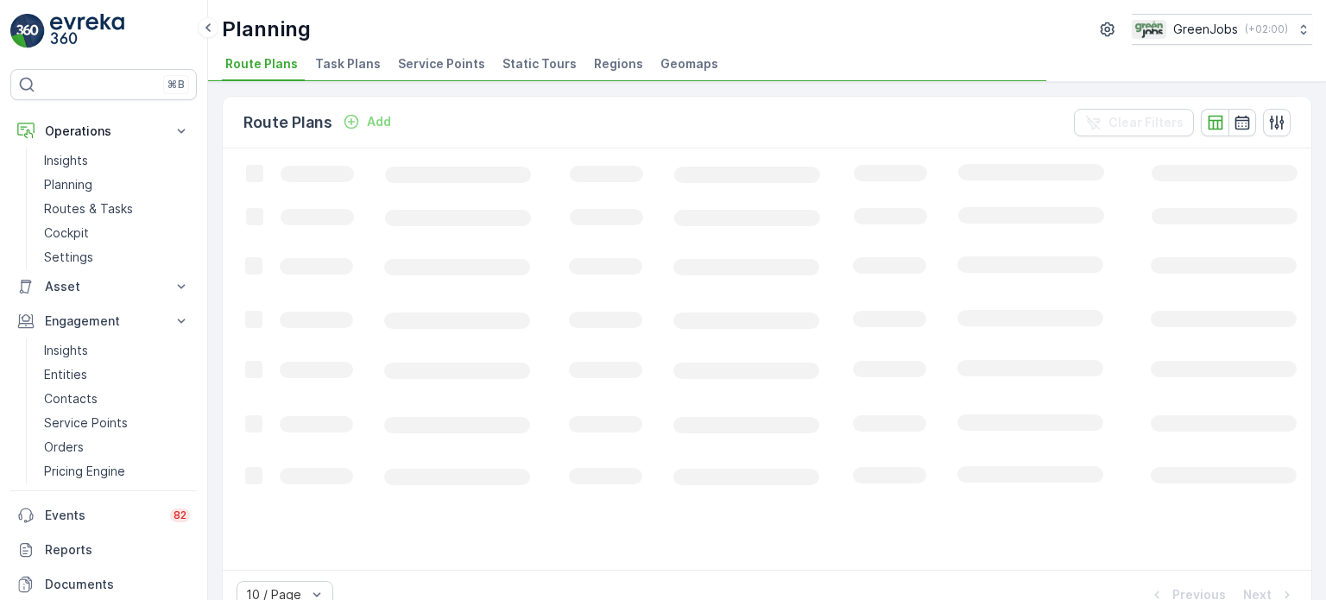
click at [334, 63] on span "Task Plans" at bounding box center [348, 63] width 66 height 17
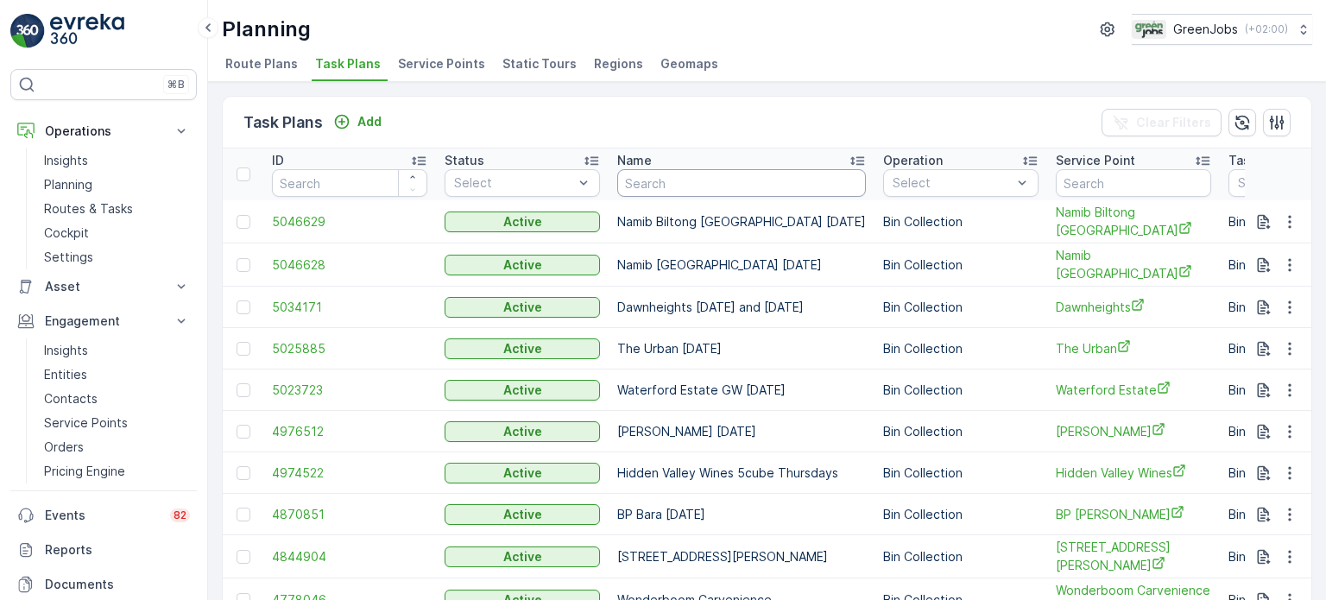
click at [722, 177] on input "text" at bounding box center [741, 183] width 249 height 28
type input "vlakte"
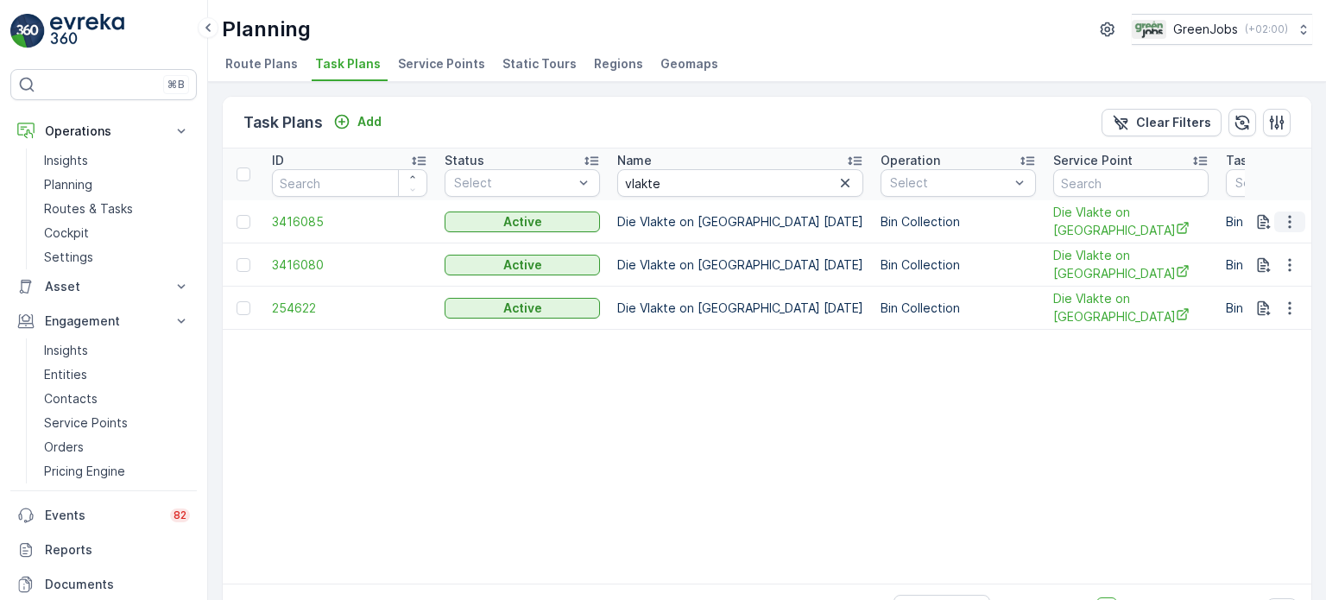
click at [1293, 222] on icon "button" at bounding box center [1289, 221] width 17 height 17
click at [1255, 332] on span "Delete Task Plan" at bounding box center [1268, 326] width 98 height 17
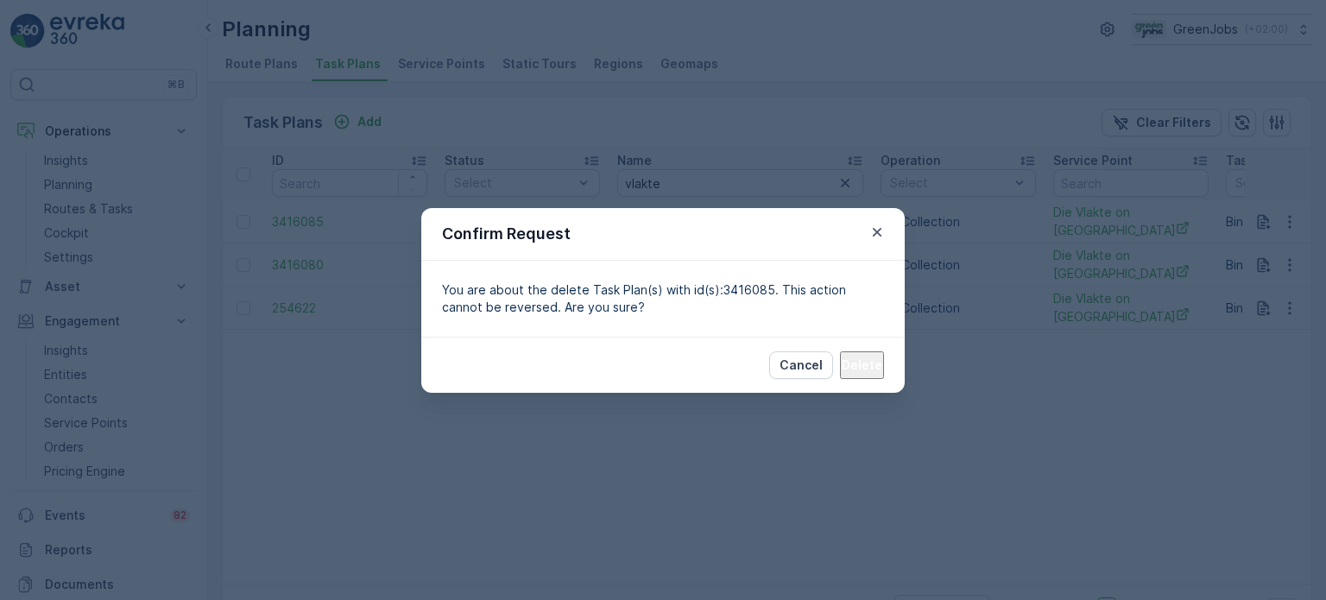
click at [872, 364] on p "Delete" at bounding box center [862, 365] width 41 height 17
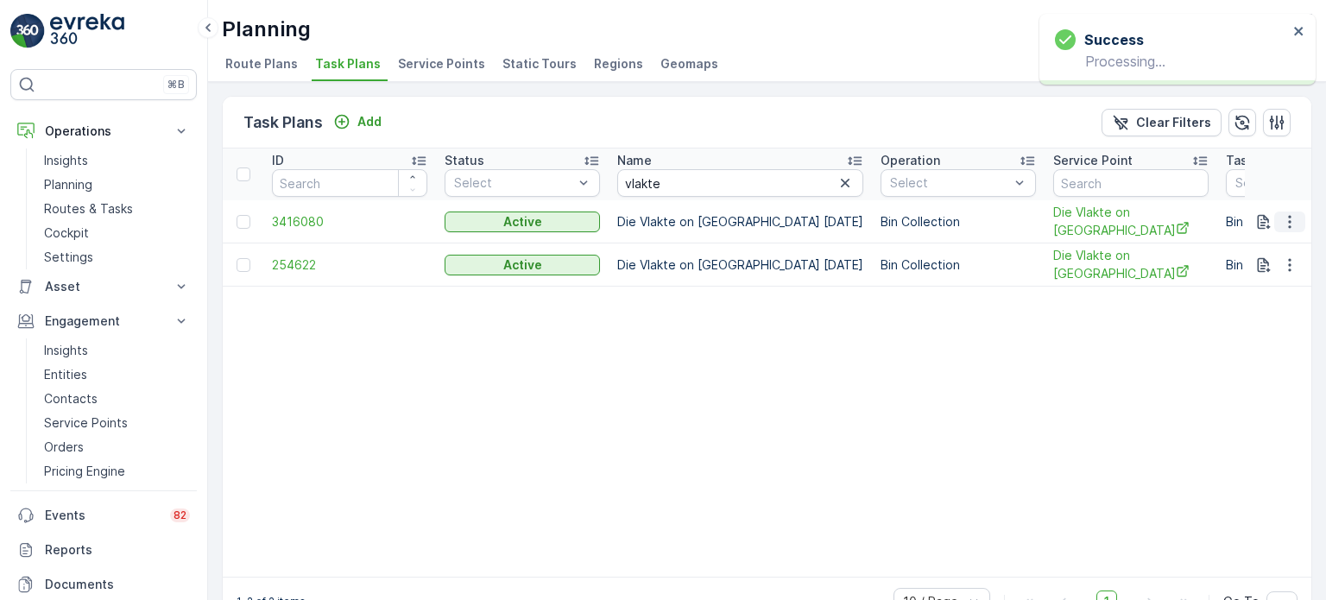
click at [1292, 223] on icon "button" at bounding box center [1289, 221] width 17 height 17
click at [1269, 325] on span "Delete Task Plan" at bounding box center [1268, 326] width 98 height 17
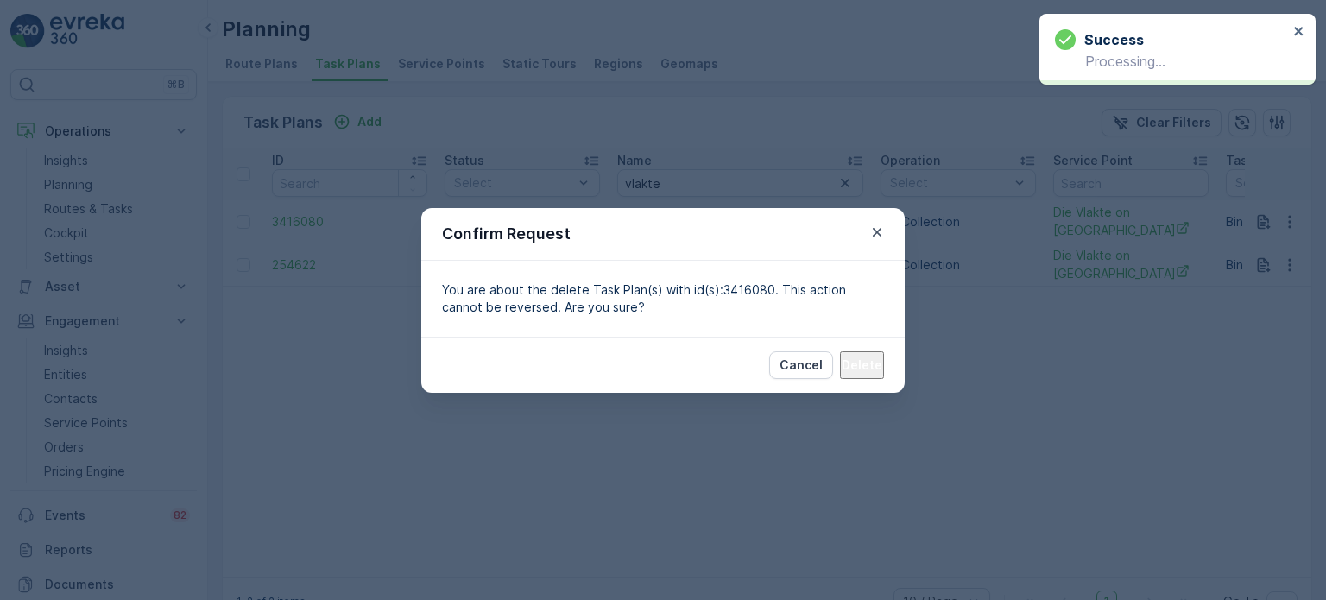
click at [863, 369] on p "Delete" at bounding box center [862, 365] width 41 height 17
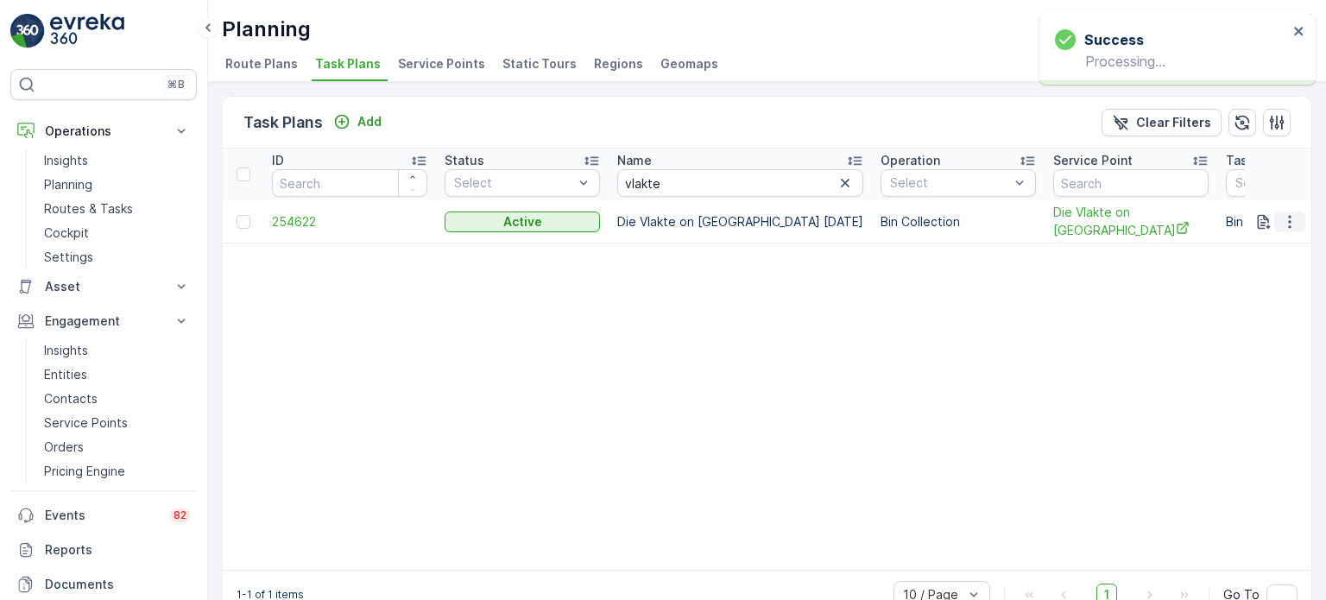
drag, startPoint x: 1292, startPoint y: 217, endPoint x: 1288, endPoint y: 227, distance: 11.2
click at [1292, 217] on icon "button" at bounding box center [1289, 221] width 17 height 17
click at [1267, 326] on span "Delete Task Plan" at bounding box center [1268, 326] width 98 height 17
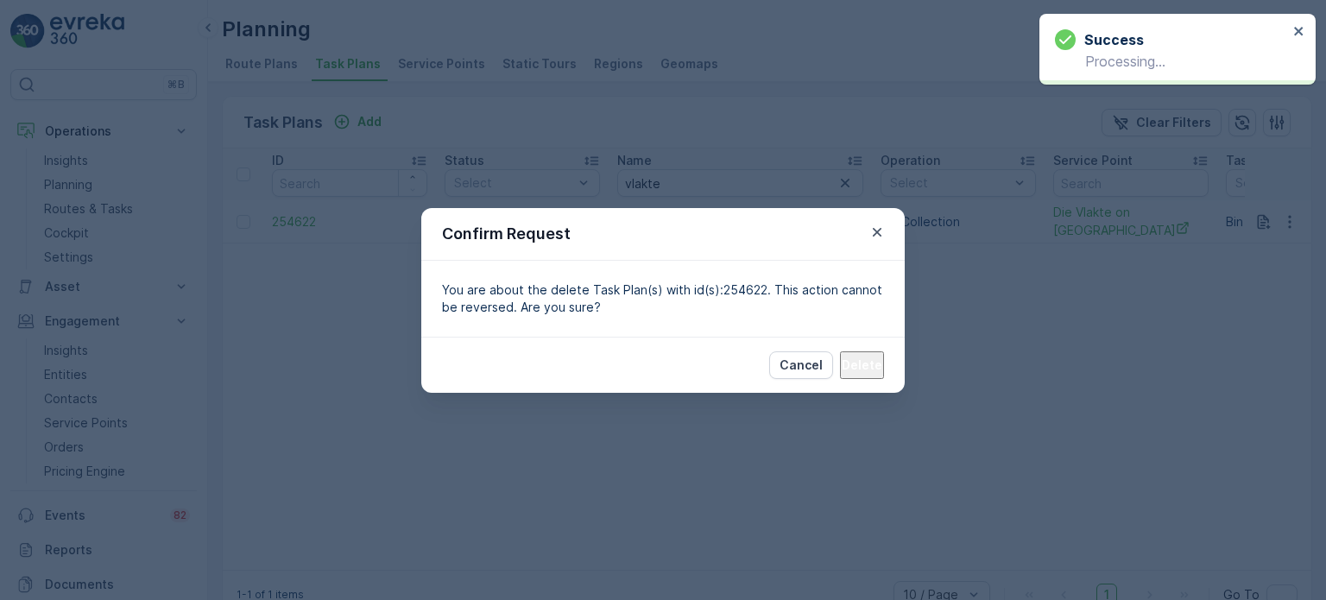
click at [870, 368] on p "Delete" at bounding box center [862, 365] width 41 height 17
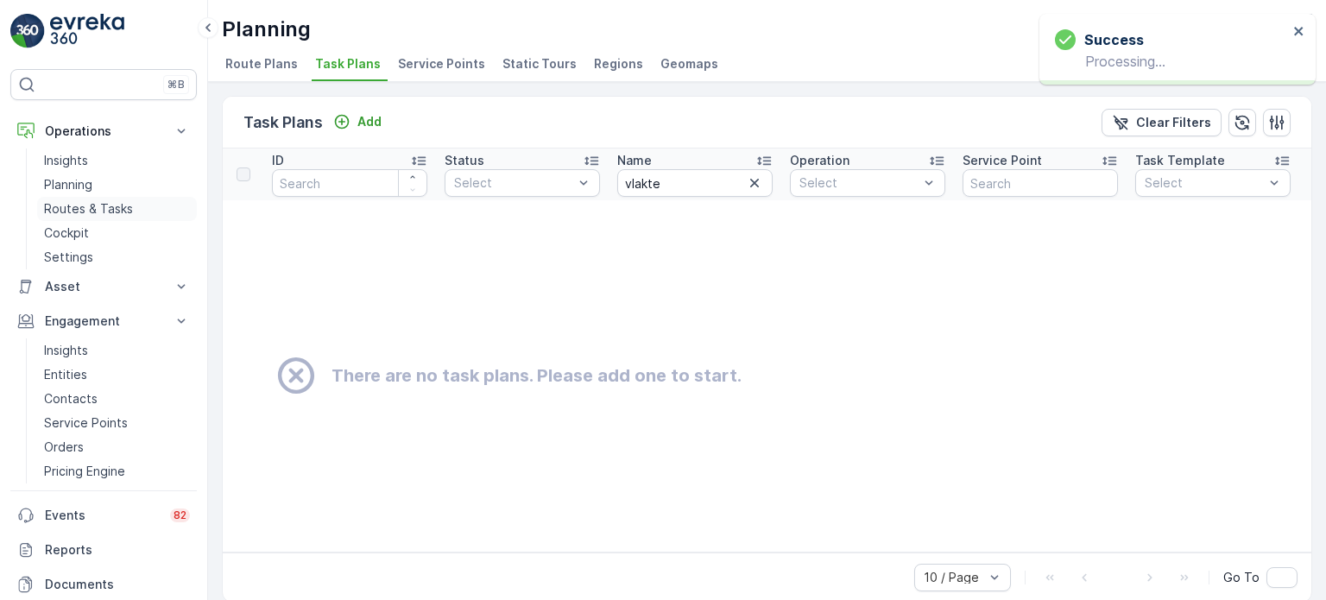
drag, startPoint x: 65, startPoint y: 205, endPoint x: 76, endPoint y: 206, distance: 11.3
click at [65, 206] on p "Routes & Tasks" at bounding box center [88, 208] width 89 height 17
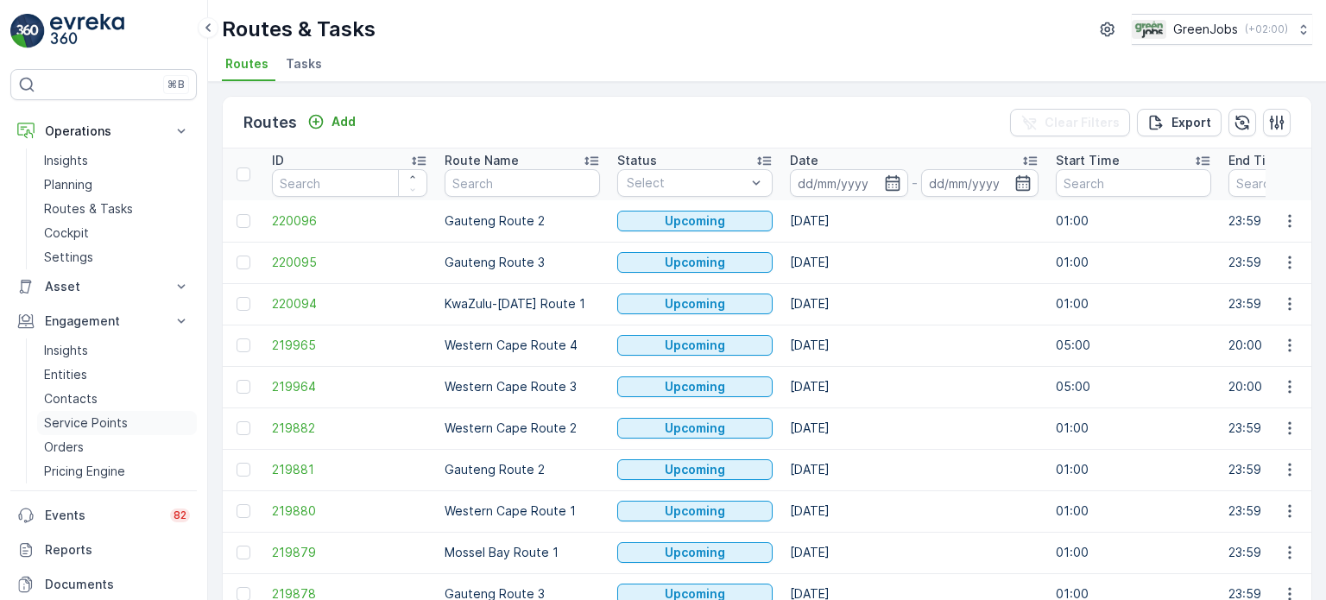
click at [90, 419] on p "Service Points" at bounding box center [86, 422] width 84 height 17
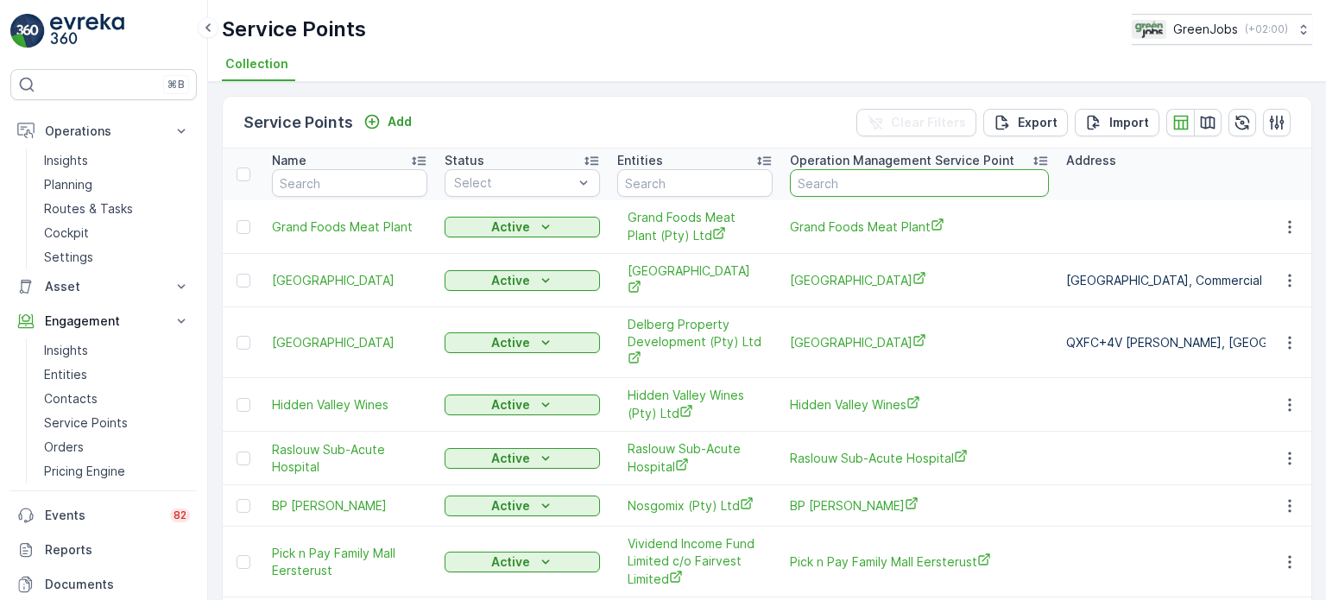
click at [843, 179] on input "text" at bounding box center [919, 183] width 259 height 28
type input "THEOS"
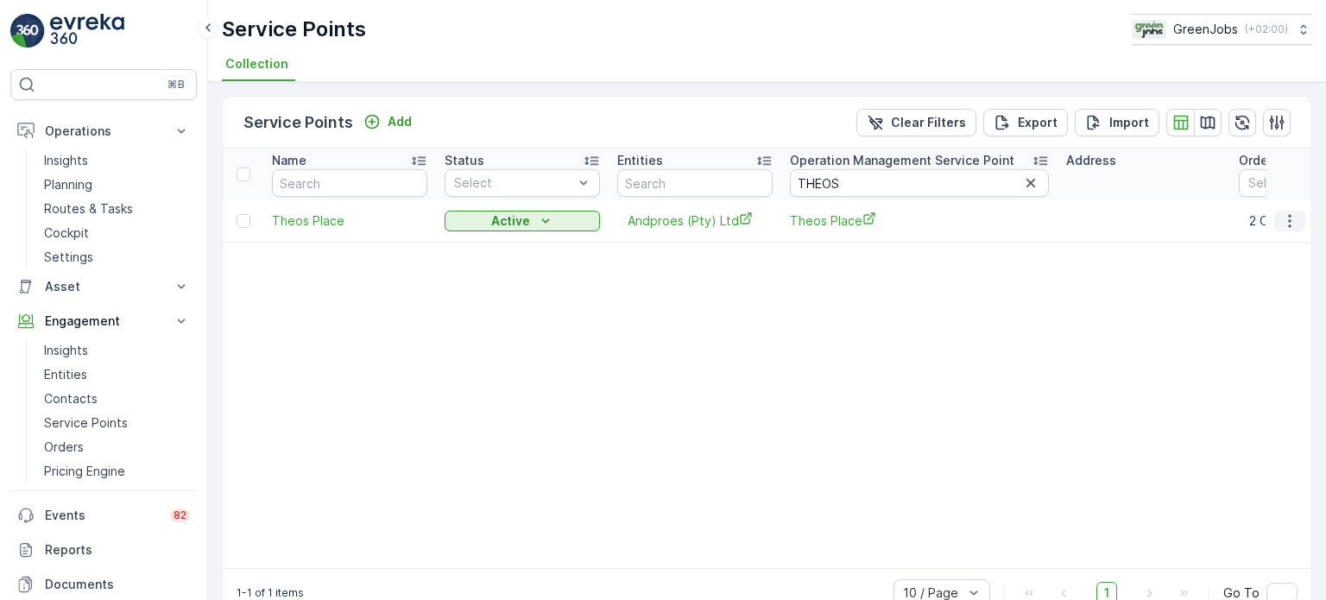
click at [1285, 221] on icon "button" at bounding box center [1289, 220] width 17 height 17
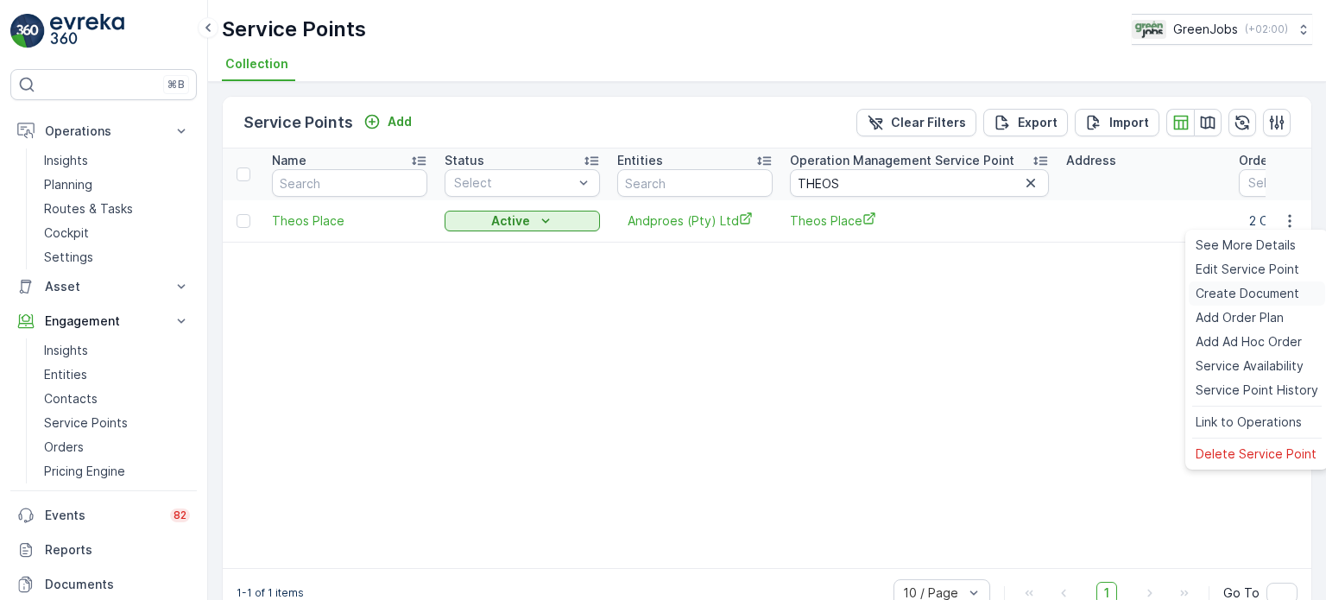
click at [1229, 290] on span "Create Document" at bounding box center [1248, 293] width 104 height 17
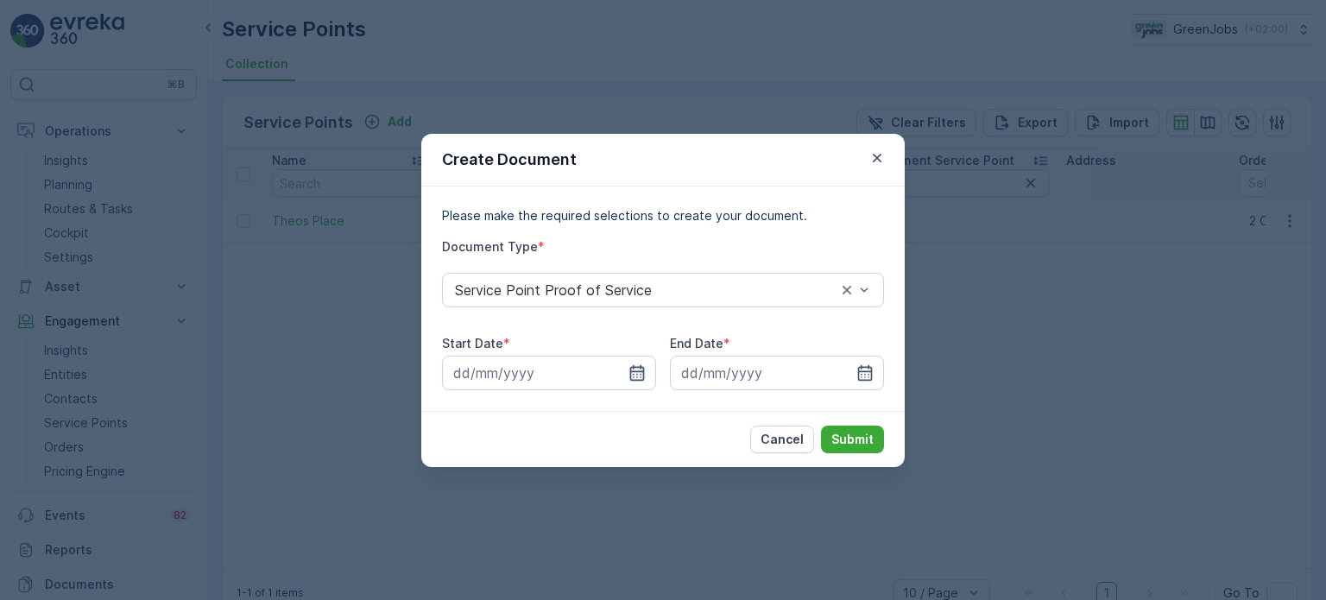
click at [643, 370] on icon "button" at bounding box center [637, 372] width 15 height 16
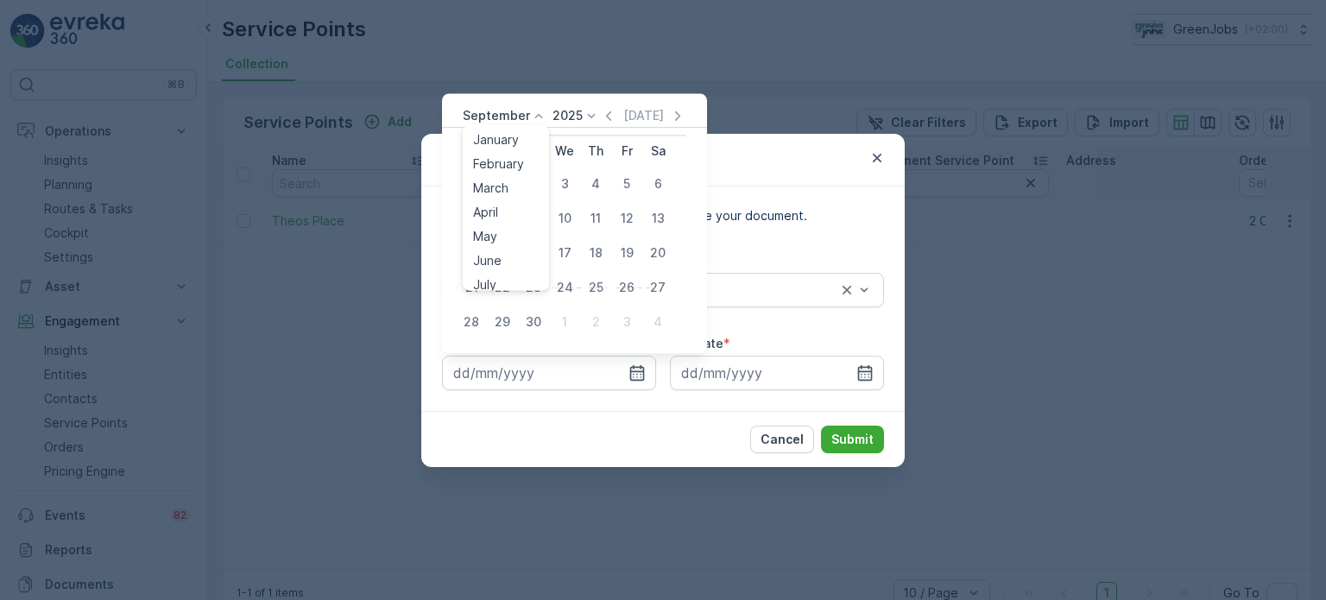
click at [525, 114] on div "September January February March April May June July August September October N…" at bounding box center [505, 115] width 85 height 17
click at [494, 215] on span "August" at bounding box center [493, 222] width 41 height 17
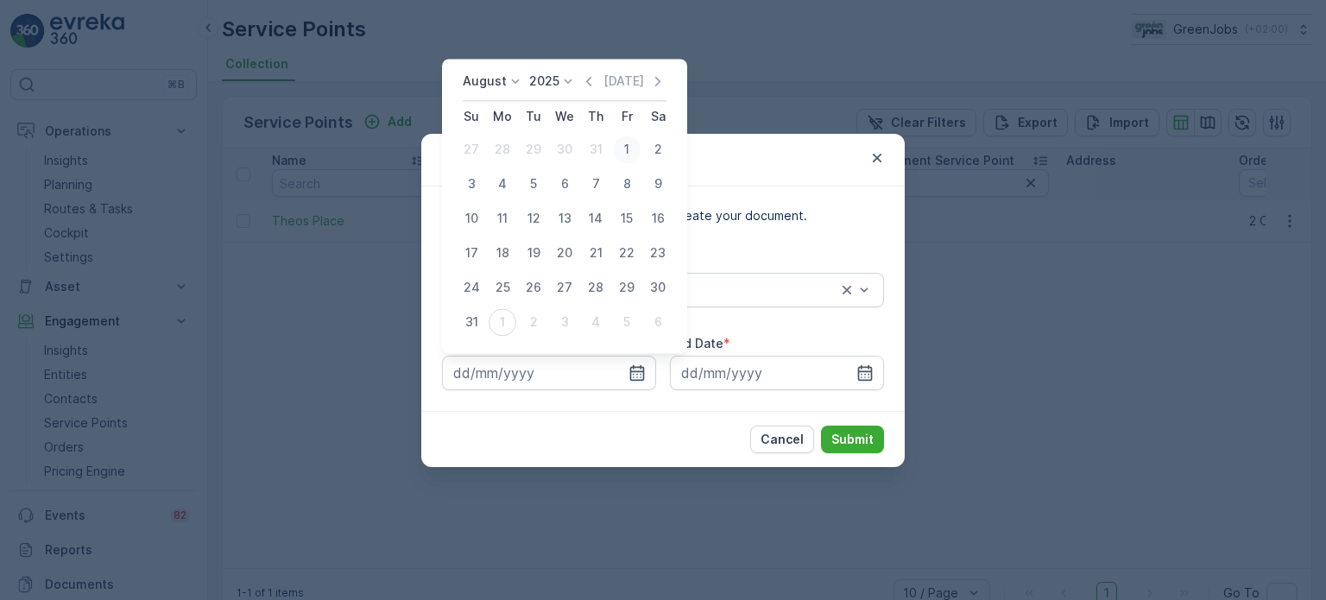
click at [624, 148] on div "1" at bounding box center [627, 150] width 28 height 28
type input "[DATE]"
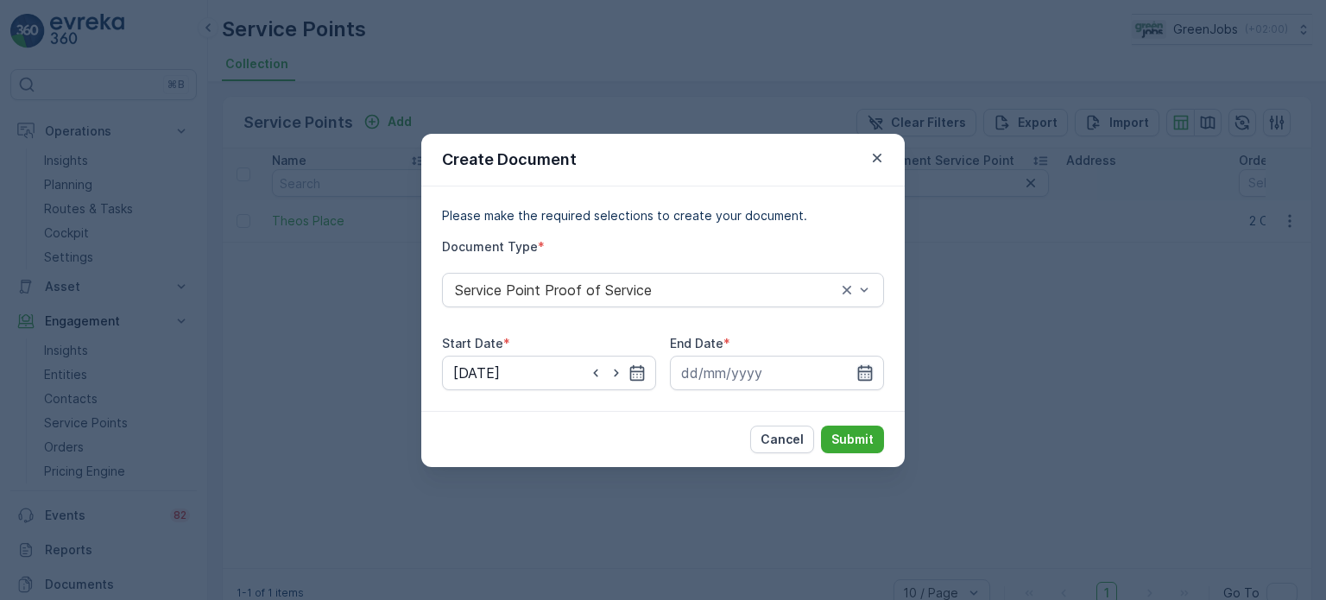
click at [867, 367] on icon "button" at bounding box center [865, 372] width 15 height 16
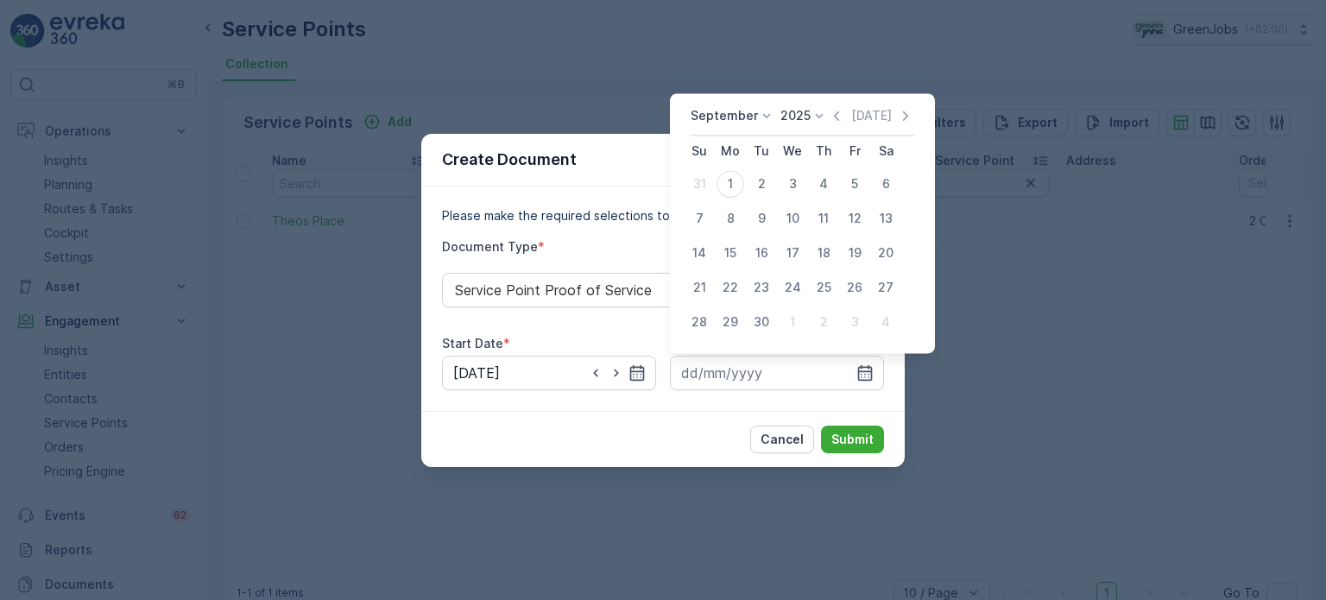
click at [741, 113] on p "September" at bounding box center [724, 115] width 67 height 17
click at [729, 194] on div "August" at bounding box center [721, 204] width 54 height 24
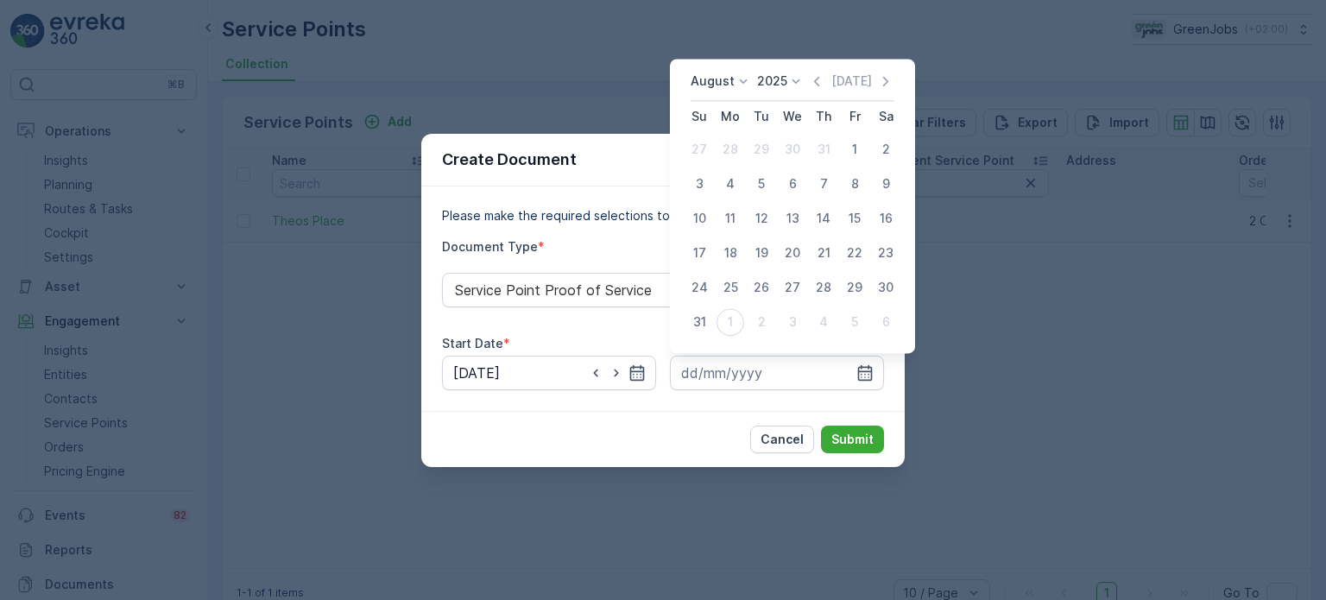
click at [698, 319] on div "31" at bounding box center [699, 322] width 28 height 28
type input "[DATE]"
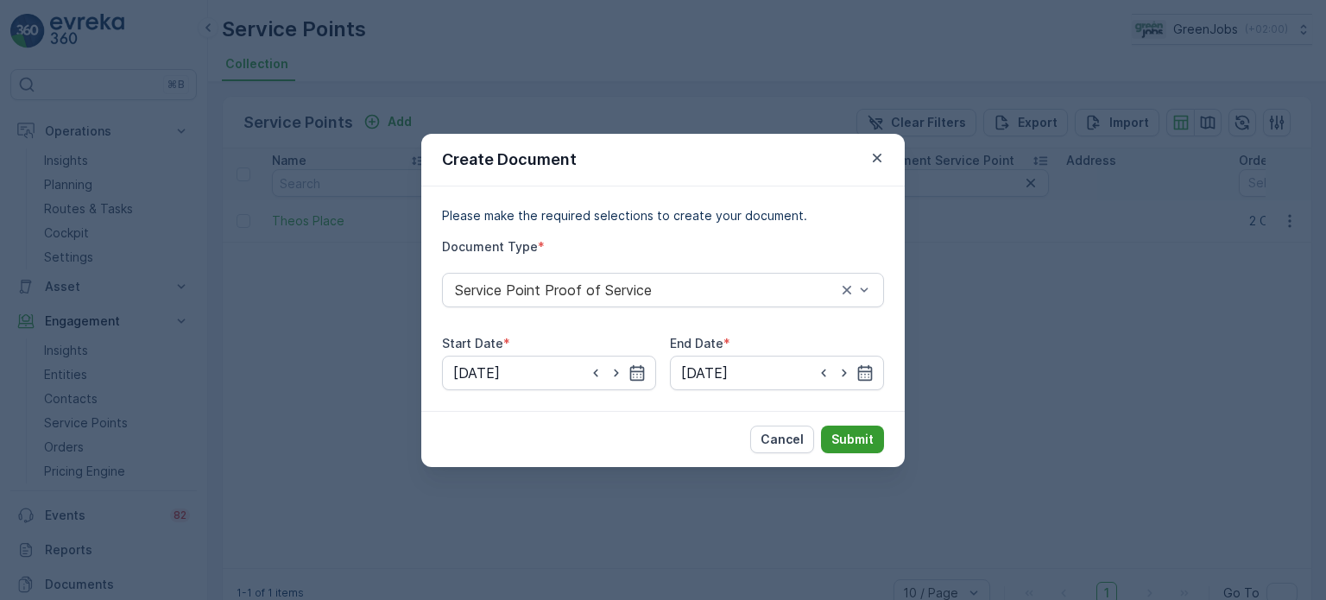
click at [843, 435] on p "Submit" at bounding box center [852, 439] width 42 height 17
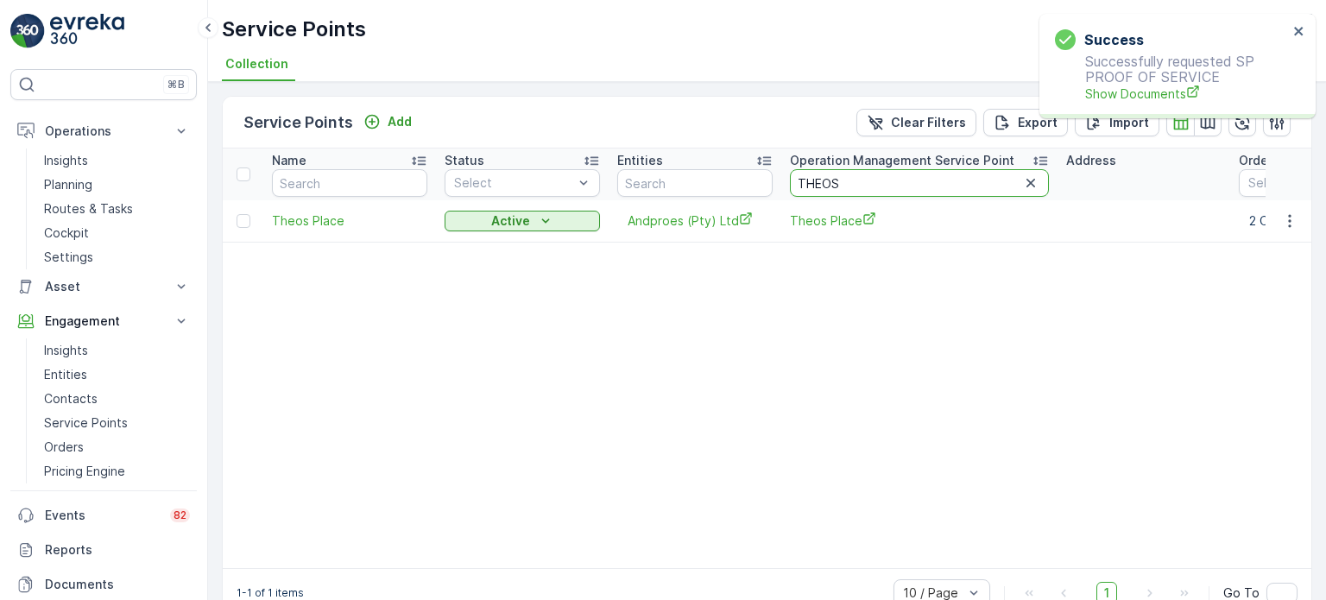
click at [872, 180] on input "THEOS" at bounding box center [919, 183] width 259 height 28
type input "T"
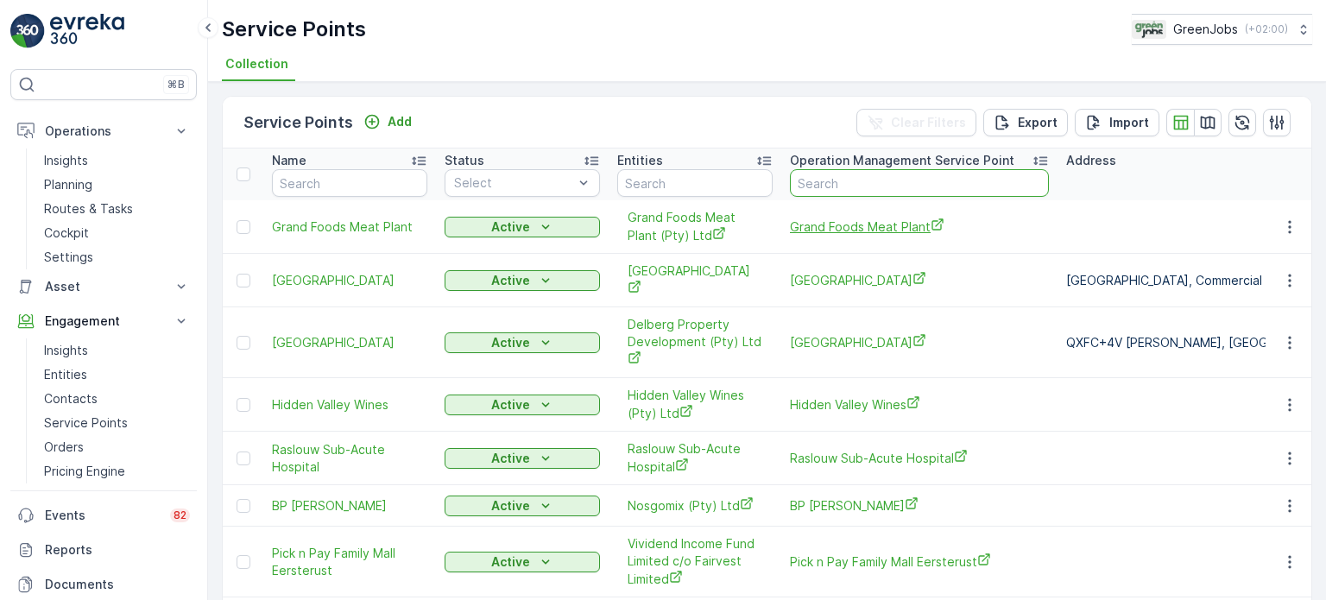
drag, startPoint x: 875, startPoint y: 196, endPoint x: 853, endPoint y: 222, distance: 34.3
click at [875, 196] on th "Operation Management Service Point" at bounding box center [919, 174] width 276 height 52
type input "LOUI"
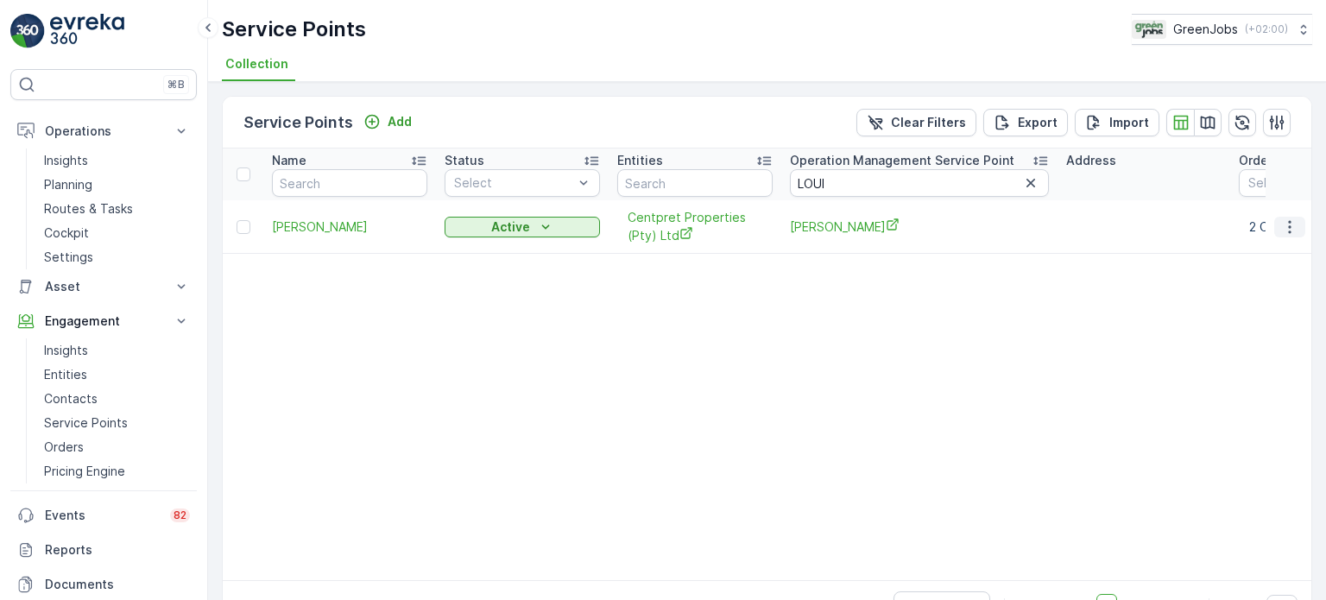
click at [1288, 226] on icon "button" at bounding box center [1289, 226] width 3 height 13
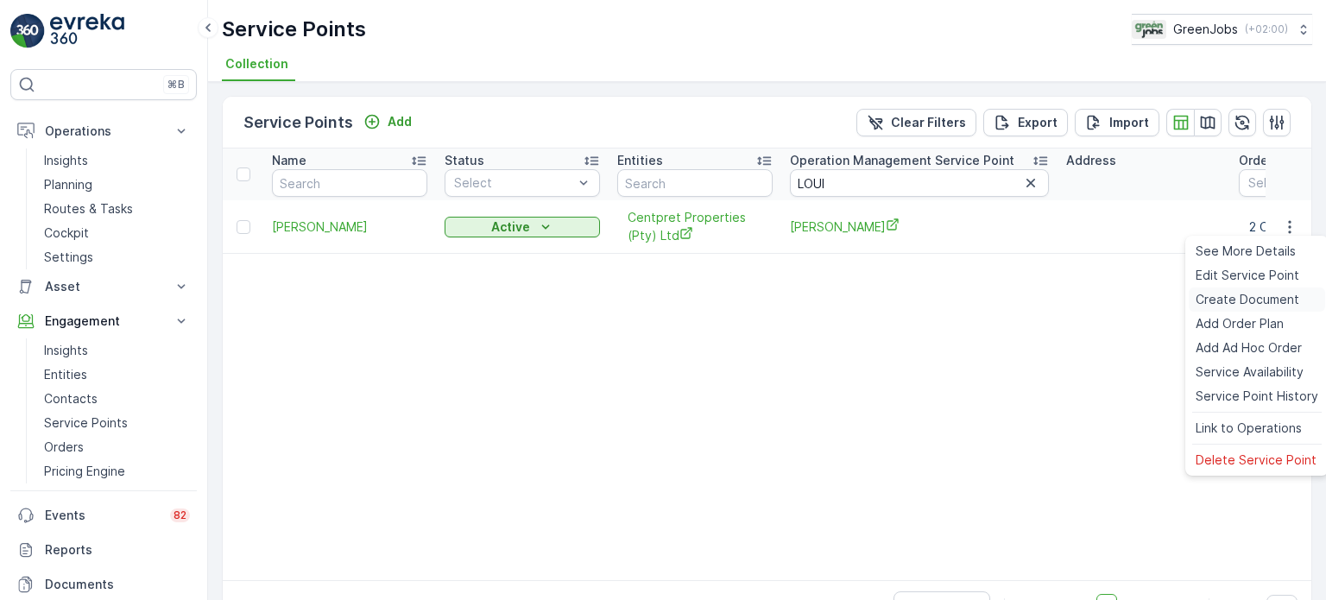
click at [1238, 299] on span "Create Document" at bounding box center [1248, 299] width 104 height 17
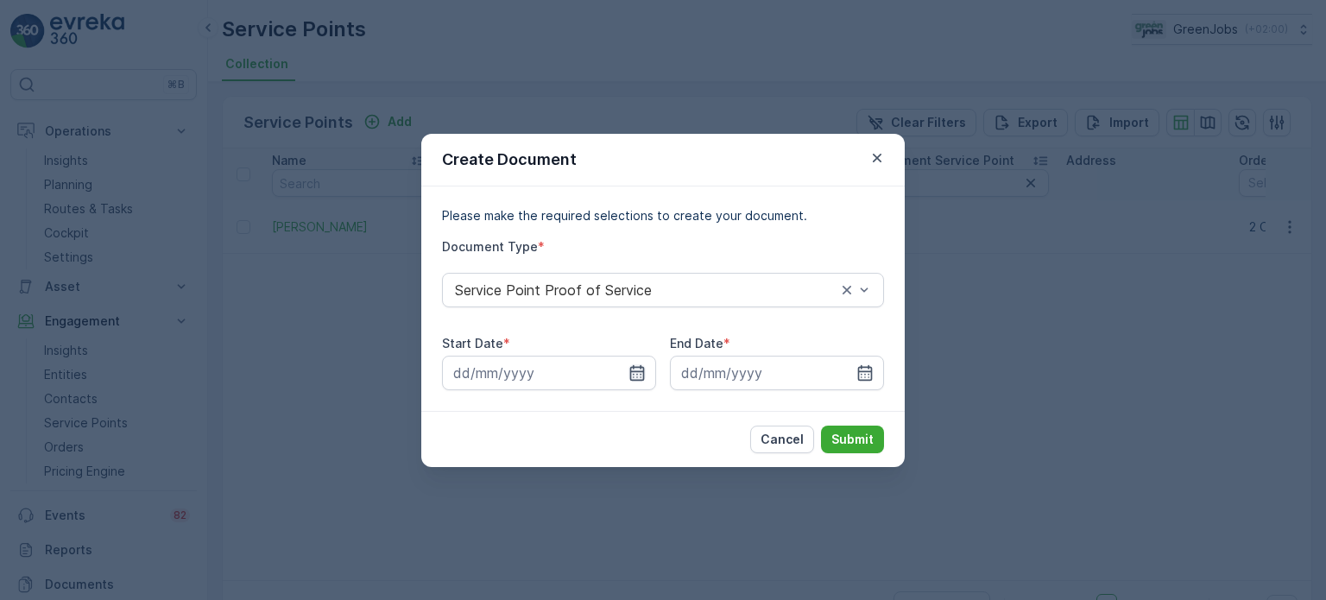
click at [639, 367] on icon "button" at bounding box center [637, 372] width 15 height 16
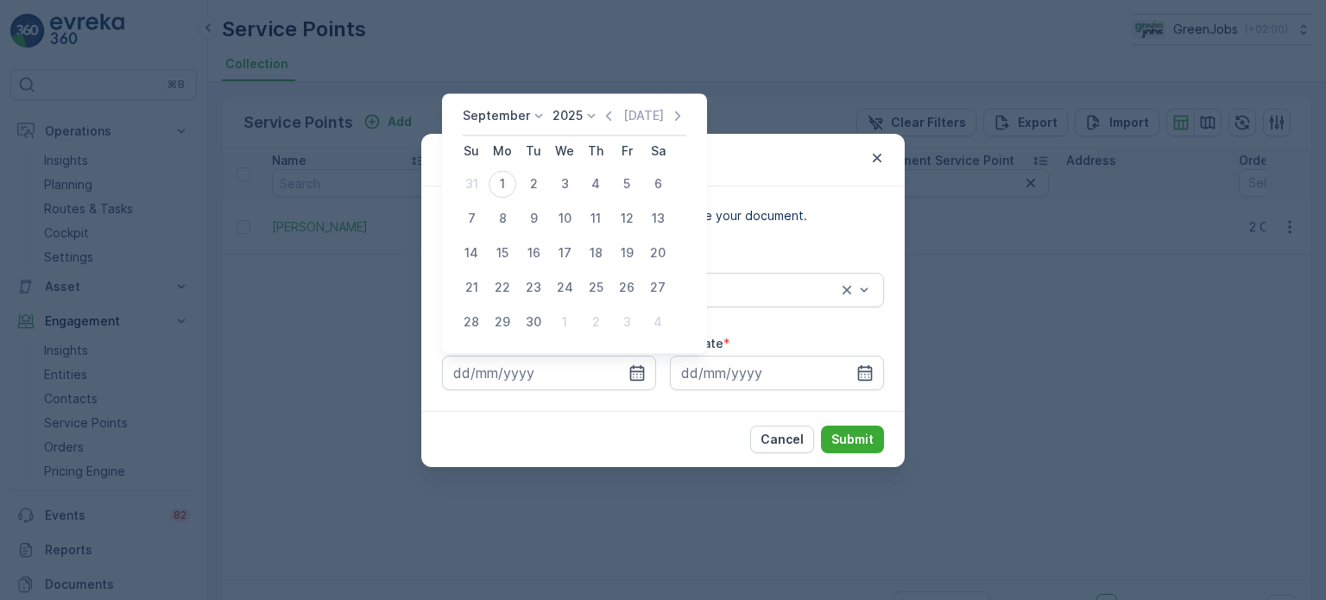
click at [509, 116] on p "September" at bounding box center [496, 115] width 67 height 17
click at [498, 221] on span "August" at bounding box center [493, 222] width 41 height 17
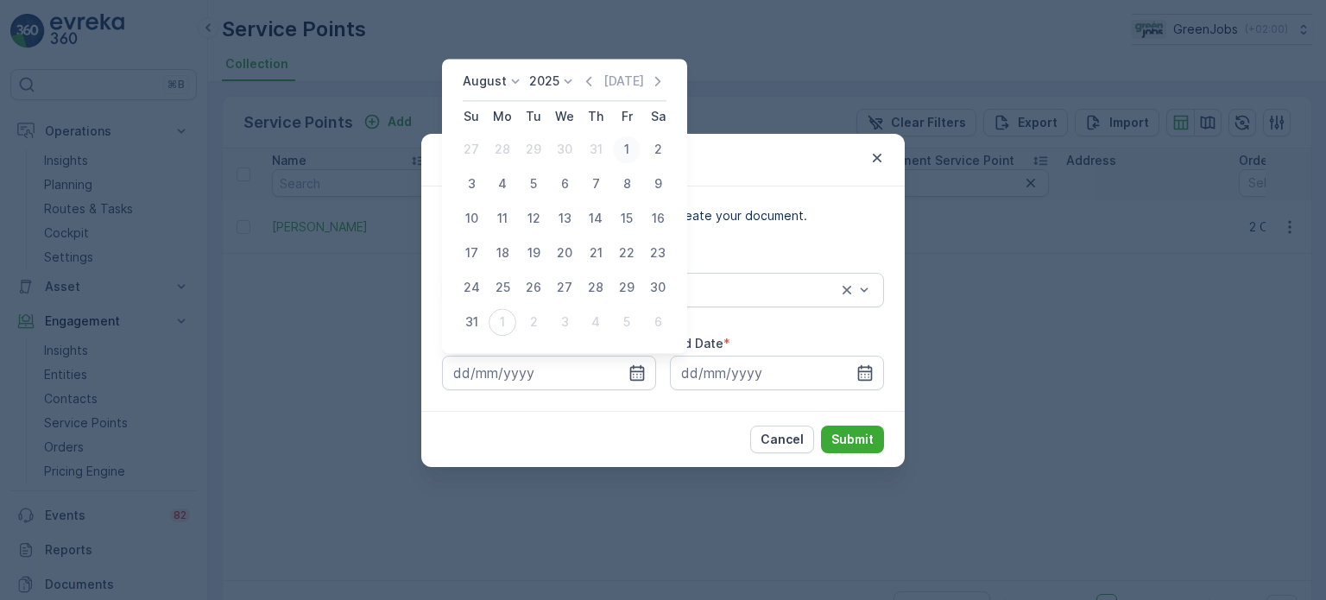
click at [631, 142] on div "1" at bounding box center [627, 150] width 28 height 28
type input "[DATE]"
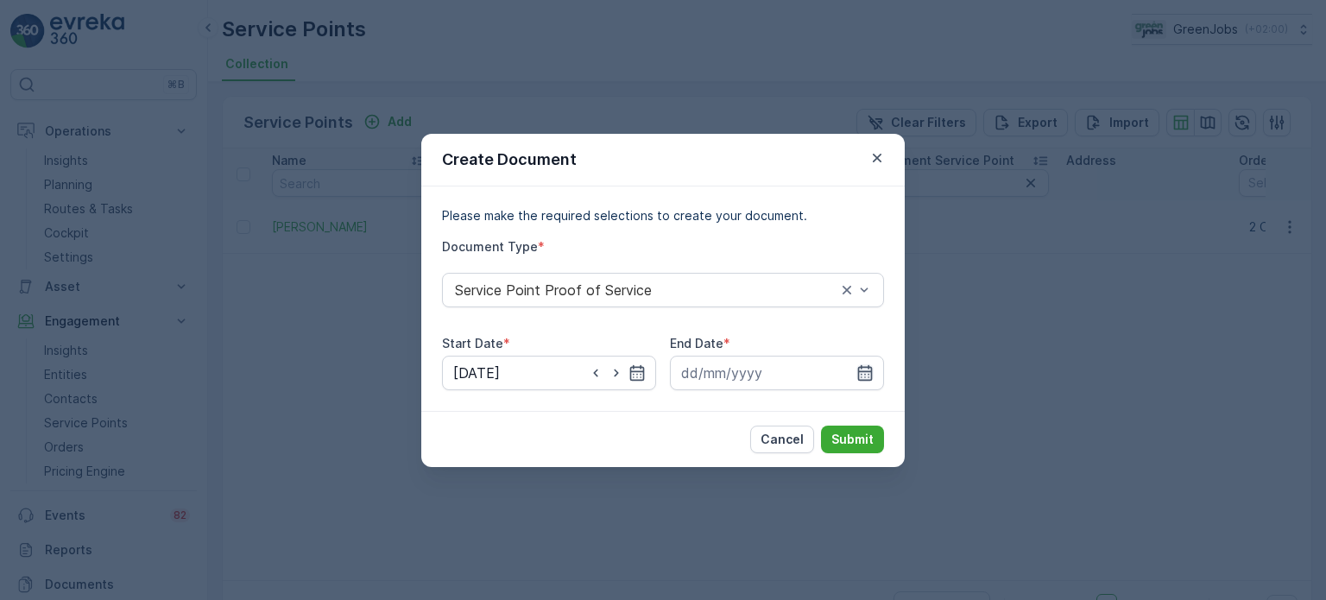
click at [870, 370] on icon "button" at bounding box center [865, 372] width 15 height 16
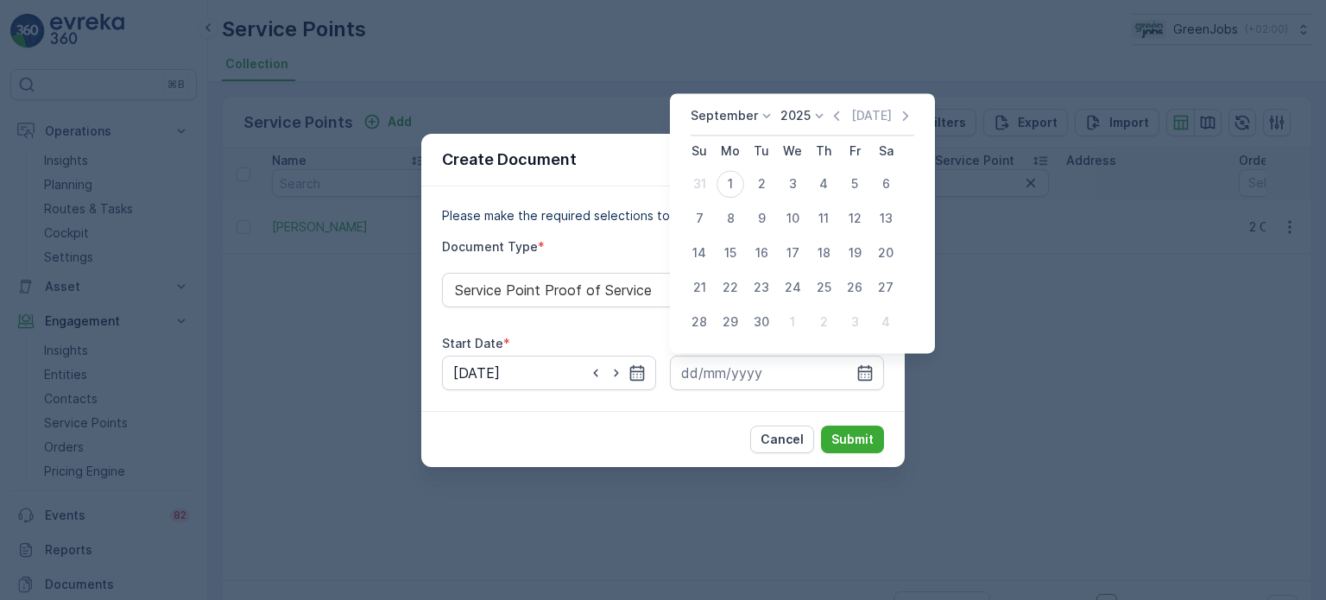
click at [759, 114] on icon at bounding box center [766, 115] width 17 height 17
click at [725, 221] on span "August" at bounding box center [721, 222] width 41 height 17
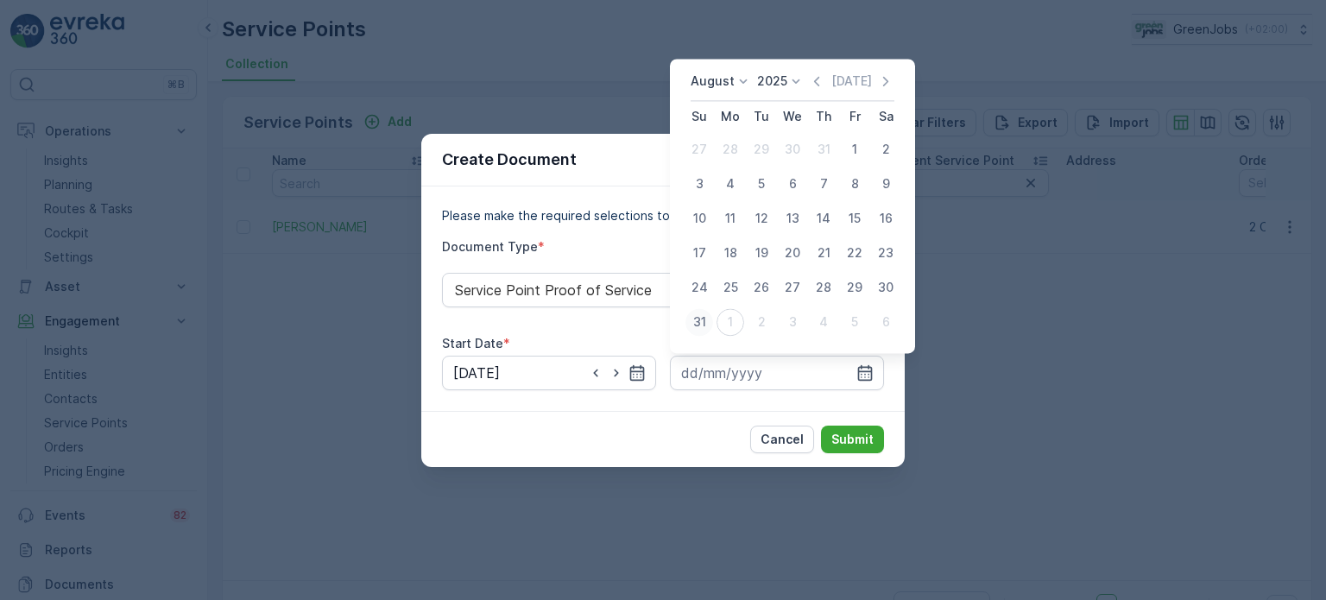
click at [697, 313] on div "31" at bounding box center [699, 322] width 28 height 28
type input "[DATE]"
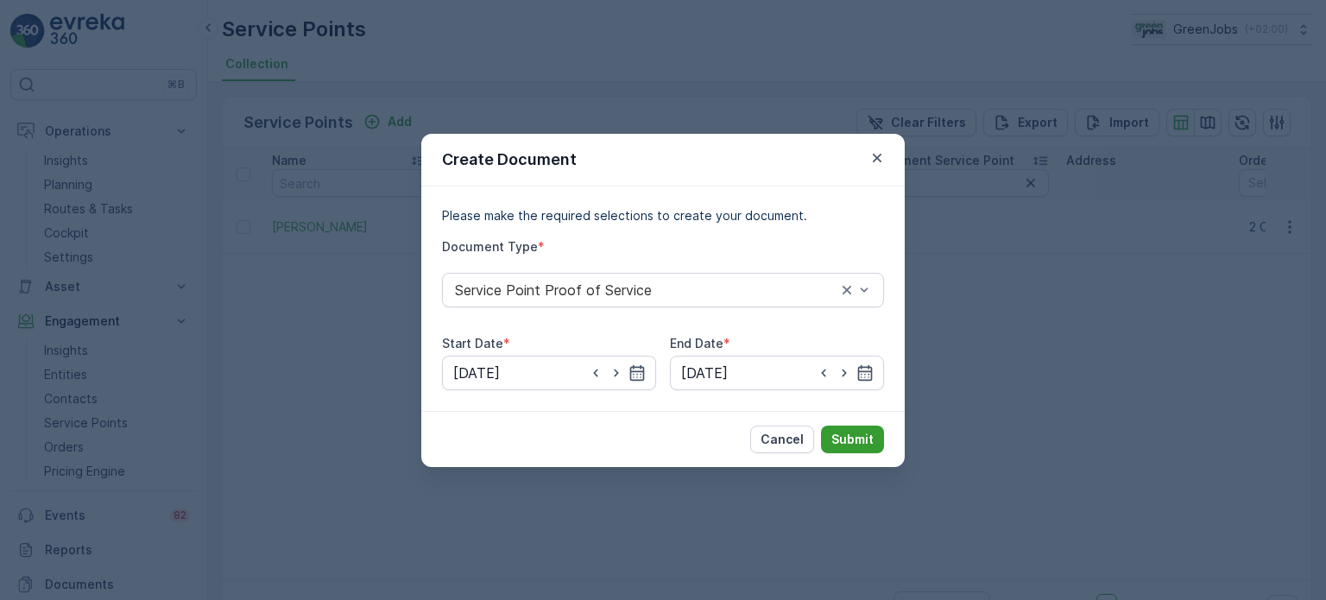
click at [850, 439] on p "Submit" at bounding box center [852, 439] width 42 height 17
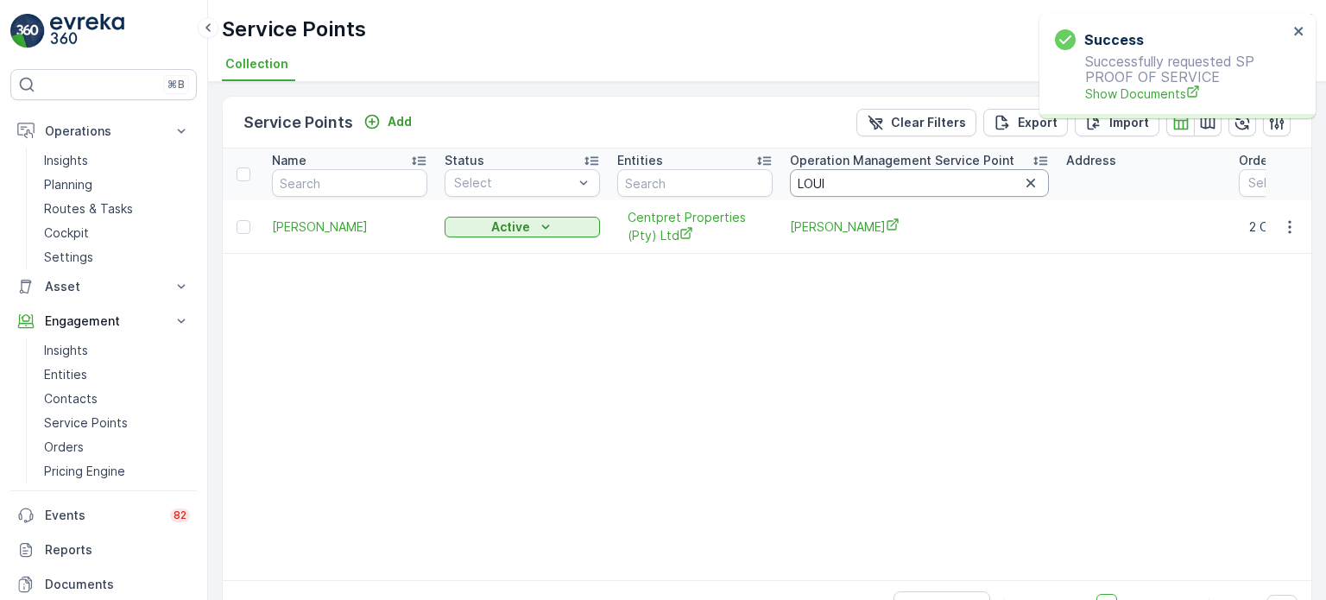
click at [862, 189] on input "LOUI" at bounding box center [919, 183] width 259 height 28
type input "[PERSON_NAME]"
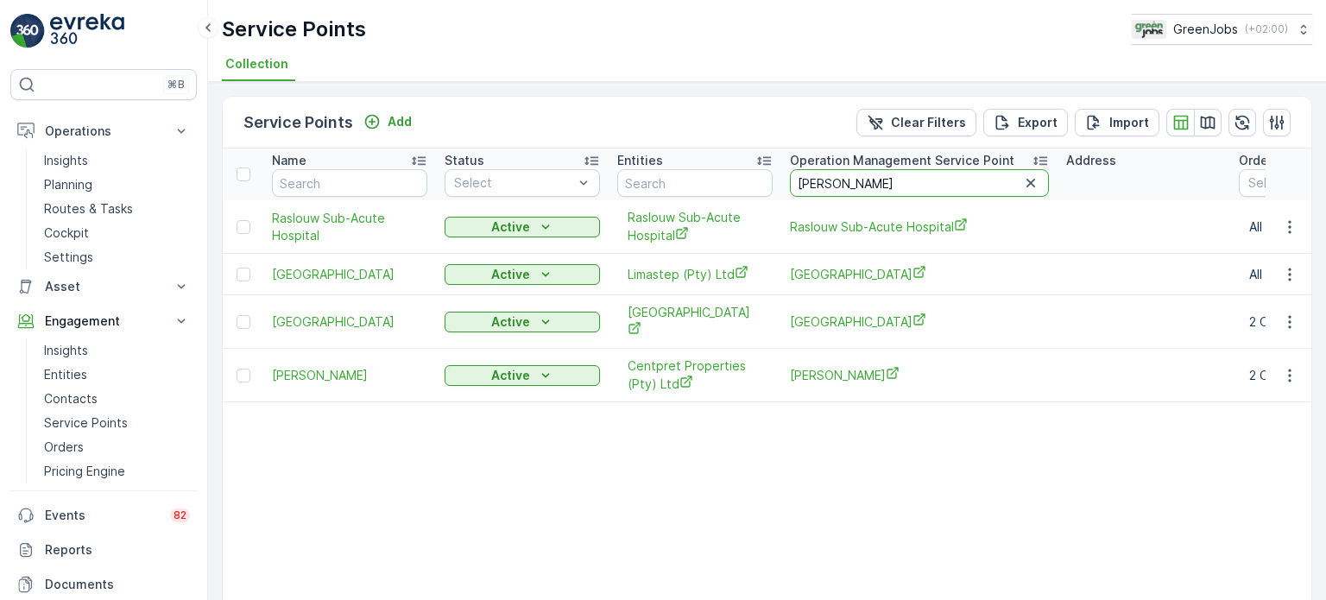
click at [853, 195] on input "[PERSON_NAME]" at bounding box center [919, 183] width 259 height 28
type input "L"
type input "TANNE"
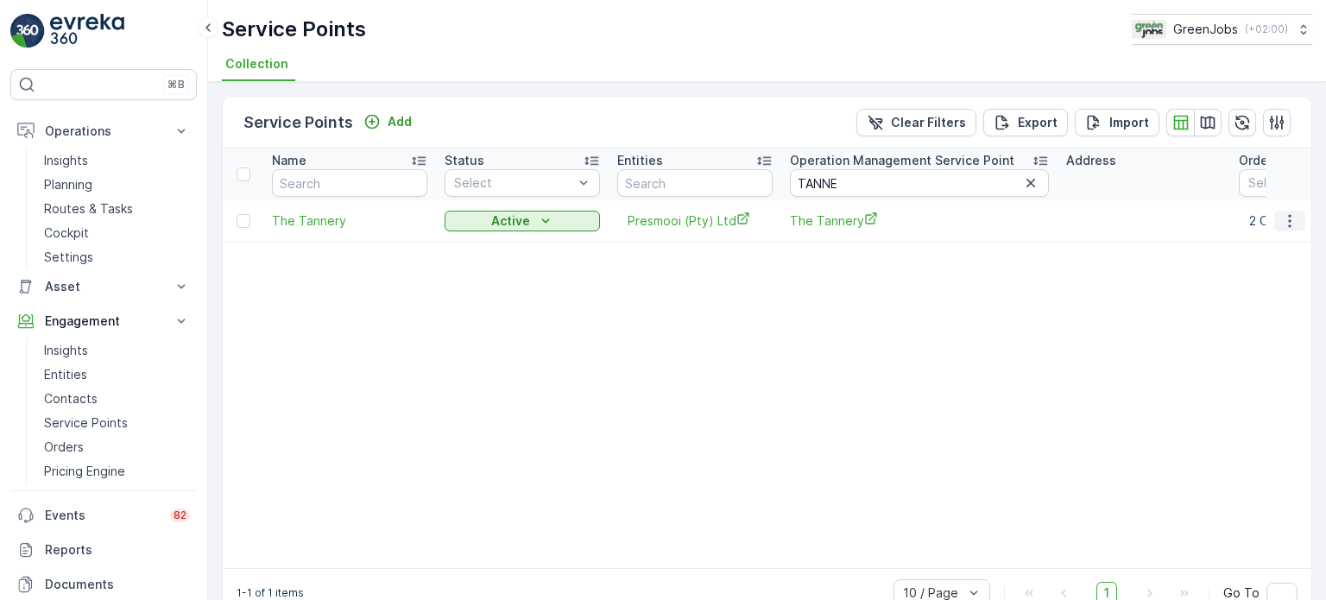
click at [1288, 219] on icon "button" at bounding box center [1289, 220] width 3 height 13
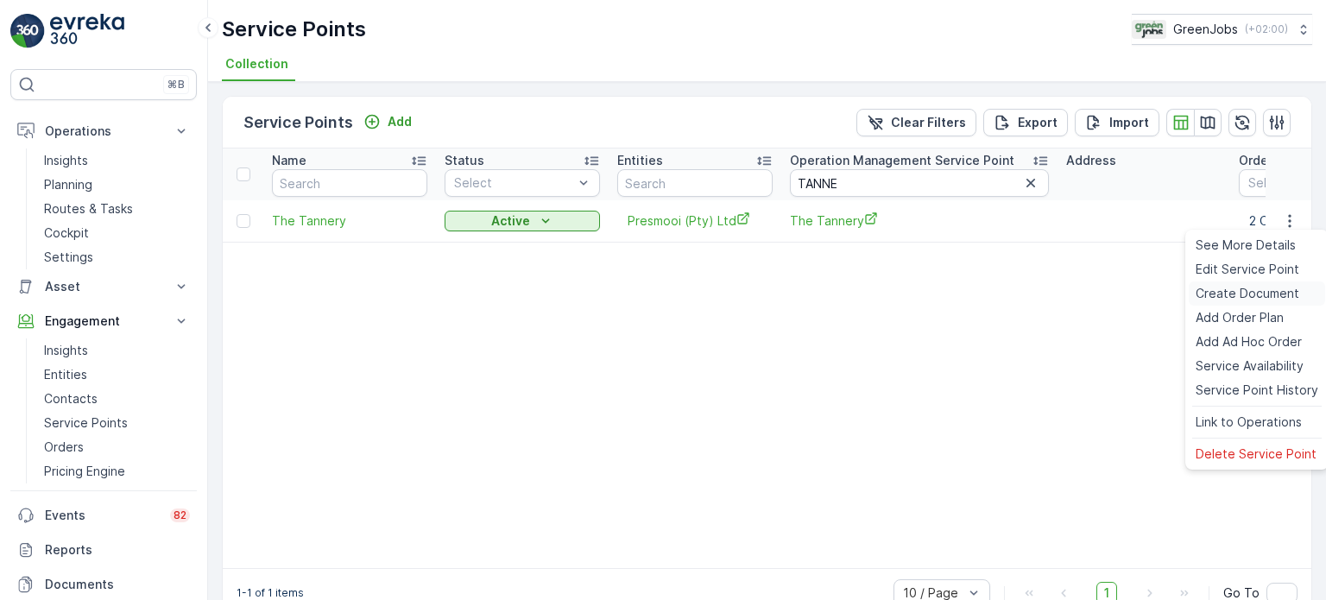
click at [1225, 285] on span "Create Document" at bounding box center [1248, 293] width 104 height 17
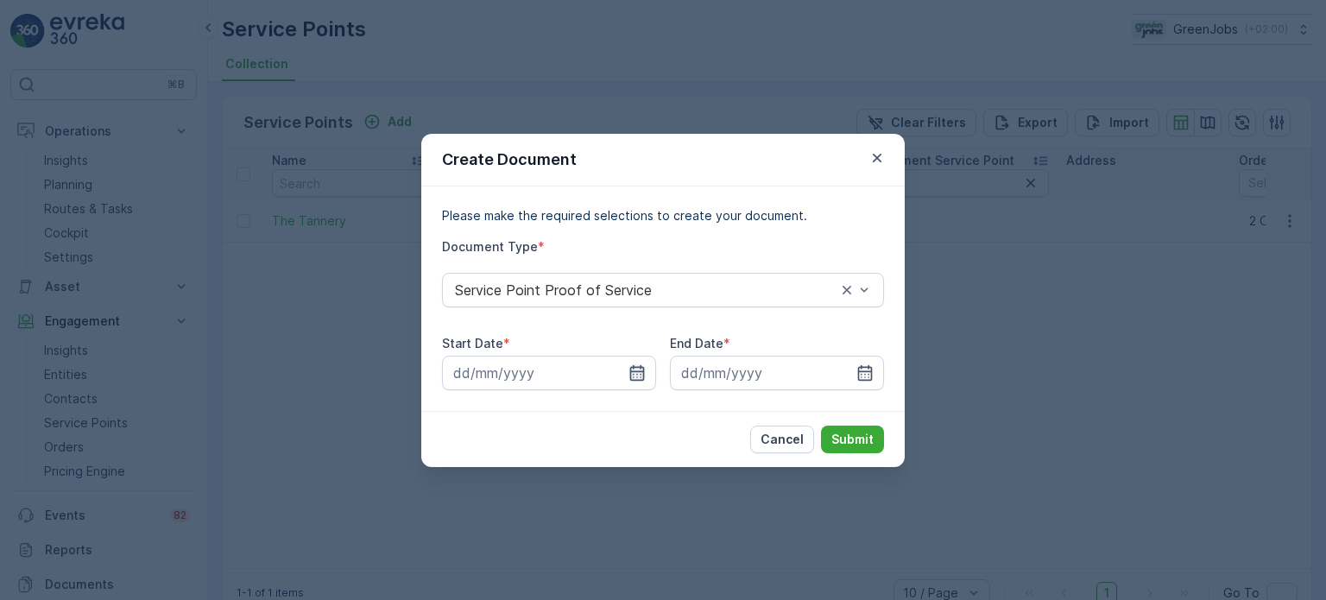
click at [642, 368] on icon "button" at bounding box center [637, 372] width 15 height 16
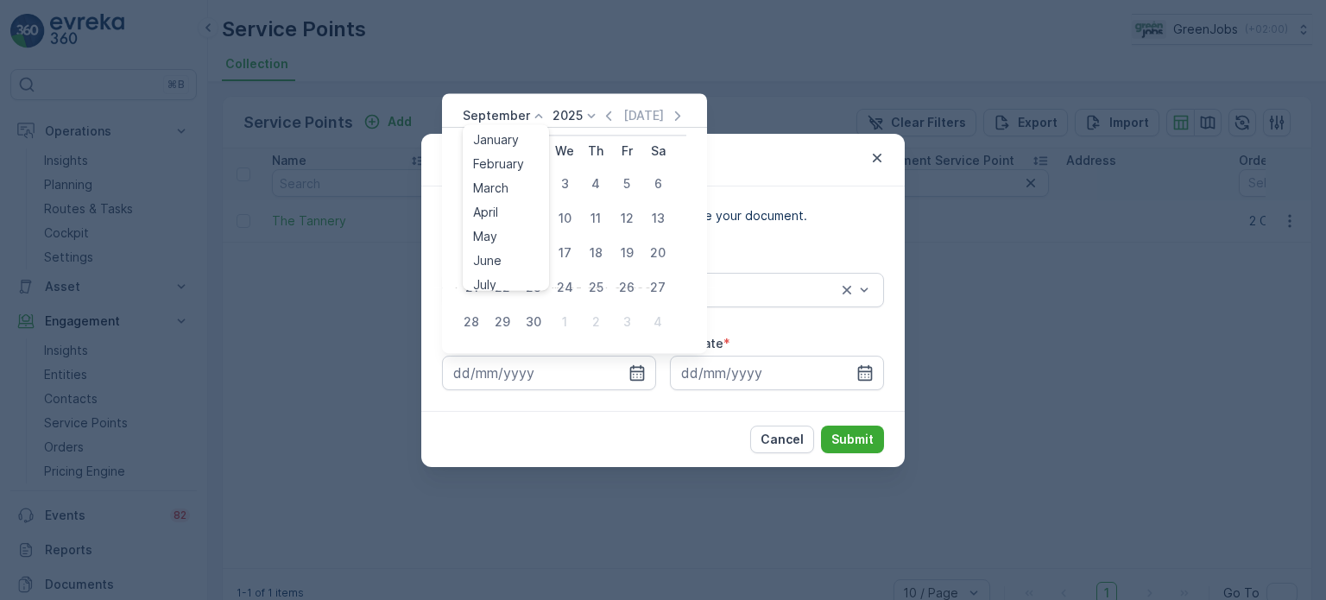
click at [521, 119] on p "September" at bounding box center [496, 115] width 67 height 17
click at [501, 224] on span "August" at bounding box center [493, 222] width 41 height 17
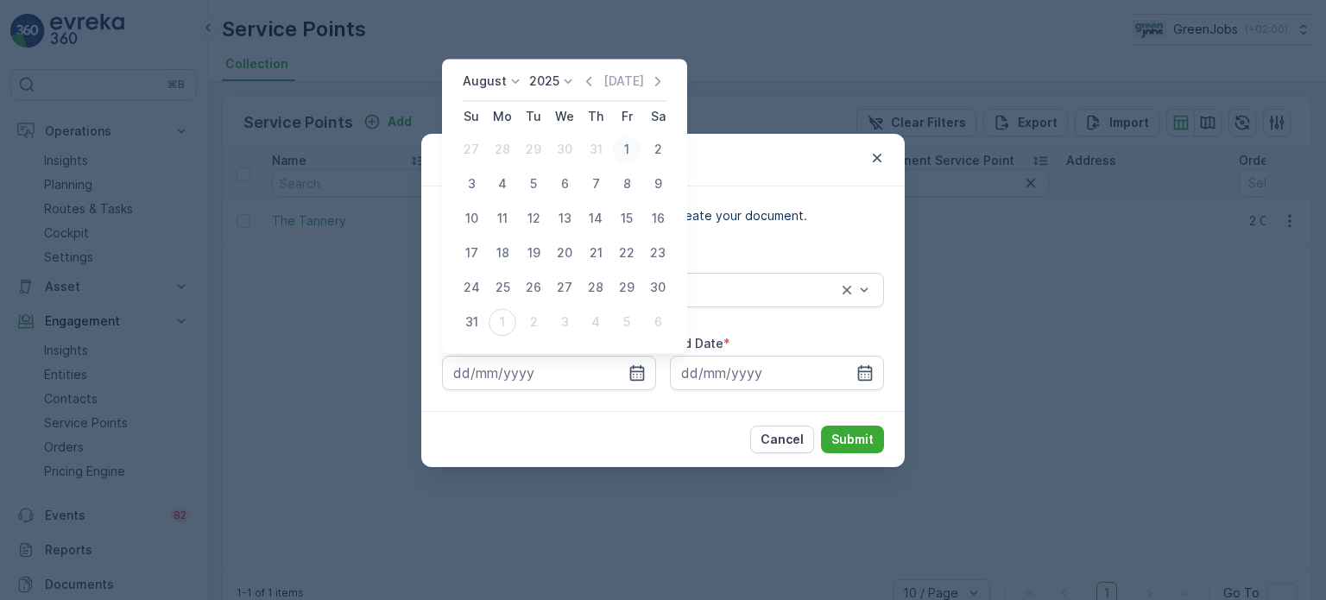
click at [628, 151] on div "1" at bounding box center [627, 150] width 28 height 28
type input "[DATE]"
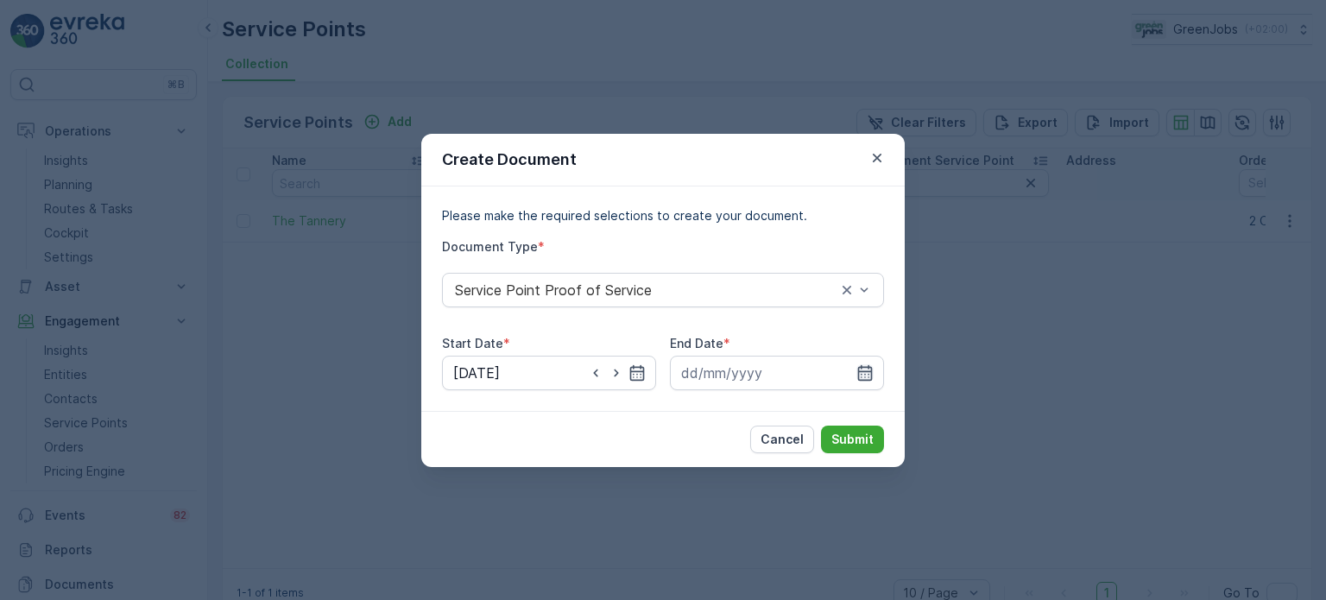
click at [864, 371] on icon "button" at bounding box center [865, 372] width 15 height 16
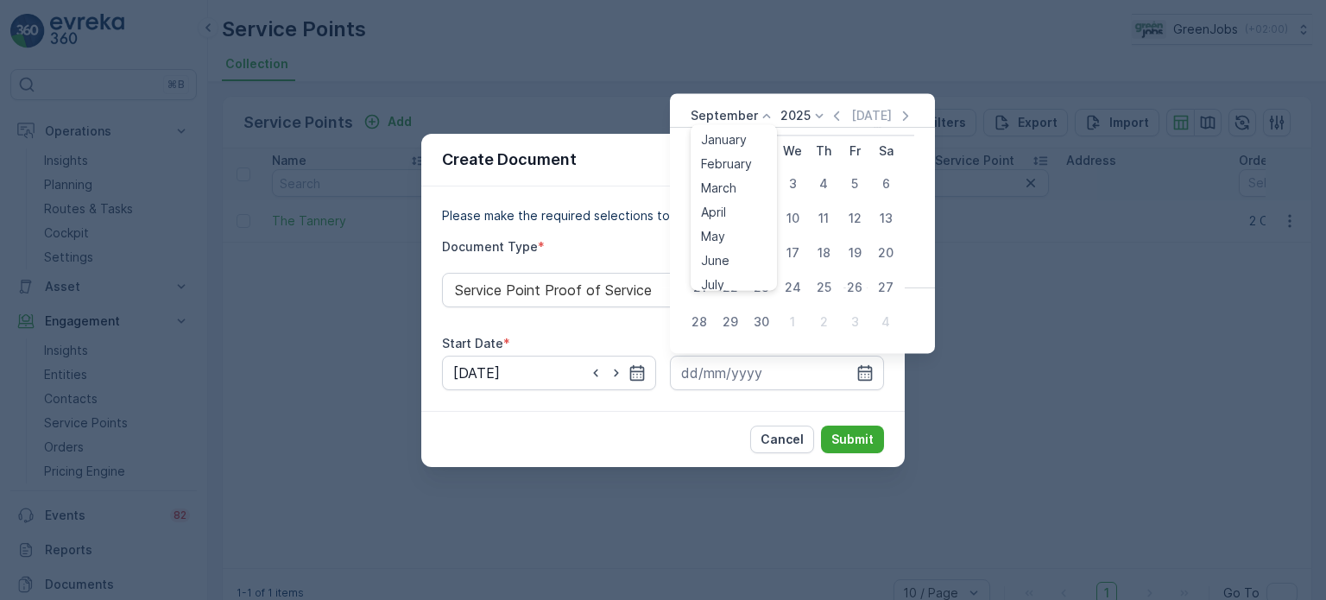
click at [747, 123] on p "September" at bounding box center [724, 115] width 67 height 17
click at [718, 176] on span "August" at bounding box center [721, 177] width 41 height 17
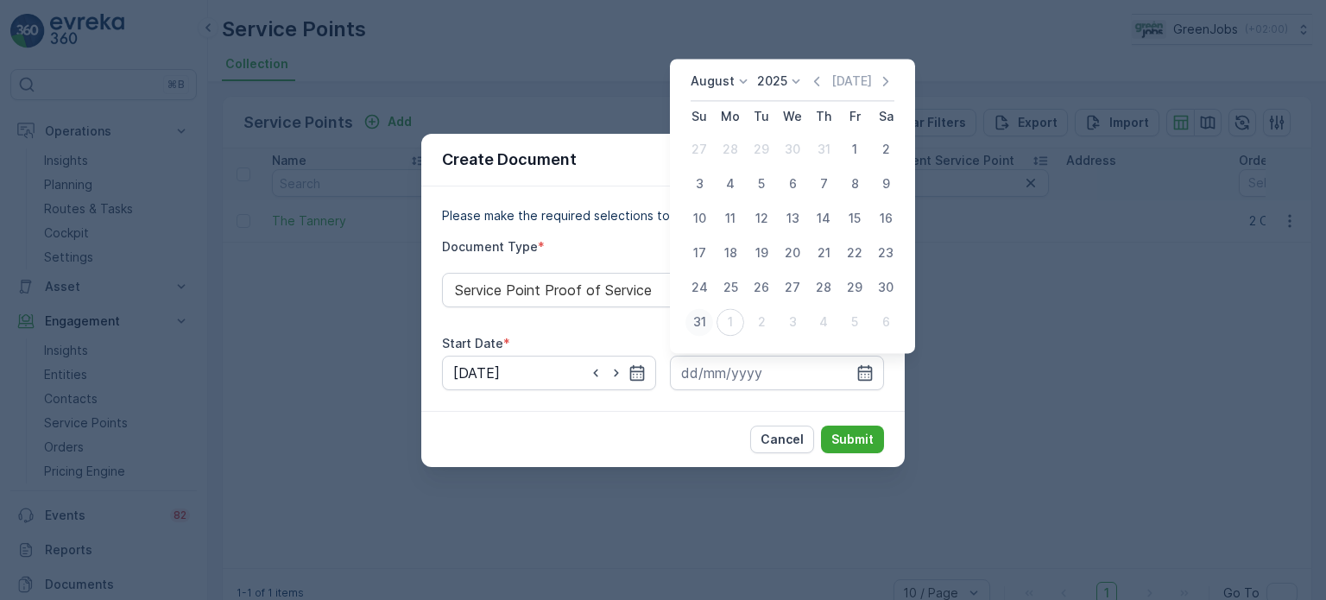
click at [696, 327] on div "31" at bounding box center [699, 322] width 28 height 28
type input "[DATE]"
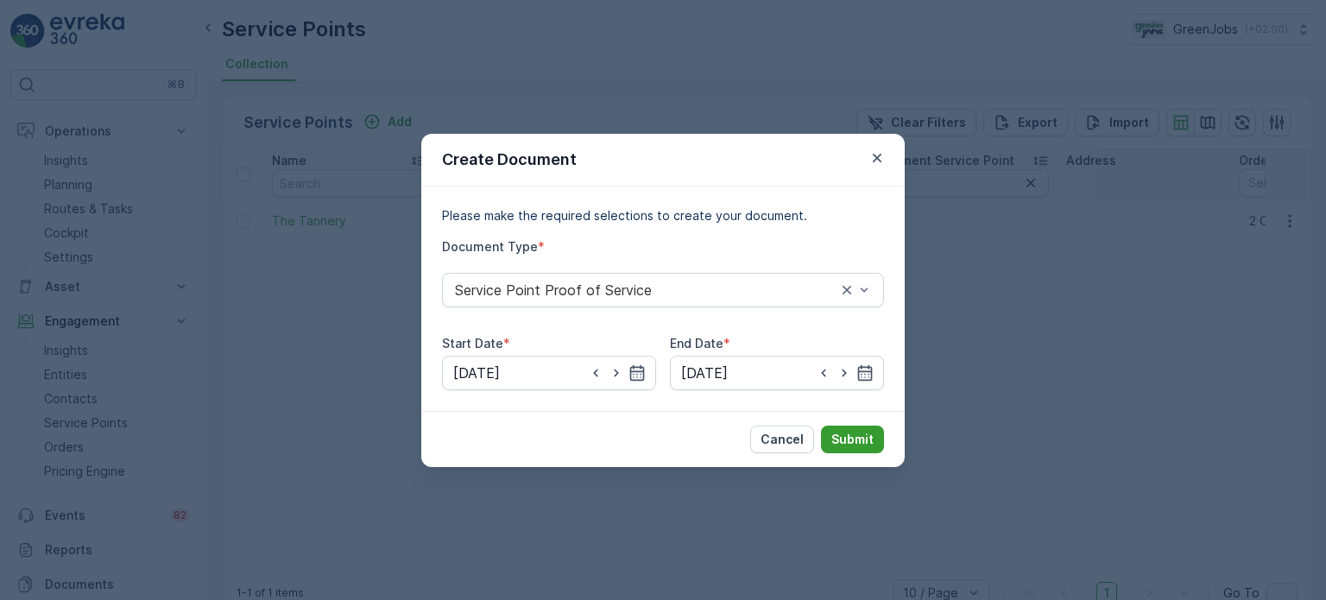
click at [872, 441] on p "Submit" at bounding box center [852, 439] width 42 height 17
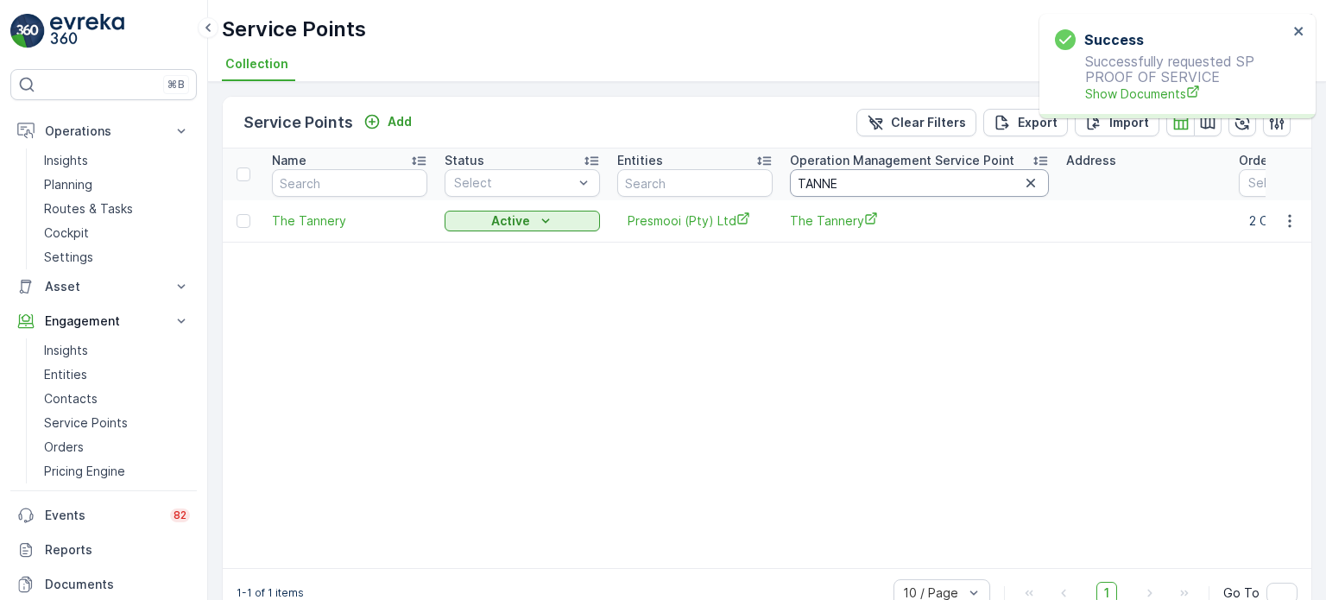
click at [874, 190] on input "TANNE" at bounding box center [919, 183] width 259 height 28
type input "T"
type input "SILVER"
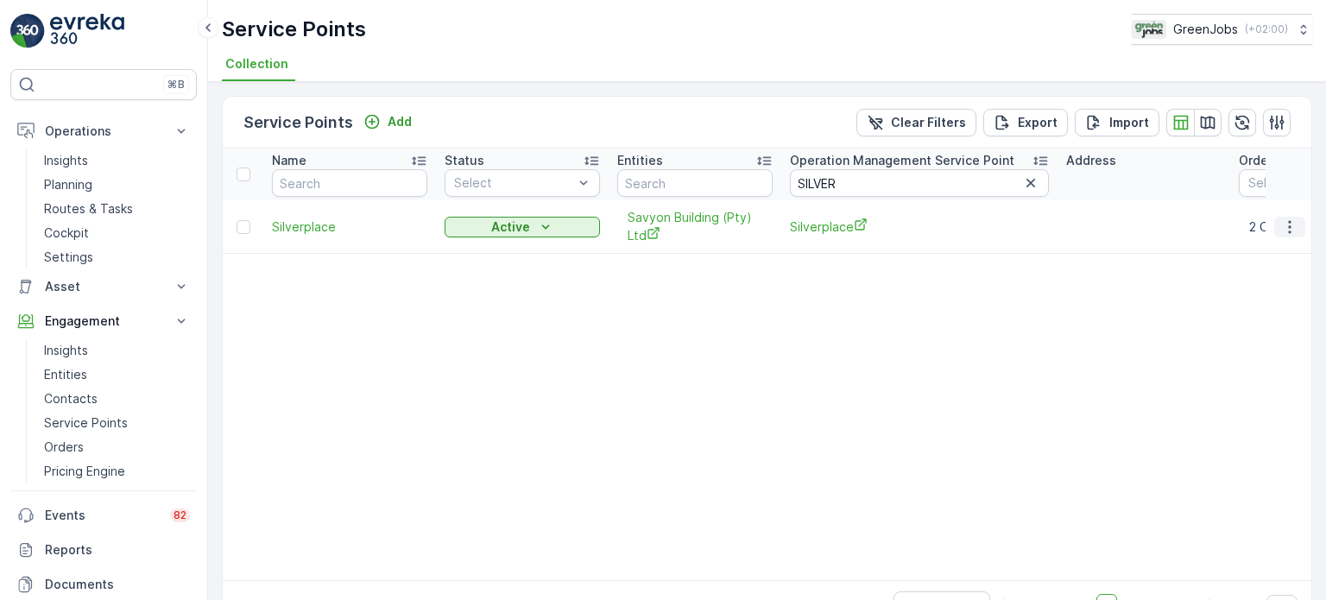
click at [1284, 230] on icon "button" at bounding box center [1289, 226] width 17 height 17
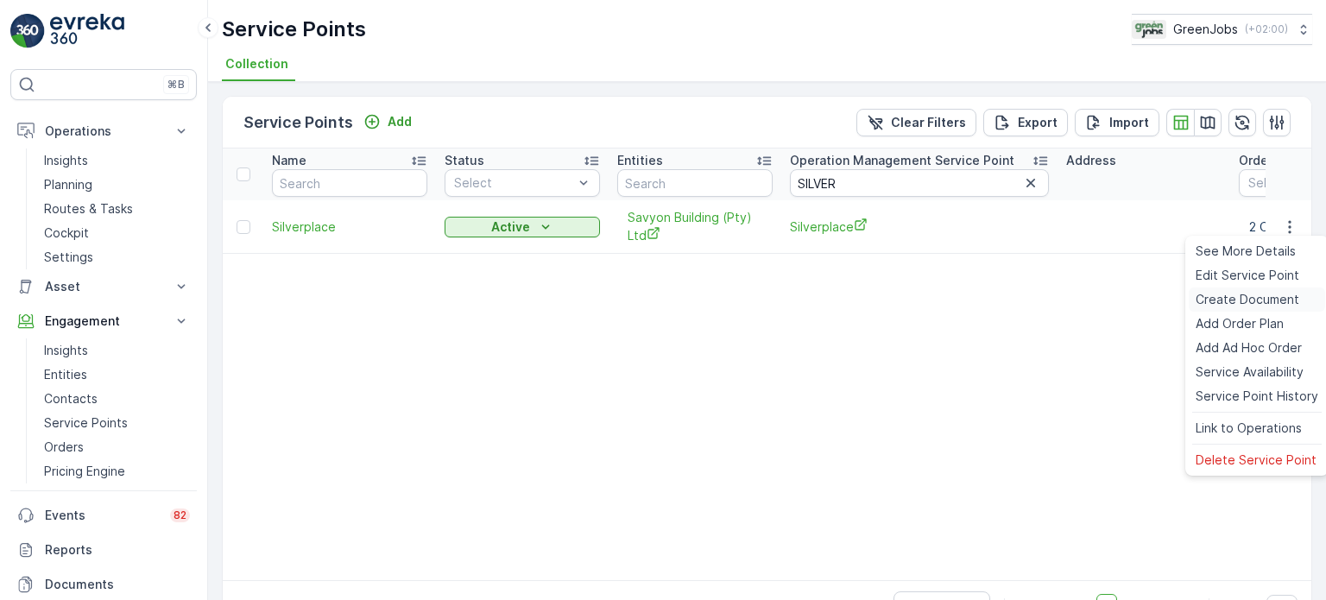
click at [1222, 299] on span "Create Document" at bounding box center [1248, 299] width 104 height 17
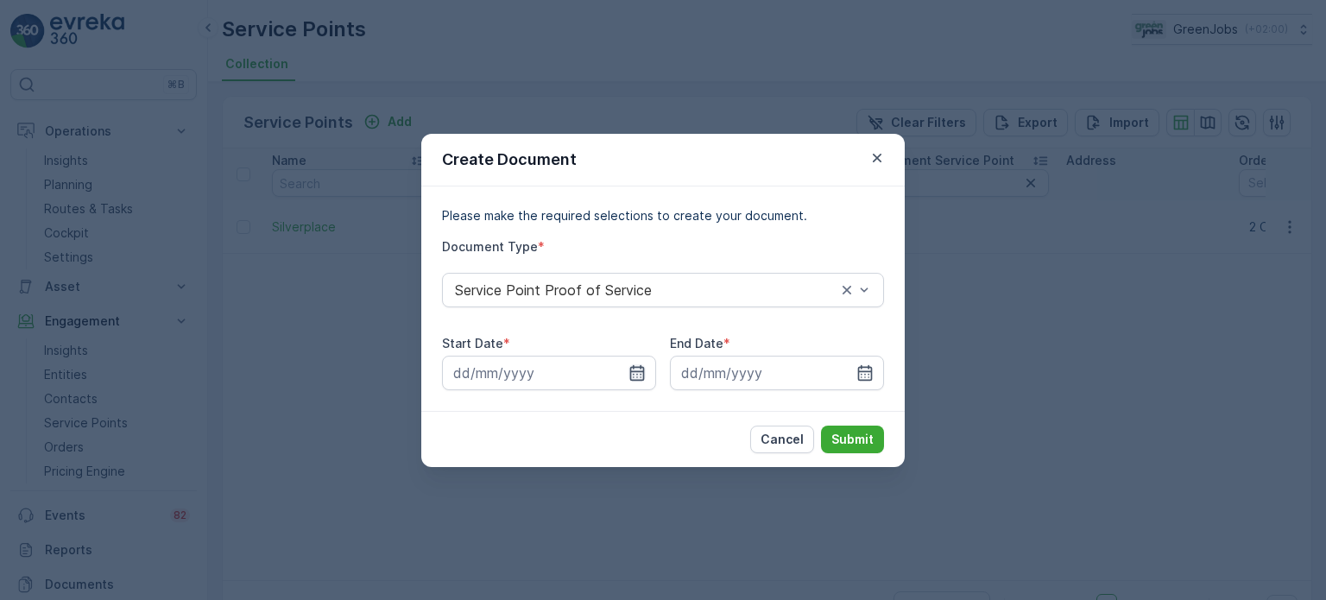
click at [639, 371] on icon "button" at bounding box center [637, 372] width 15 height 16
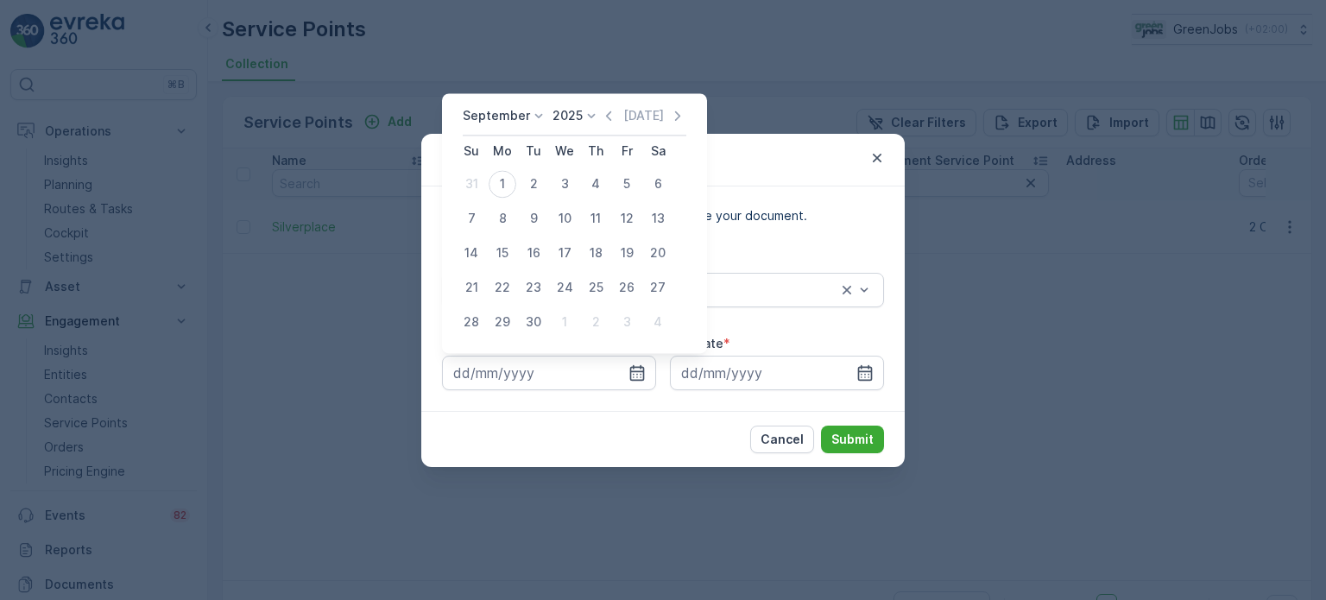
click at [521, 123] on p "September" at bounding box center [496, 115] width 67 height 17
click at [501, 221] on span "August" at bounding box center [493, 221] width 41 height 17
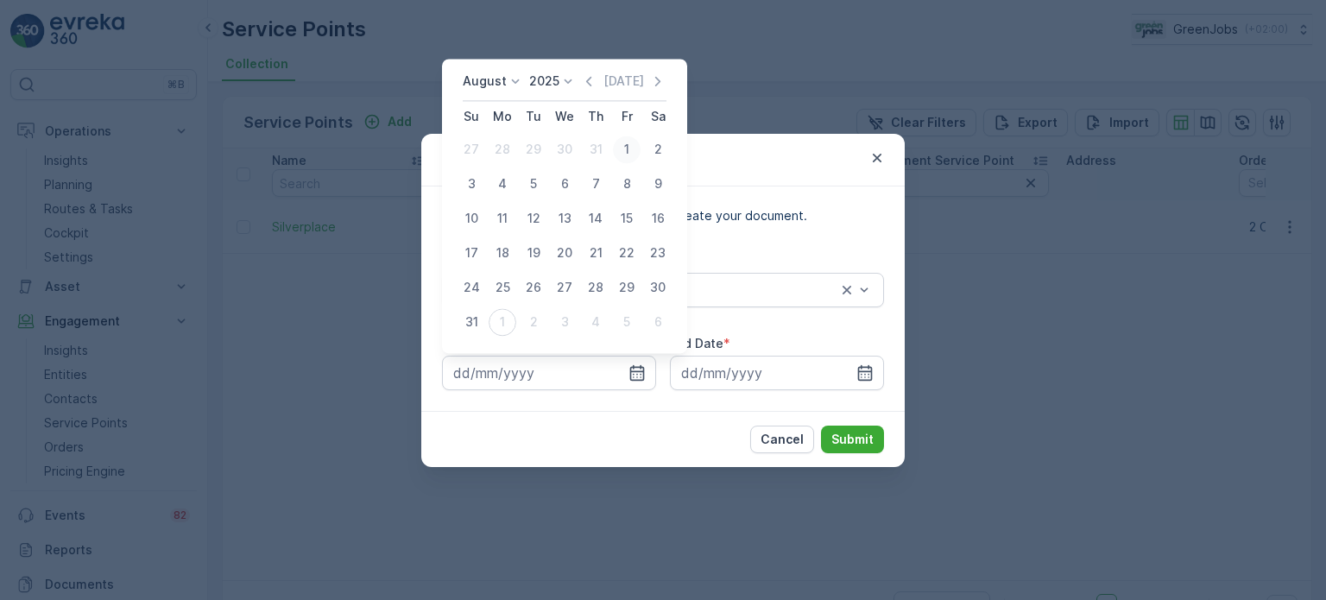
click at [622, 148] on div "1" at bounding box center [627, 150] width 28 height 28
type input "[DATE]"
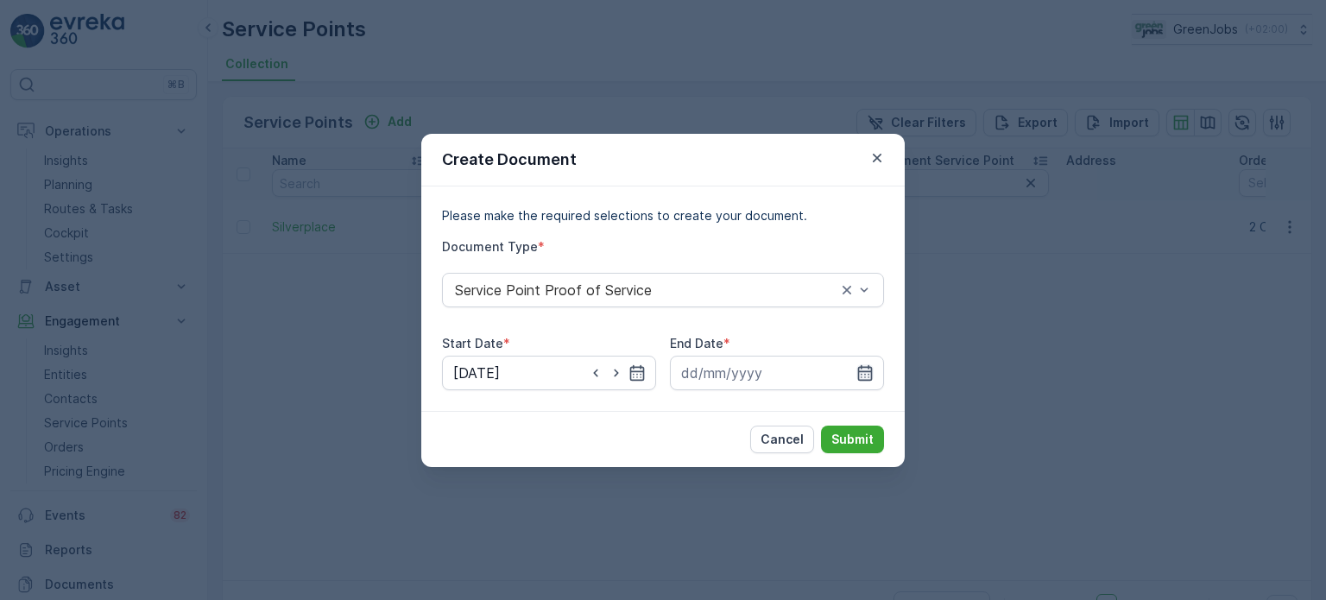
click at [867, 372] on icon "button" at bounding box center [864, 372] width 17 height 17
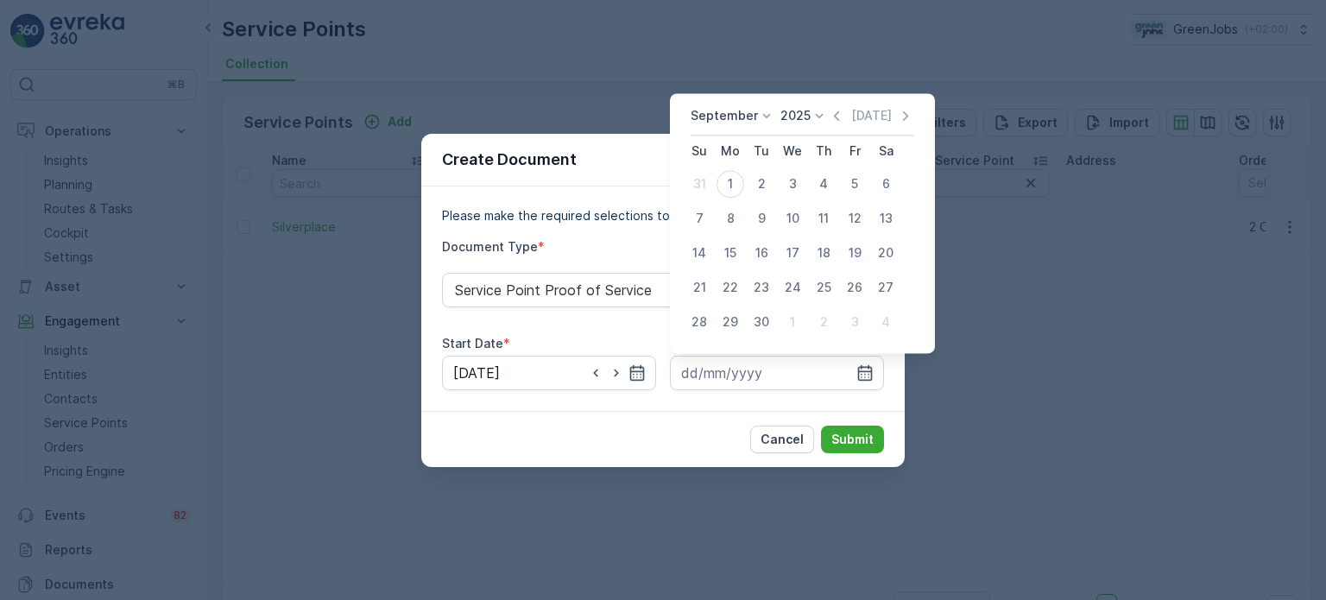
click at [739, 116] on p "September" at bounding box center [724, 115] width 67 height 17
click at [724, 179] on span "August" at bounding box center [721, 177] width 41 height 17
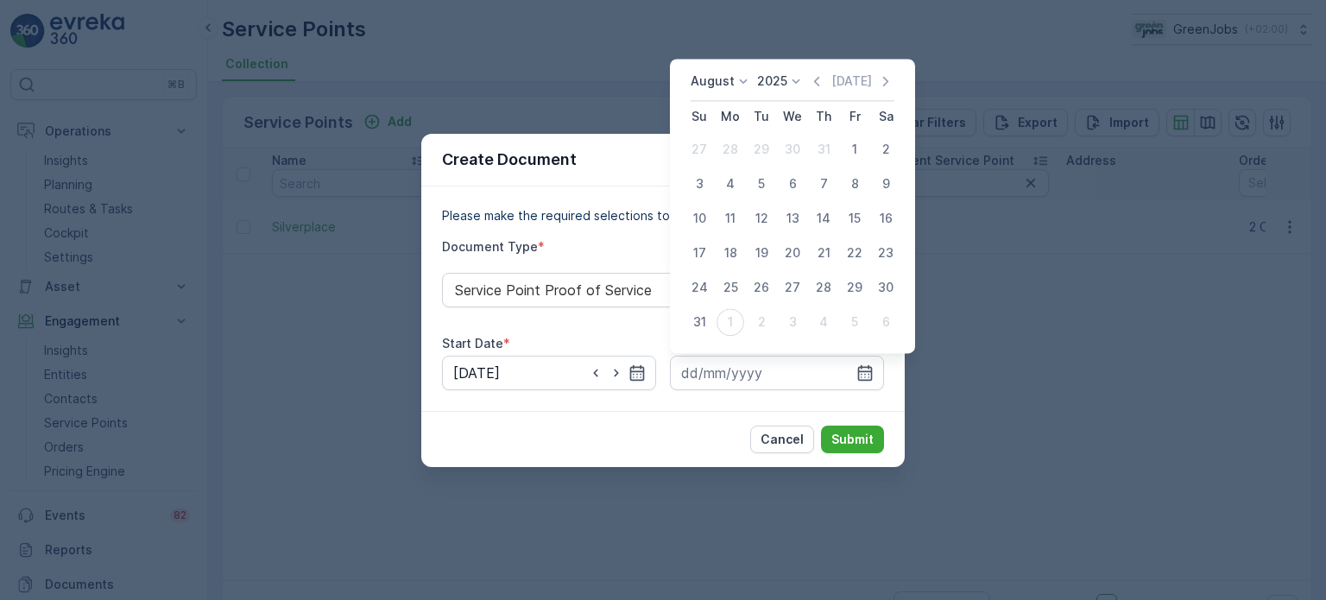
drag, startPoint x: 688, startPoint y: 324, endPoint x: 704, endPoint y: 320, distance: 16.8
click at [692, 324] on div "31" at bounding box center [699, 322] width 28 height 28
type input "[DATE]"
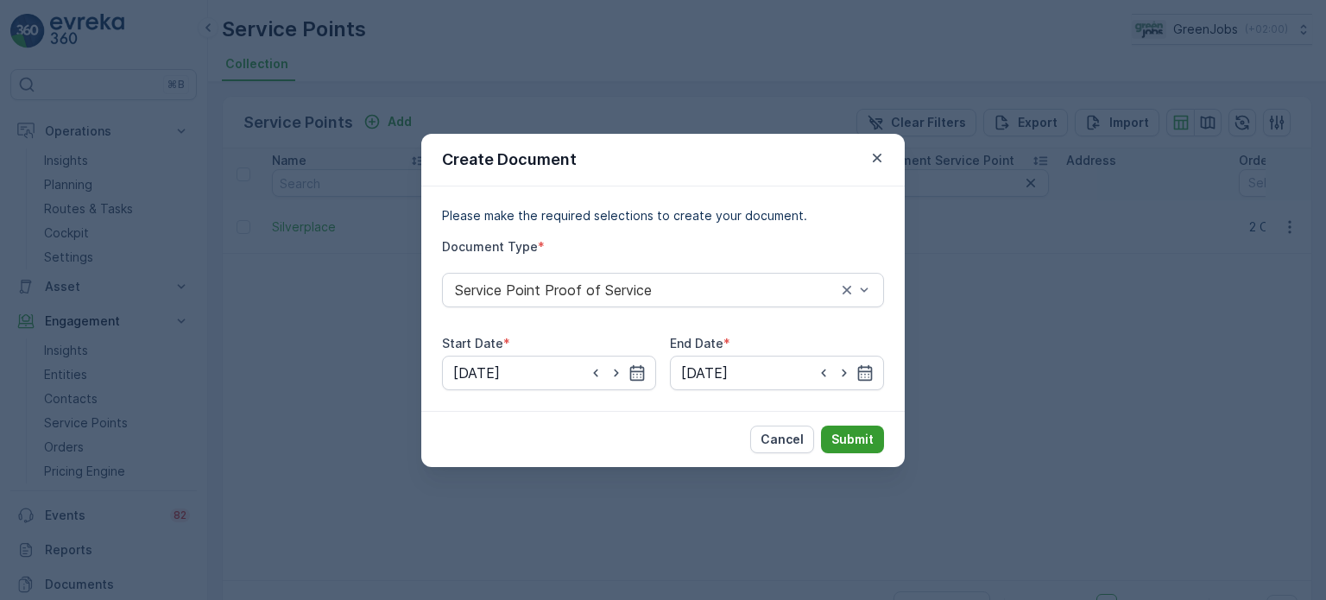
click at [858, 426] on button "Submit" at bounding box center [852, 440] width 63 height 28
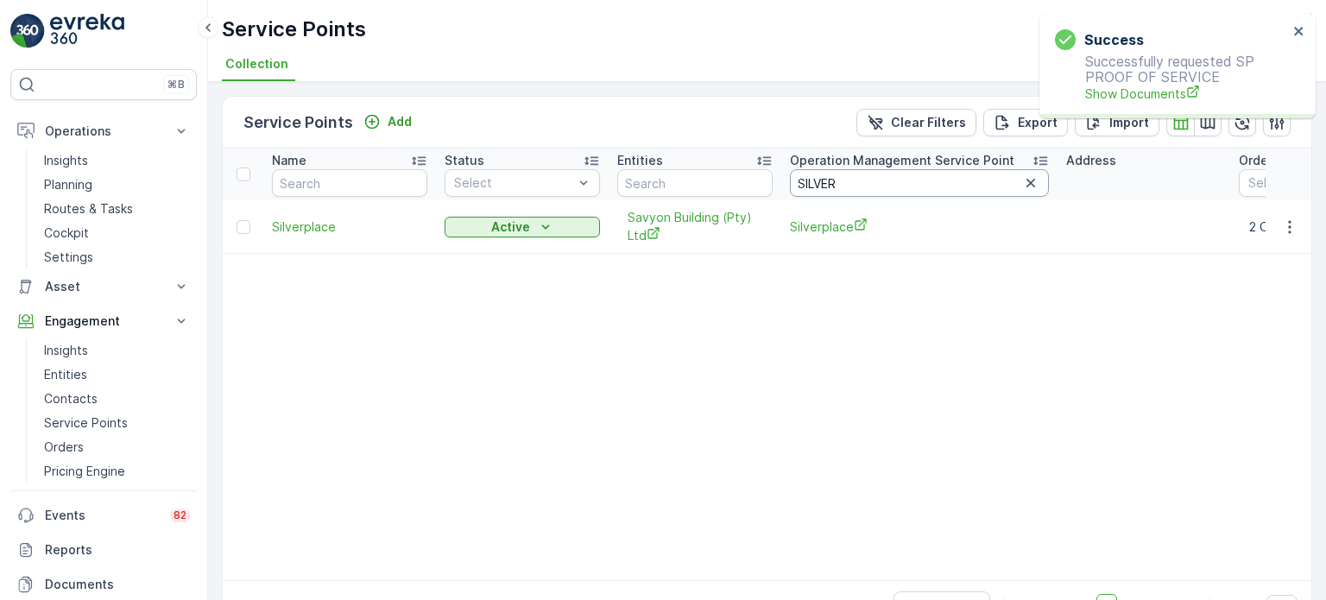
click at [871, 182] on input "SILVER" at bounding box center [919, 183] width 259 height 28
type input "S"
type input "THE FIEL"
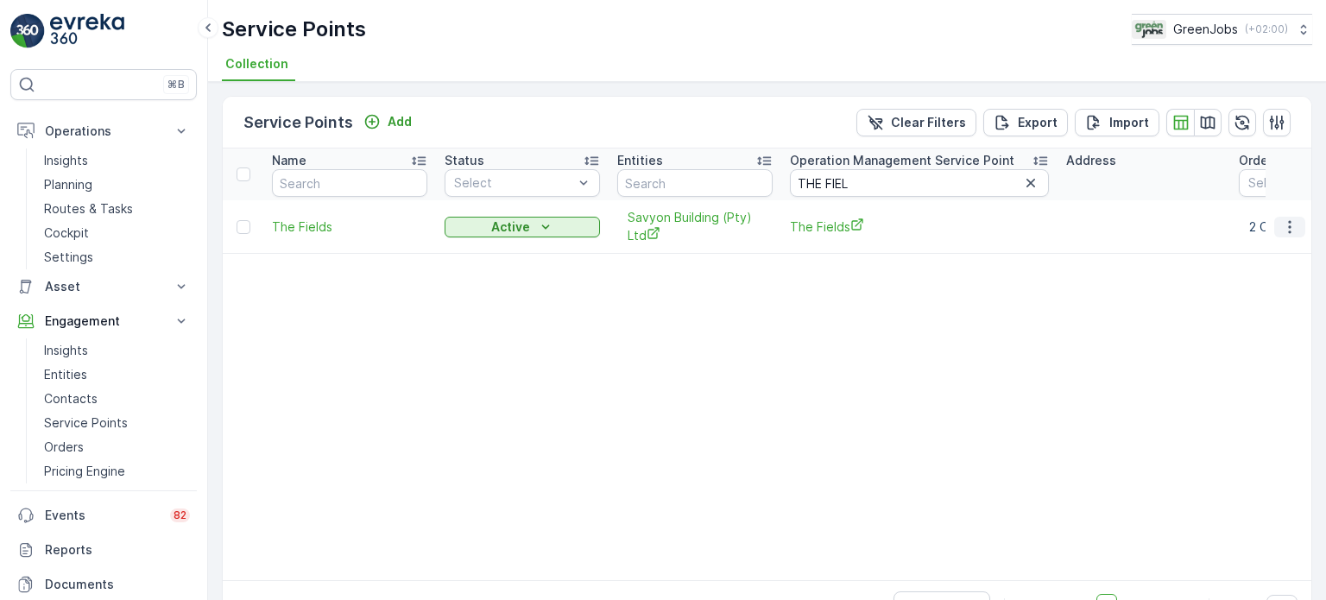
click at [1285, 227] on icon "button" at bounding box center [1289, 226] width 17 height 17
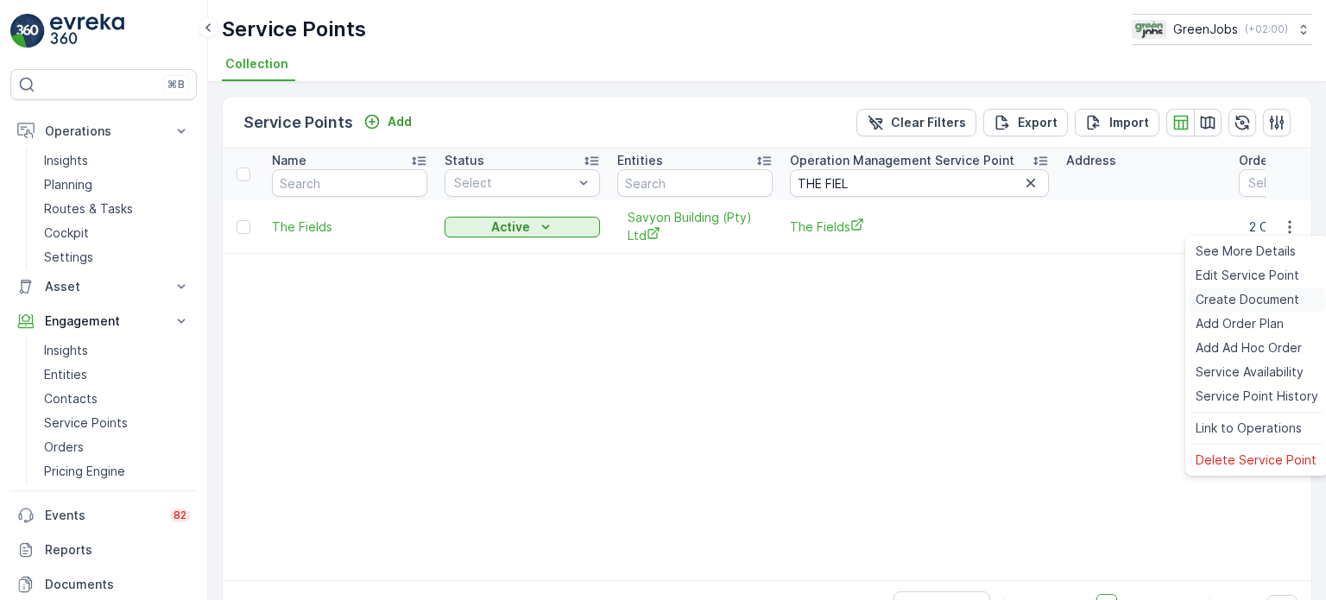
click at [1232, 299] on span "Create Document" at bounding box center [1248, 299] width 104 height 17
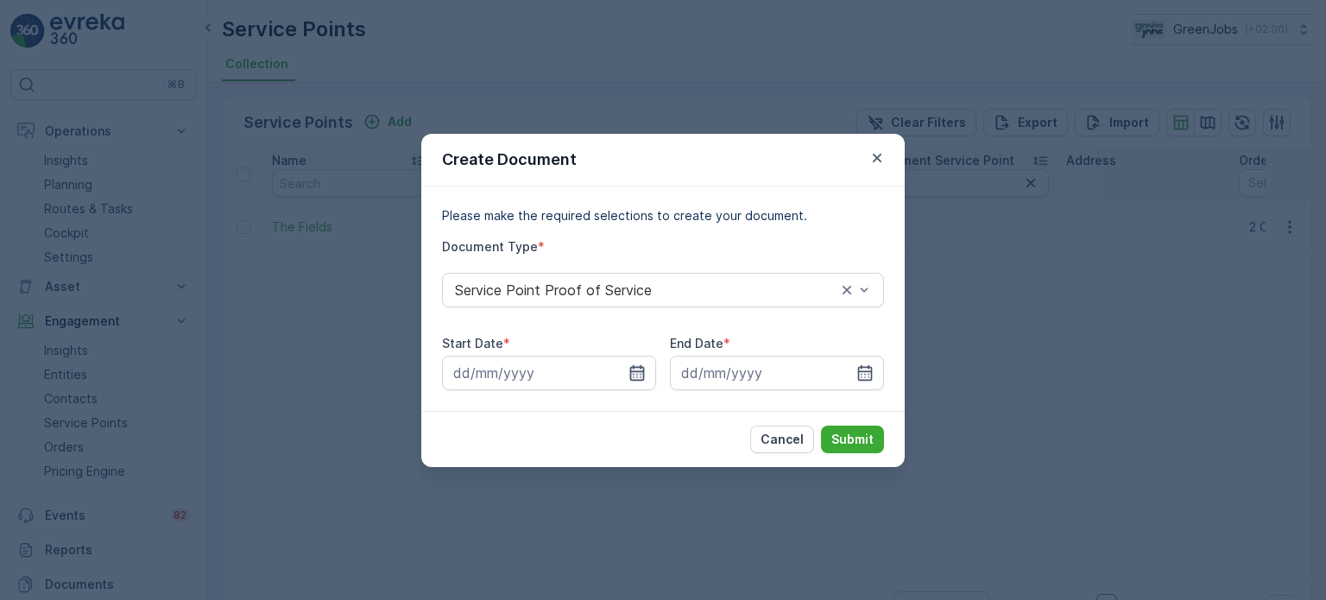
click at [641, 373] on icon "button" at bounding box center [637, 372] width 15 height 16
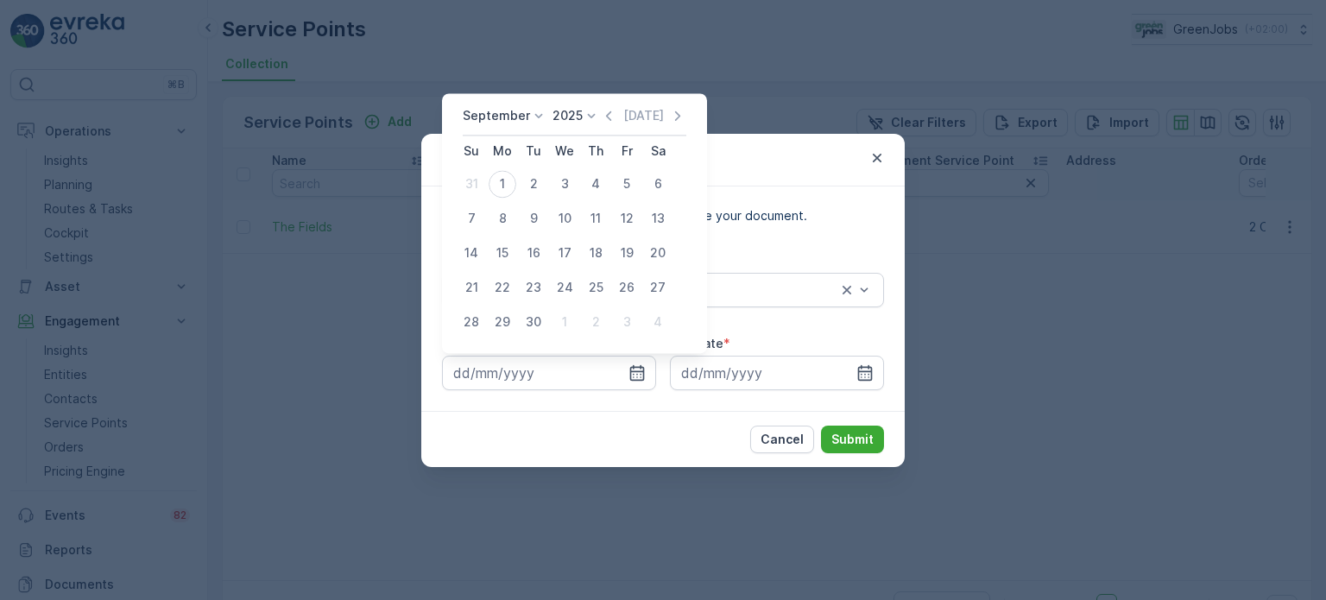
click at [531, 124] on div "September" at bounding box center [505, 115] width 85 height 17
click at [487, 227] on span "August" at bounding box center [493, 222] width 41 height 17
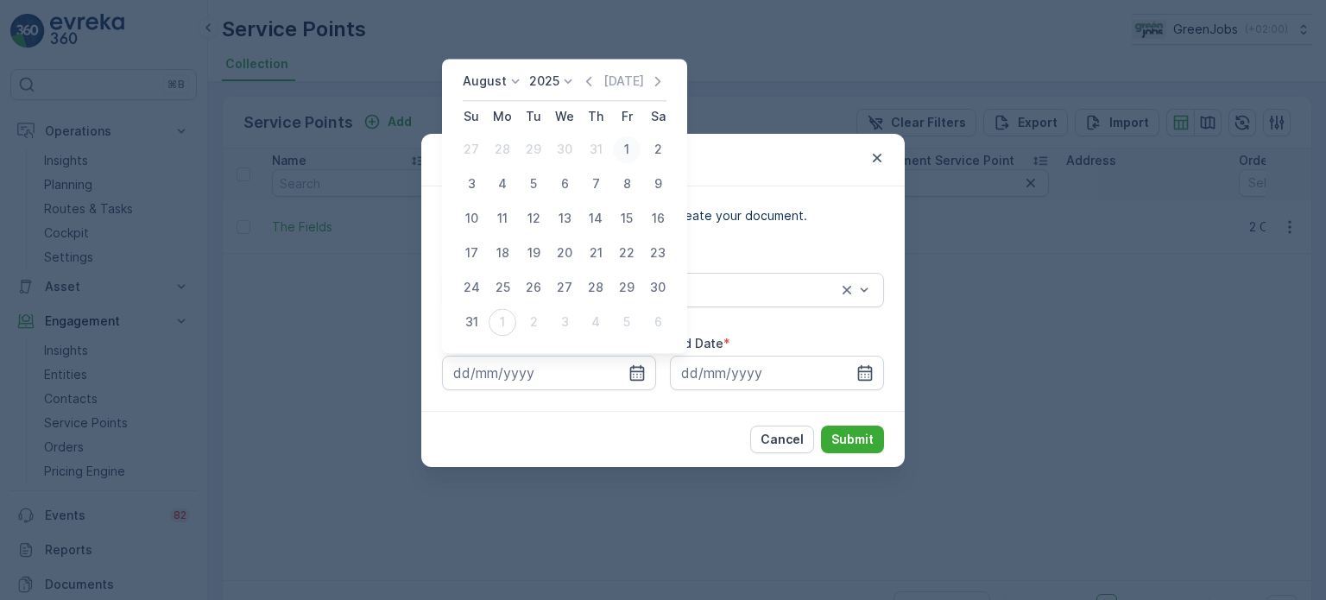
click at [628, 141] on div "1" at bounding box center [627, 150] width 28 height 28
type input "[DATE]"
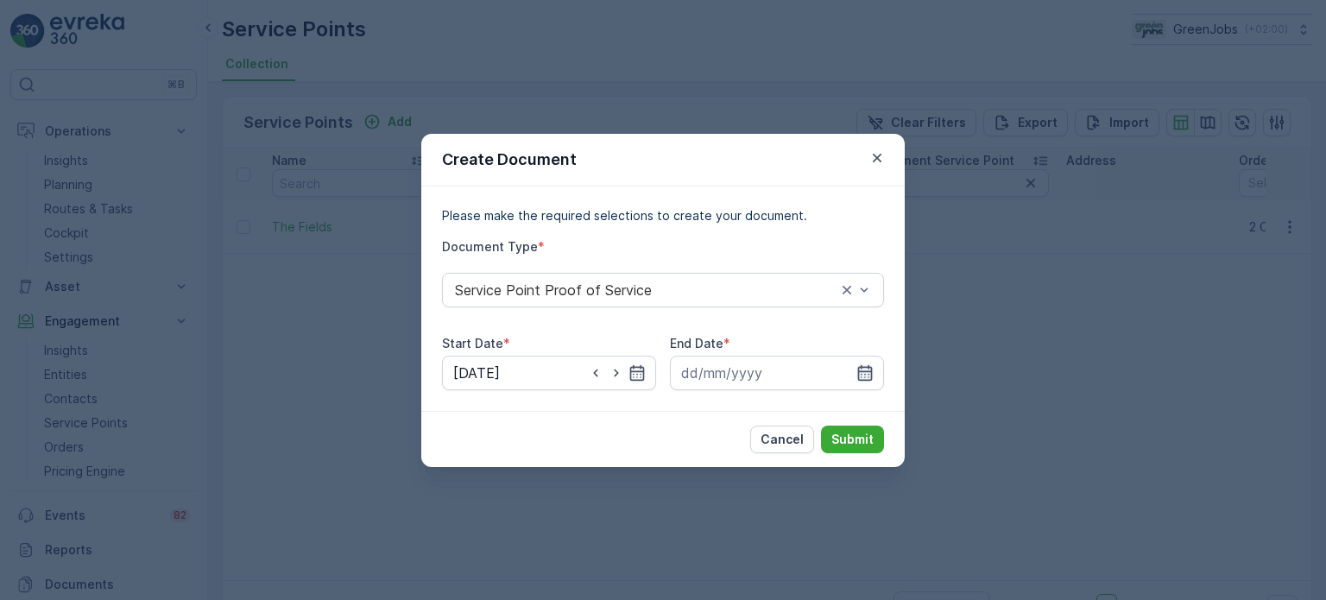
click at [870, 374] on icon "button" at bounding box center [864, 372] width 17 height 17
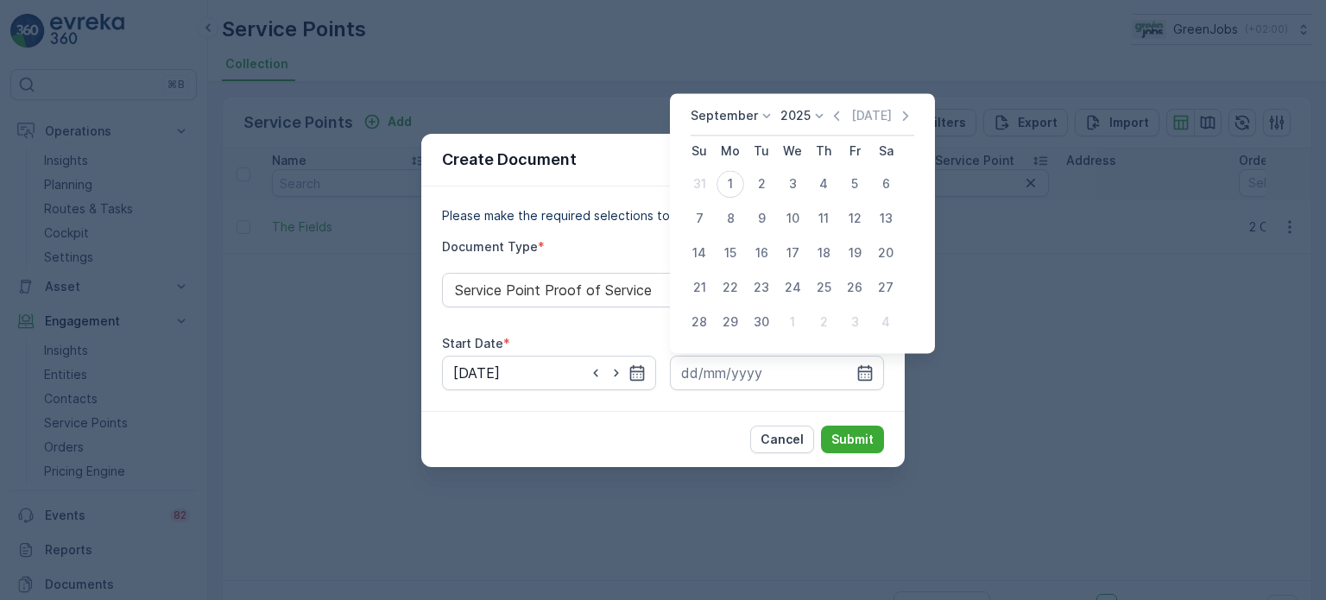
click at [722, 117] on p "September" at bounding box center [724, 115] width 67 height 17
click at [731, 199] on span "August" at bounding box center [721, 205] width 41 height 17
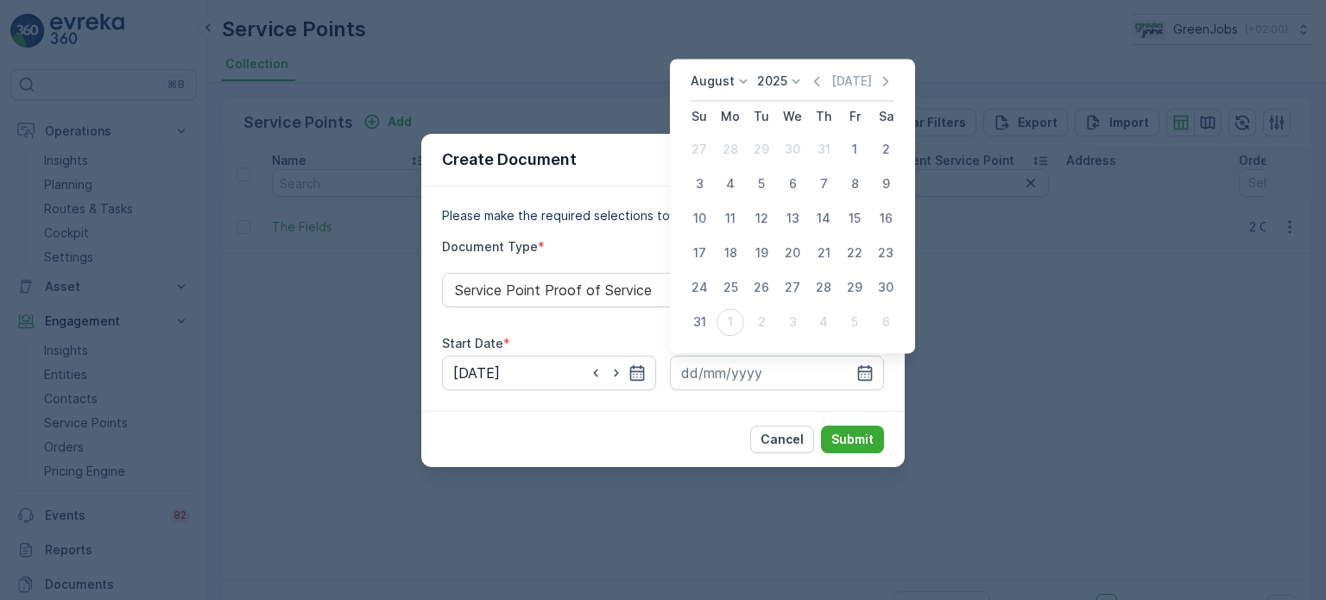
click at [698, 319] on div "31" at bounding box center [699, 322] width 28 height 28
type input "[DATE]"
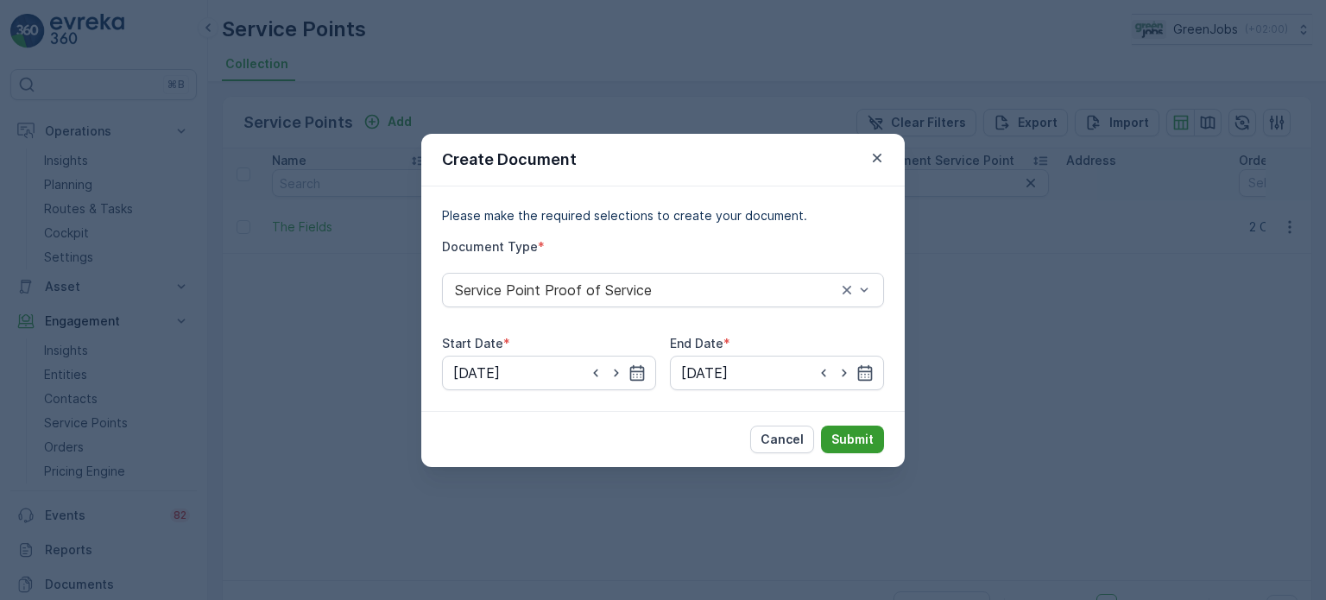
click at [854, 429] on button "Submit" at bounding box center [852, 440] width 63 height 28
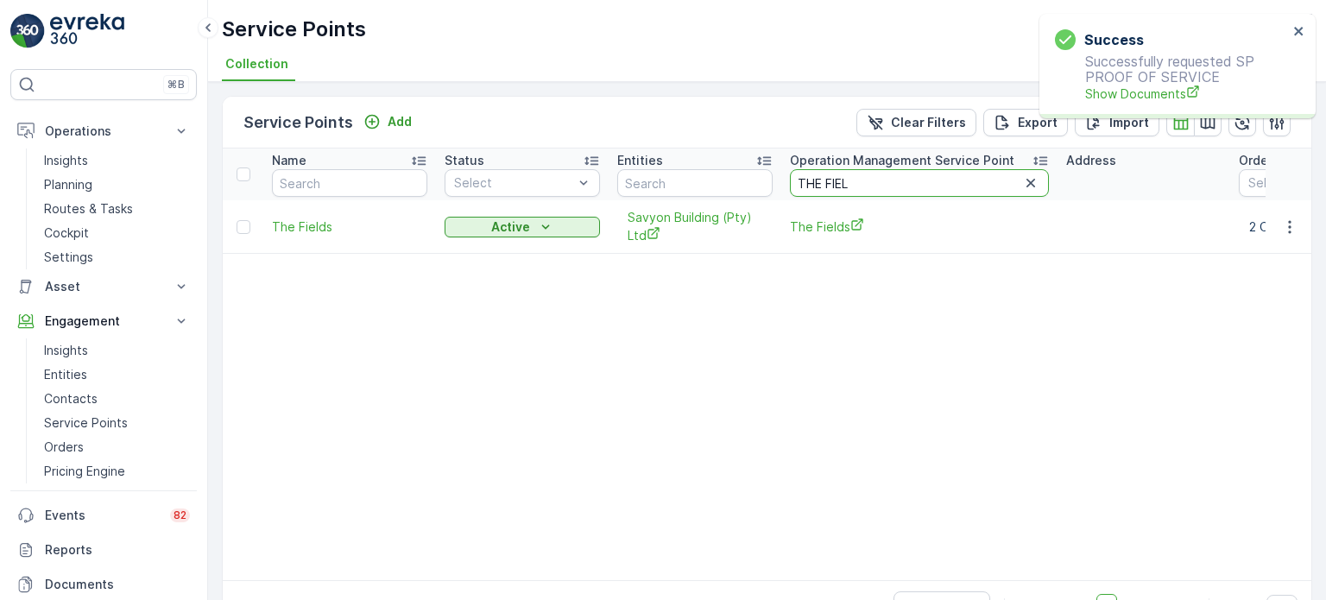
click at [881, 180] on input "THE FIEL" at bounding box center [919, 183] width 259 height 28
type input "T"
type input "RENT"
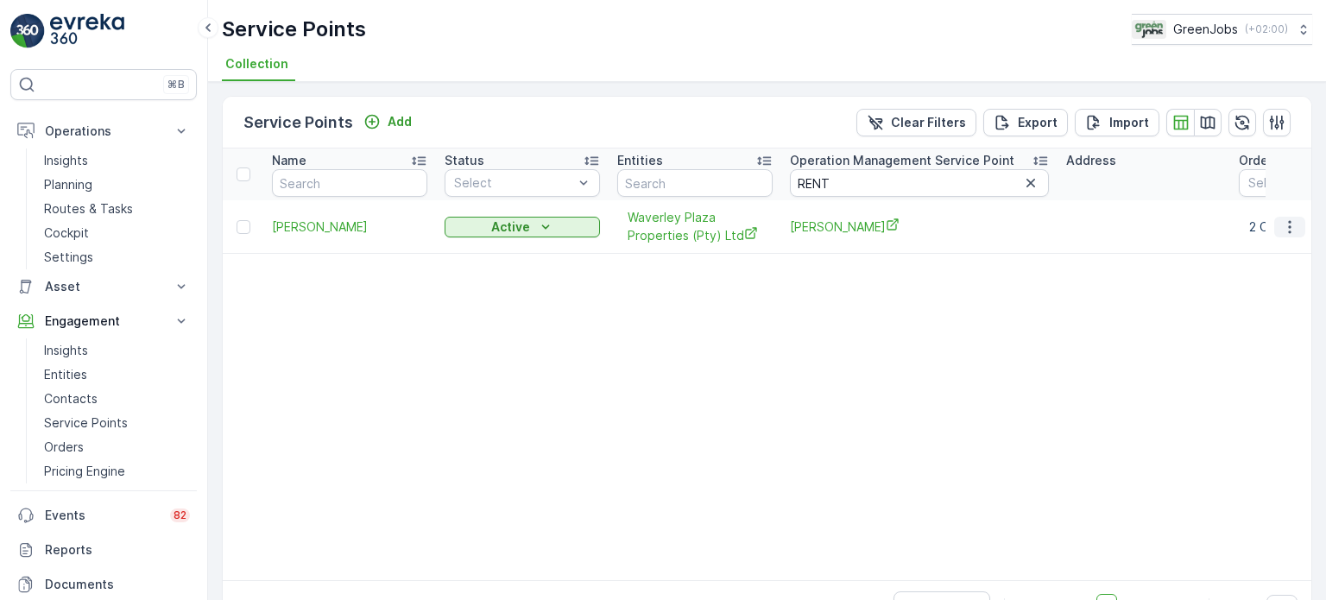
click at [1288, 221] on icon "button" at bounding box center [1289, 226] width 3 height 13
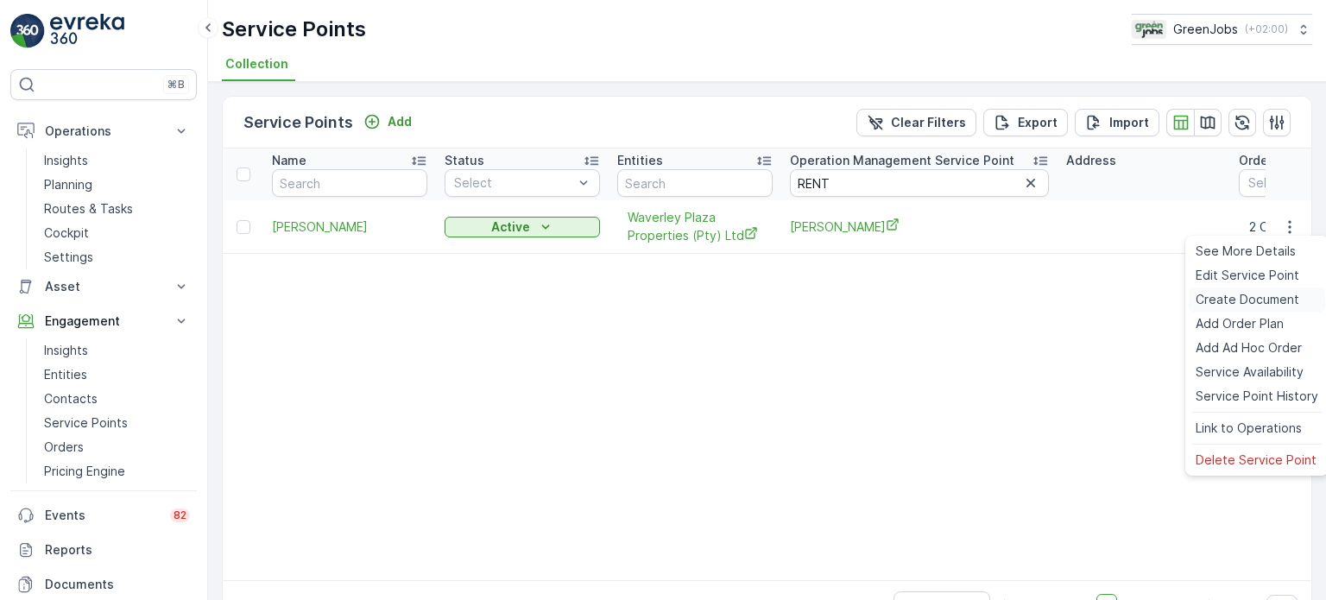
click at [1226, 300] on span "Create Document" at bounding box center [1248, 299] width 104 height 17
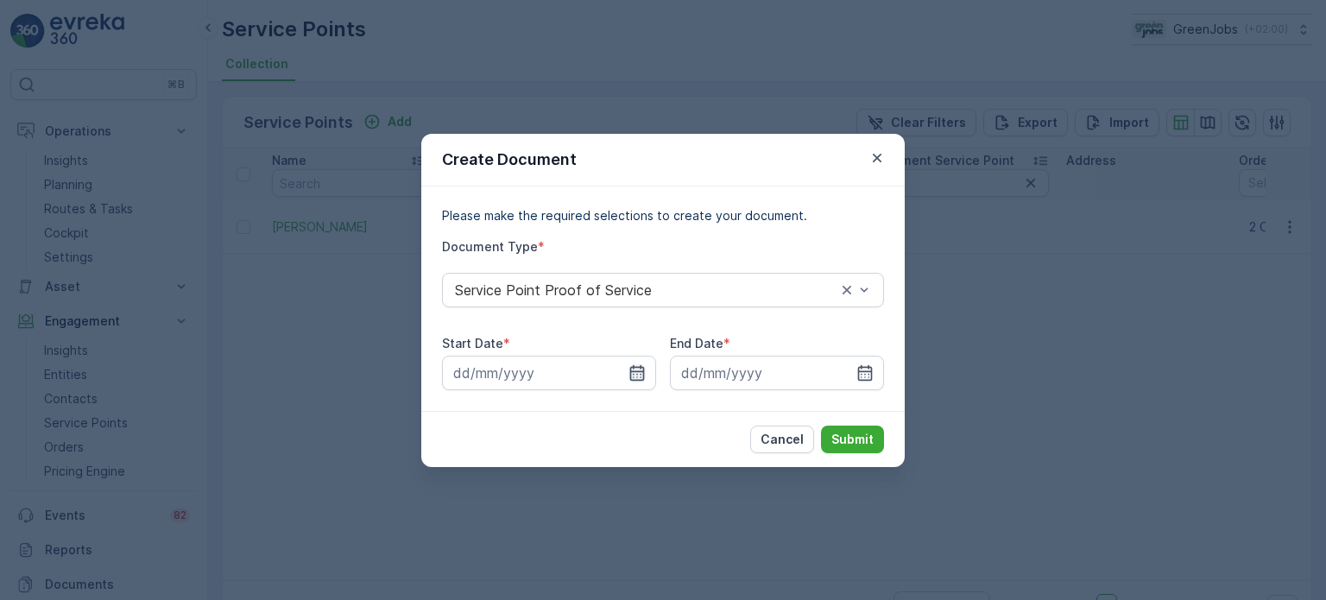
click at [635, 371] on icon "button" at bounding box center [637, 372] width 15 height 16
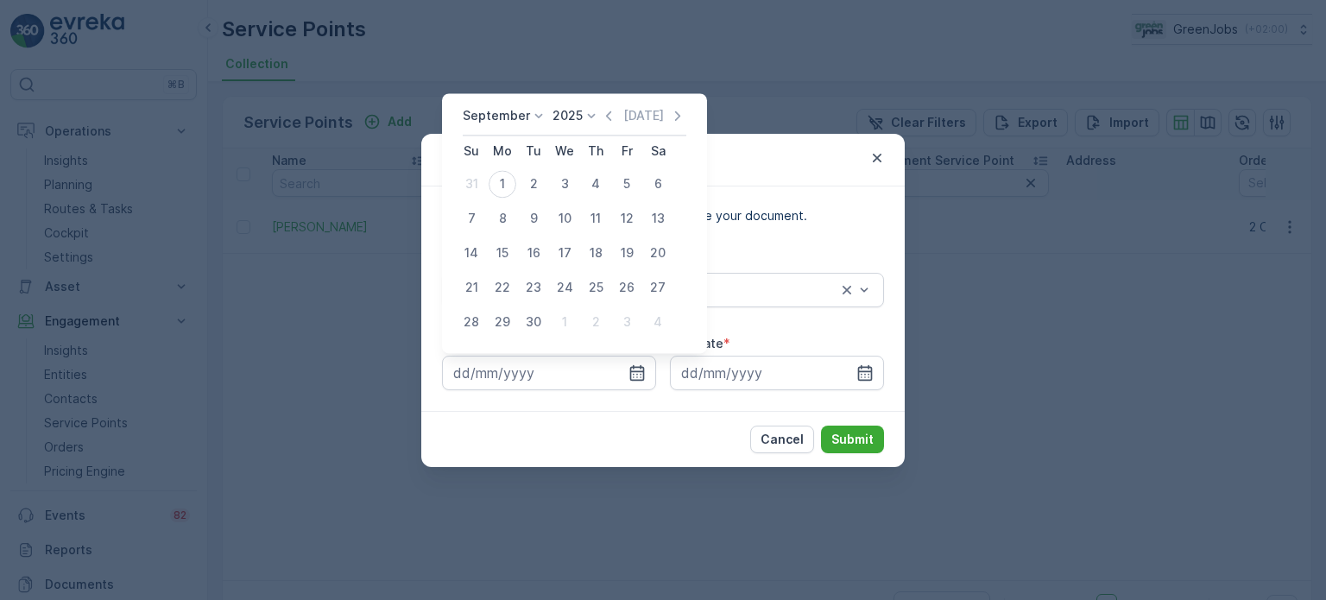
click at [524, 117] on p "September" at bounding box center [496, 115] width 67 height 17
click at [483, 224] on span "August" at bounding box center [493, 222] width 41 height 17
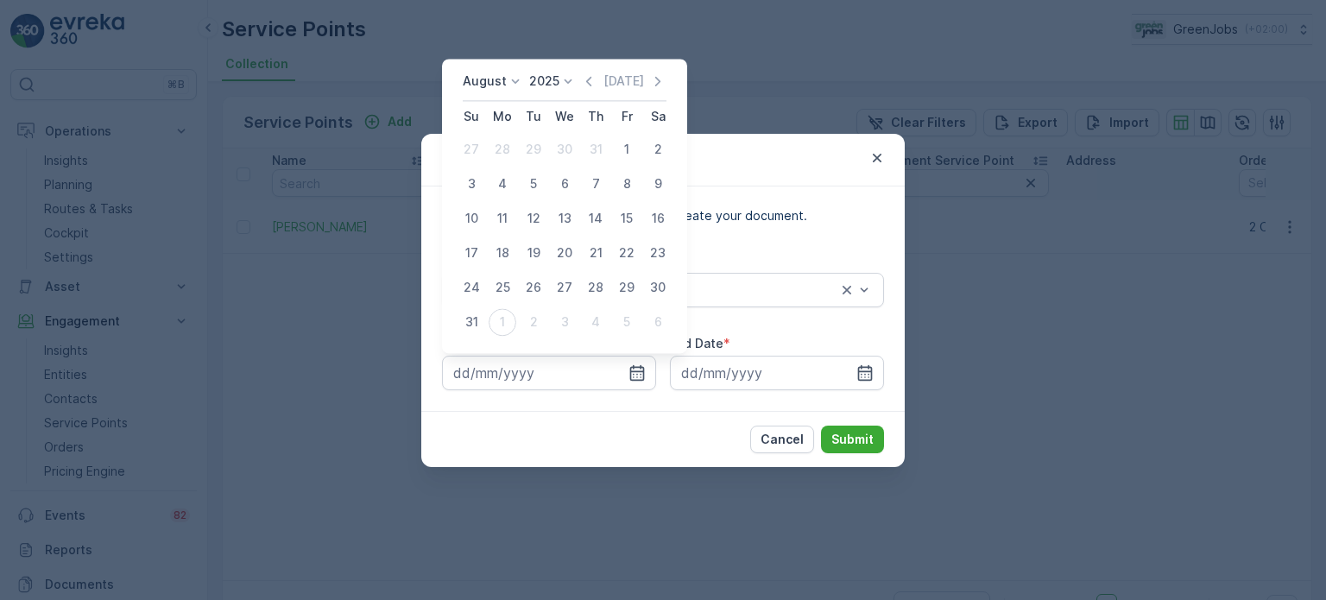
drag, startPoint x: 625, startPoint y: 141, endPoint x: 650, endPoint y: 164, distance: 34.2
click at [626, 142] on div "1" at bounding box center [627, 150] width 28 height 28
type input "[DATE]"
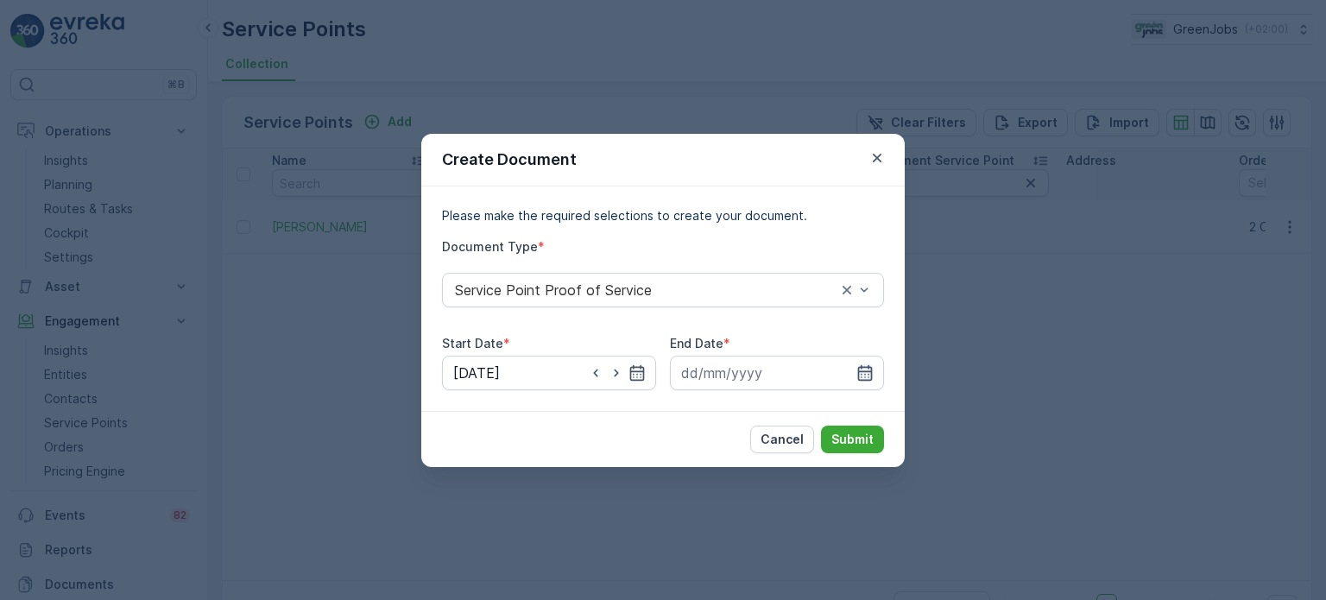
click at [864, 373] on icon "button" at bounding box center [864, 372] width 17 height 17
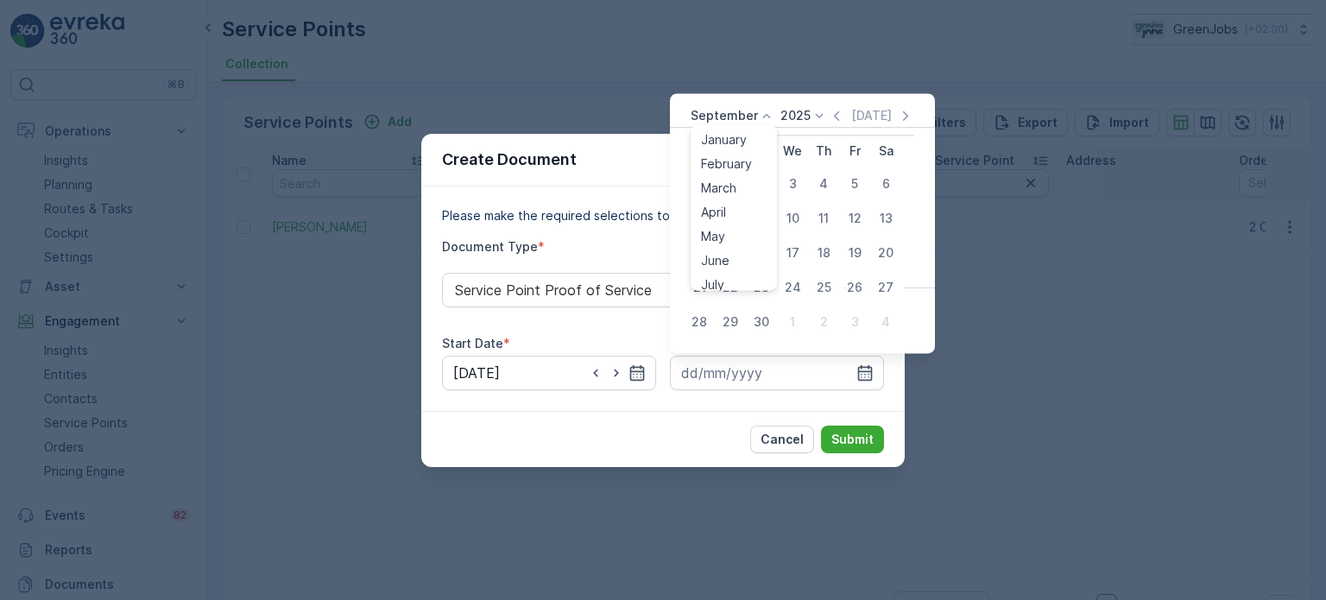
click at [736, 118] on p "September" at bounding box center [724, 115] width 67 height 17
click at [725, 170] on span "August" at bounding box center [721, 177] width 41 height 17
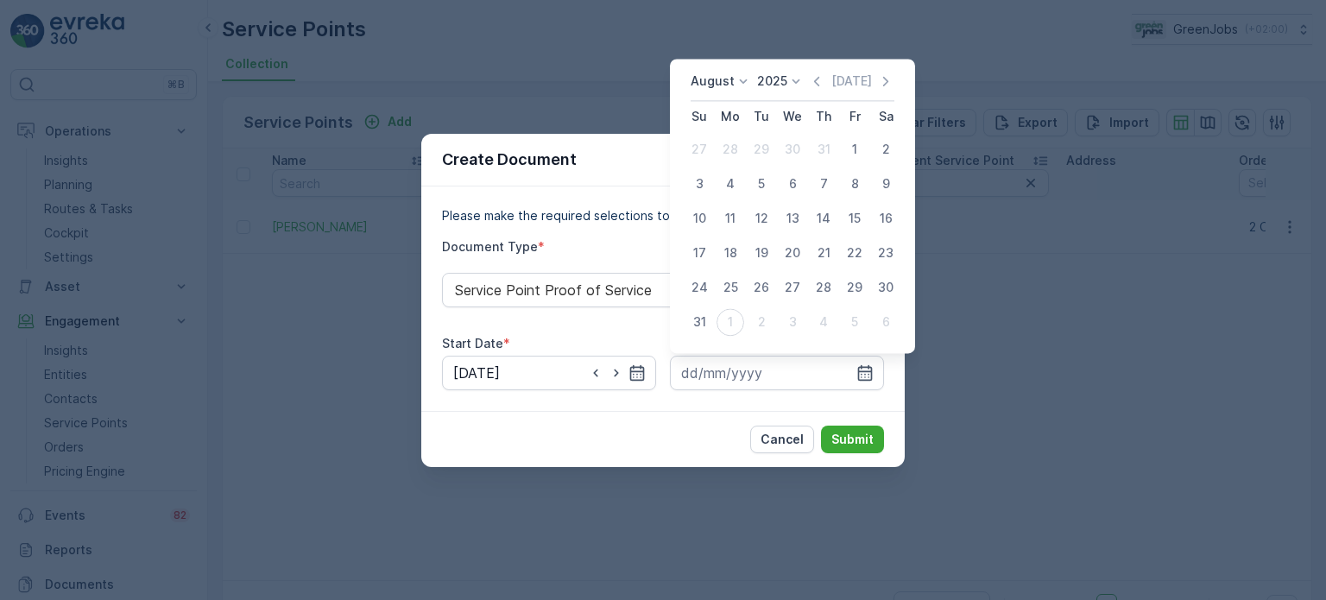
click at [687, 327] on button "31" at bounding box center [699, 321] width 31 height 31
type input "[DATE]"
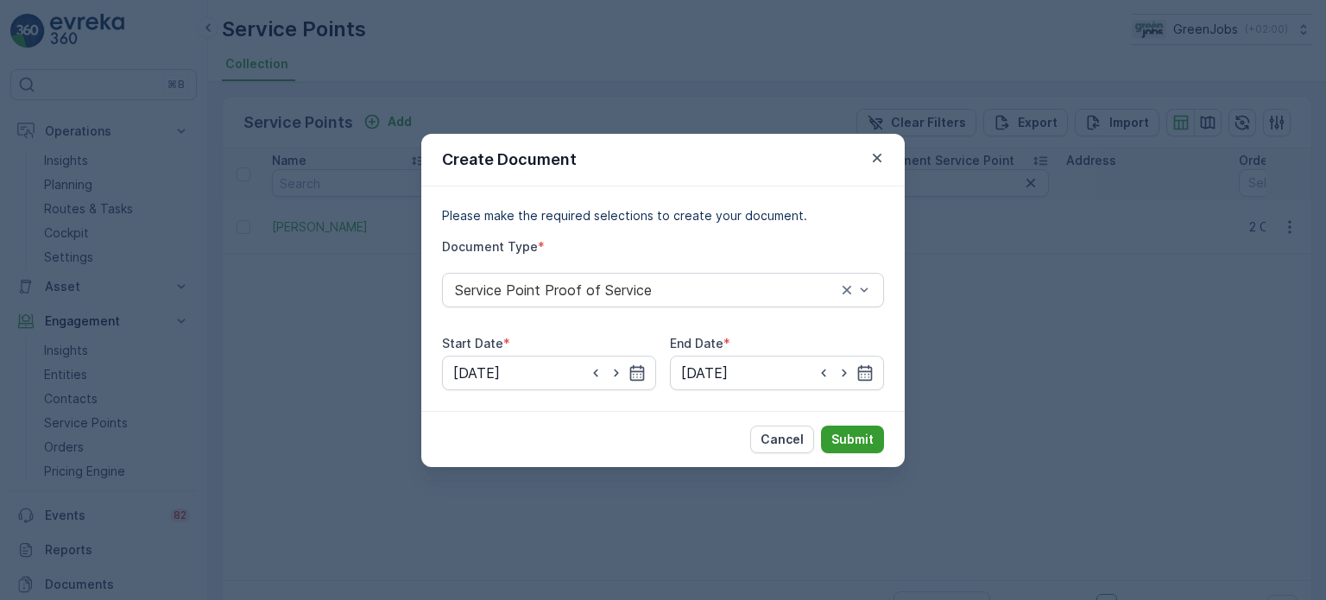
click at [867, 438] on p "Submit" at bounding box center [852, 439] width 42 height 17
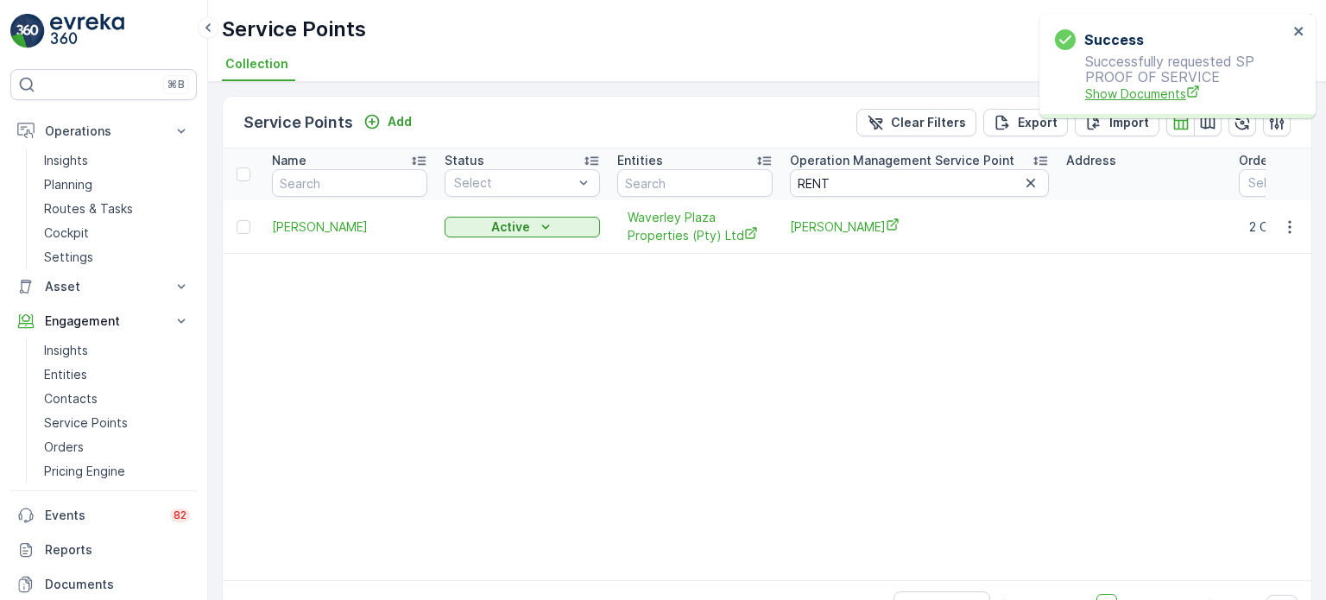
click at [1098, 92] on span "Show Documents" at bounding box center [1186, 94] width 203 height 18
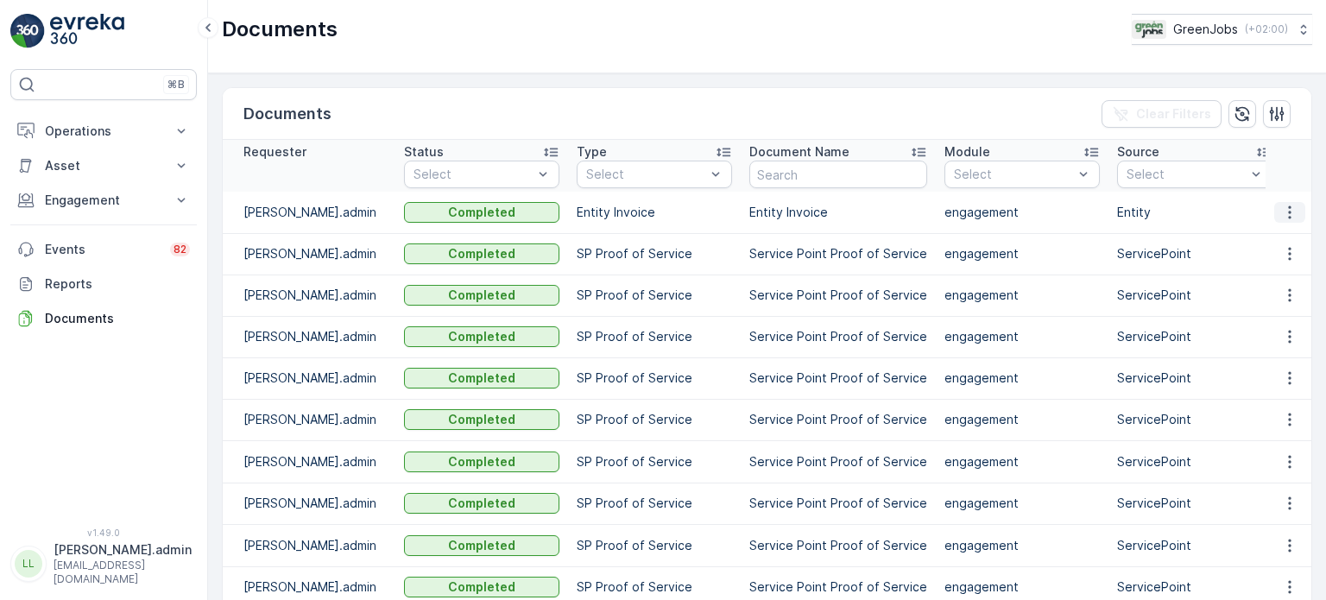
click at [1281, 207] on icon "button" at bounding box center [1289, 212] width 17 height 17
click at [1275, 234] on span "See Details" at bounding box center [1295, 239] width 66 height 17
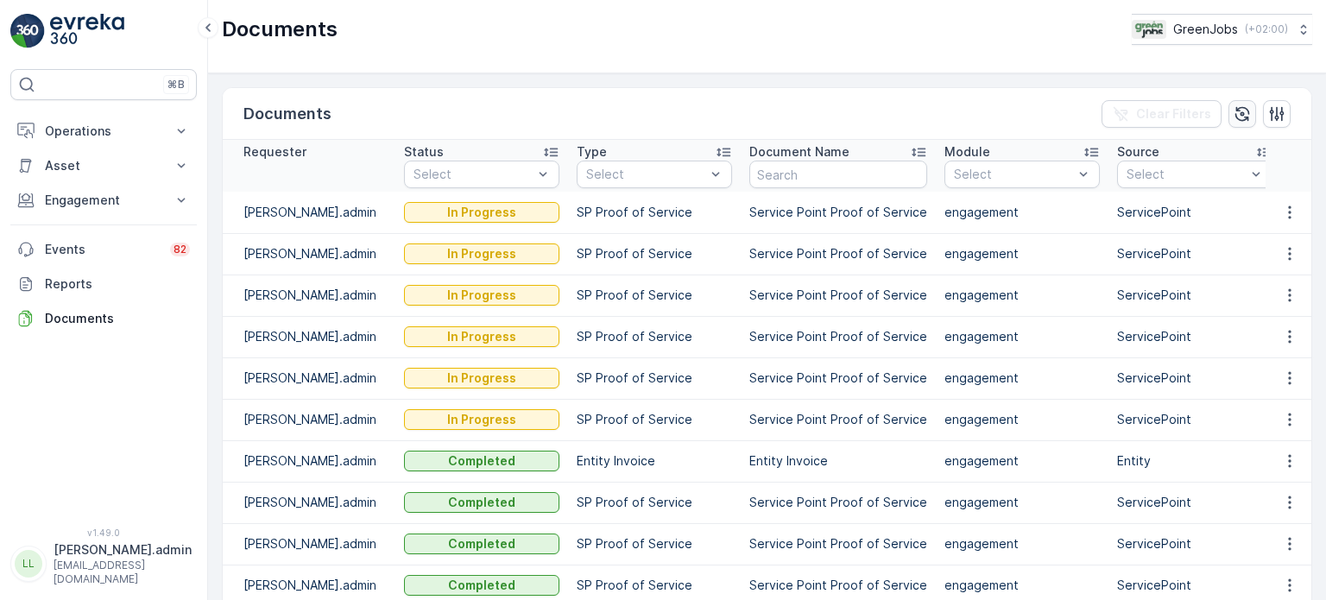
click at [1235, 107] on icon "button" at bounding box center [1242, 113] width 15 height 15
click at [1240, 113] on icon "button" at bounding box center [1242, 113] width 15 height 15
click at [1234, 106] on icon "button" at bounding box center [1242, 113] width 17 height 17
click at [1235, 111] on icon "button" at bounding box center [1242, 113] width 17 height 17
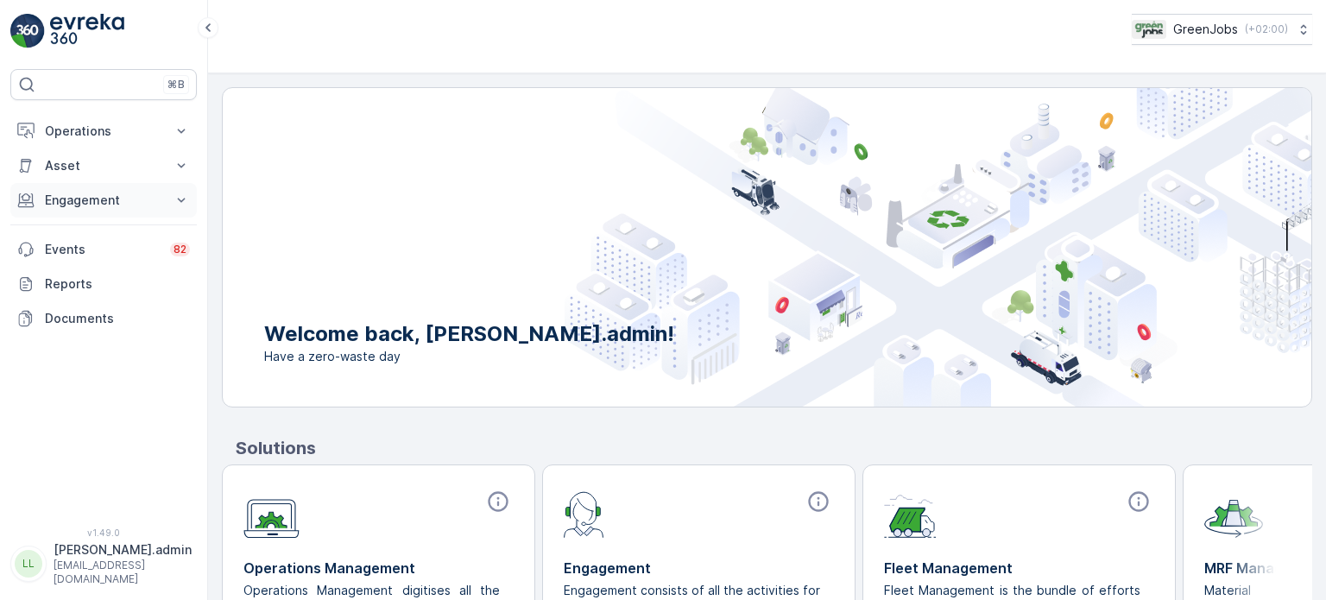
click at [88, 197] on p "Engagement" at bounding box center [103, 200] width 117 height 17
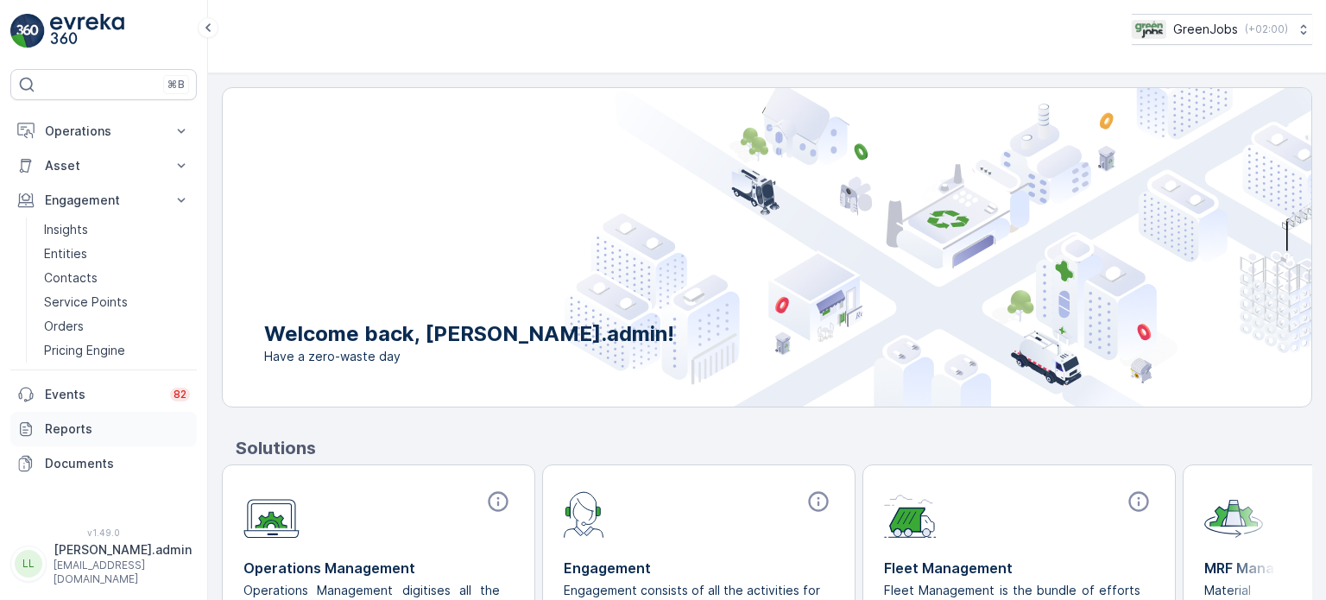
drag, startPoint x: 80, startPoint y: 460, endPoint x: 124, endPoint y: 441, distance: 48.0
click at [81, 459] on p "Documents" at bounding box center [117, 463] width 145 height 17
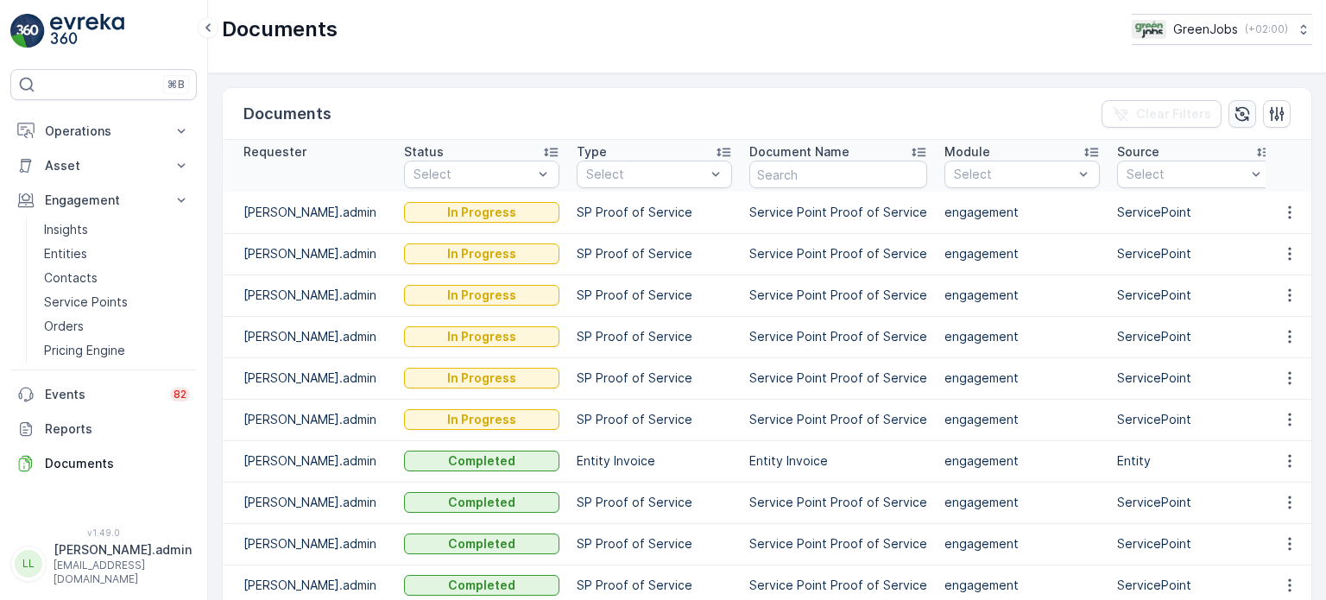
click at [1234, 116] on icon "button" at bounding box center [1242, 113] width 17 height 17
click at [1239, 117] on icon "button" at bounding box center [1242, 113] width 17 height 17
click at [1236, 110] on icon "button" at bounding box center [1242, 113] width 17 height 17
